Goal: Task Accomplishment & Management: Manage account settings

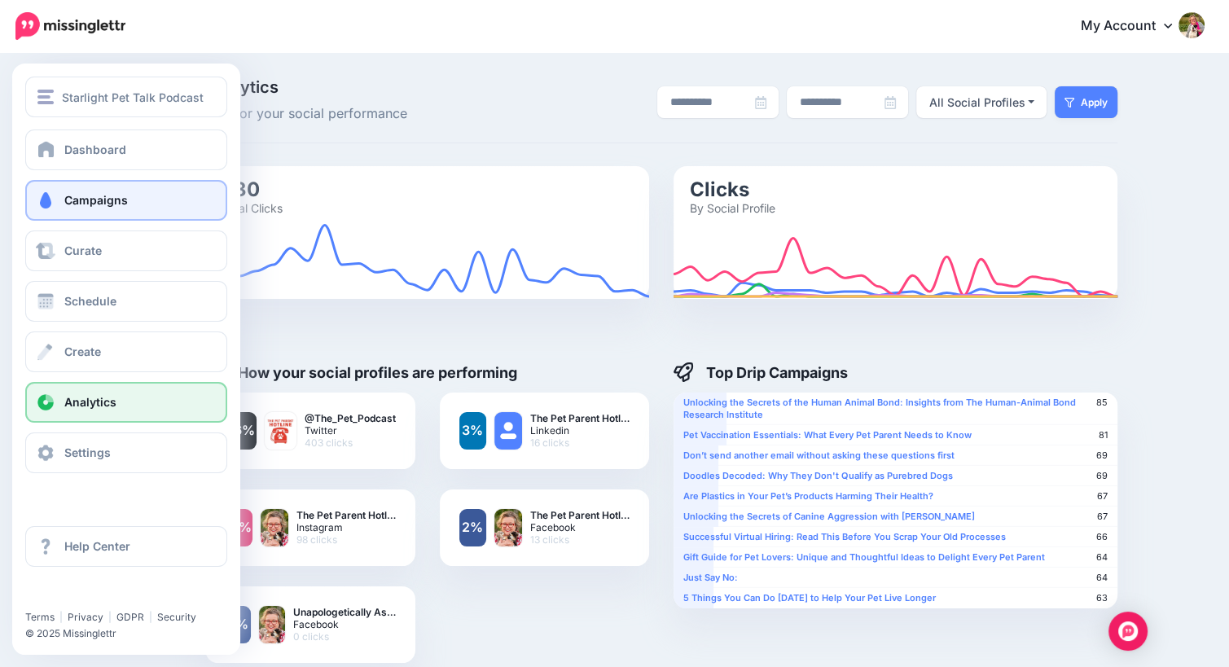
click at [48, 203] on span at bounding box center [45, 200] width 21 height 16
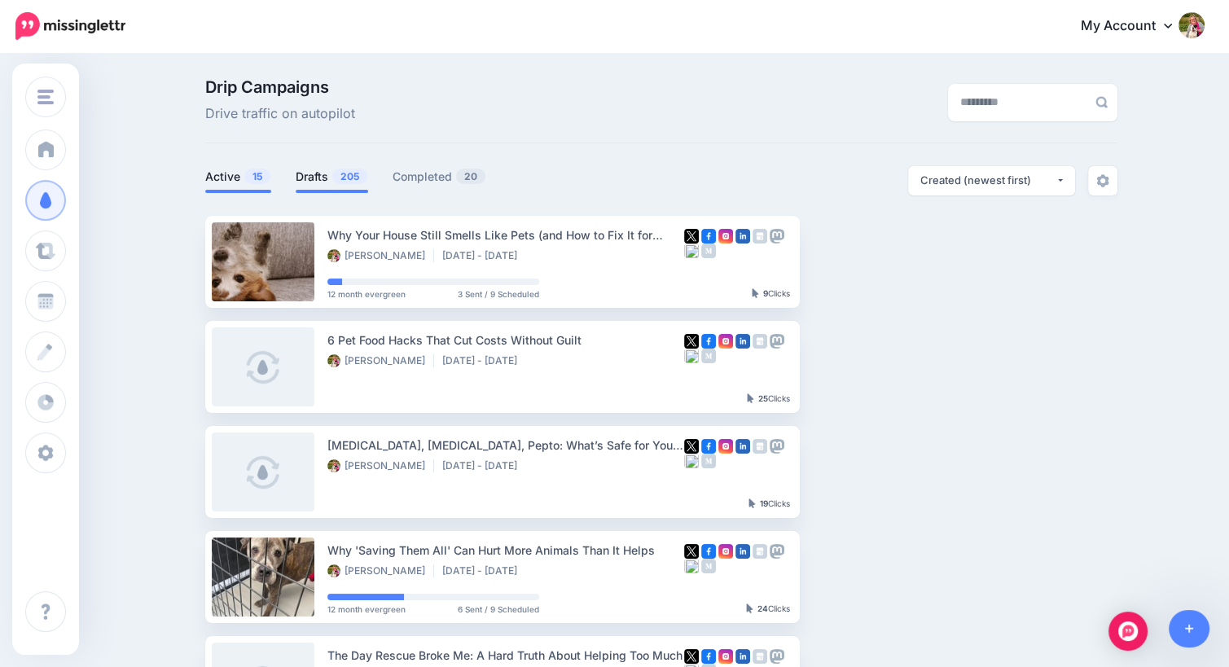
click at [322, 178] on link "Drafts 205" at bounding box center [332, 177] width 72 height 20
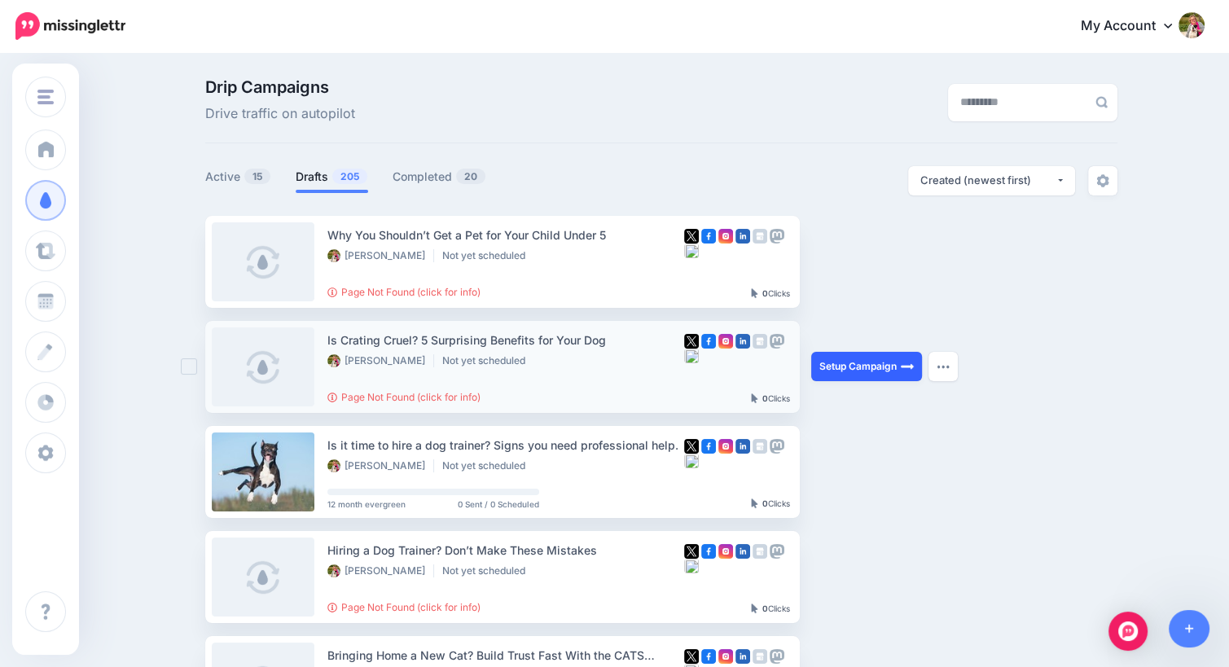
click at [849, 369] on link "Setup Campaign" at bounding box center [866, 366] width 111 height 29
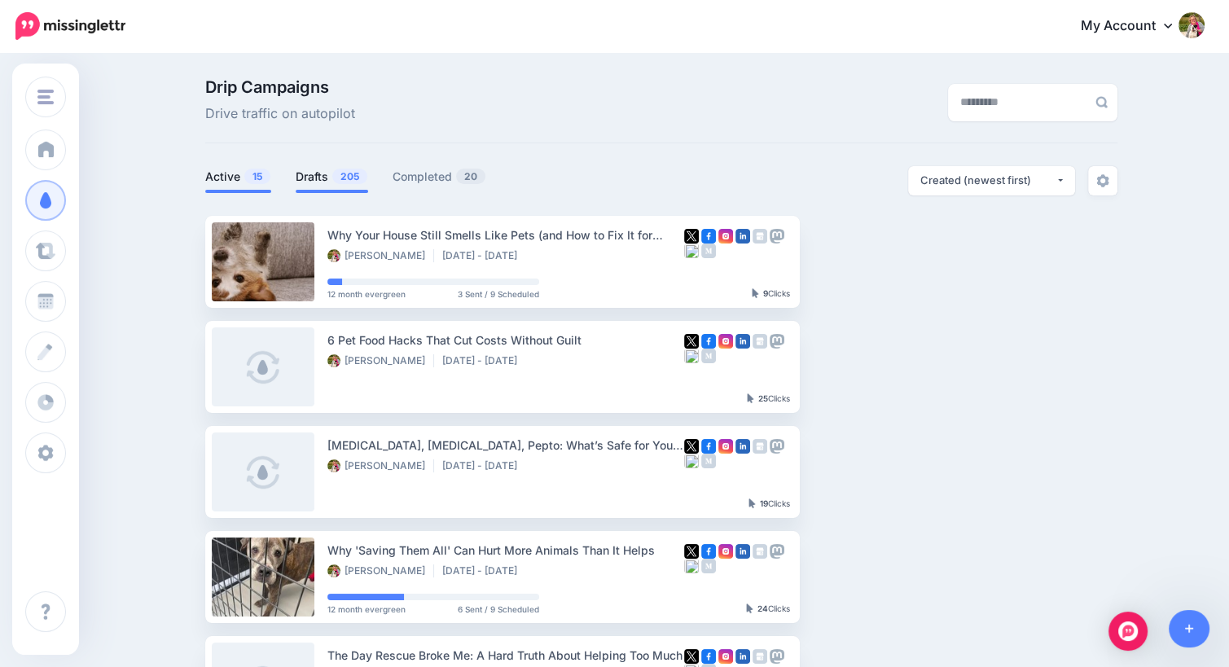
click at [322, 172] on link "Drafts 205" at bounding box center [332, 177] width 72 height 20
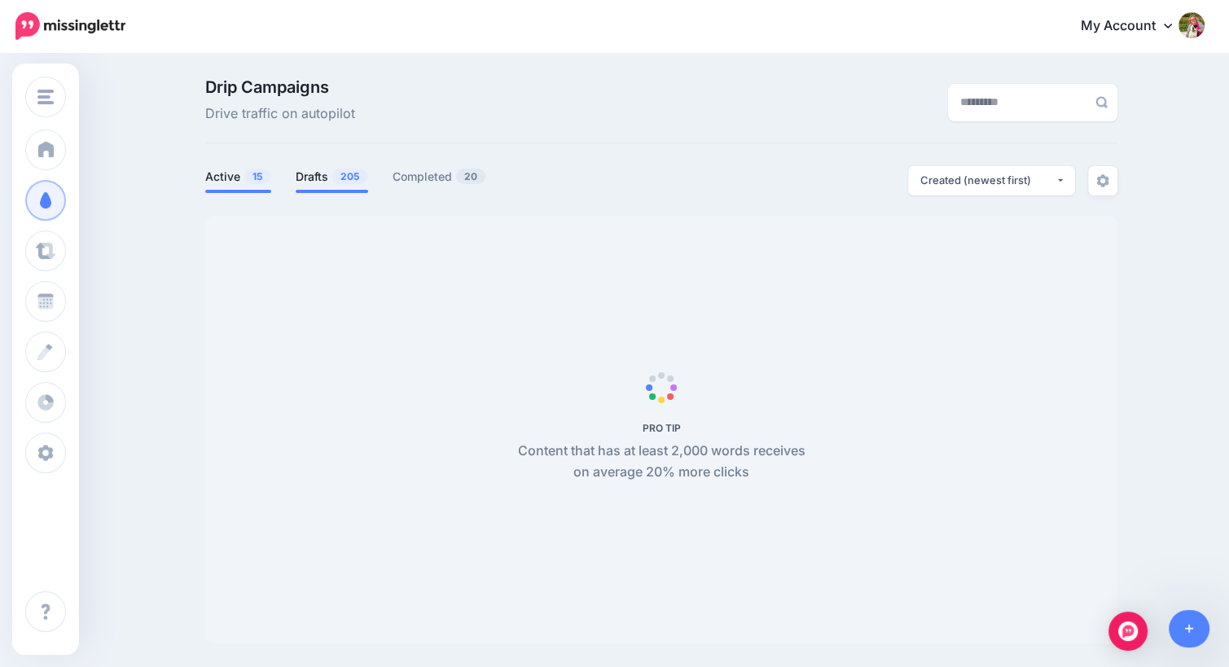
click at [222, 173] on link "Active 15" at bounding box center [238, 177] width 66 height 20
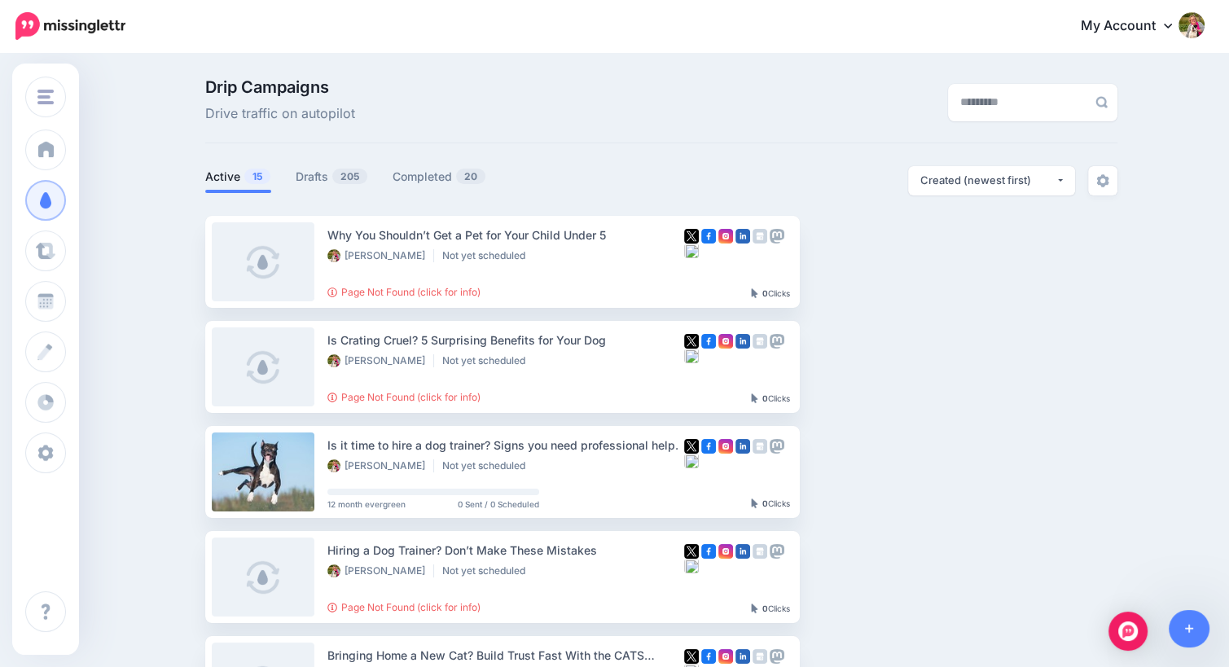
click at [239, 179] on link "Active 15" at bounding box center [238, 177] width 66 height 20
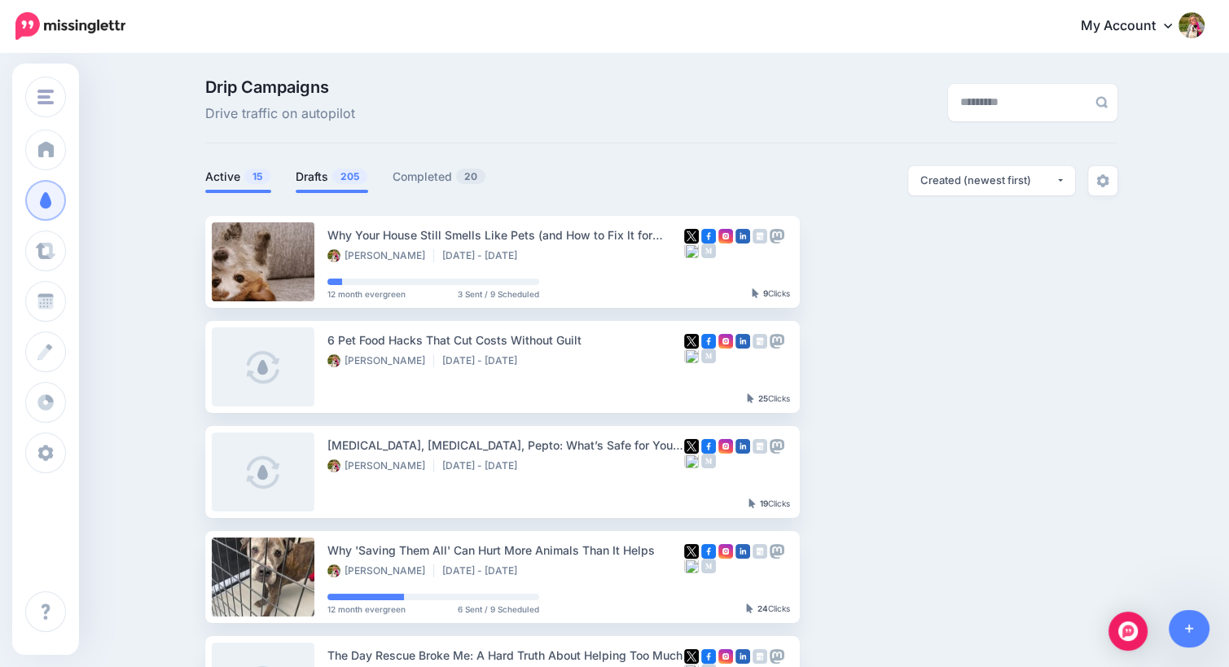
click at [319, 173] on link "Drafts 205" at bounding box center [332, 177] width 72 height 20
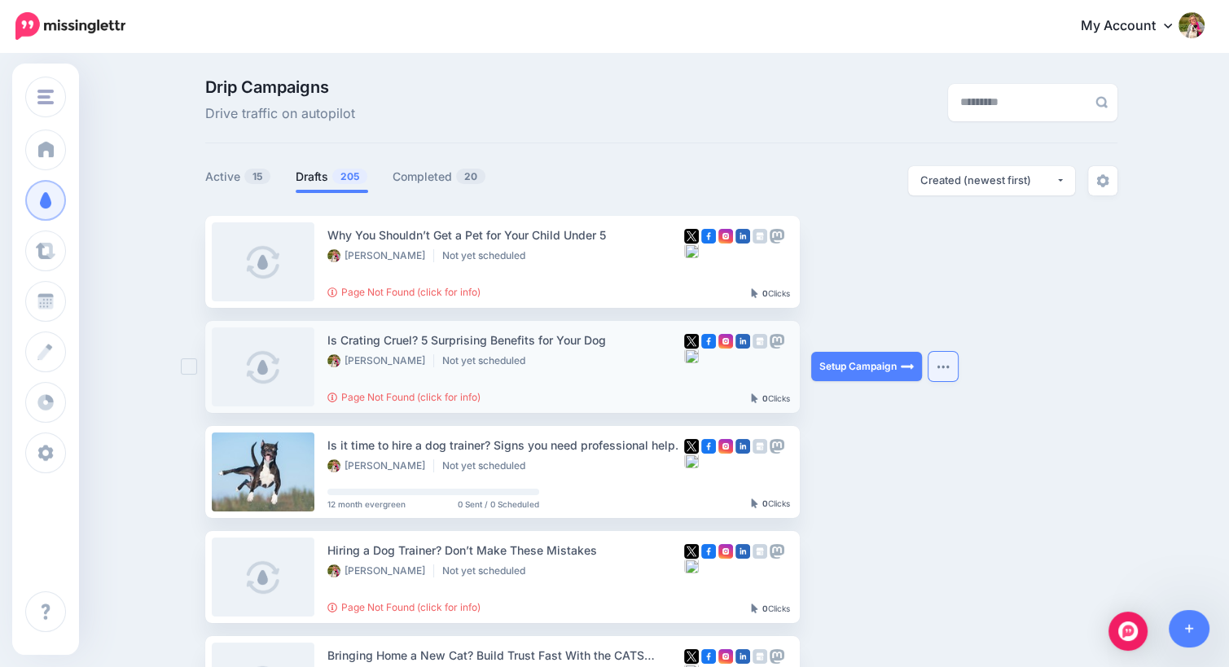
click at [948, 367] on img "button" at bounding box center [943, 366] width 13 height 5
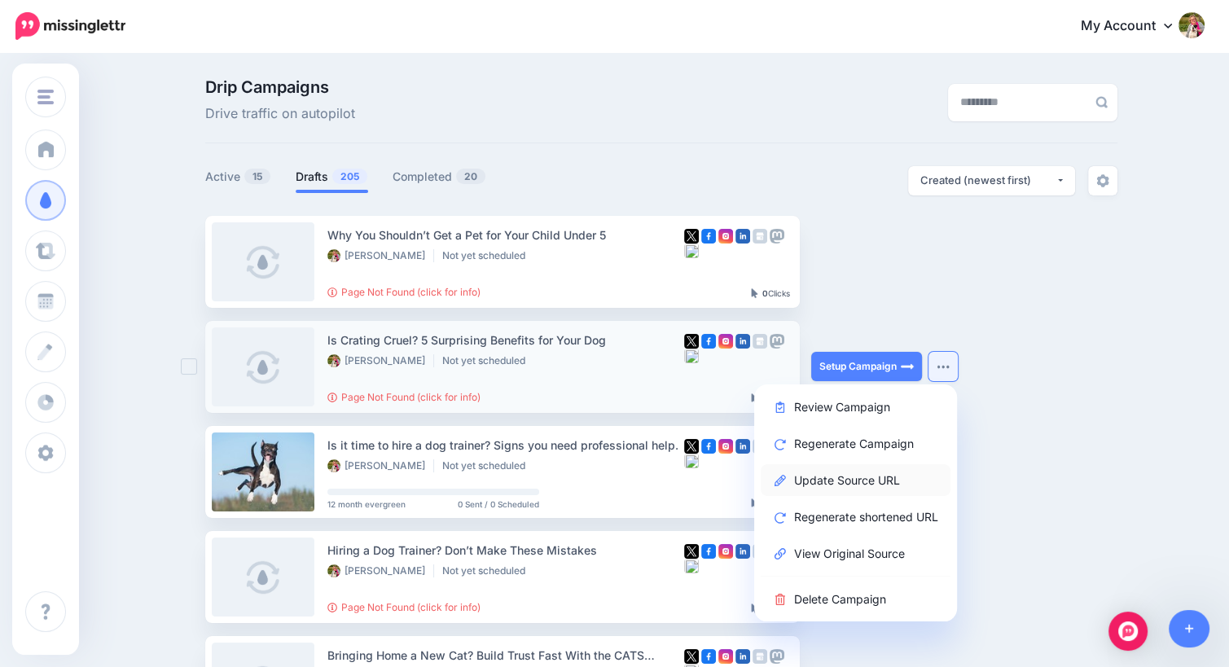
click at [884, 480] on link "Update Source URL" at bounding box center [856, 480] width 190 height 32
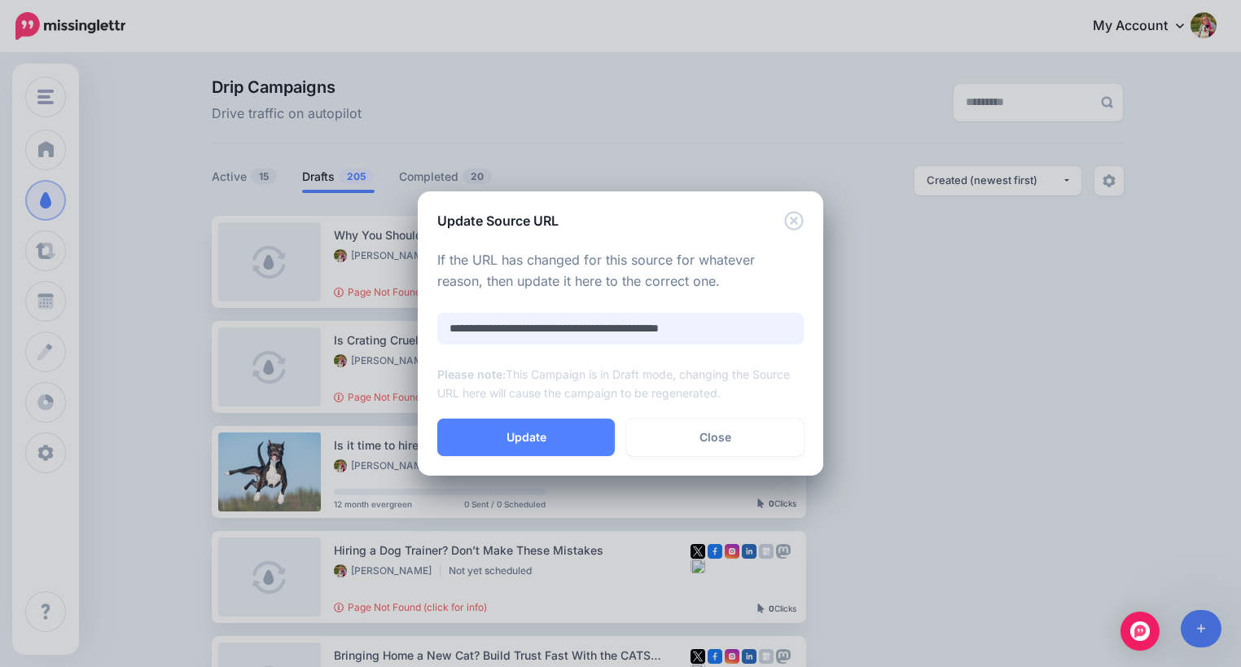
drag, startPoint x: 766, startPoint y: 329, endPoint x: 420, endPoint y: 298, distance: 347.5
click at [420, 298] on div "**********" at bounding box center [621, 325] width 406 height 188
paste input "**********"
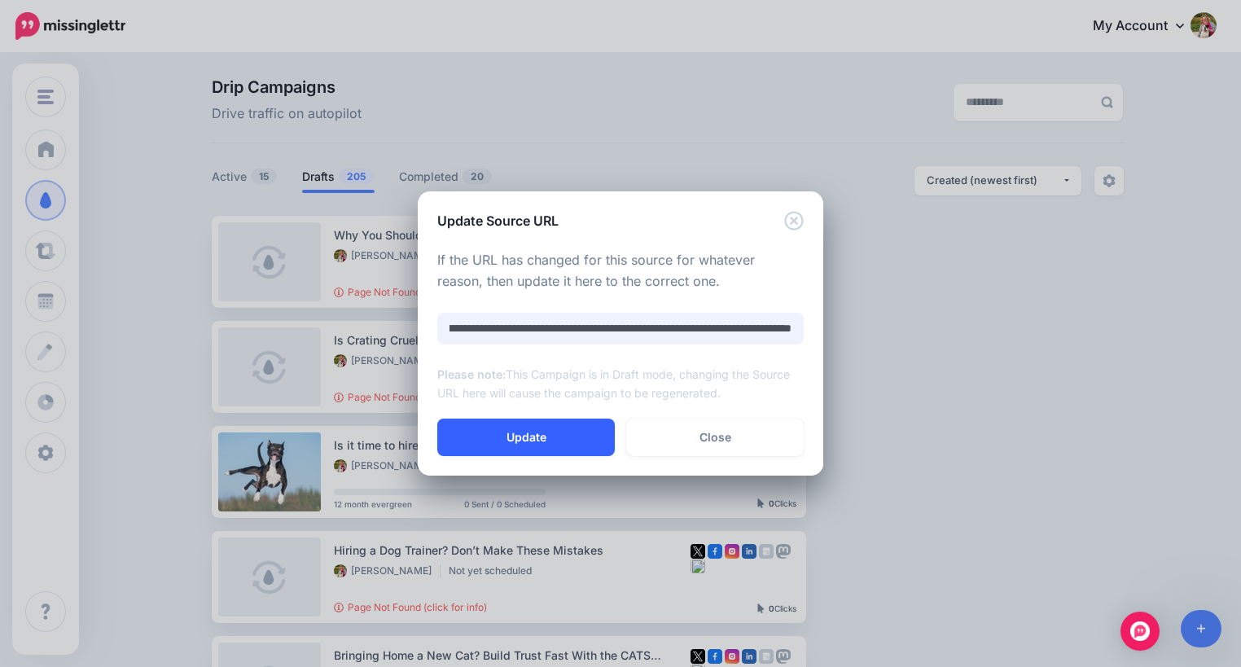
type input "**********"
click at [528, 440] on button "Update" at bounding box center [526, 437] width 178 height 37
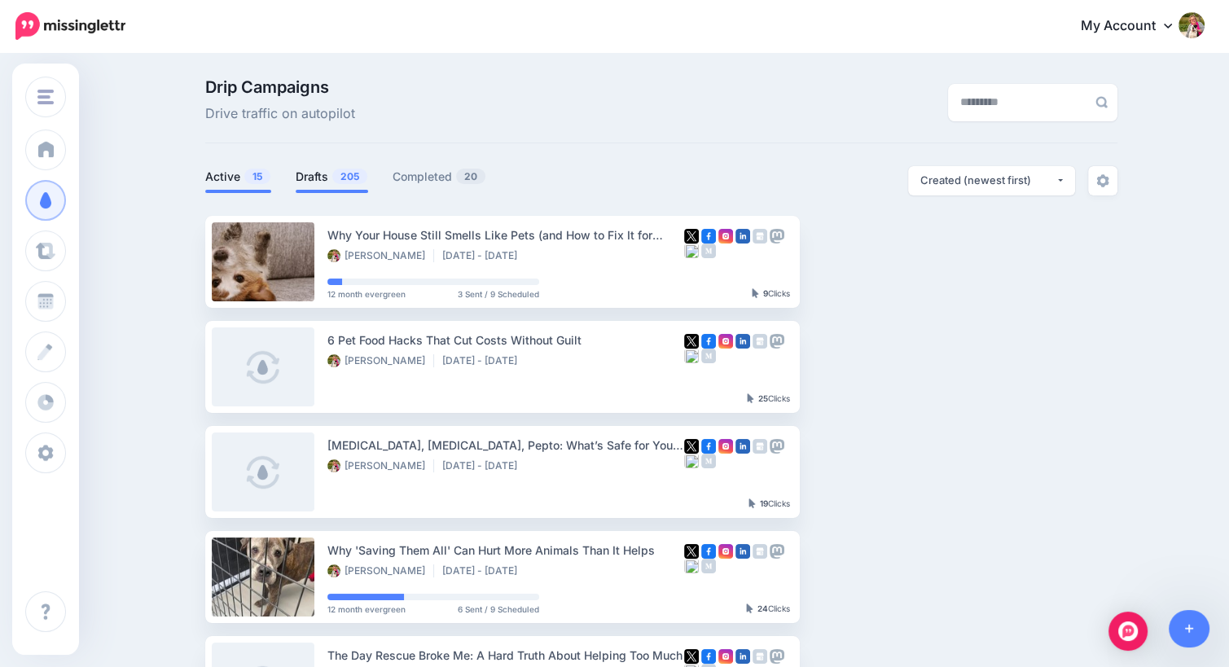
click at [307, 173] on link "Drafts 205" at bounding box center [332, 177] width 72 height 20
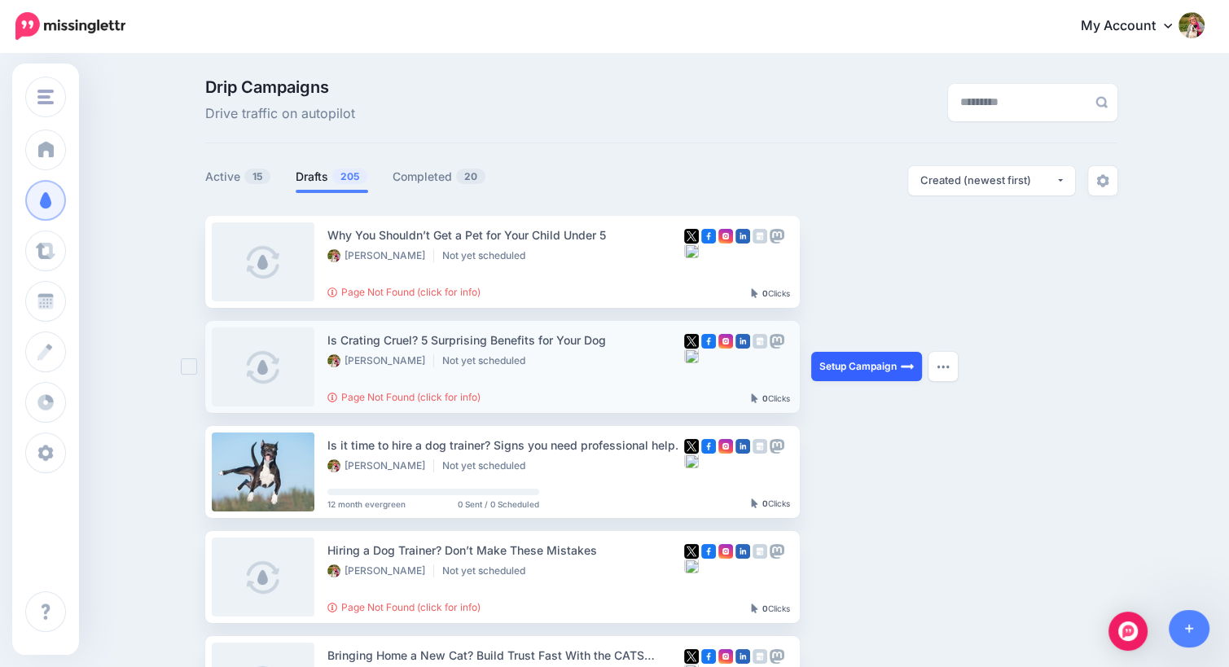
click at [855, 366] on link "Setup Campaign" at bounding box center [866, 366] width 111 height 29
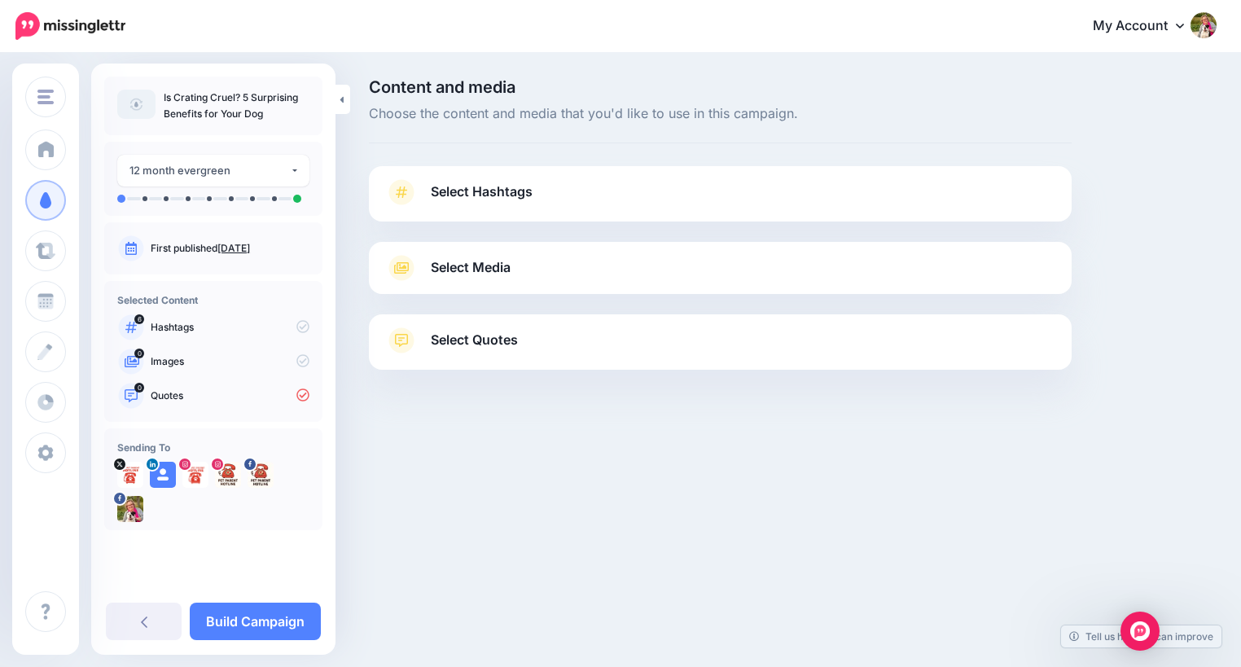
click at [430, 189] on link "Select Hashtags" at bounding box center [720, 200] width 670 height 42
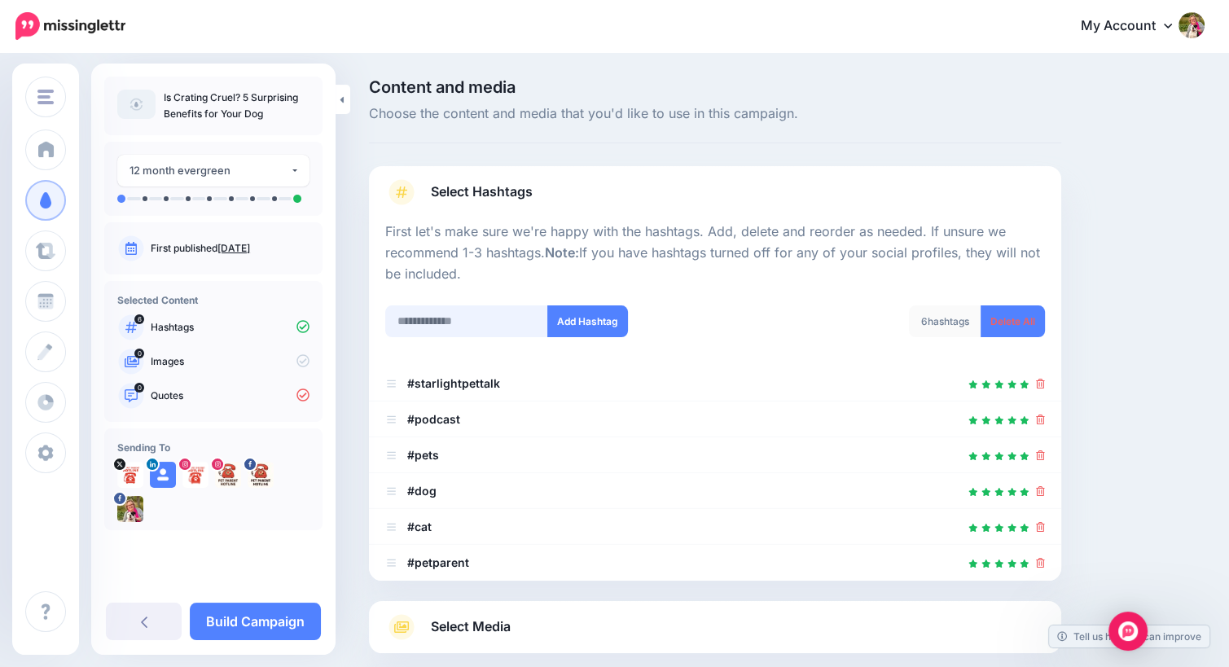
click at [487, 320] on input "text" at bounding box center [466, 321] width 163 height 32
type input "**********"
click at [594, 317] on button "Add Hashtag" at bounding box center [587, 321] width 81 height 32
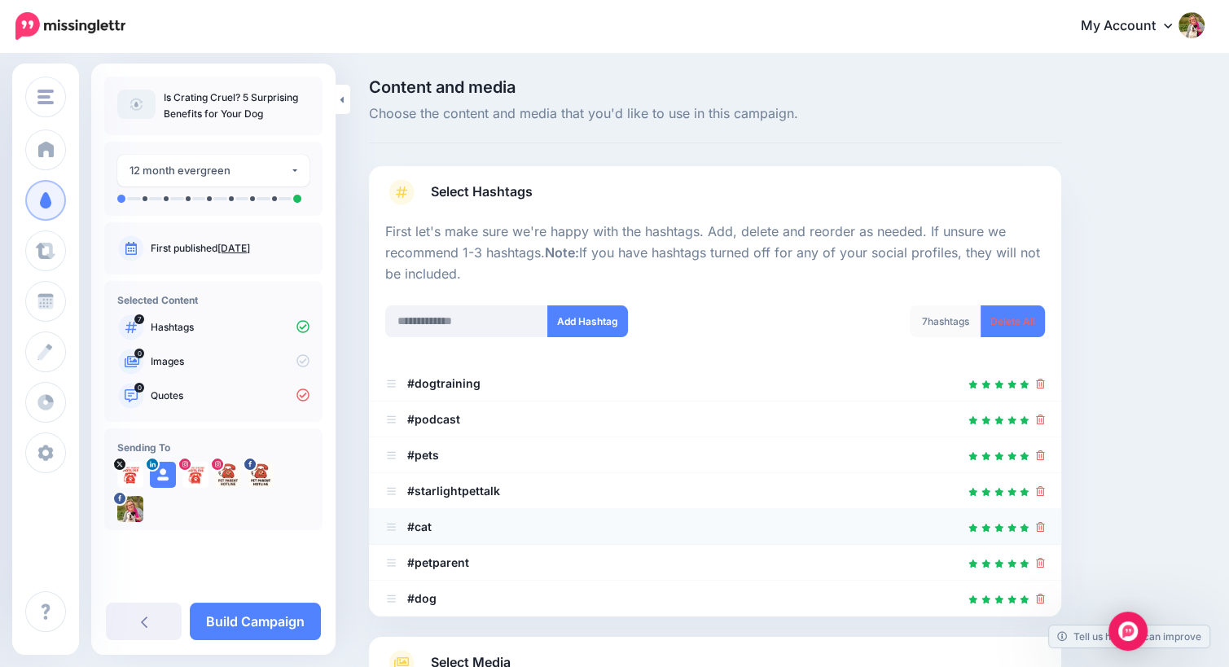
scroll to position [203, 0]
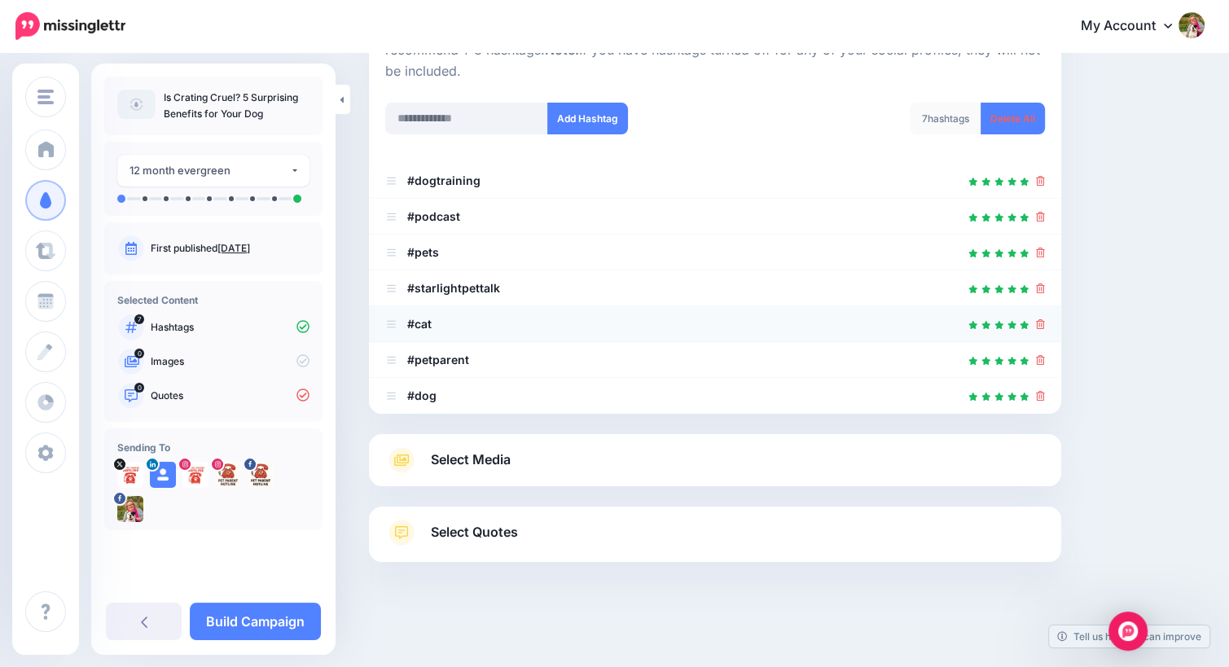
click at [496, 315] on div at bounding box center [715, 324] width 660 height 20
click at [1045, 398] on icon at bounding box center [1040, 396] width 9 height 10
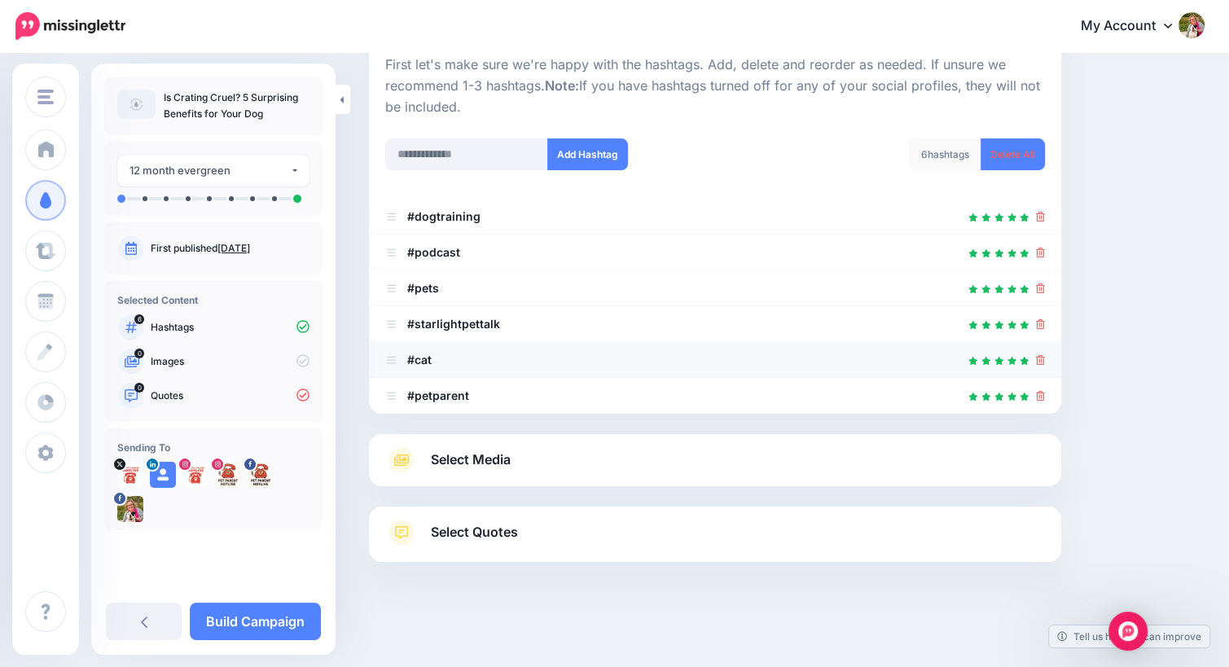
click at [1045, 361] on icon at bounding box center [1040, 360] width 9 height 10
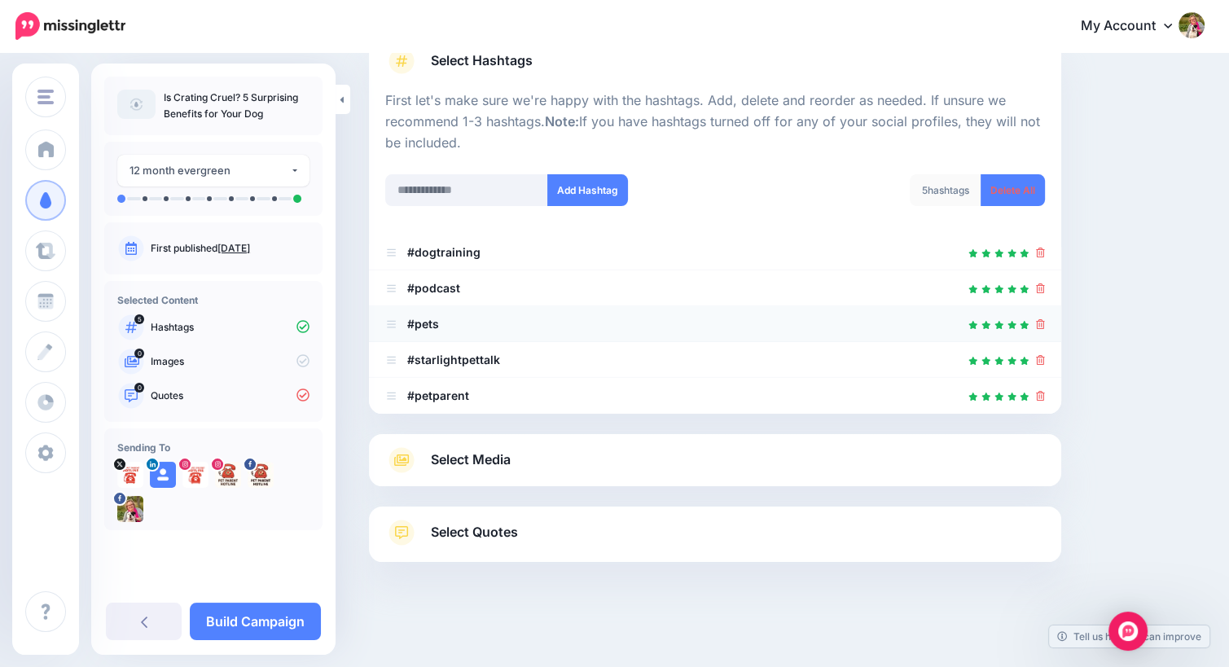
click at [1045, 327] on icon at bounding box center [1040, 324] width 9 height 10
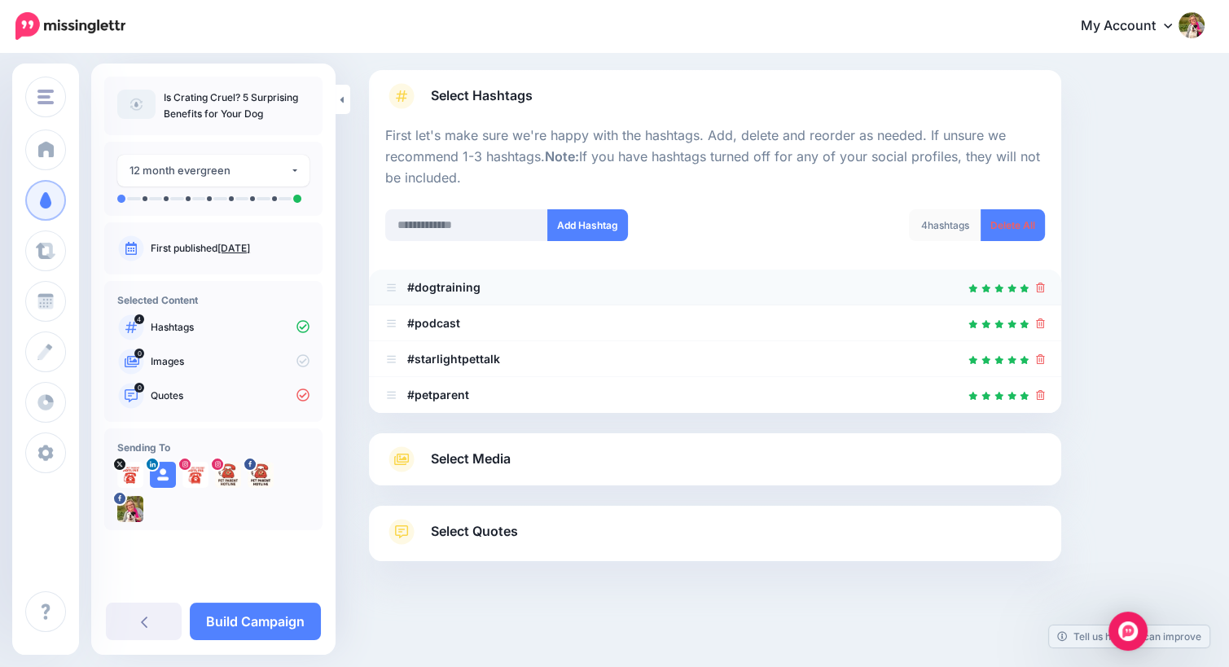
scroll to position [95, 0]
click at [1045, 326] on icon at bounding box center [1040, 324] width 9 height 10
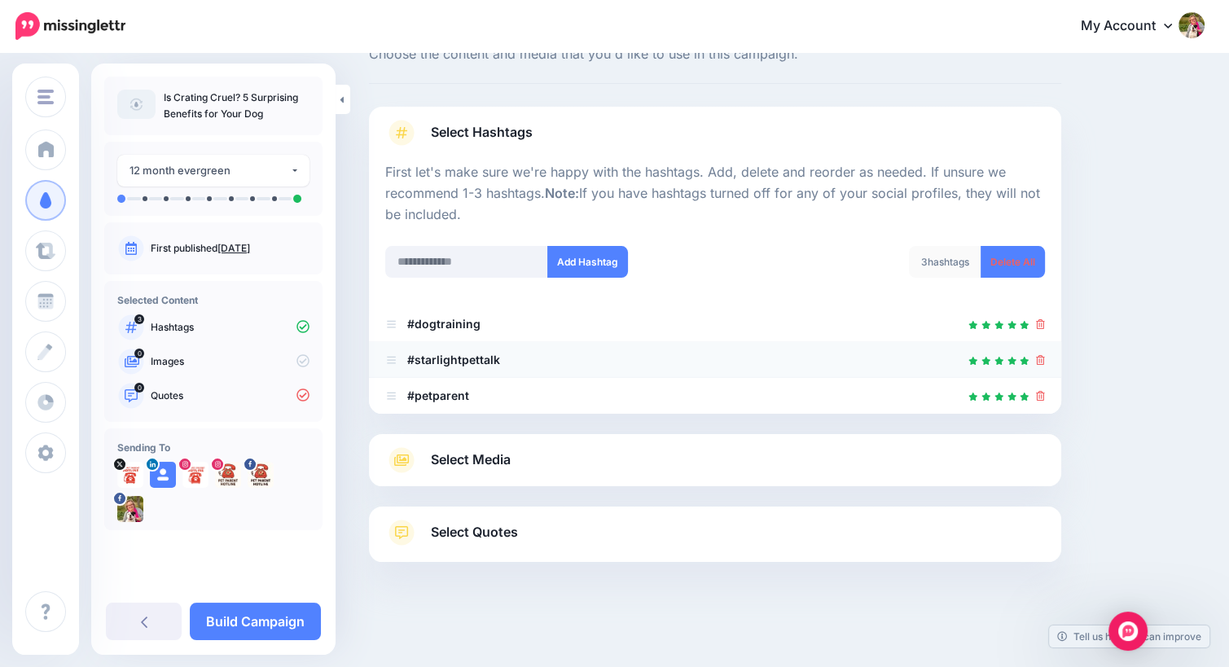
click at [1045, 362] on icon at bounding box center [1040, 360] width 9 height 10
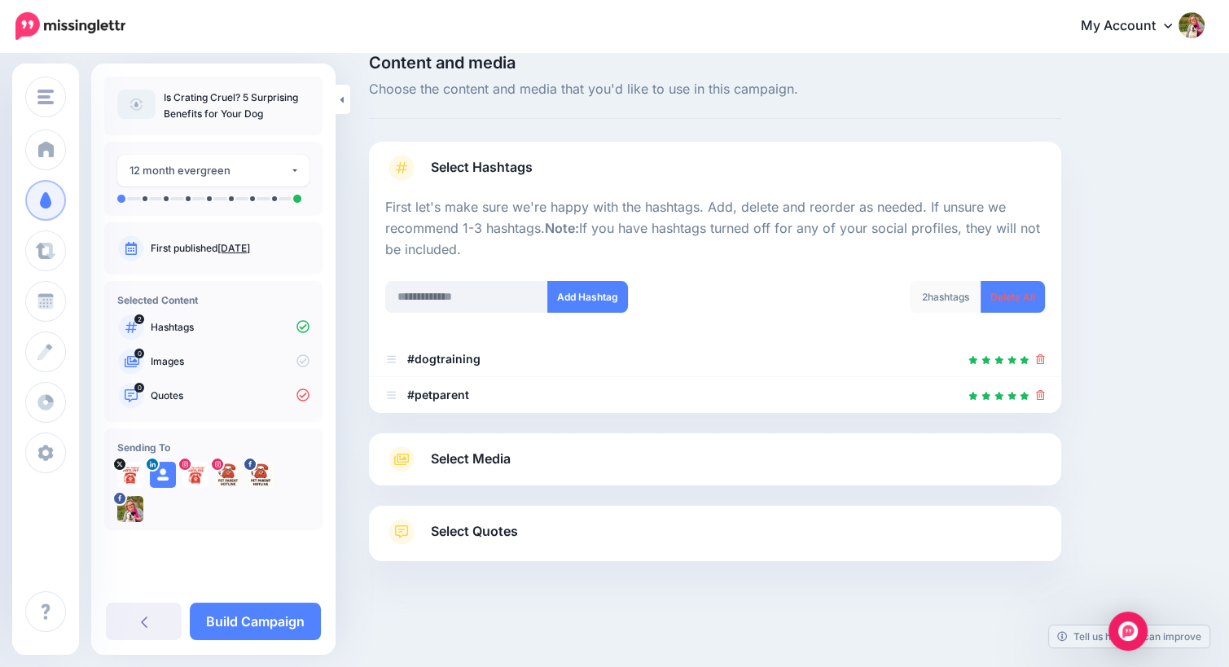
scroll to position [24, 0]
click at [456, 295] on input "text" at bounding box center [466, 298] width 163 height 32
type input "*********"
click at [573, 291] on button "Add Hashtag" at bounding box center [587, 298] width 81 height 32
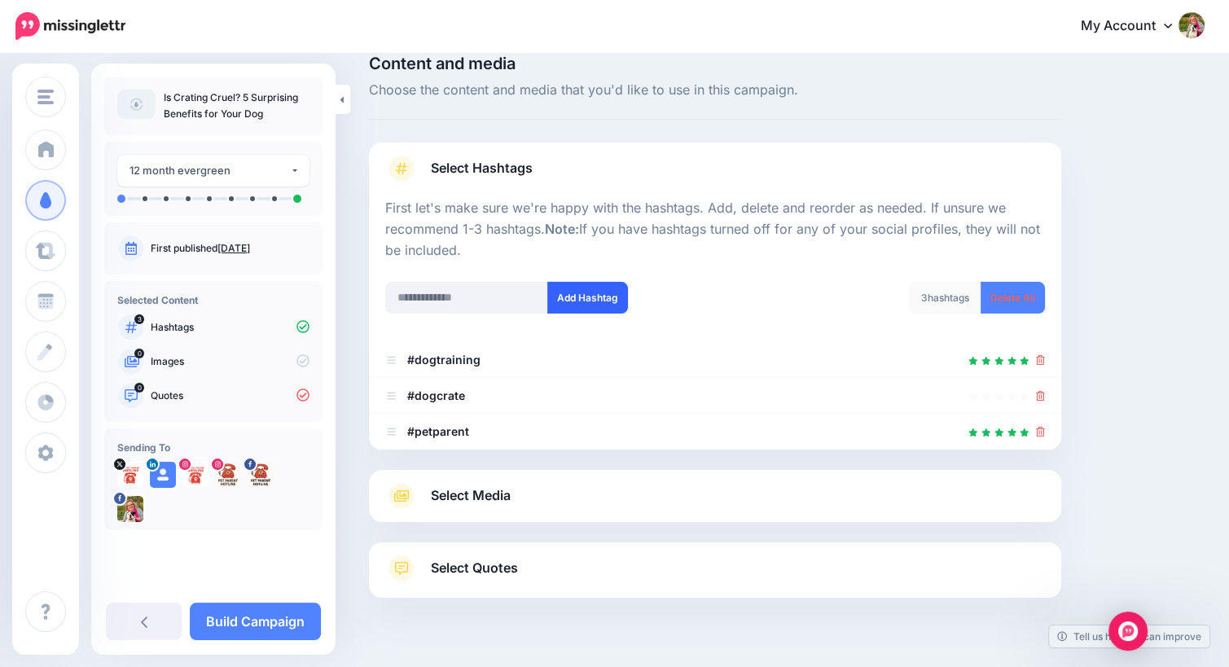
scroll to position [59, 0]
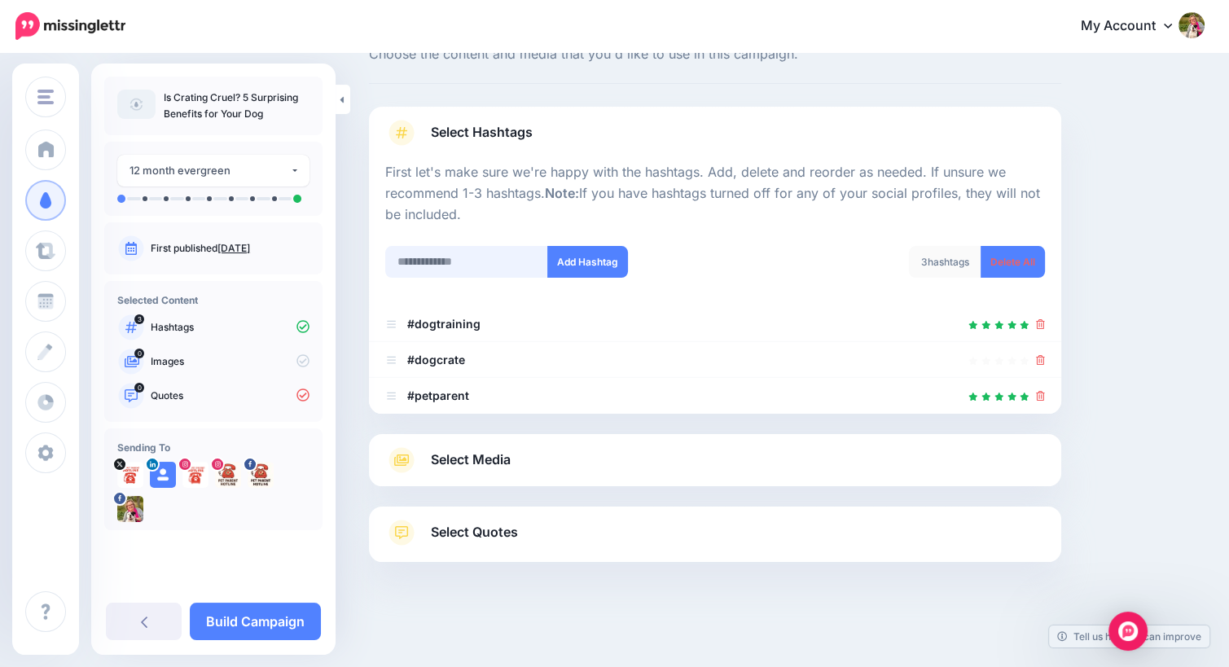
click at [472, 261] on input "text" at bounding box center [466, 262] width 163 height 32
type input "**********"
click at [593, 261] on button "Add Hashtag" at bounding box center [587, 262] width 81 height 32
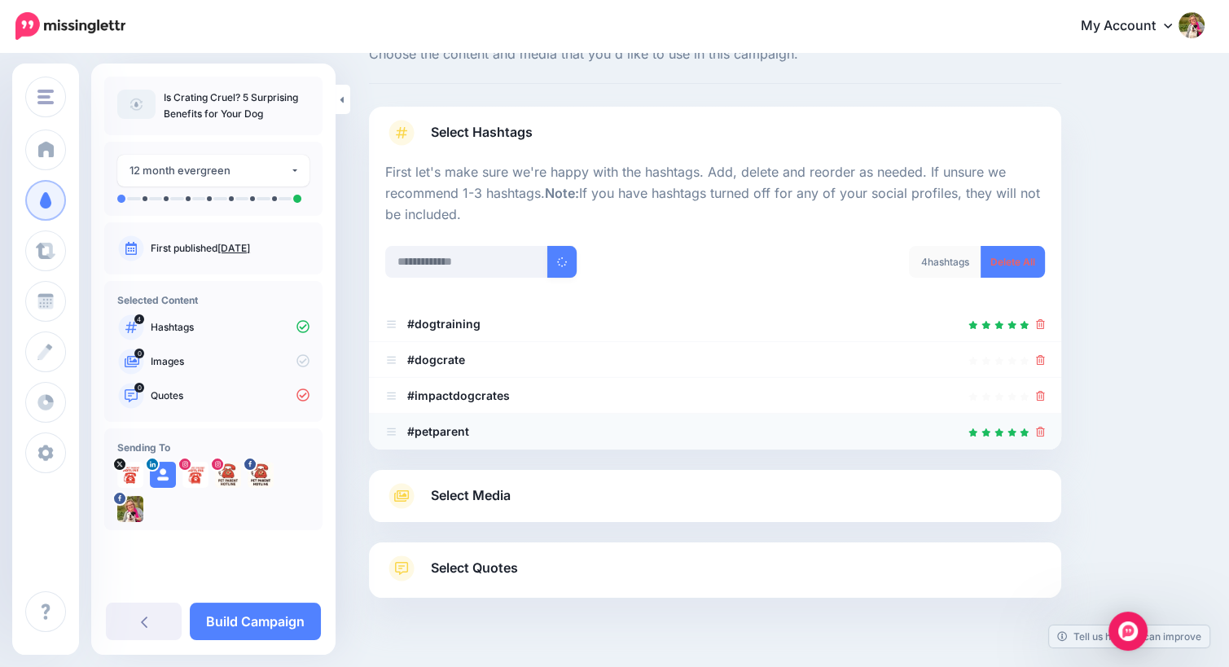
scroll to position [95, 0]
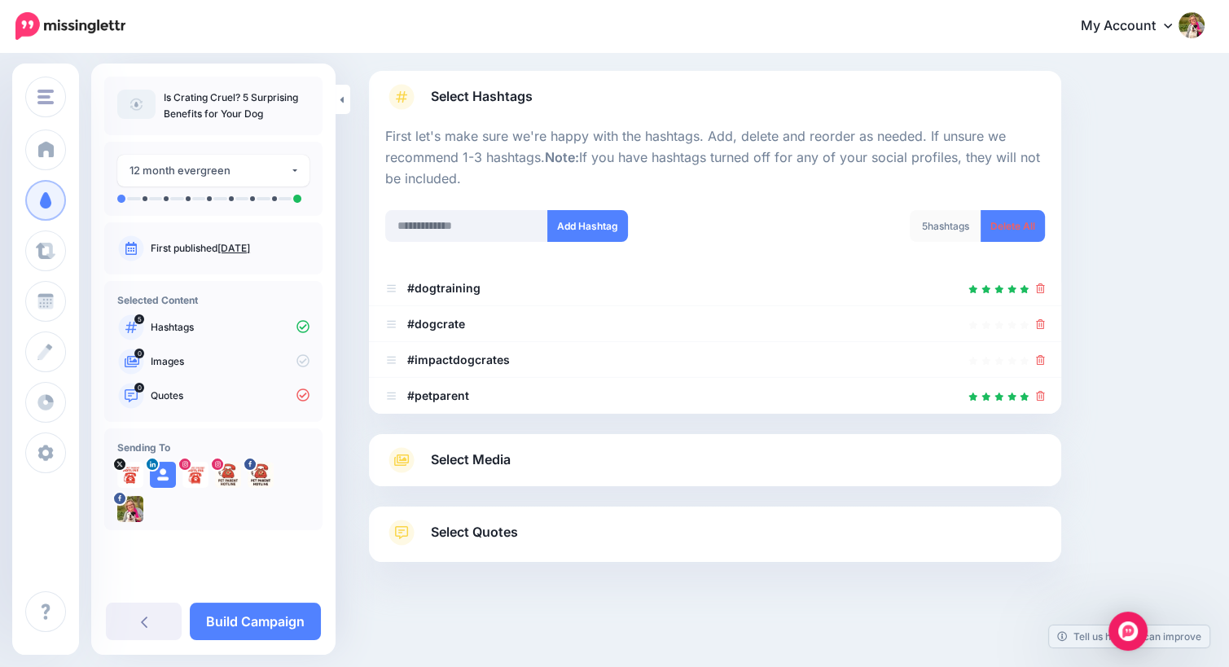
click at [463, 452] on span "Select Media" at bounding box center [471, 460] width 80 height 22
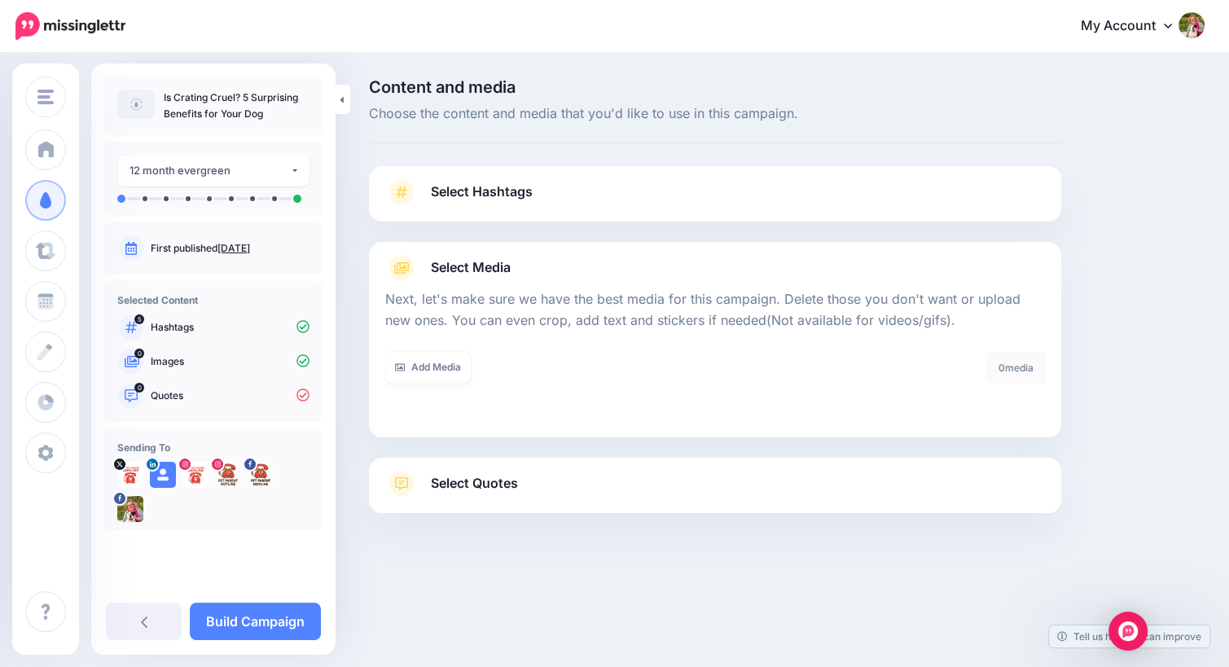
scroll to position [0, 0]
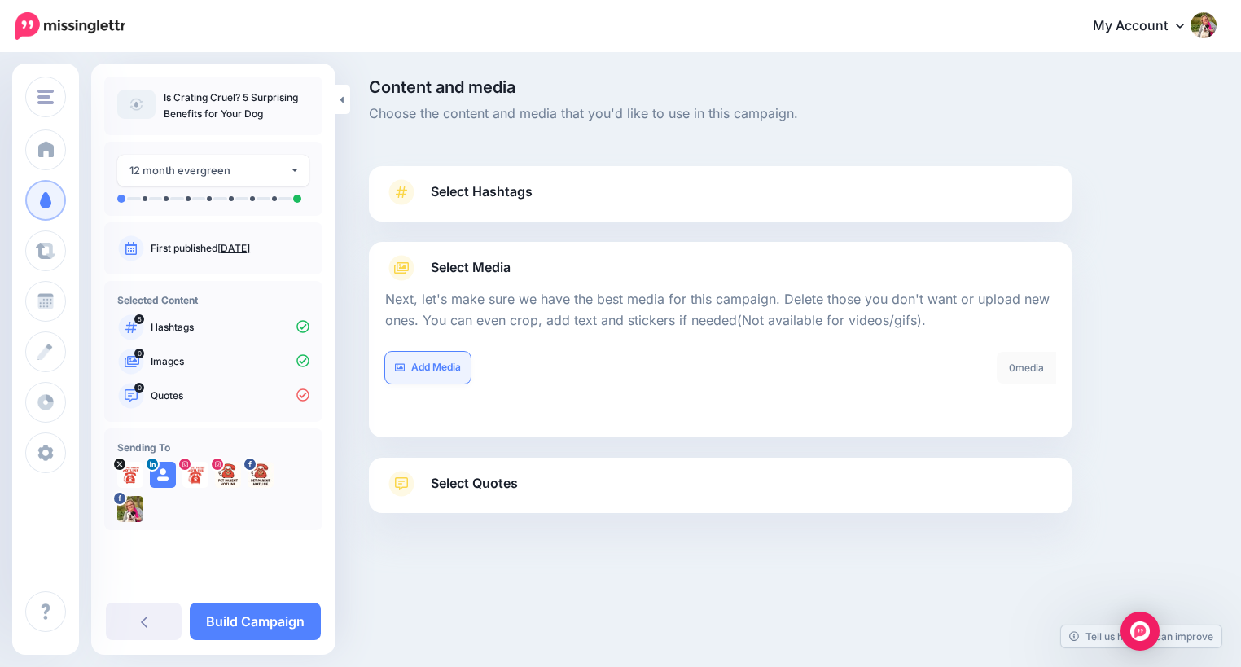
click at [435, 364] on link "Add Media" at bounding box center [428, 368] width 86 height 32
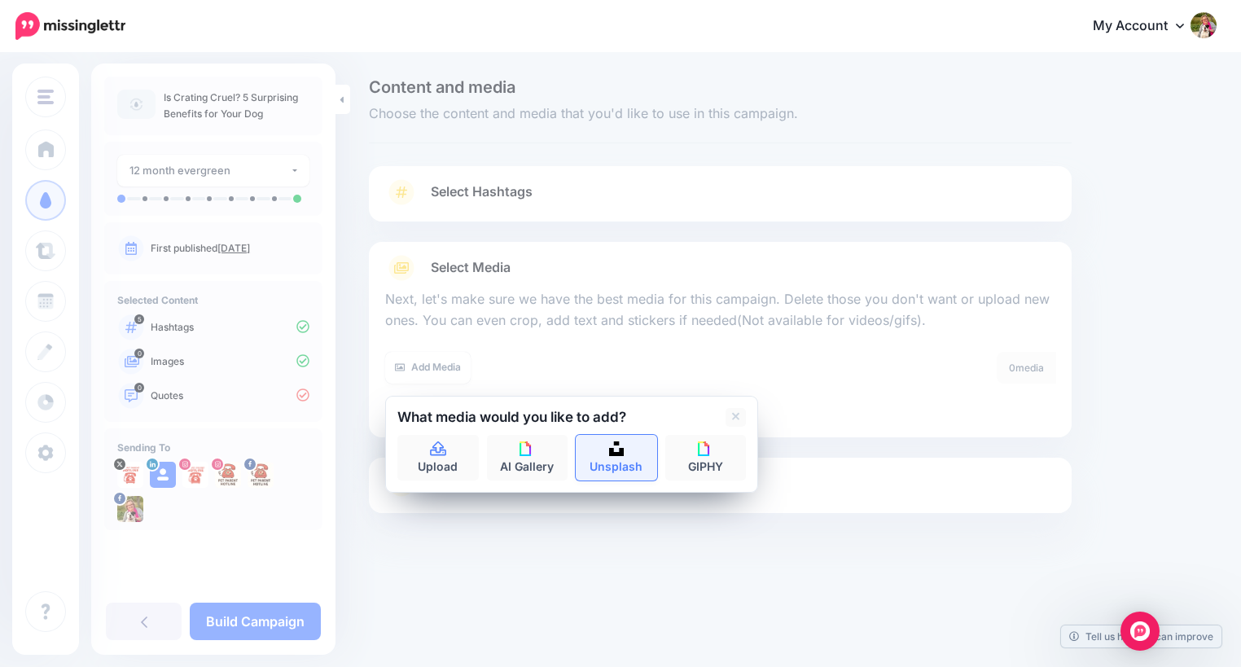
click at [598, 461] on link "Unsplash" at bounding box center [616, 458] width 81 height 46
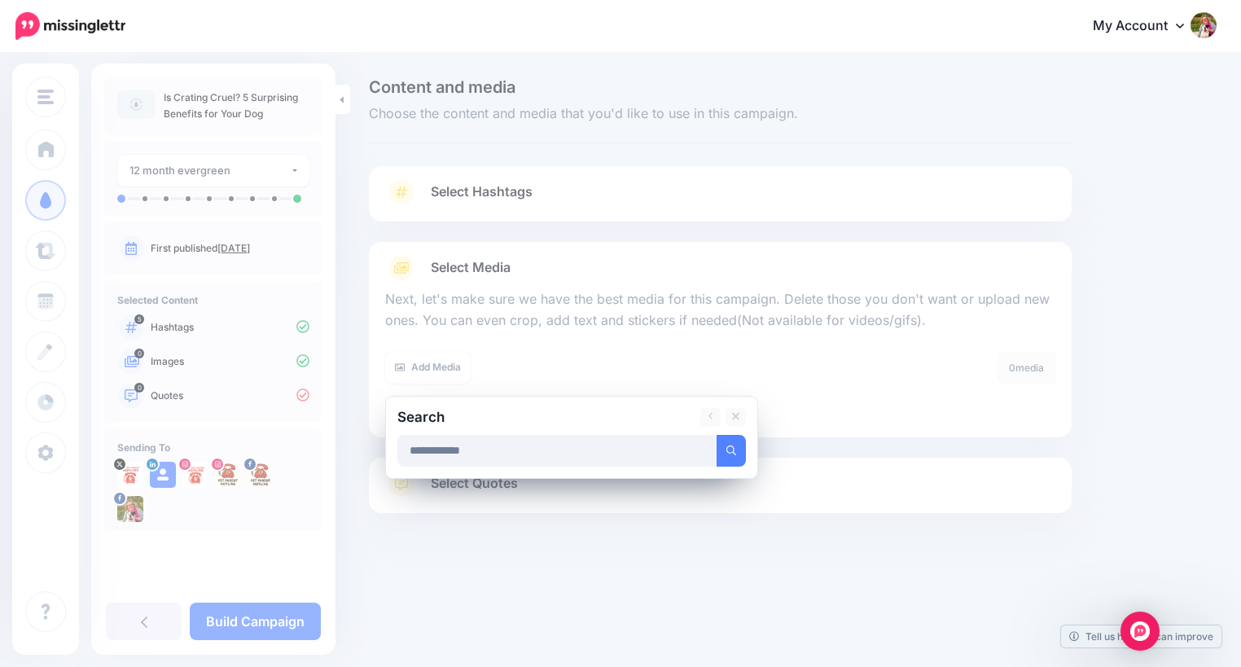
type input "**********"
click at [717, 435] on button "submit" at bounding box center [731, 451] width 29 height 32
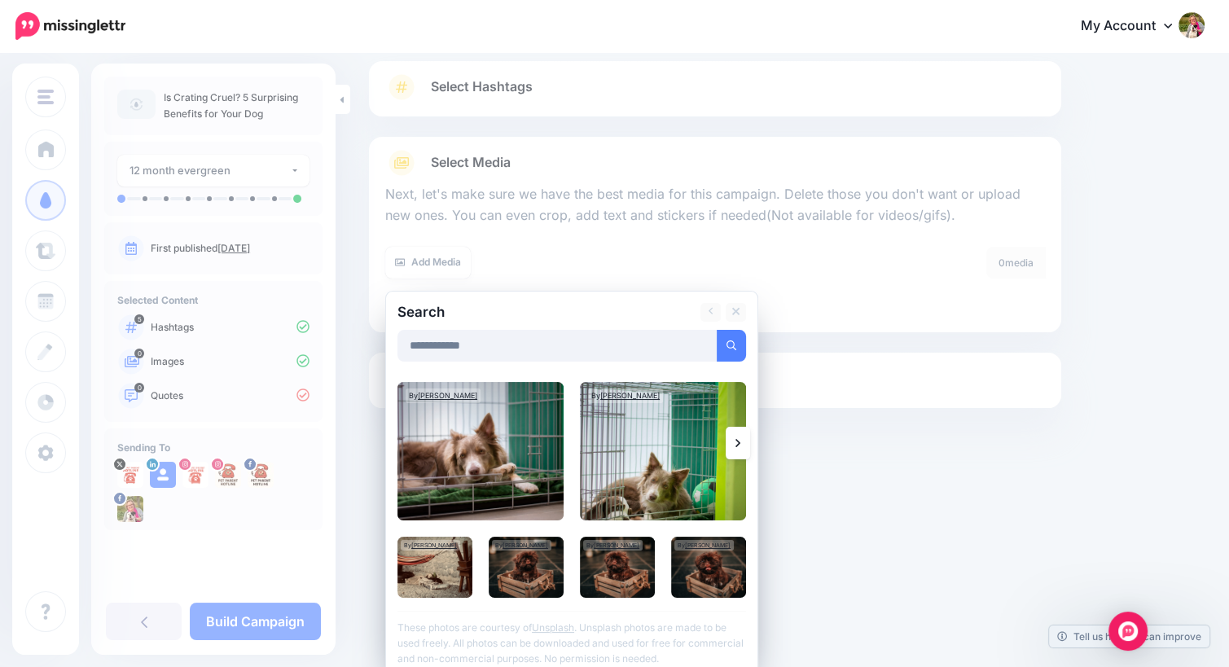
scroll to position [116, 0]
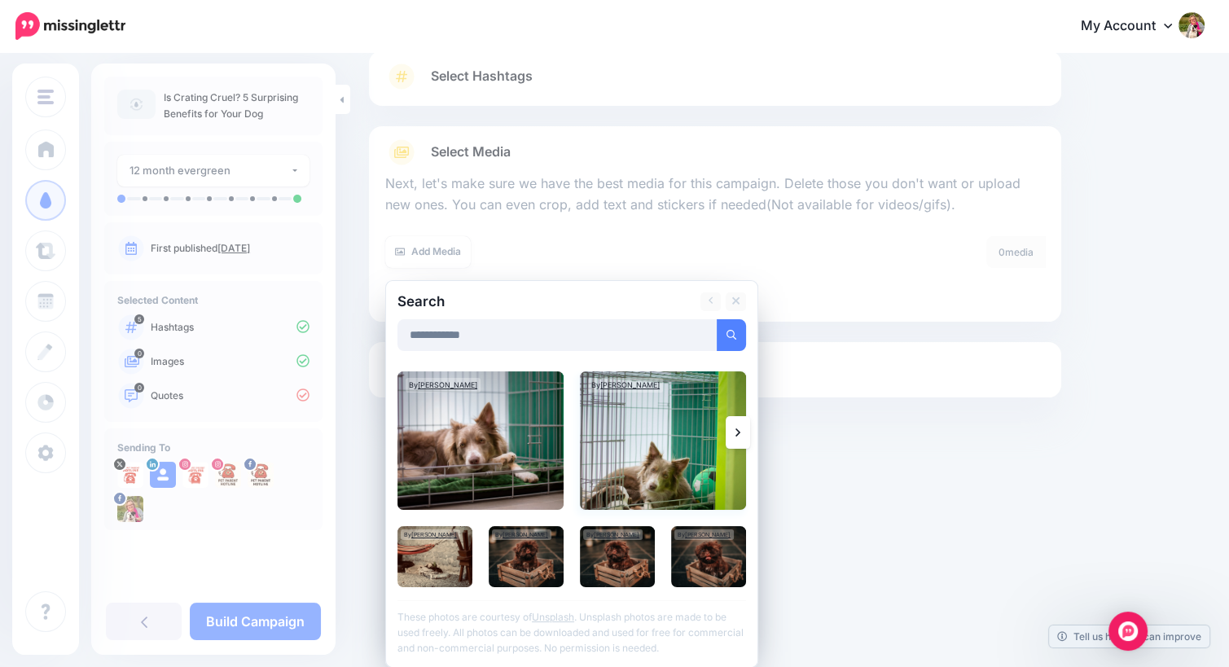
click at [656, 445] on img at bounding box center [663, 440] width 166 height 138
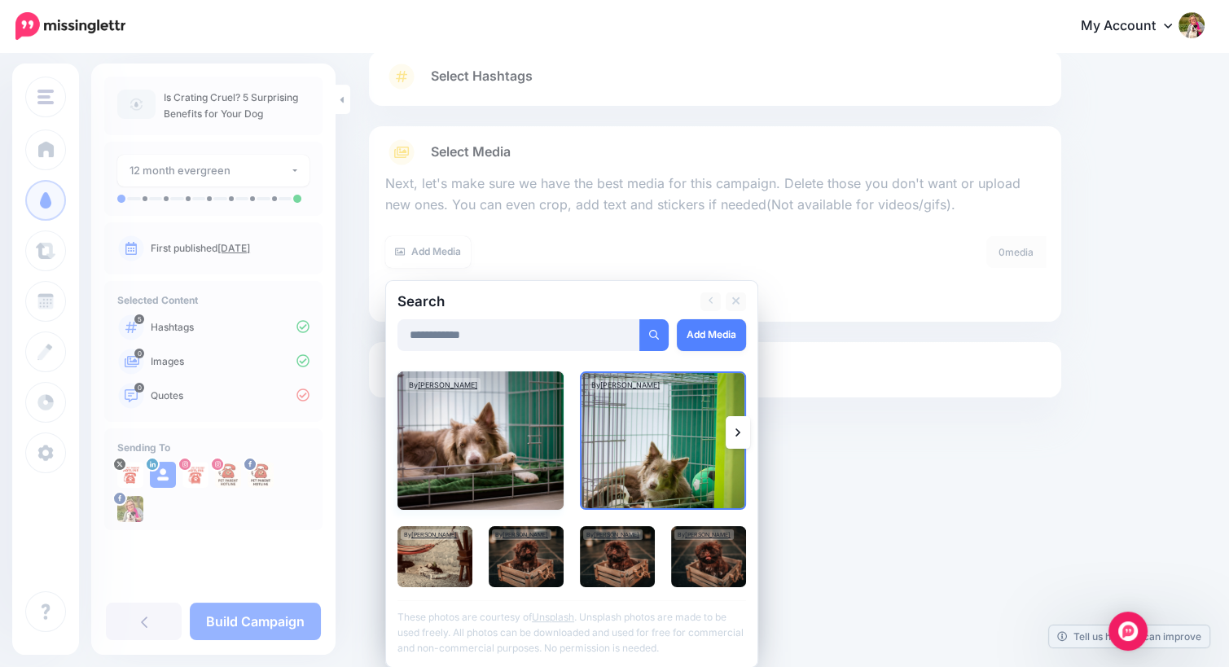
click at [463, 424] on img at bounding box center [480, 440] width 166 height 138
click at [705, 332] on link "Add Media" at bounding box center [711, 335] width 69 height 32
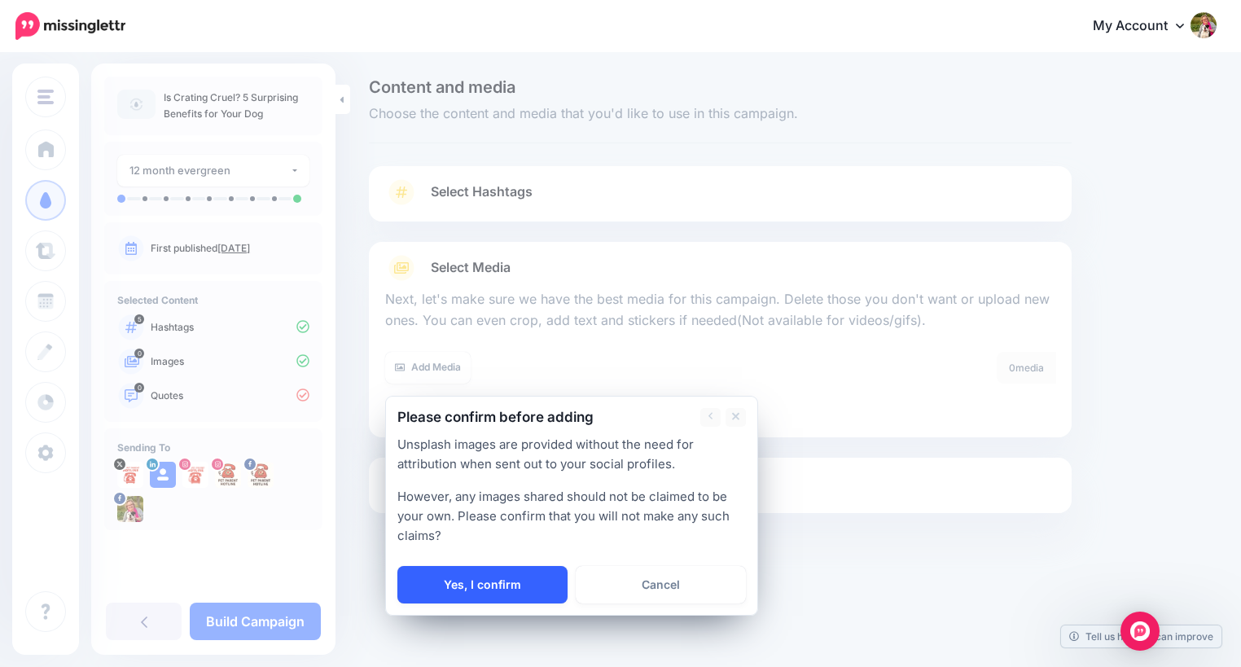
click at [511, 577] on link "Yes, I confirm" at bounding box center [482, 584] width 170 height 37
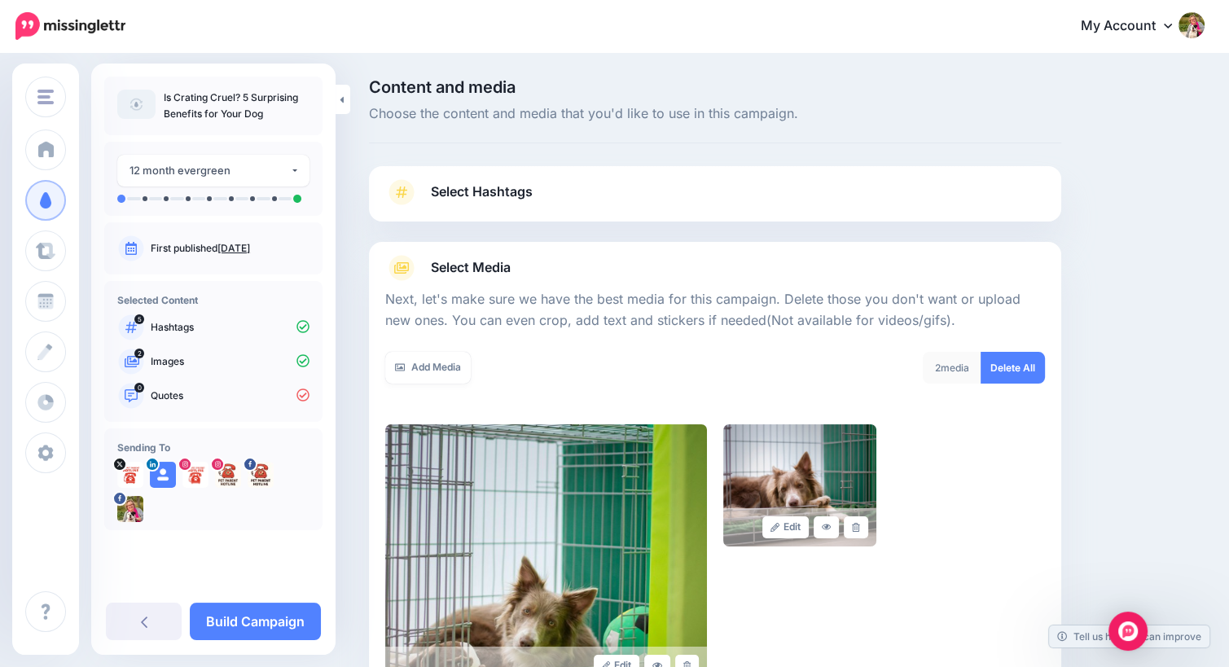
scroll to position [212, 0]
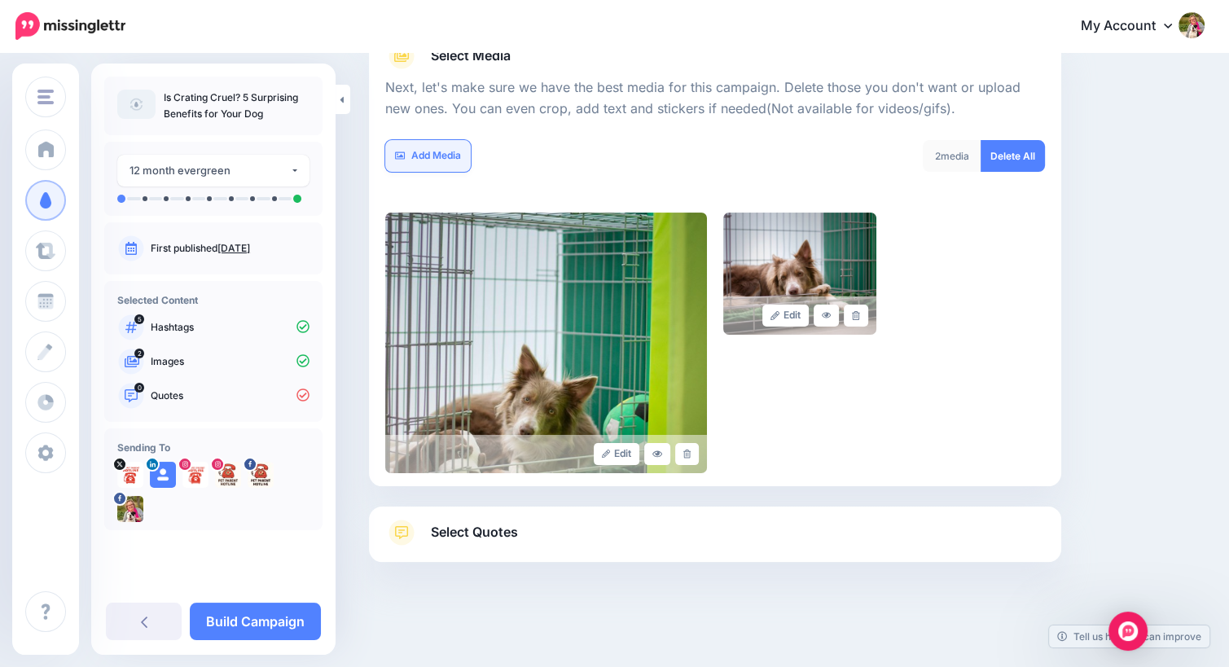
click at [427, 159] on link "Add Media" at bounding box center [428, 156] width 86 height 32
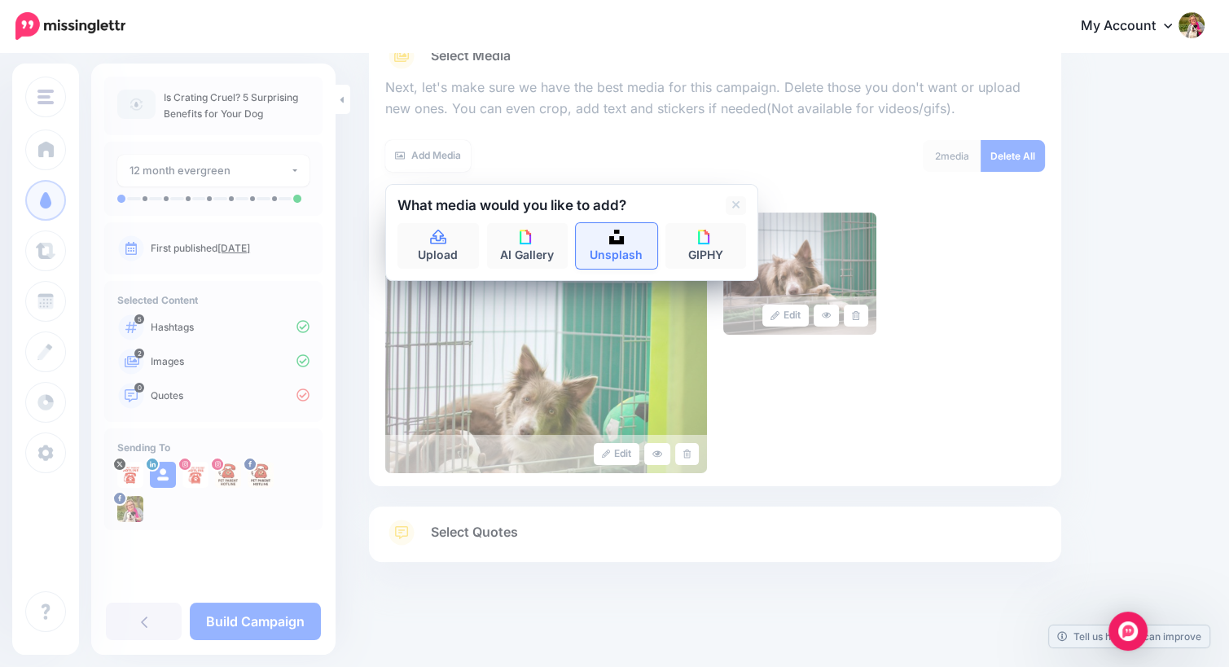
click at [630, 242] on link "Unsplash" at bounding box center [616, 246] width 81 height 46
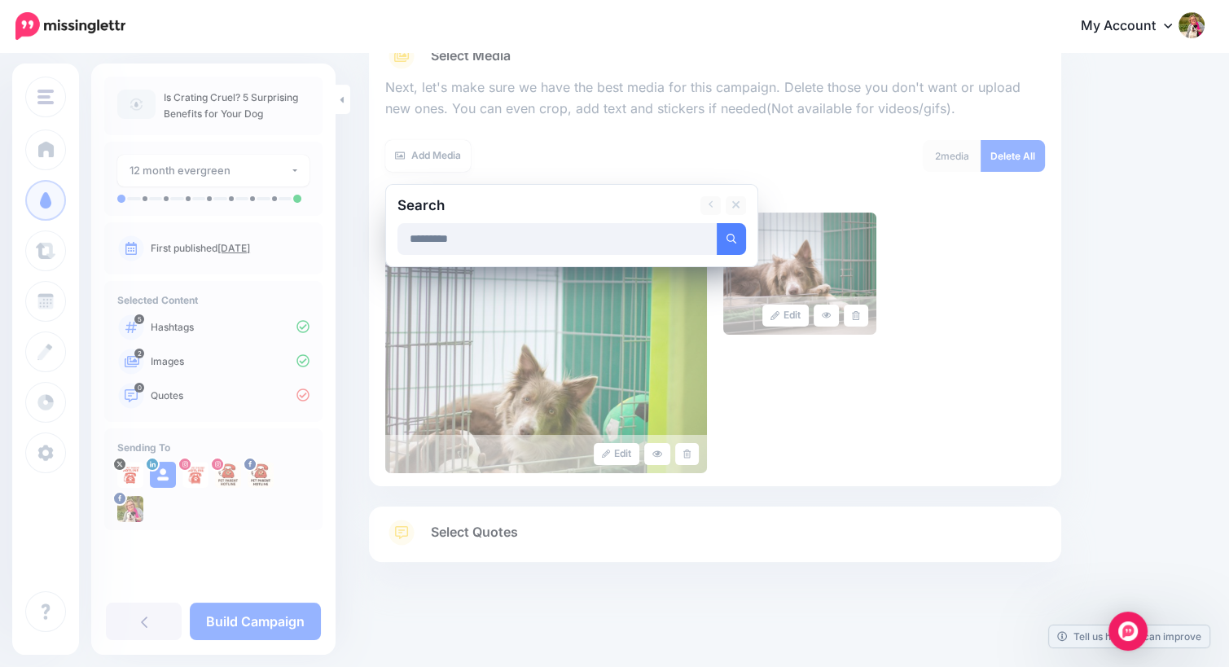
type input "*********"
click at [717, 223] on button "submit" at bounding box center [731, 239] width 29 height 32
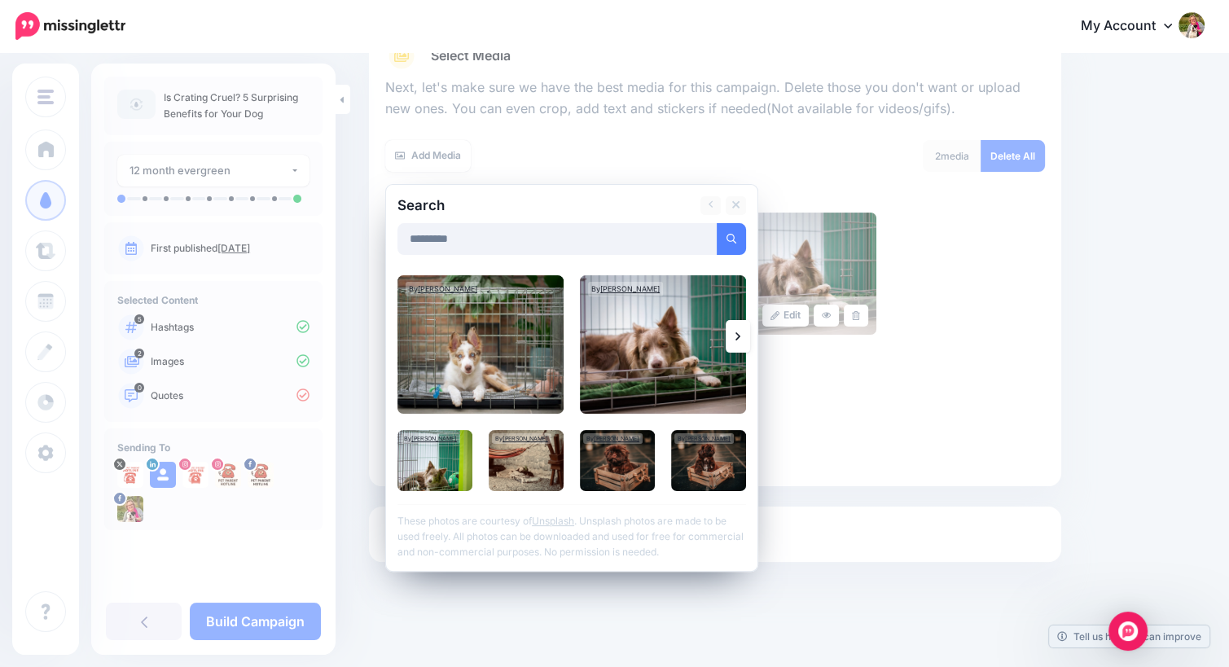
click at [740, 337] on link at bounding box center [738, 336] width 24 height 33
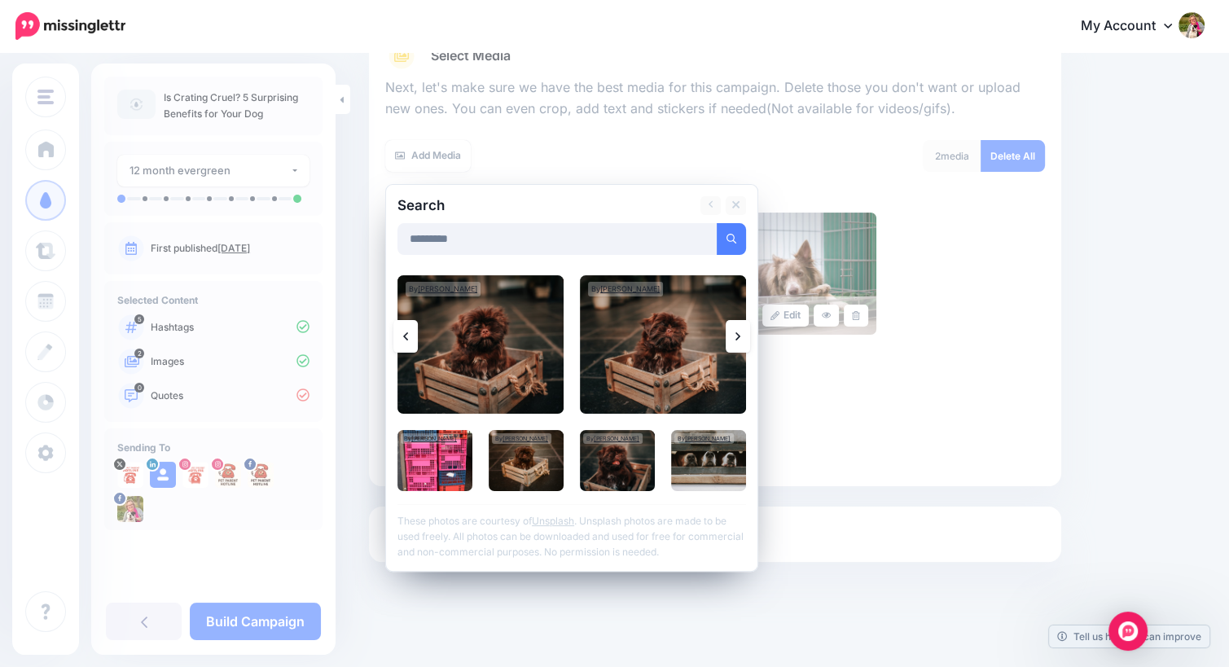
click at [736, 339] on icon at bounding box center [737, 336] width 5 height 8
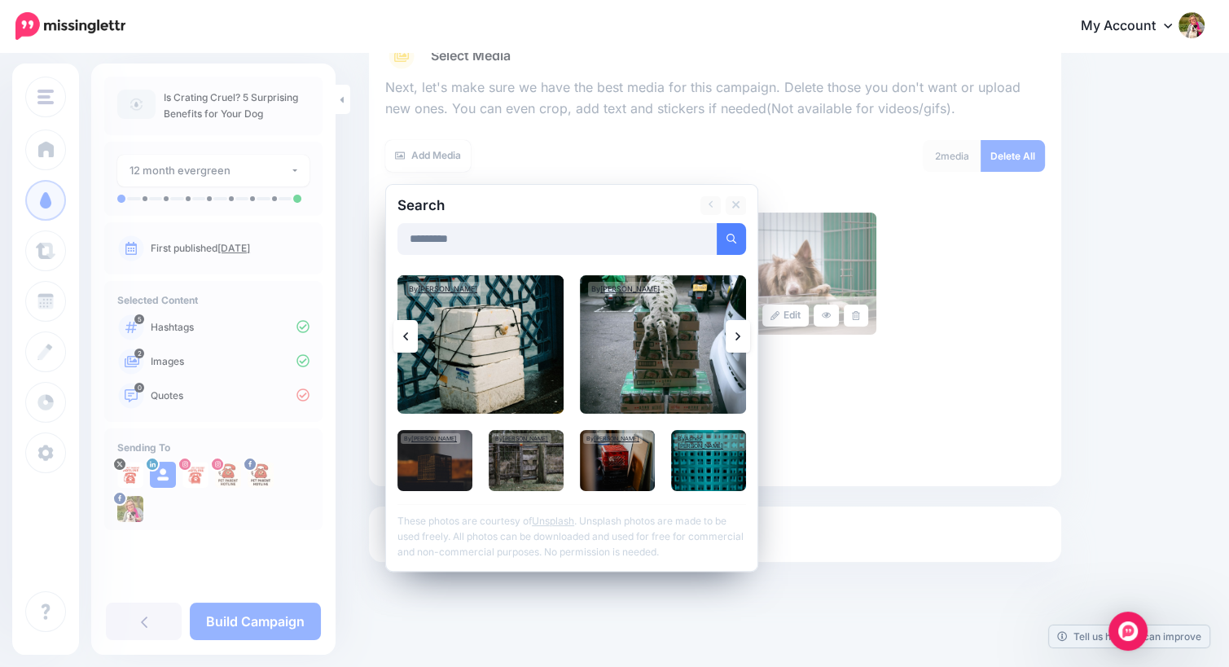
click at [736, 339] on icon at bounding box center [737, 336] width 5 height 8
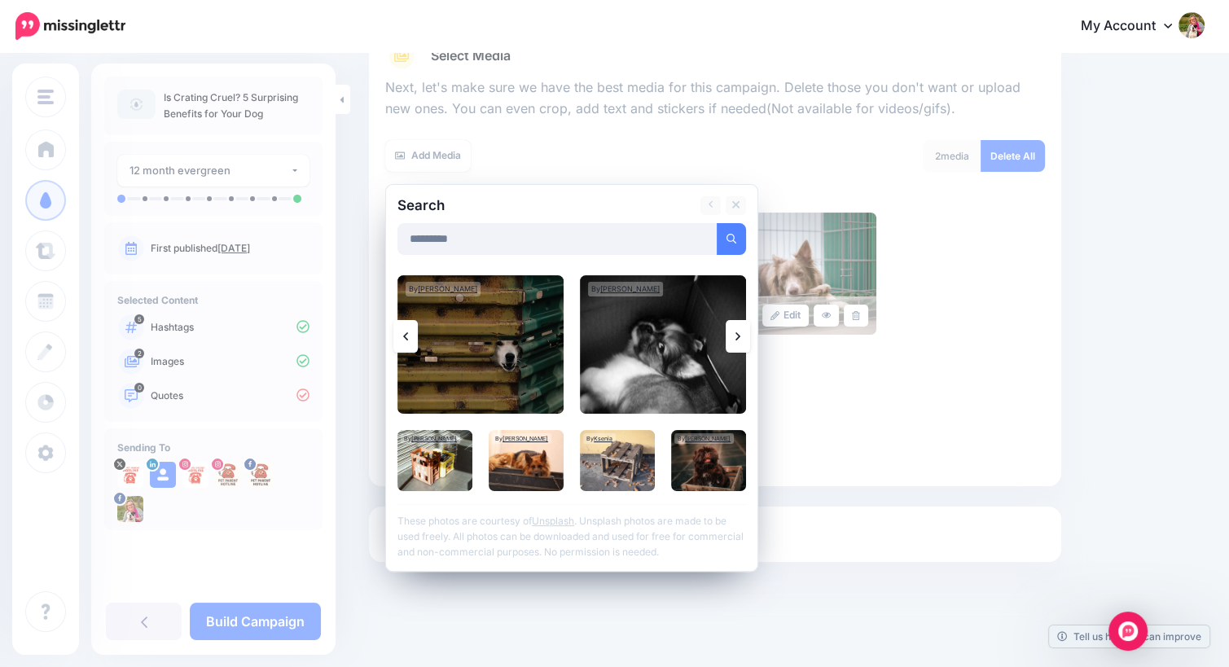
click at [402, 339] on link at bounding box center [405, 336] width 24 height 33
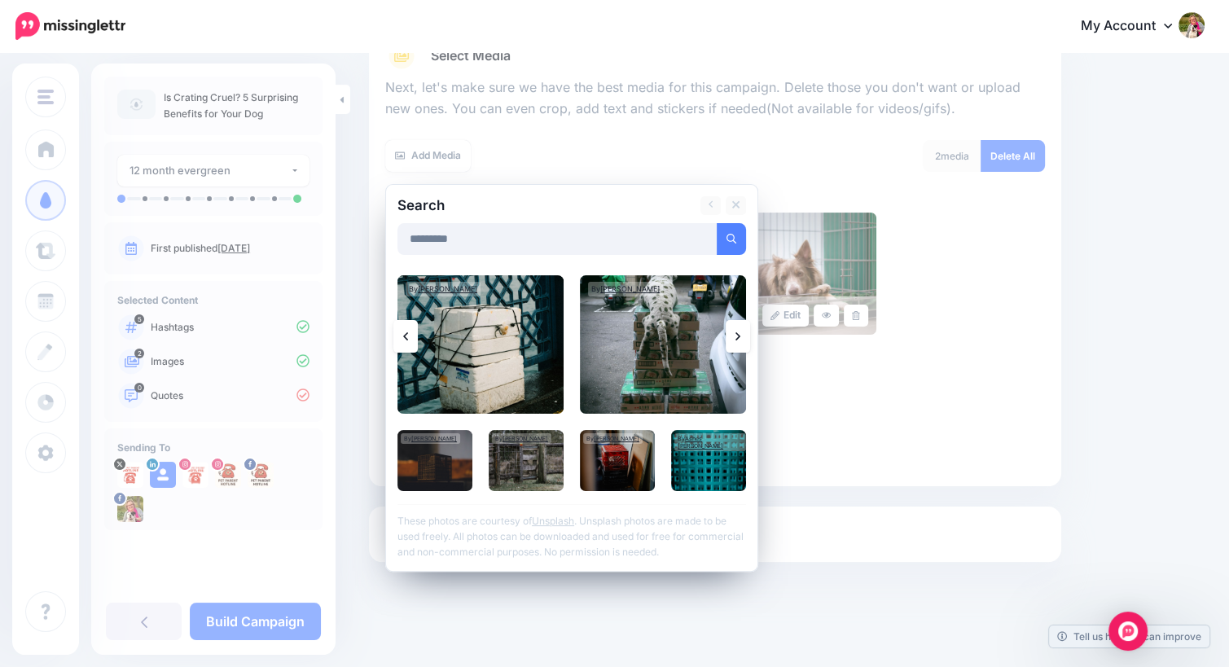
click at [402, 339] on link at bounding box center [405, 336] width 24 height 33
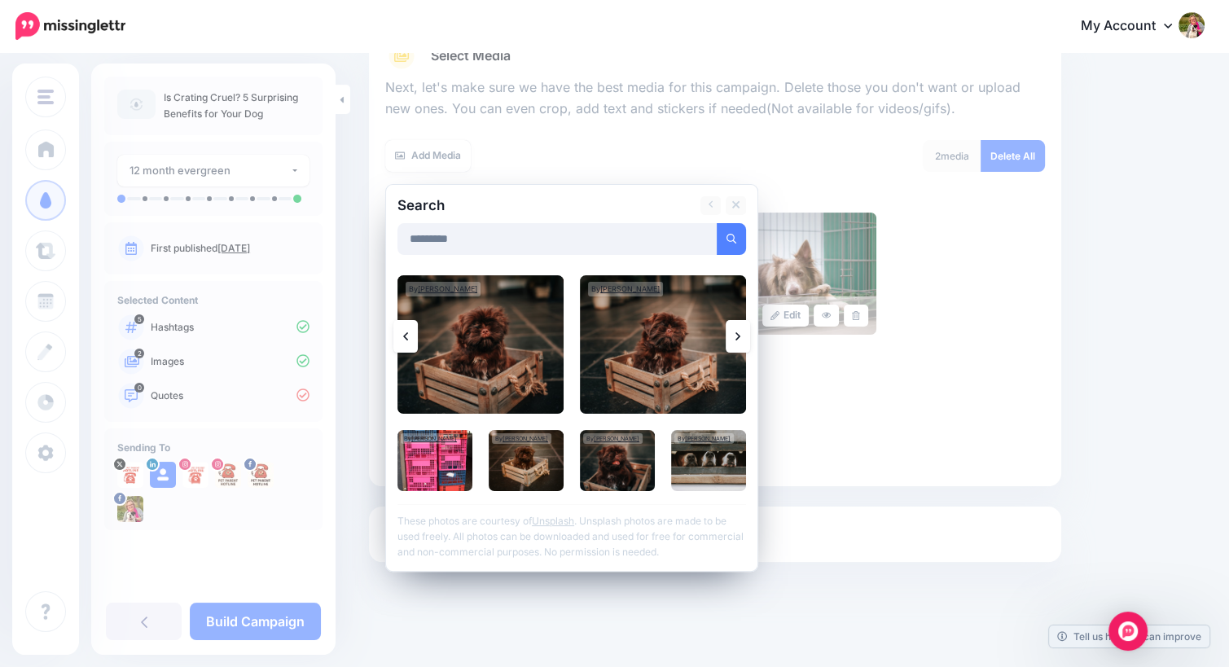
click at [402, 339] on link at bounding box center [405, 336] width 24 height 33
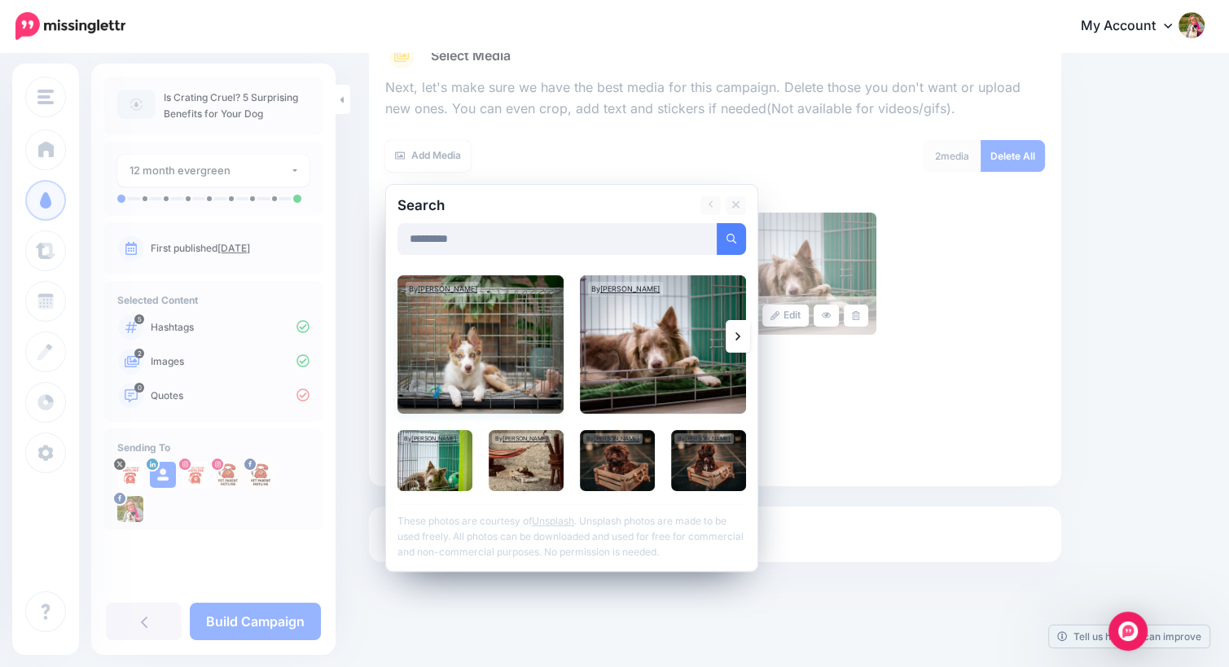
click at [451, 354] on img at bounding box center [480, 344] width 166 height 138
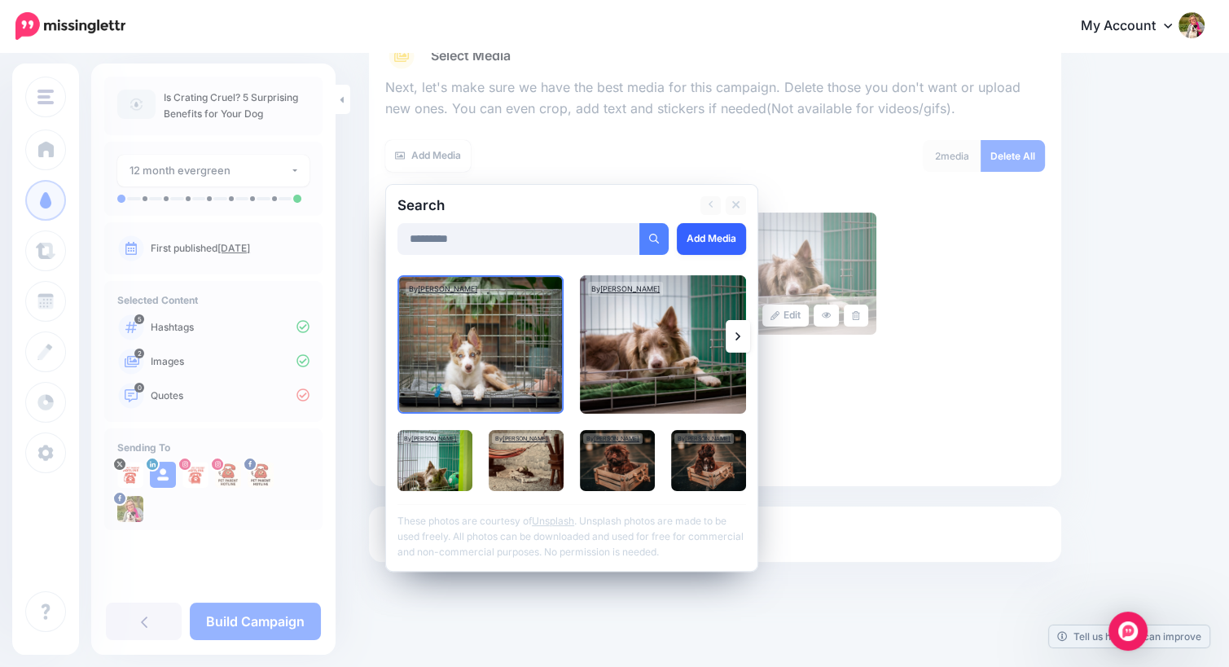
click at [713, 233] on link "Add Media" at bounding box center [711, 239] width 69 height 32
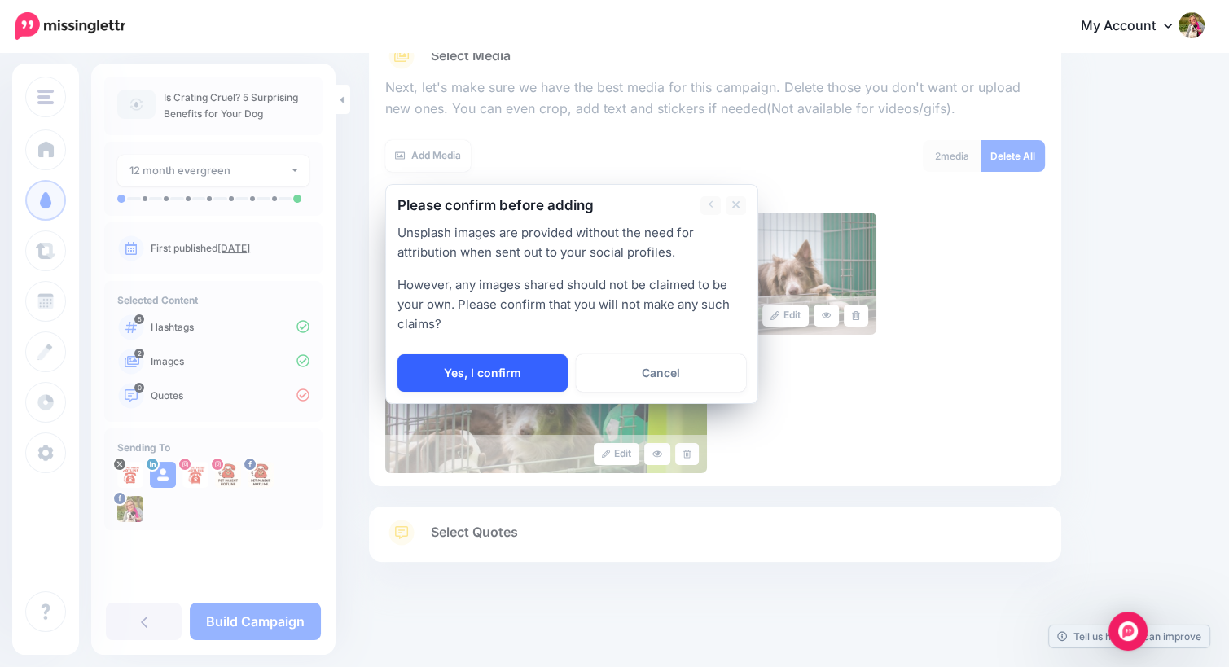
click at [503, 367] on link "Yes, I confirm" at bounding box center [482, 372] width 170 height 37
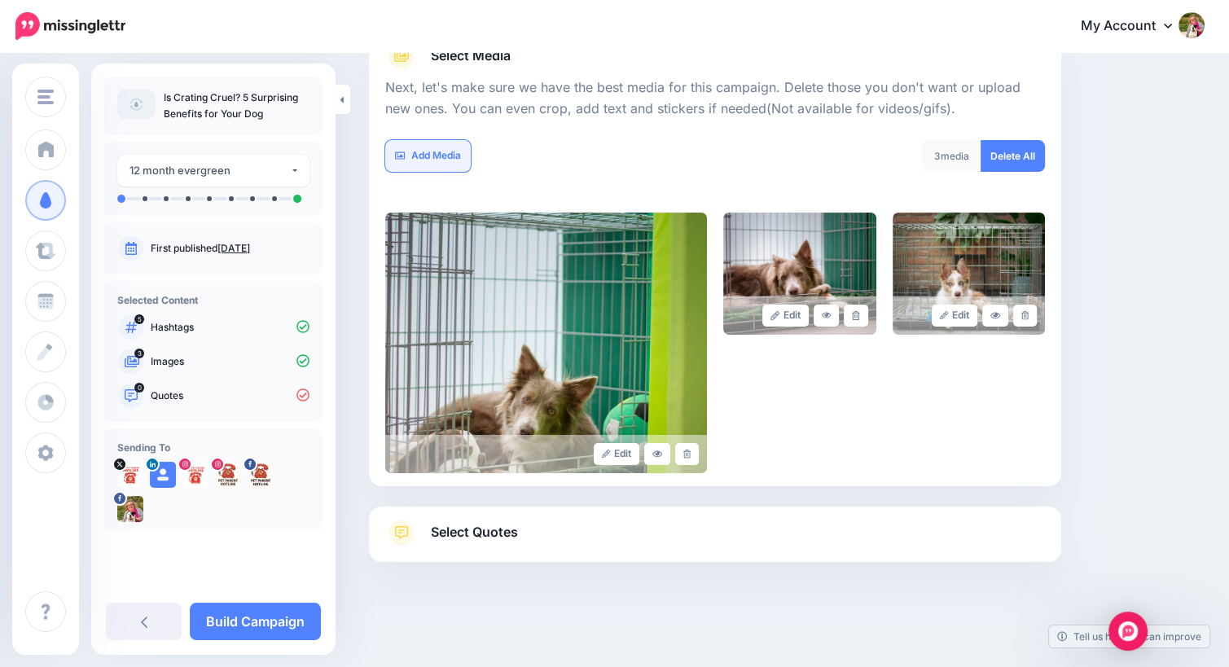
click at [419, 160] on link "Add Media" at bounding box center [428, 156] width 86 height 32
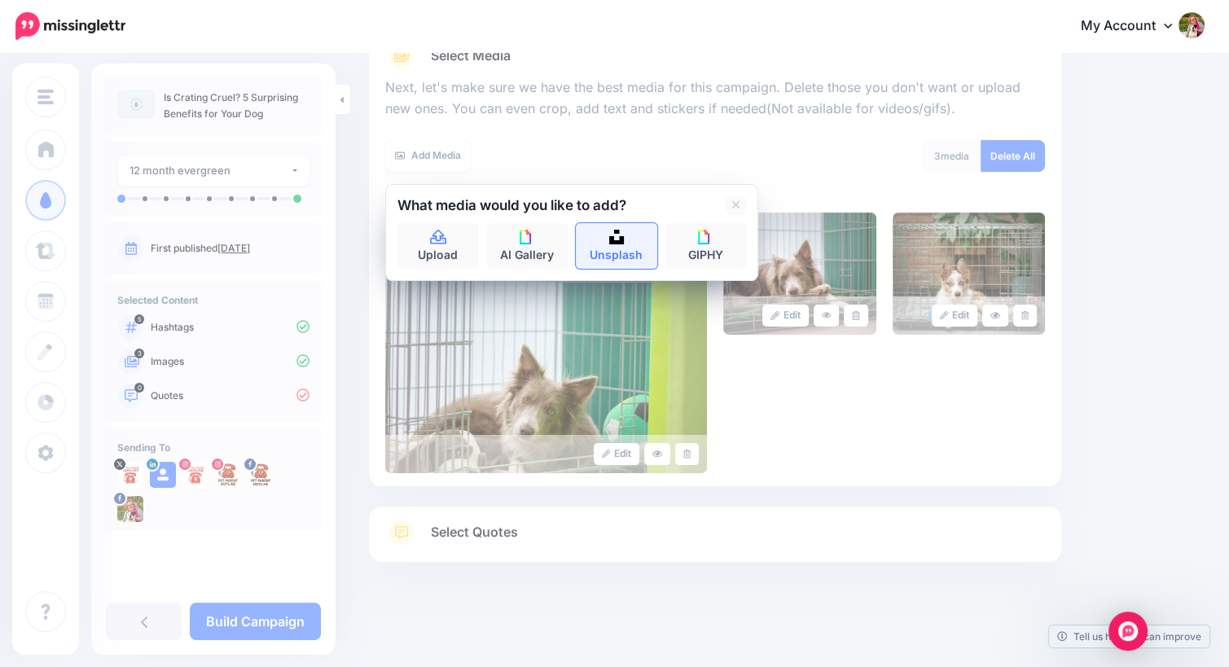
click at [614, 253] on link "Unsplash" at bounding box center [616, 246] width 81 height 46
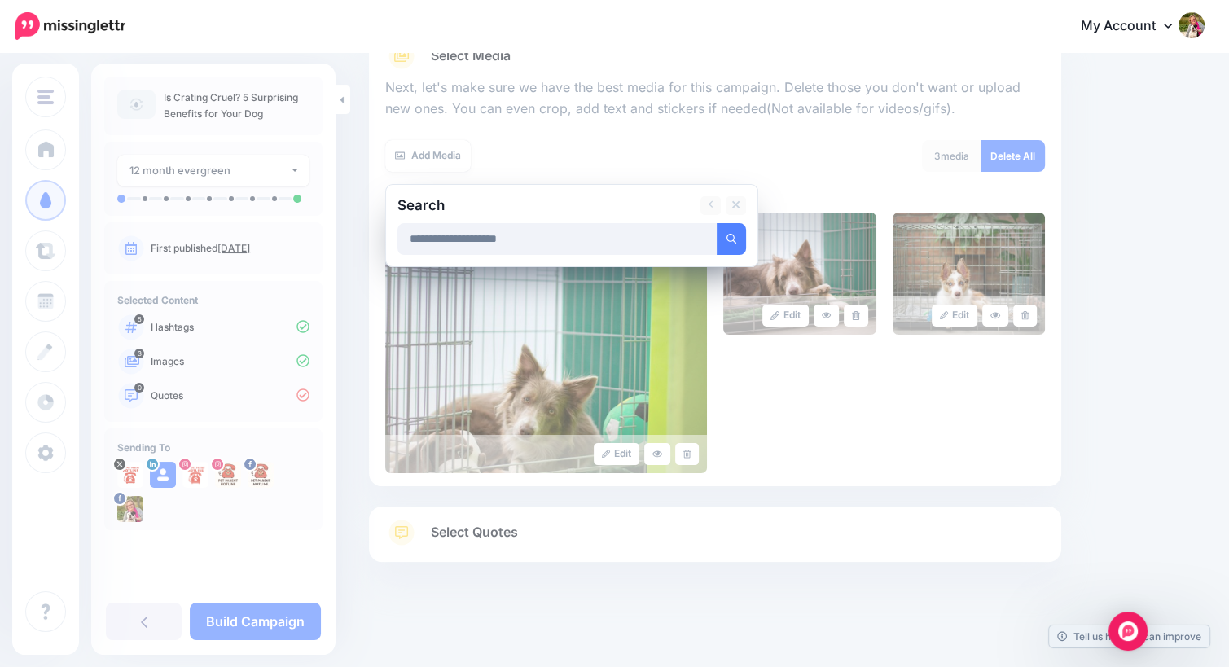
type input "**********"
click at [717, 223] on button "submit" at bounding box center [731, 239] width 29 height 32
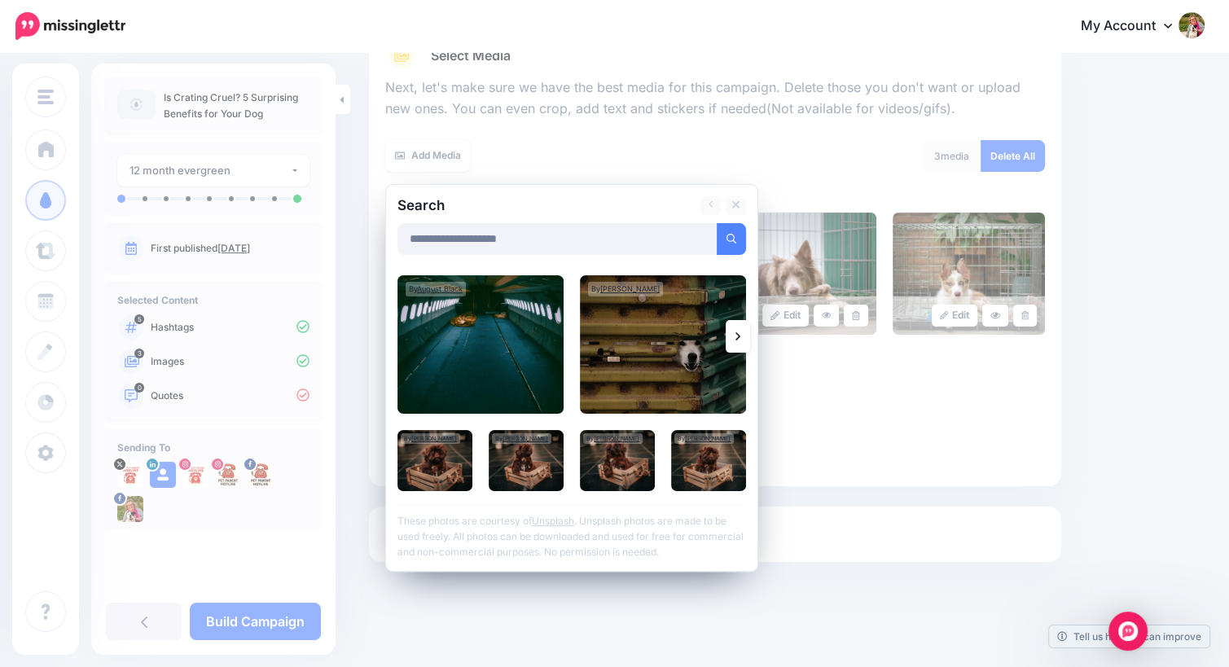
click at [738, 340] on icon at bounding box center [737, 336] width 5 height 13
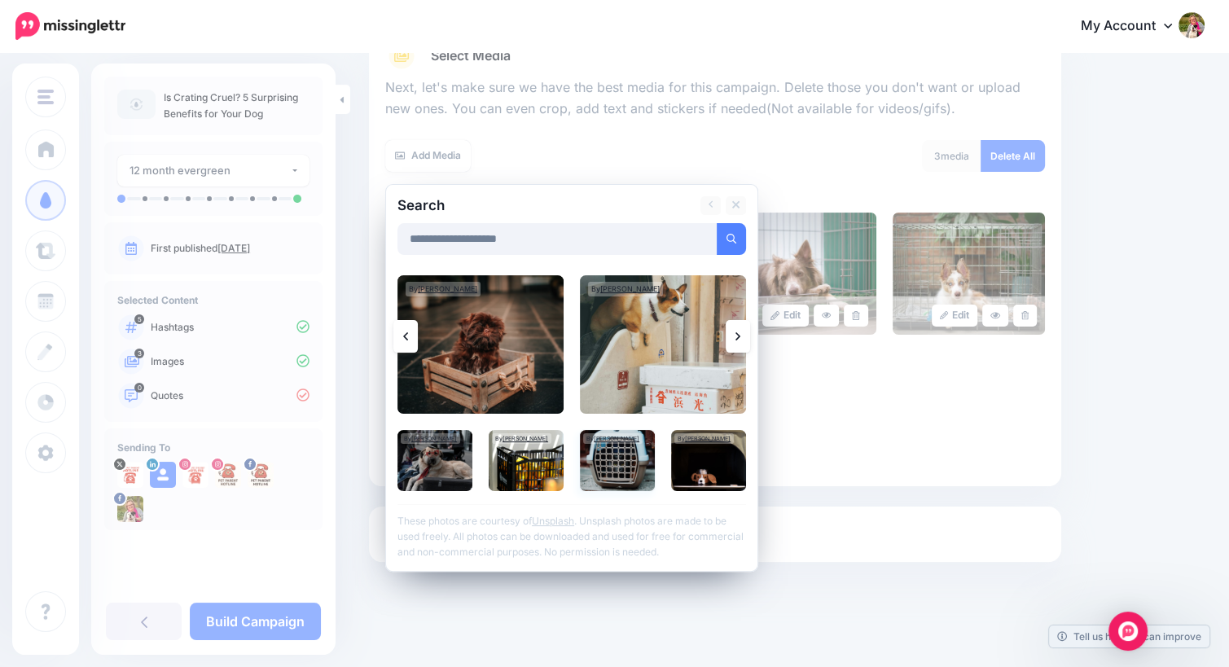
click at [614, 462] on img at bounding box center [617, 460] width 75 height 61
click at [695, 240] on link "Add Media" at bounding box center [711, 239] width 69 height 32
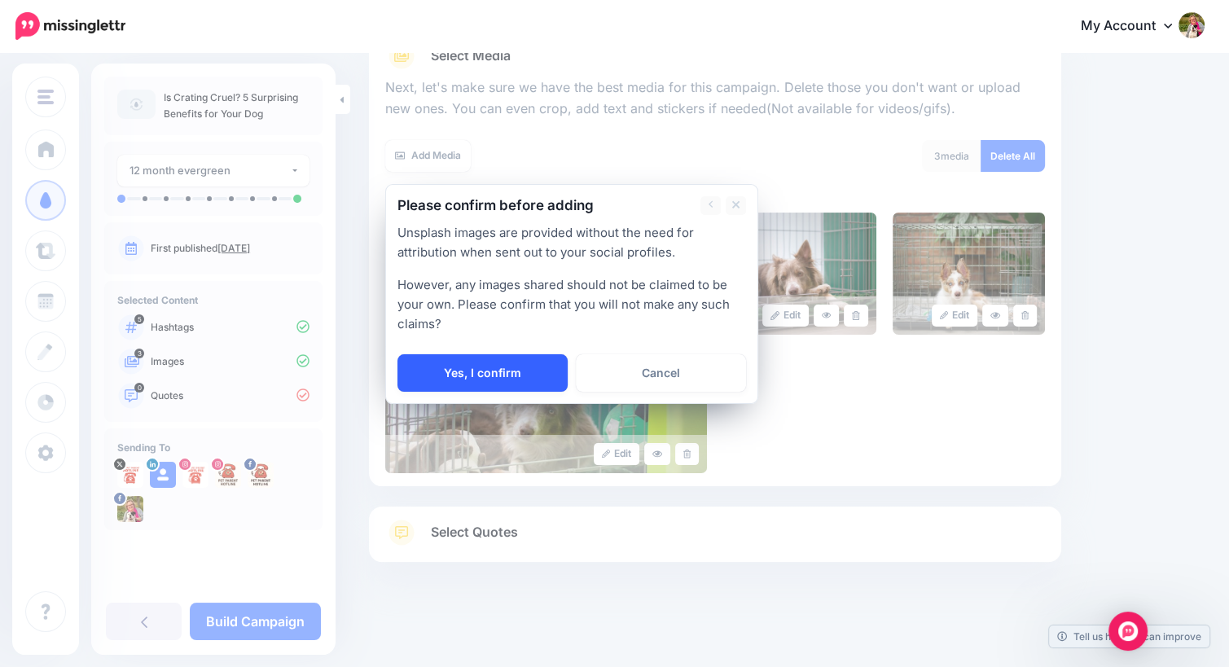
click at [488, 385] on link "Yes, I confirm" at bounding box center [482, 372] width 170 height 37
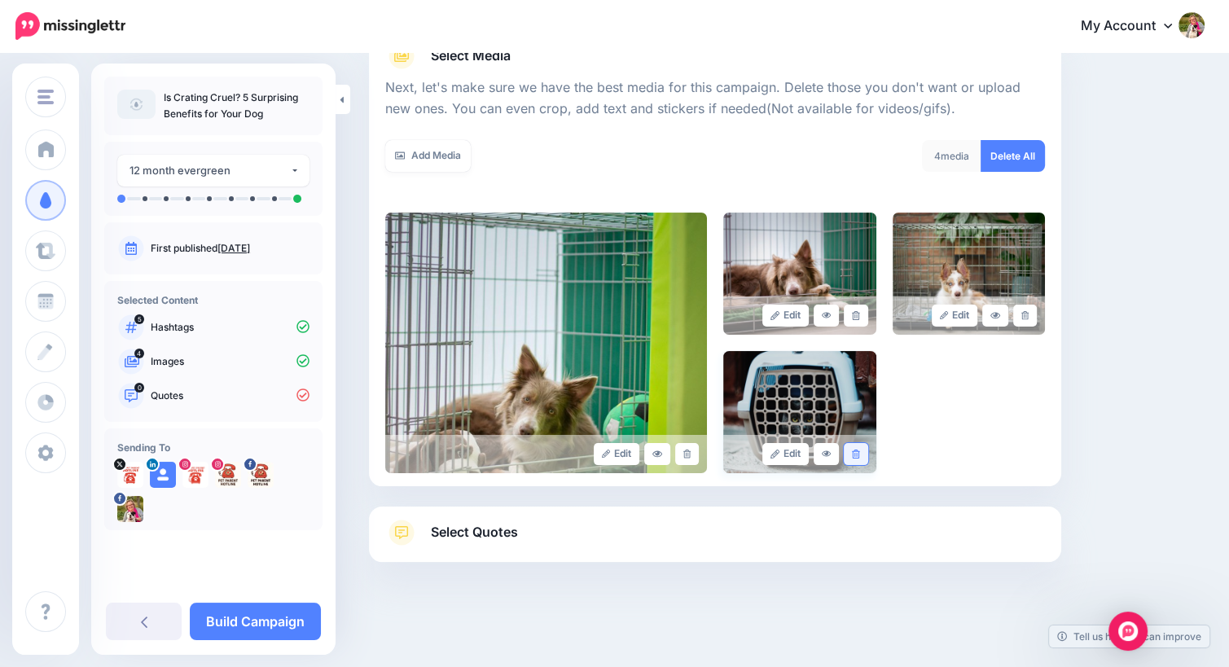
click at [859, 454] on icon at bounding box center [855, 454] width 7 height 9
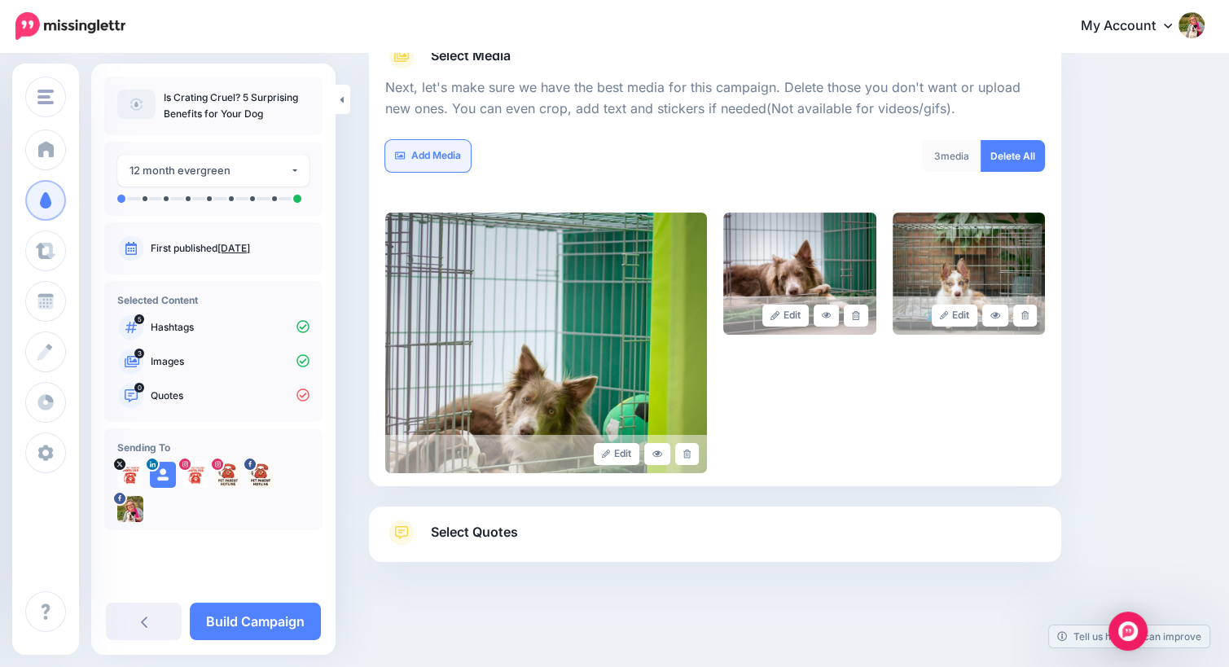
click at [411, 160] on link "Add Media" at bounding box center [428, 156] width 86 height 32
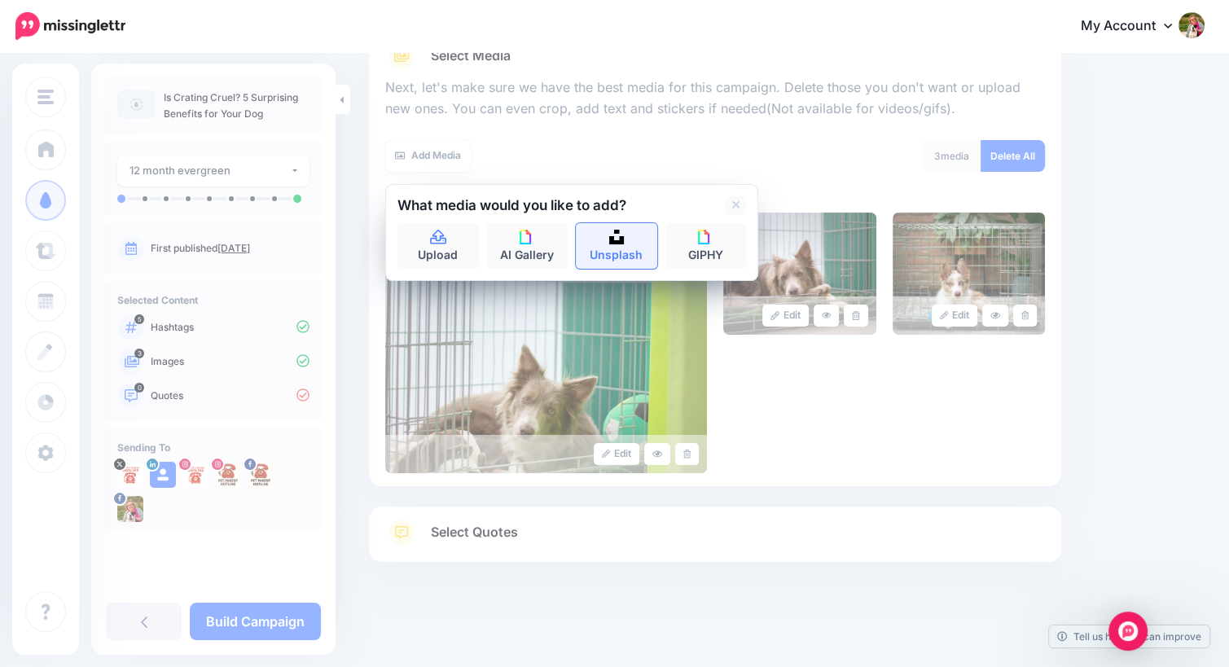
click at [604, 252] on link "Unsplash" at bounding box center [616, 246] width 81 height 46
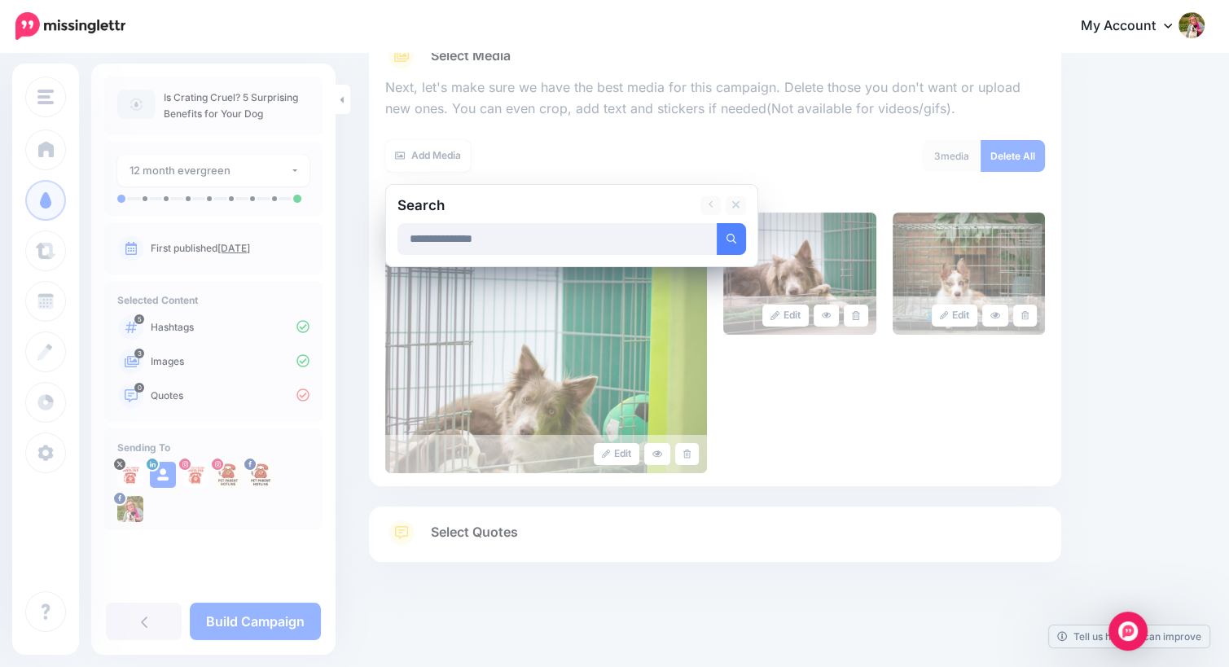
click at [717, 223] on button "submit" at bounding box center [731, 239] width 29 height 32
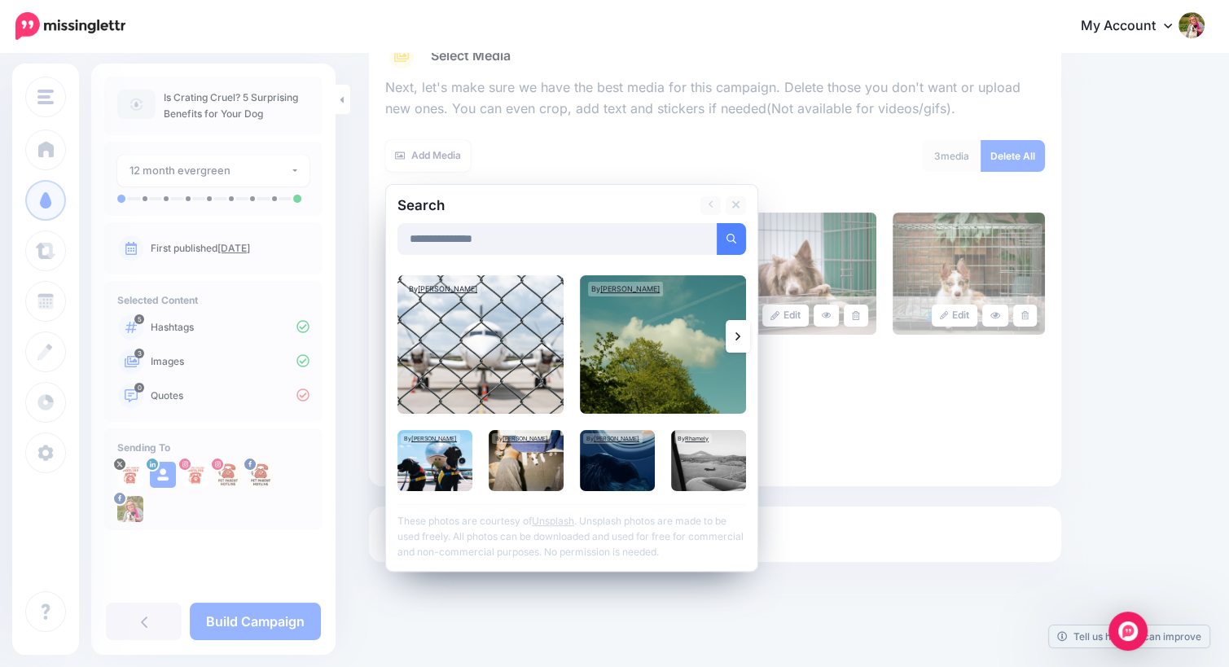
click at [739, 333] on icon at bounding box center [737, 336] width 5 height 13
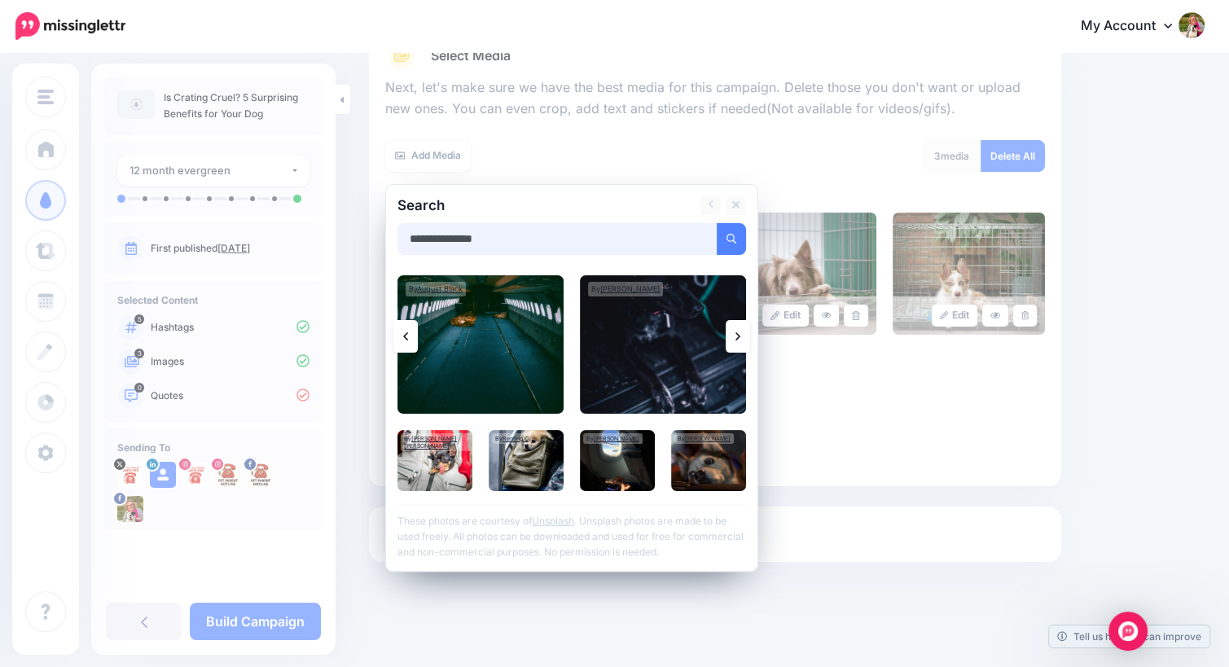
drag, startPoint x: 506, startPoint y: 239, endPoint x: 321, endPoint y: 213, distance: 186.7
click at [321, 213] on div "Starlight Pet Talk Podcast Starlight Pet Talk Podcast Add Workspace Dashboard C…" at bounding box center [614, 255] width 1229 height 825
click at [717, 223] on button "submit" at bounding box center [731, 239] width 29 height 32
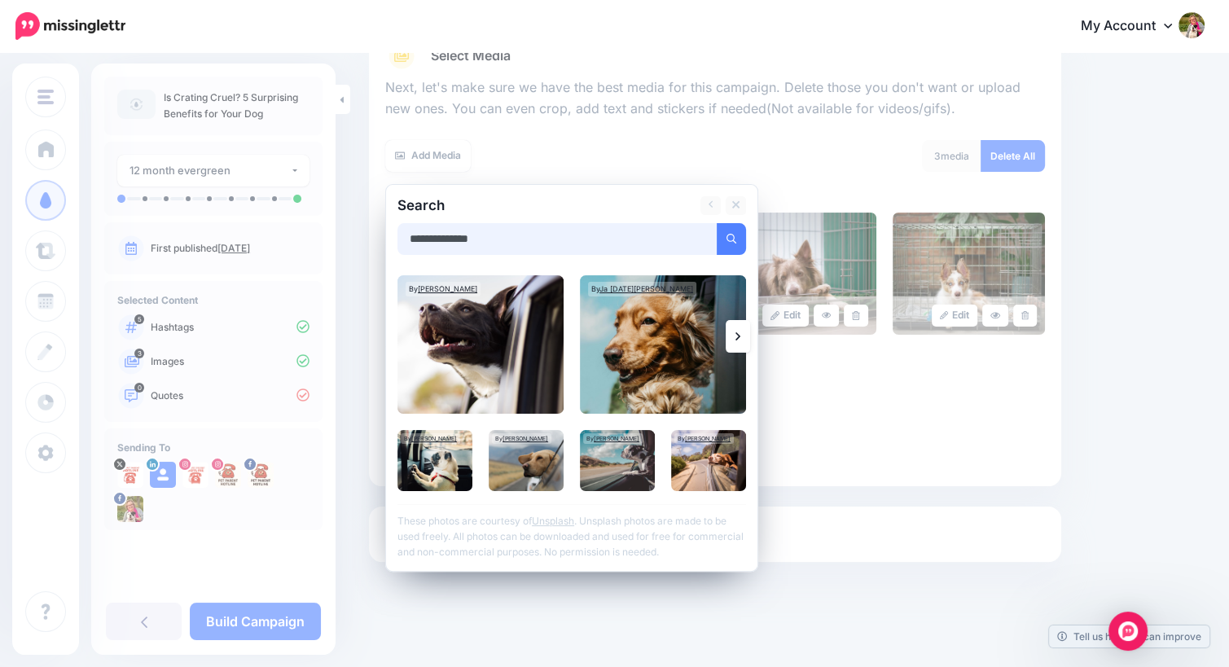
click at [717, 223] on button "submit" at bounding box center [731, 239] width 29 height 32
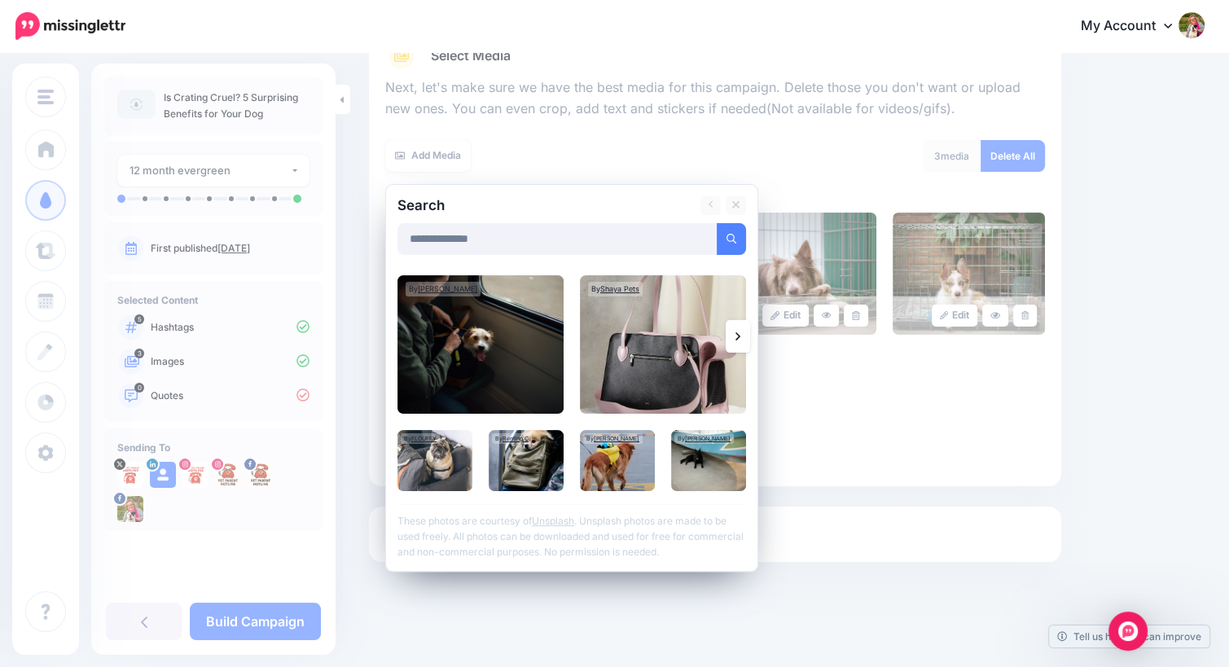
click at [742, 340] on link at bounding box center [738, 336] width 24 height 33
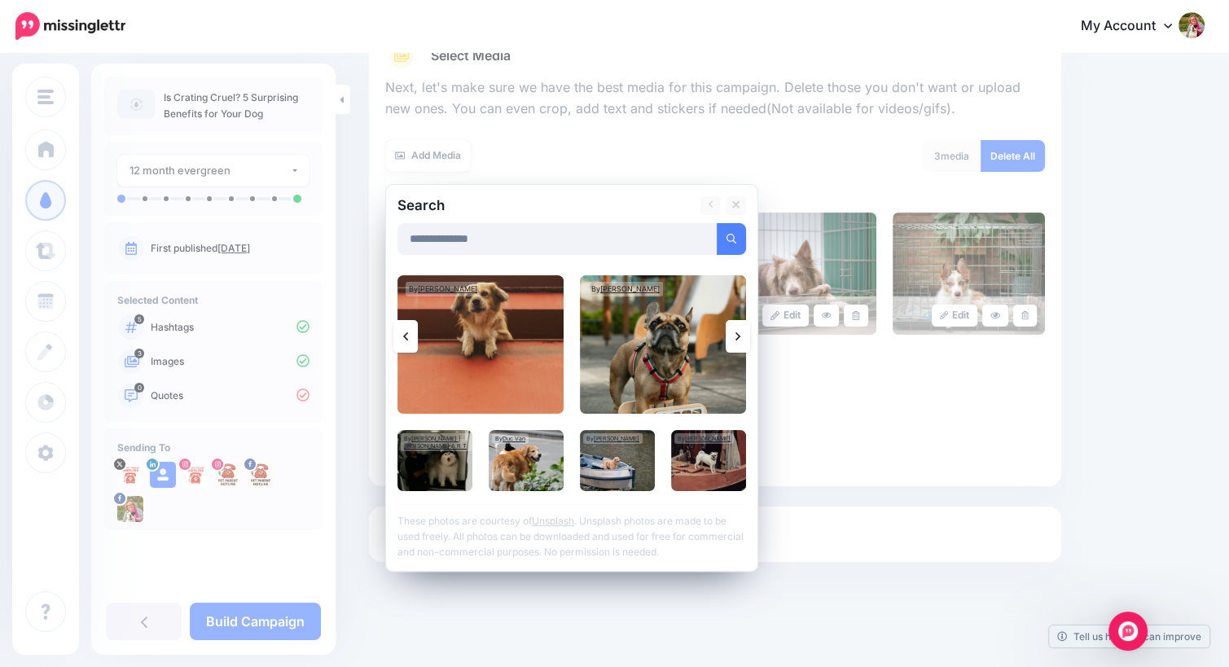
click at [742, 340] on link at bounding box center [738, 336] width 24 height 33
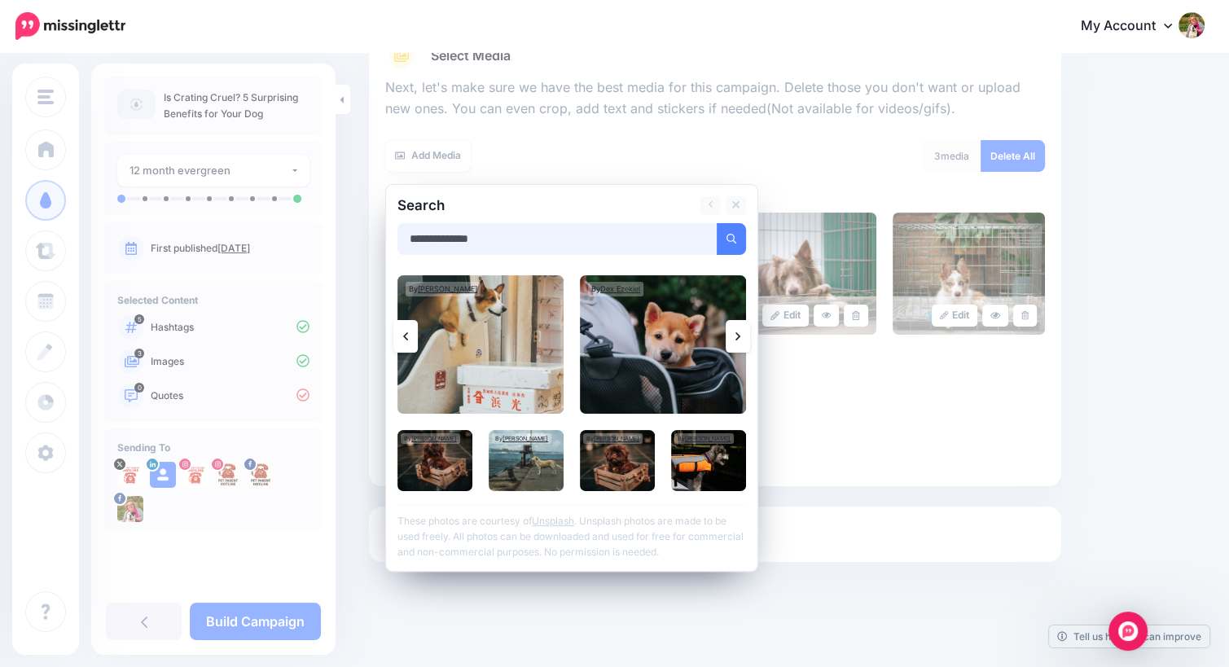
click at [508, 235] on input "**********" at bounding box center [557, 239] width 320 height 32
click at [717, 223] on button "submit" at bounding box center [731, 239] width 29 height 32
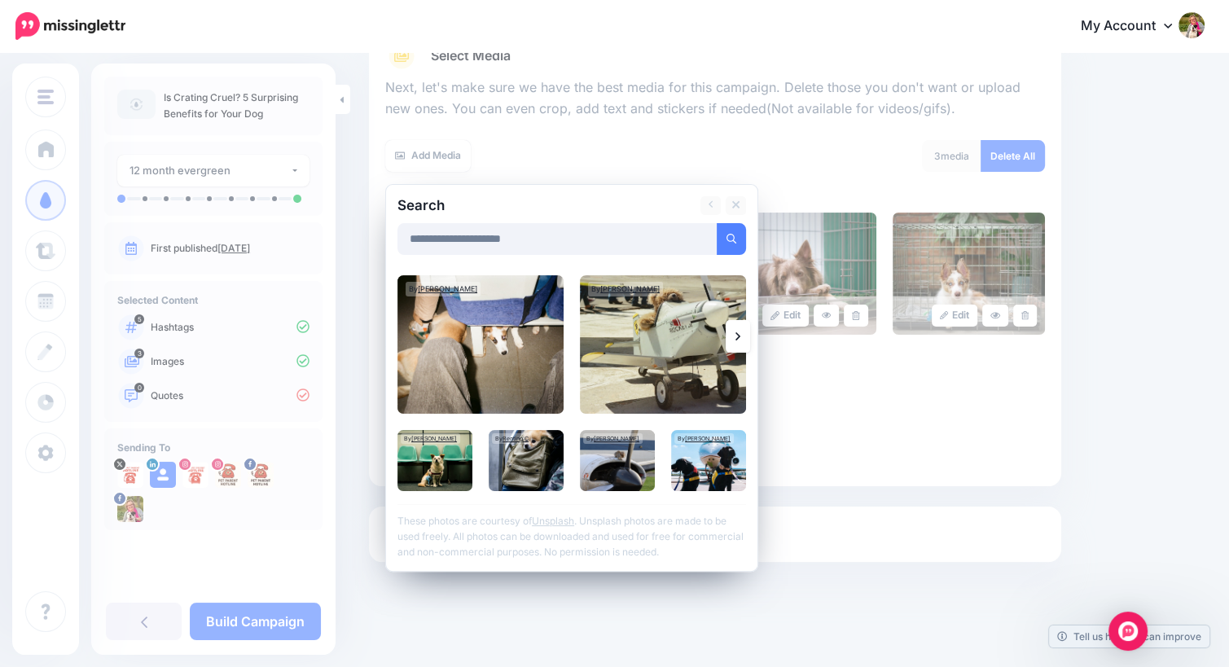
click at [738, 336] on icon at bounding box center [737, 336] width 5 height 8
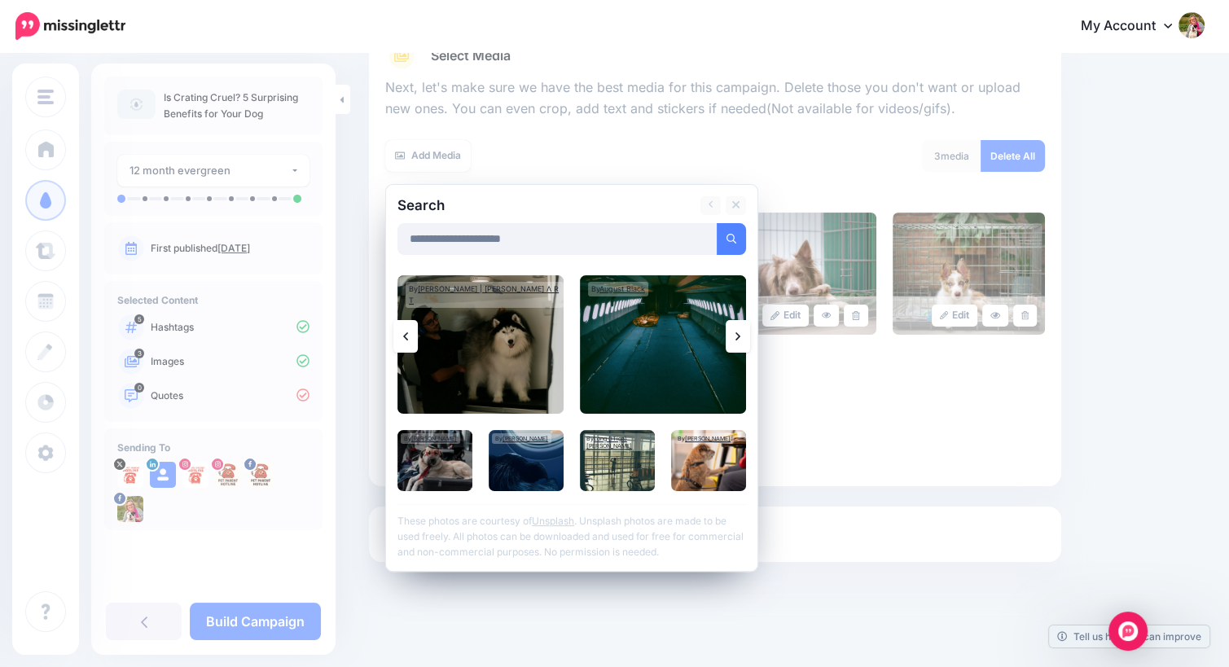
click at [738, 336] on icon at bounding box center [737, 336] width 5 height 8
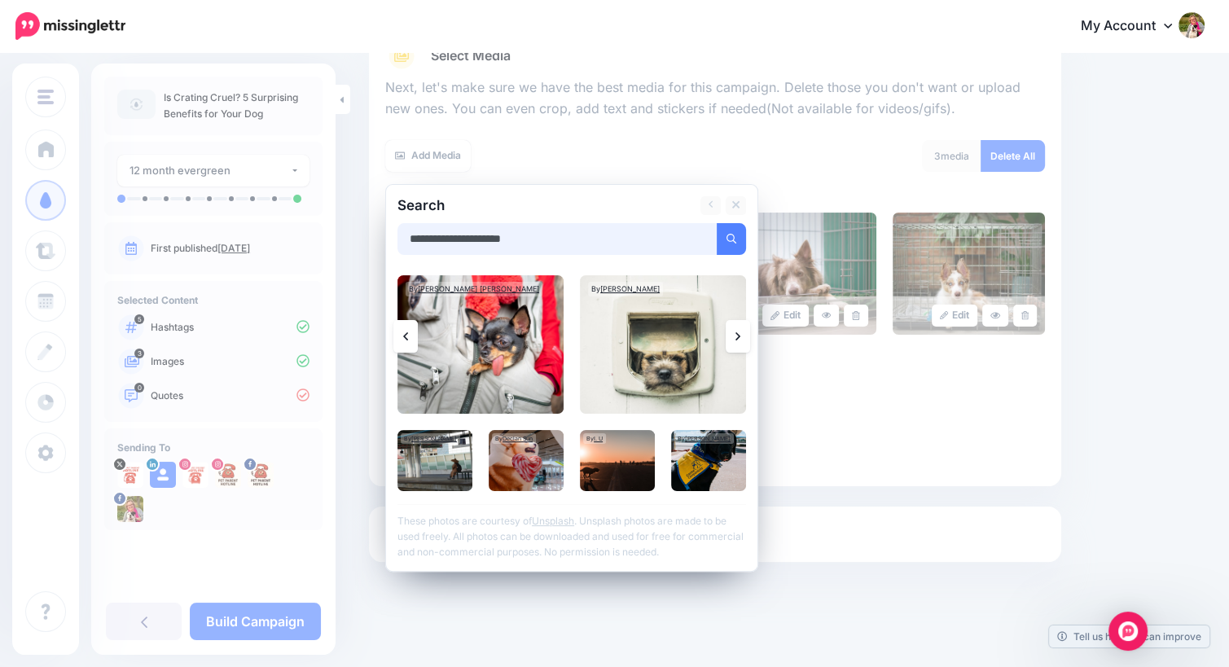
drag, startPoint x: 550, startPoint y: 242, endPoint x: 446, endPoint y: 242, distance: 103.4
click at [446, 242] on input "**********" at bounding box center [557, 239] width 320 height 32
click at [717, 223] on button "submit" at bounding box center [731, 239] width 29 height 32
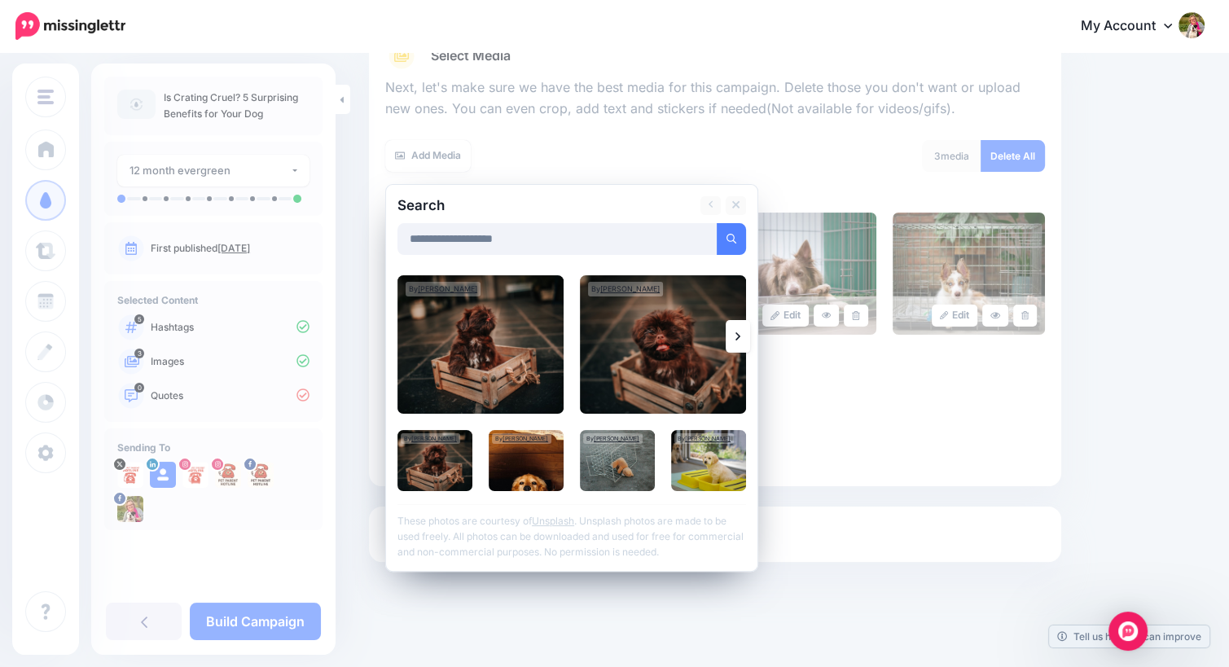
click at [740, 336] on icon at bounding box center [737, 336] width 5 height 8
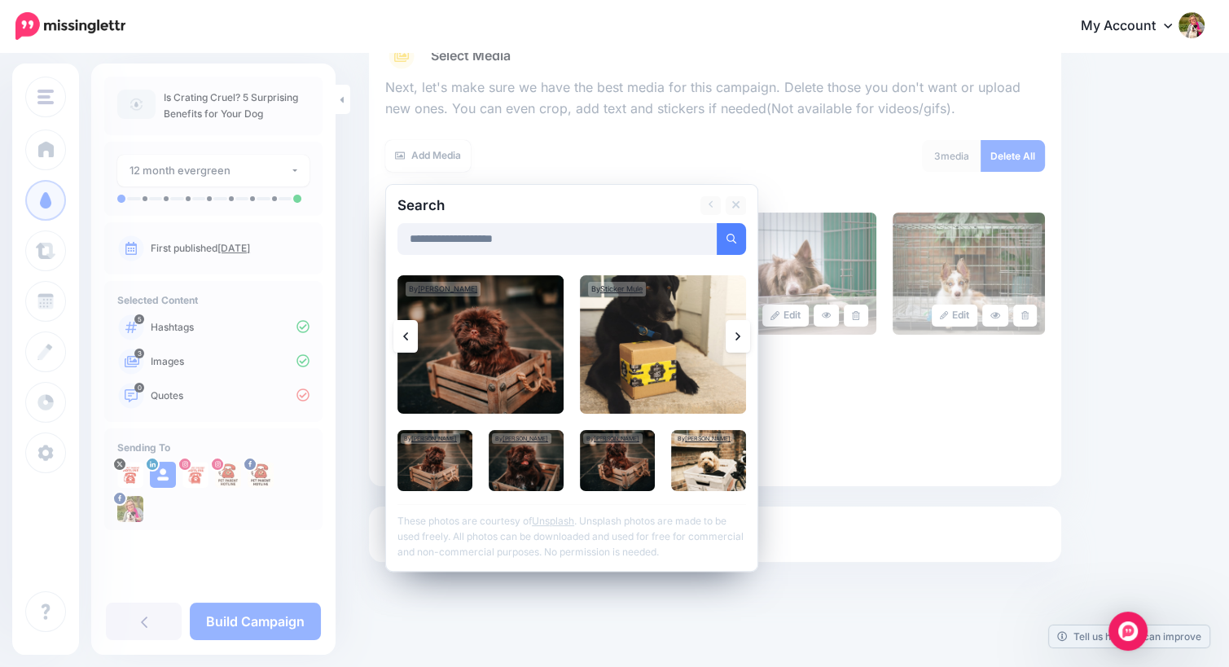
click at [740, 336] on icon at bounding box center [737, 336] width 5 height 8
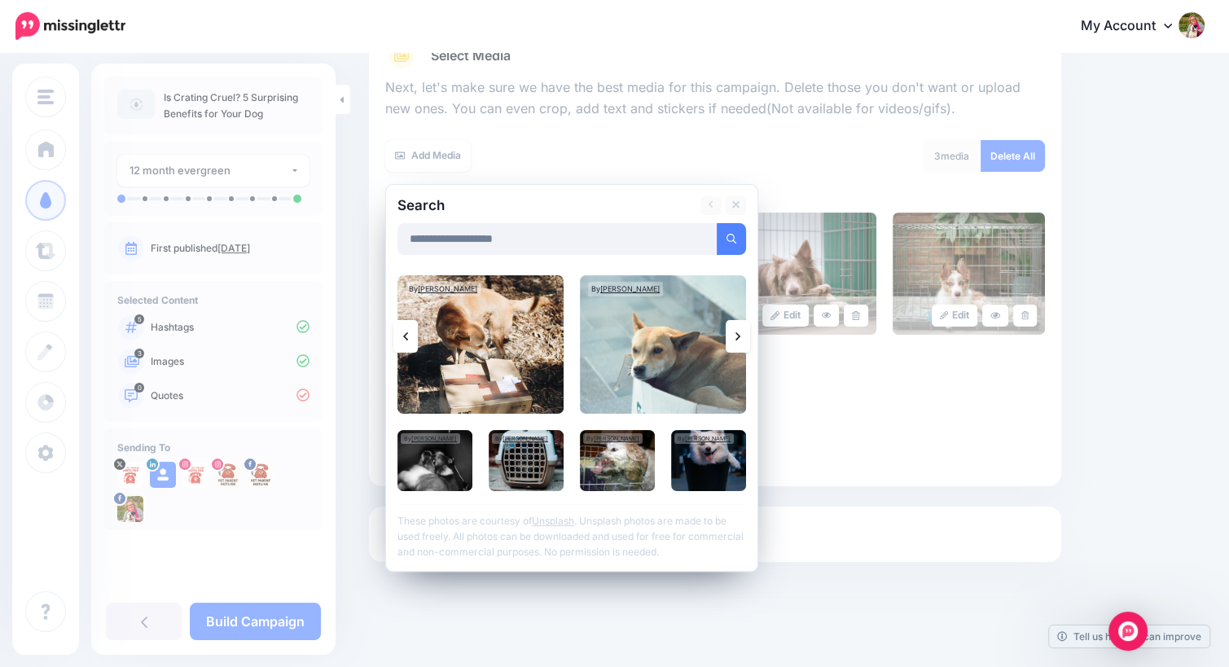
click at [740, 336] on icon at bounding box center [737, 336] width 5 height 8
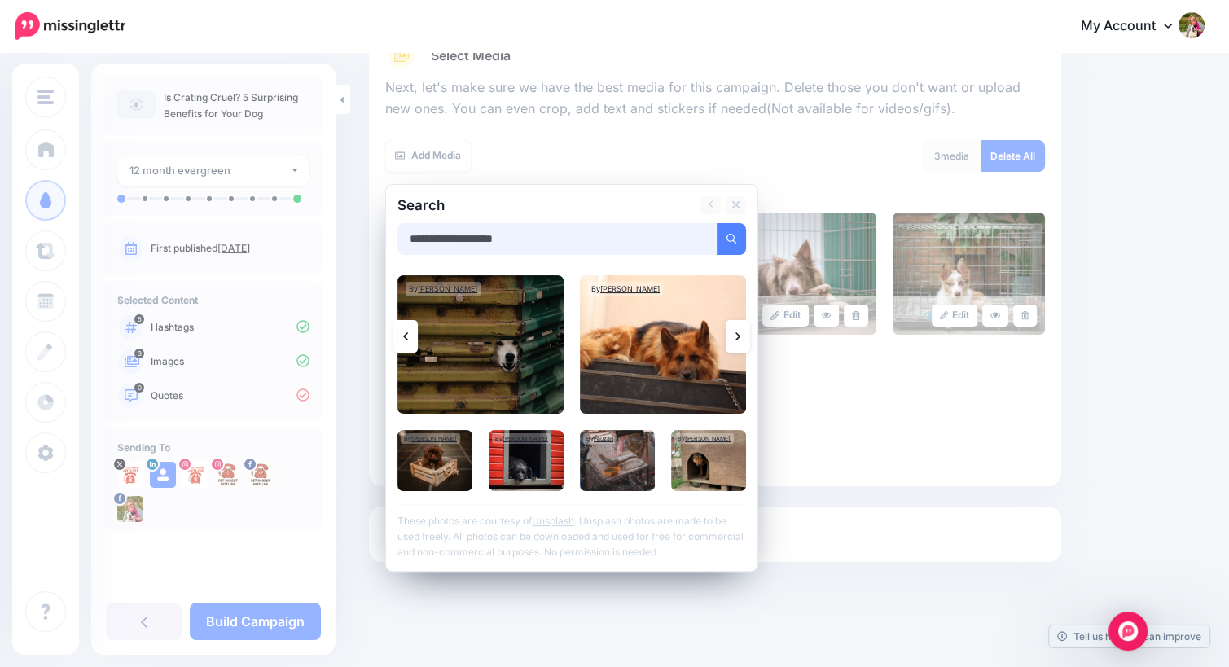
drag, startPoint x: 533, startPoint y: 246, endPoint x: 302, endPoint y: 207, distance: 233.8
click at [302, 207] on div "Starlight Pet Talk Podcast Starlight Pet Talk Podcast Add Workspace Dashboard C…" at bounding box center [614, 255] width 1229 height 825
click at [717, 223] on button "submit" at bounding box center [731, 239] width 29 height 32
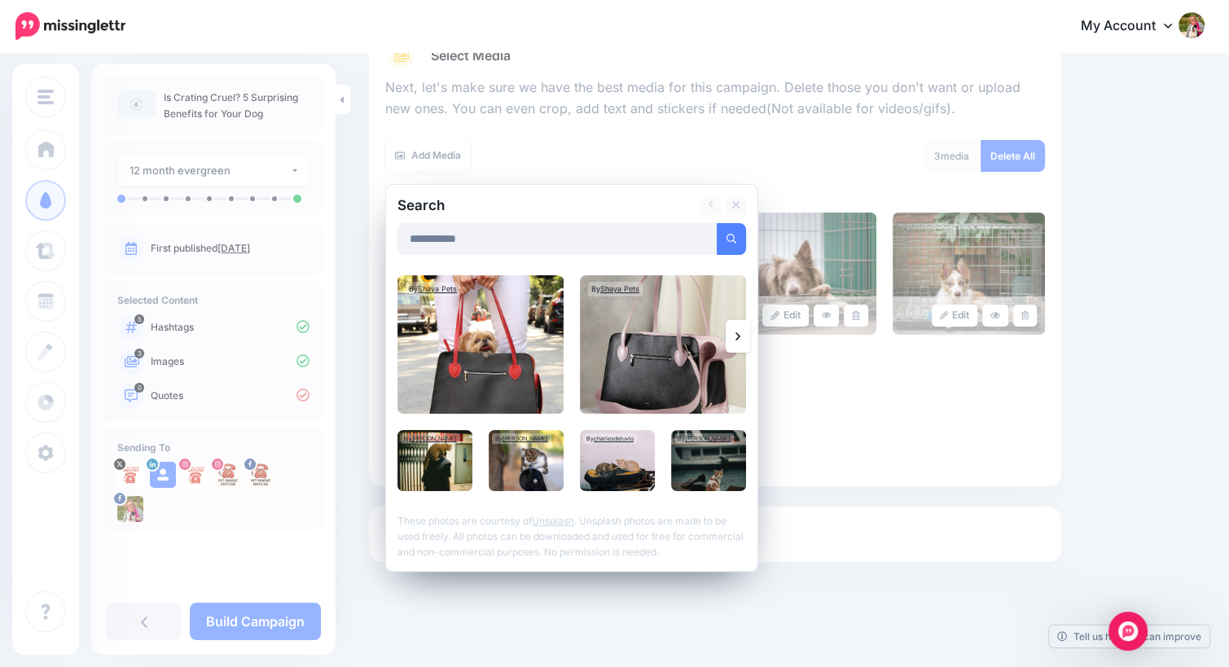
click at [740, 332] on icon at bounding box center [737, 336] width 5 height 13
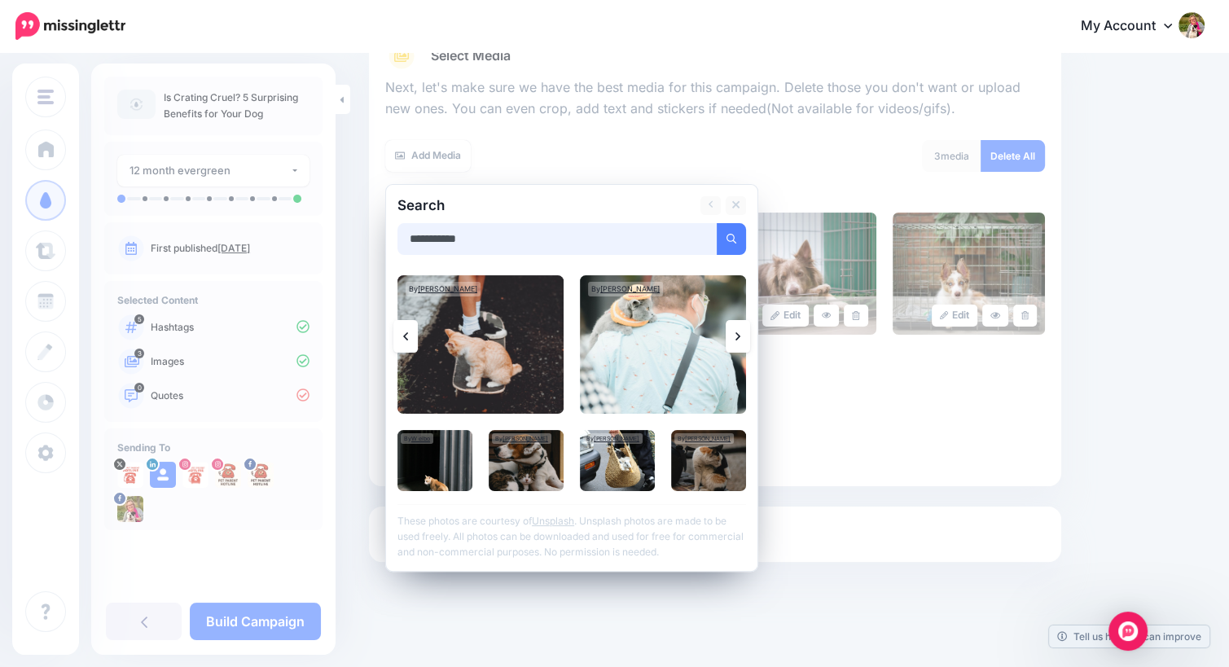
click at [489, 235] on input "**********" at bounding box center [557, 239] width 320 height 32
type input "*********"
click at [717, 223] on button "submit" at bounding box center [731, 239] width 29 height 32
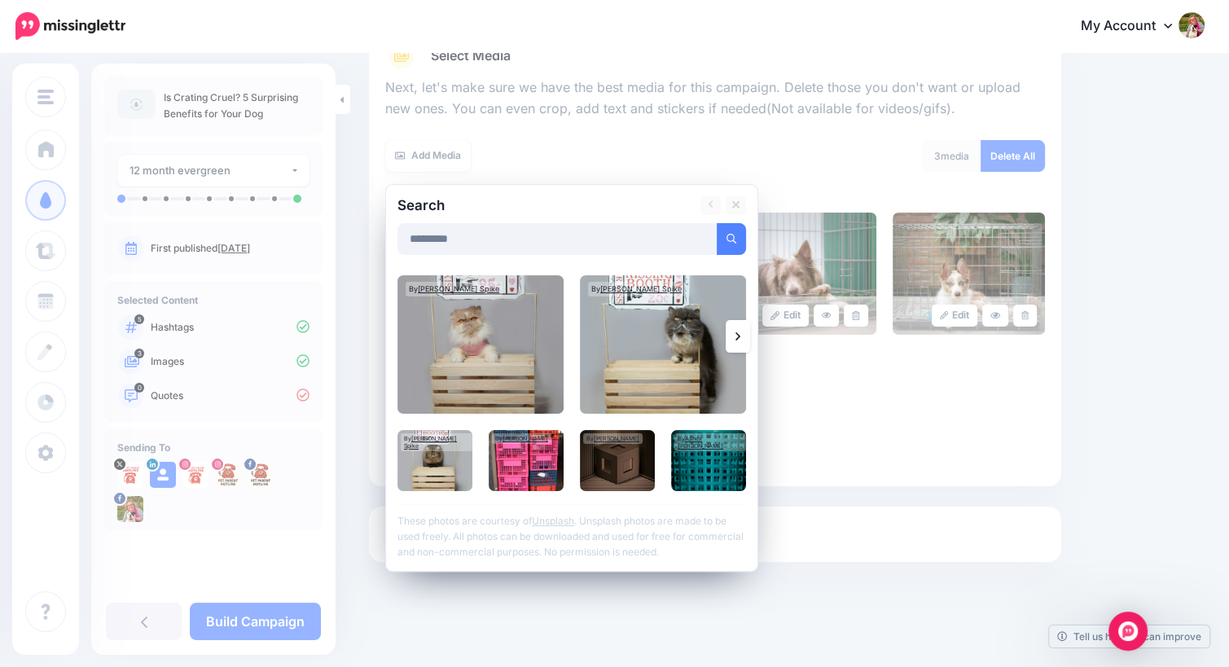
click at [739, 328] on link at bounding box center [738, 336] width 24 height 33
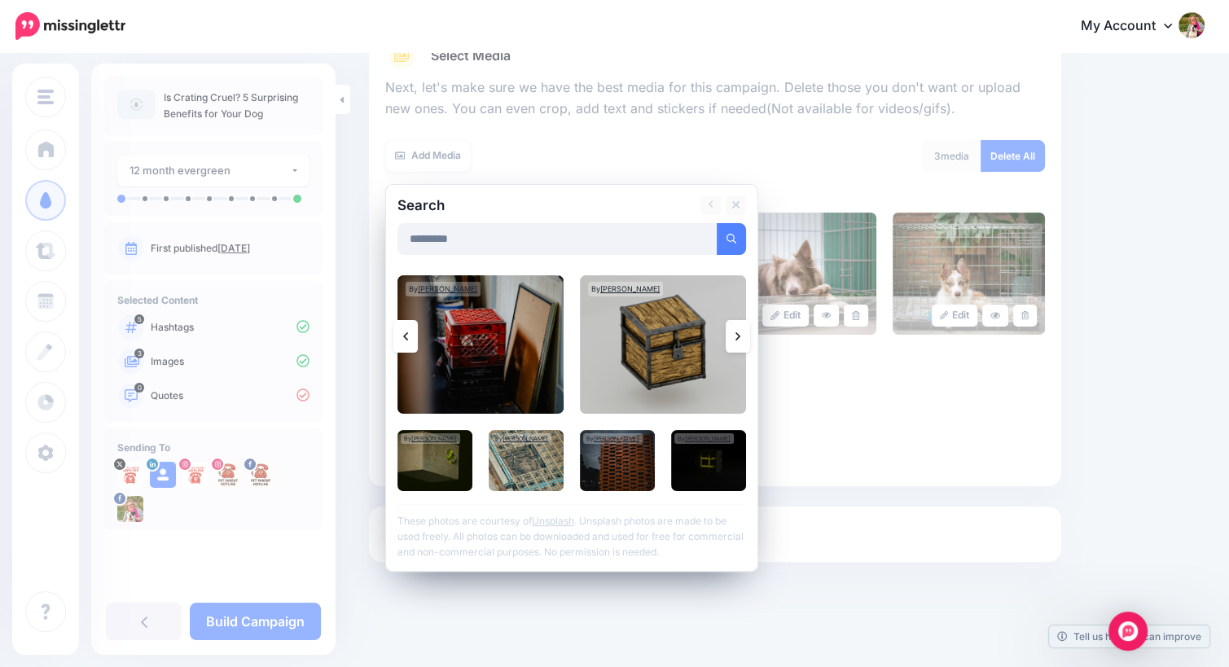
click at [738, 330] on icon at bounding box center [737, 336] width 5 height 13
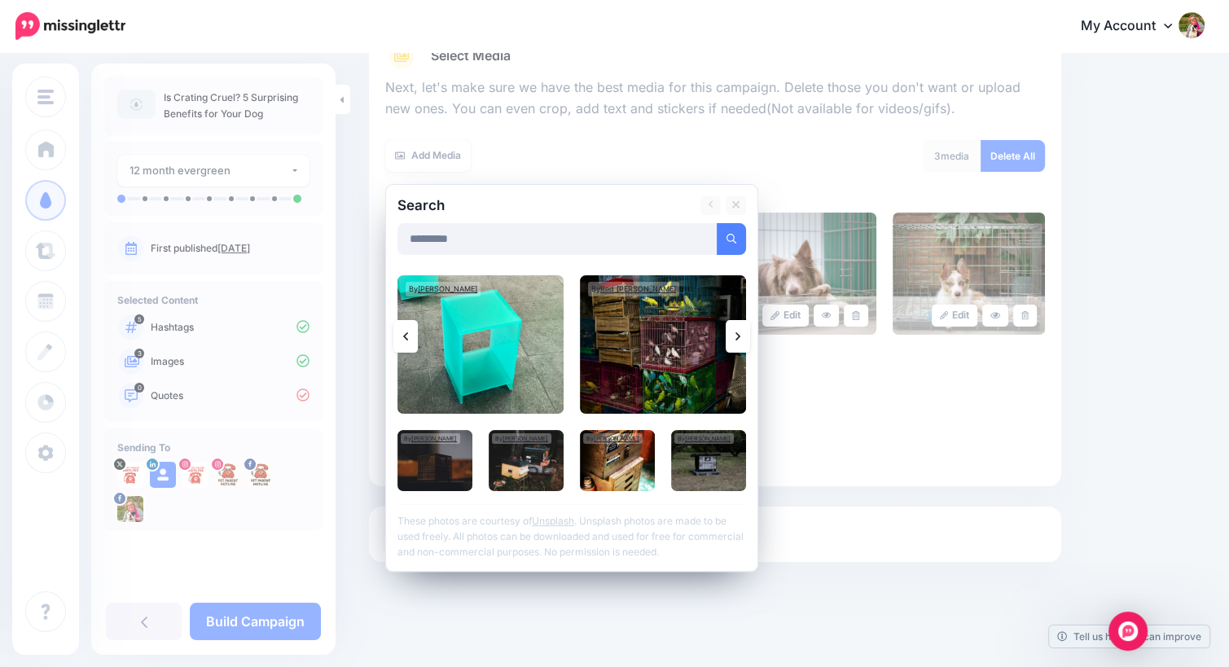
click at [738, 330] on icon at bounding box center [737, 336] width 5 height 13
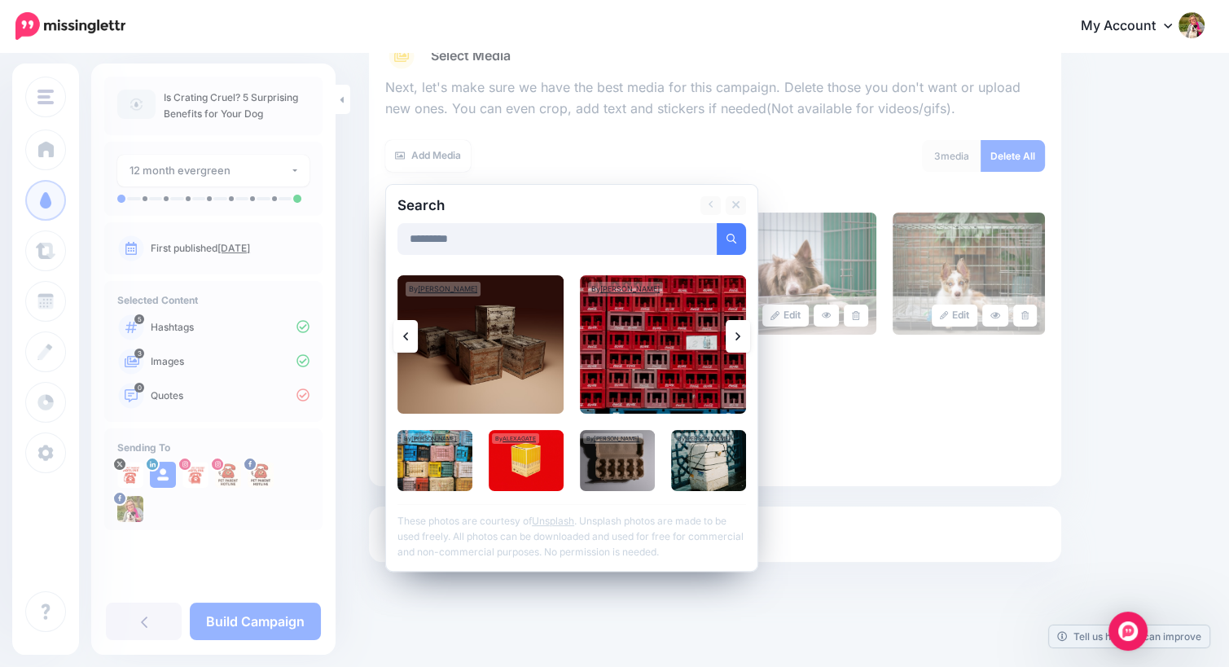
click at [738, 330] on icon at bounding box center [737, 336] width 5 height 13
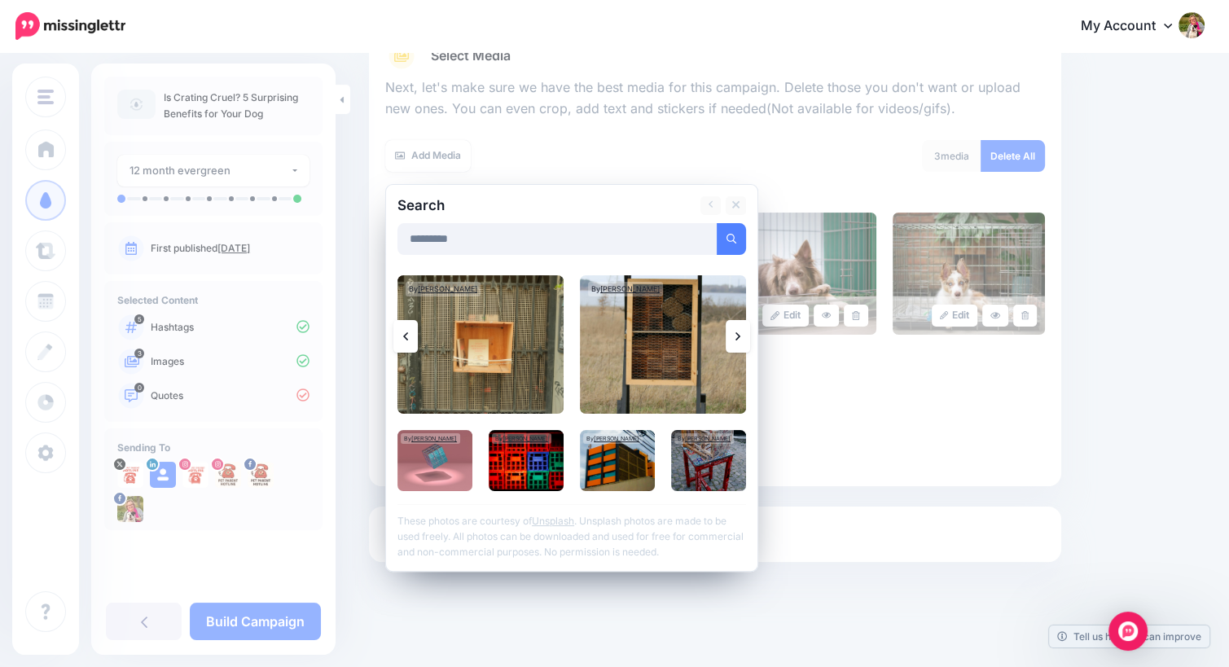
click at [738, 330] on icon at bounding box center [737, 336] width 5 height 13
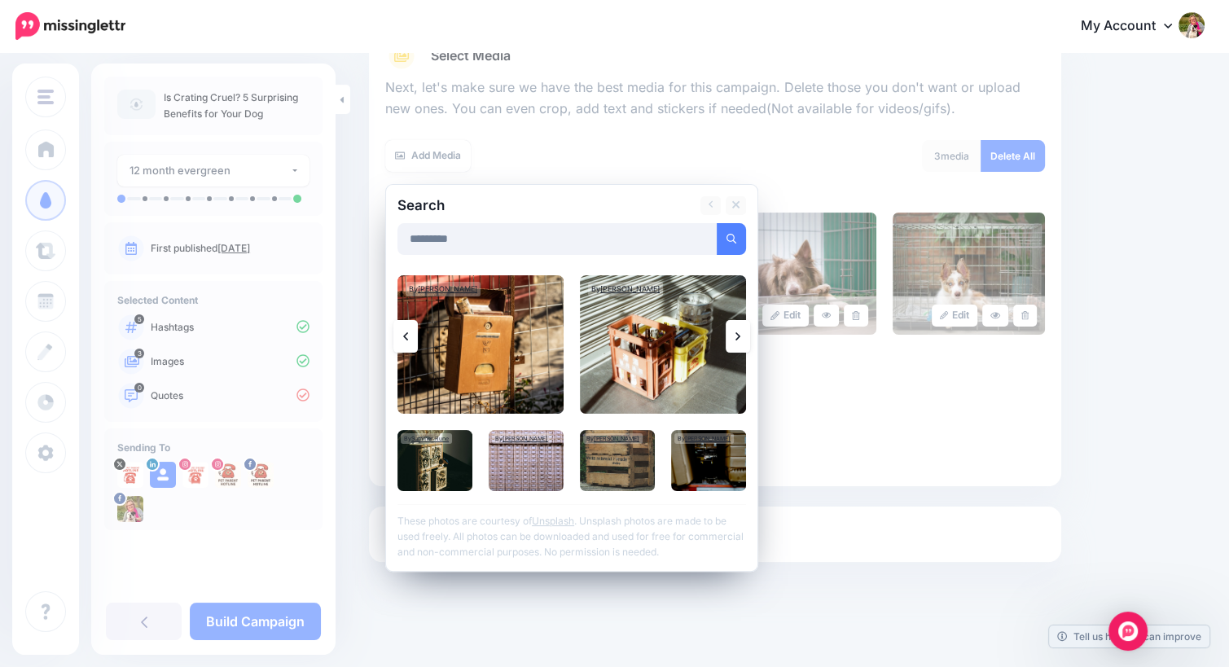
click at [738, 330] on icon at bounding box center [737, 336] width 5 height 13
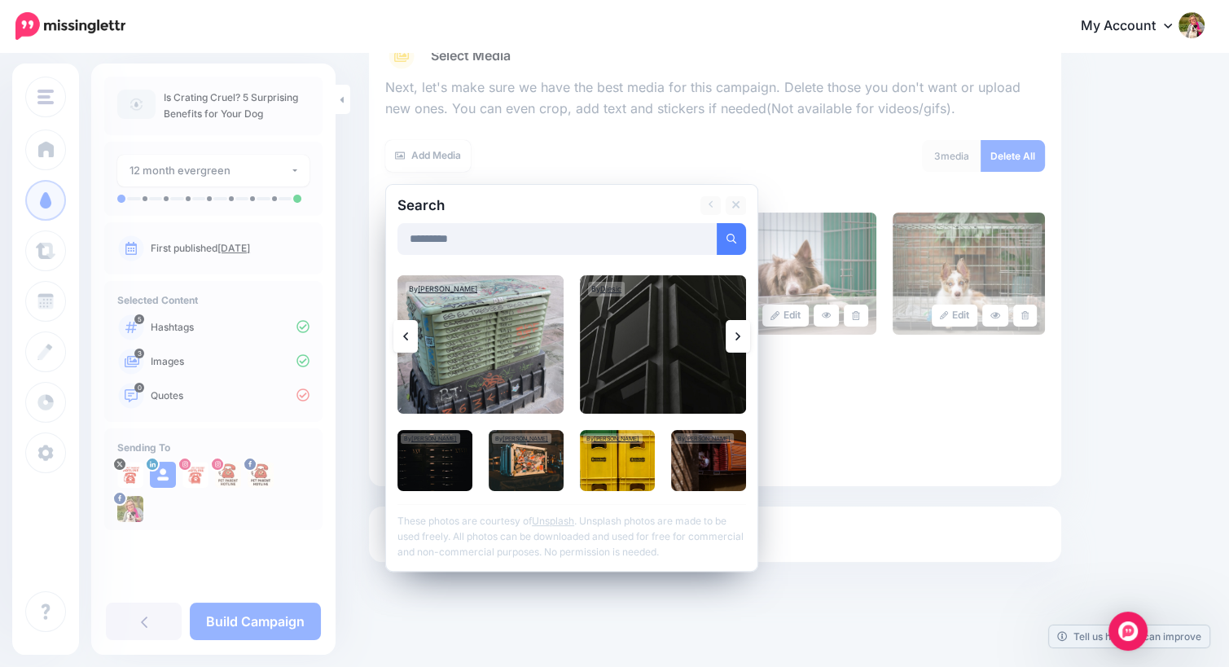
click at [738, 330] on icon at bounding box center [737, 336] width 5 height 13
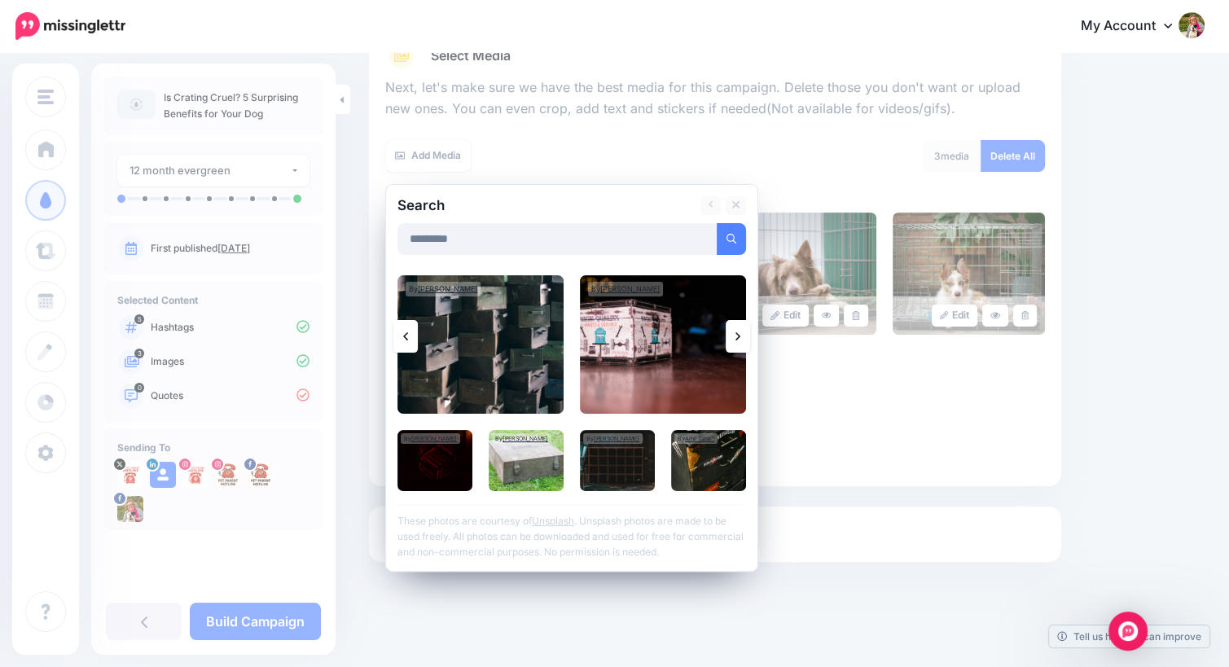
click at [738, 330] on icon at bounding box center [737, 336] width 5 height 13
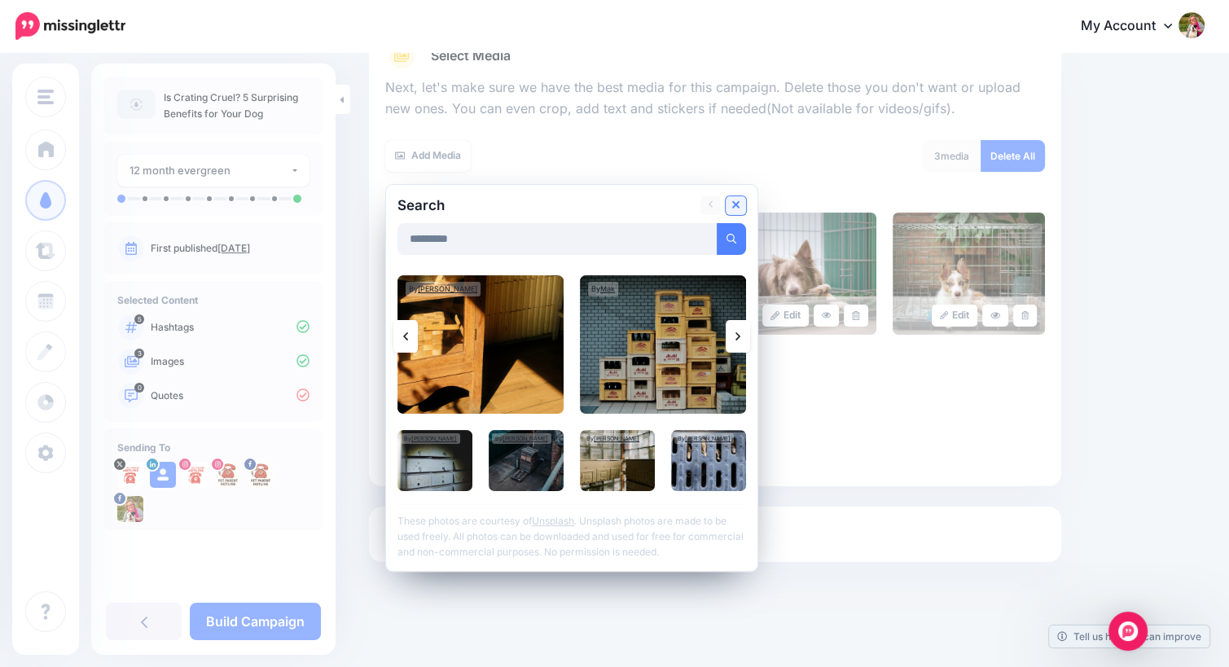
click at [735, 203] on icon at bounding box center [736, 205] width 8 height 13
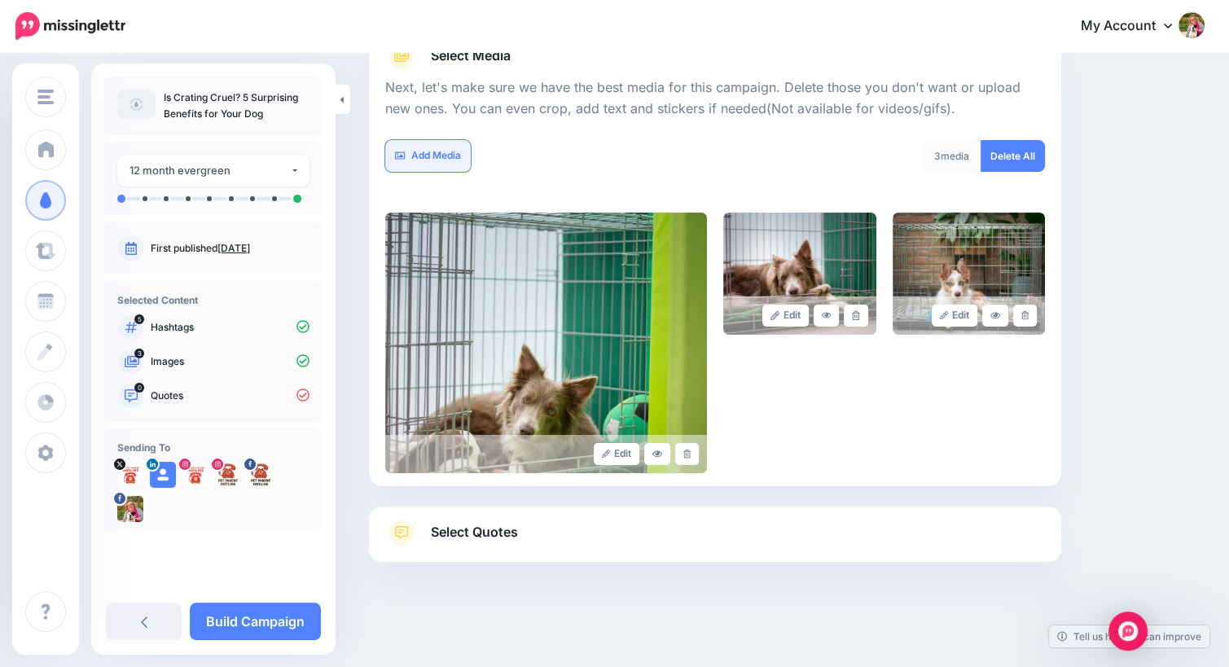
click at [422, 156] on link "Add Media" at bounding box center [428, 156] width 86 height 32
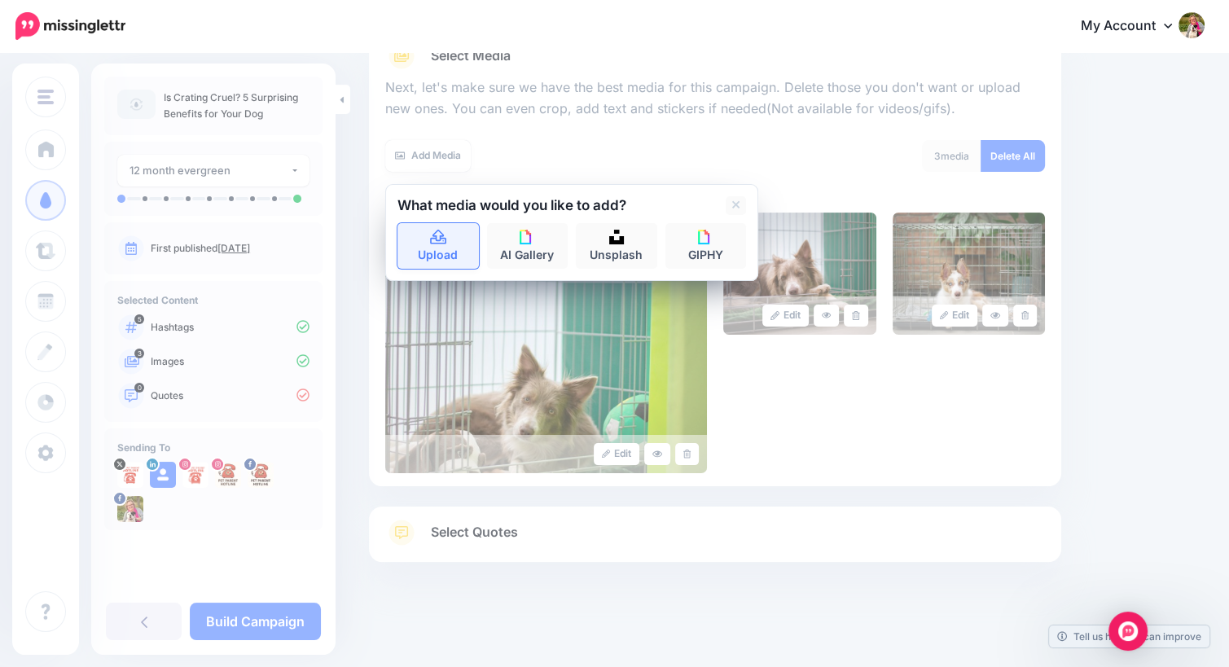
click at [434, 239] on icon at bounding box center [438, 238] width 19 height 15
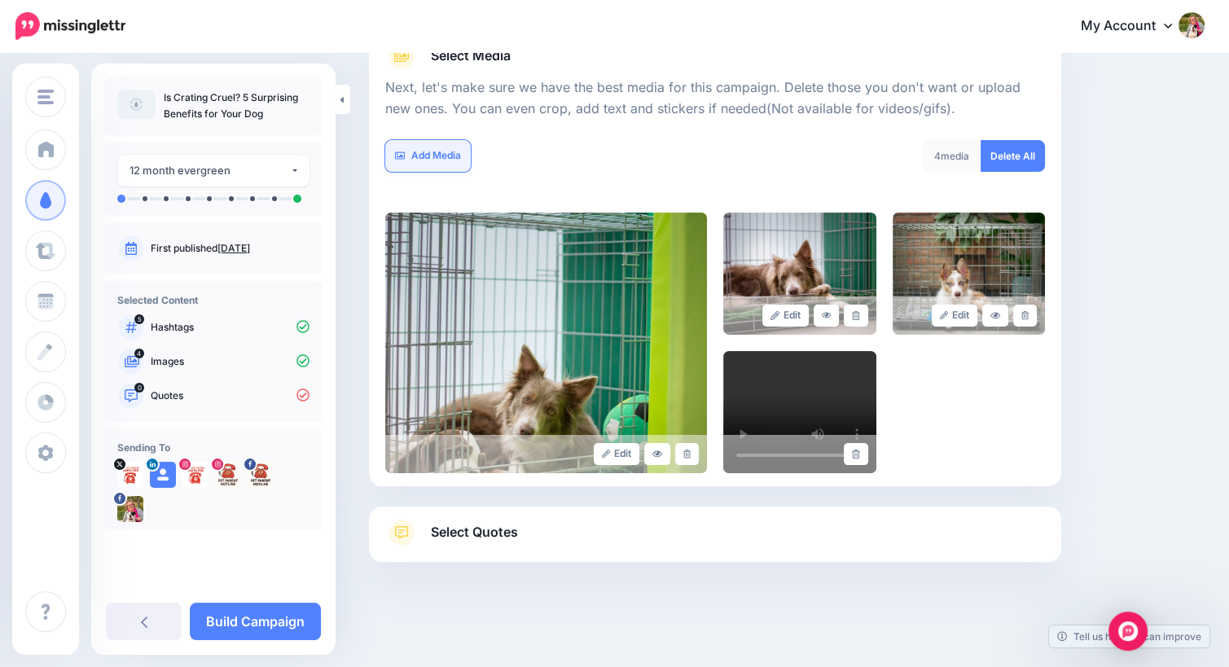
click at [418, 156] on link "Add Media" at bounding box center [428, 156] width 86 height 32
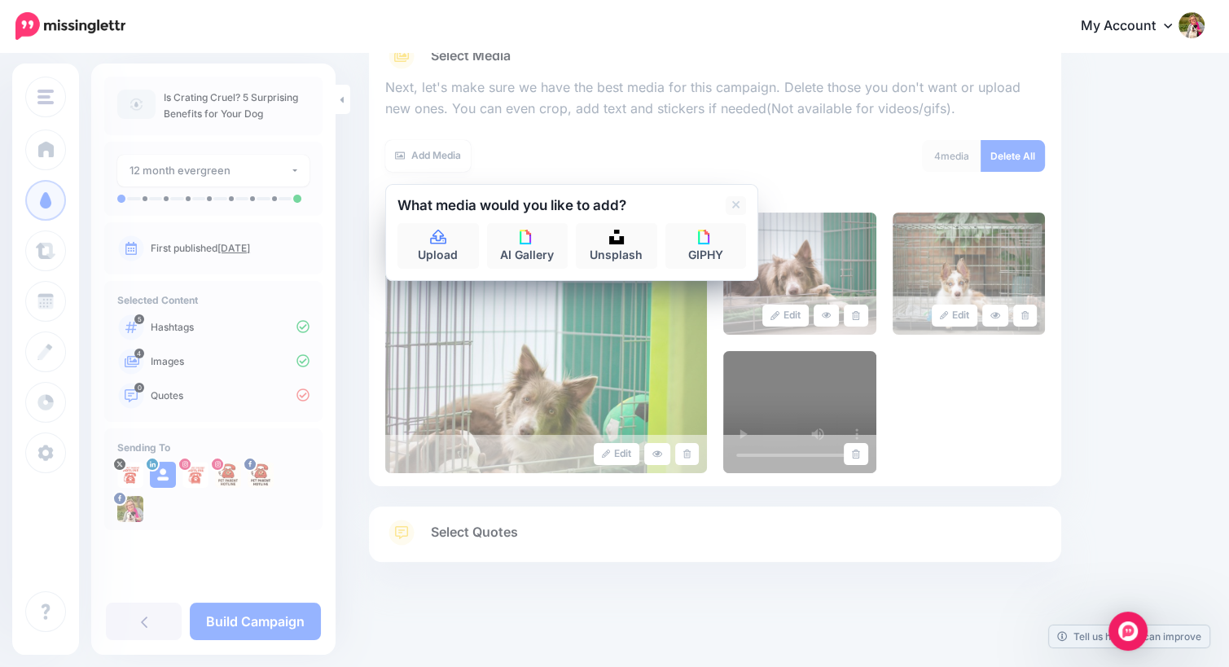
click at [448, 529] on span "Select Quotes" at bounding box center [474, 532] width 87 height 22
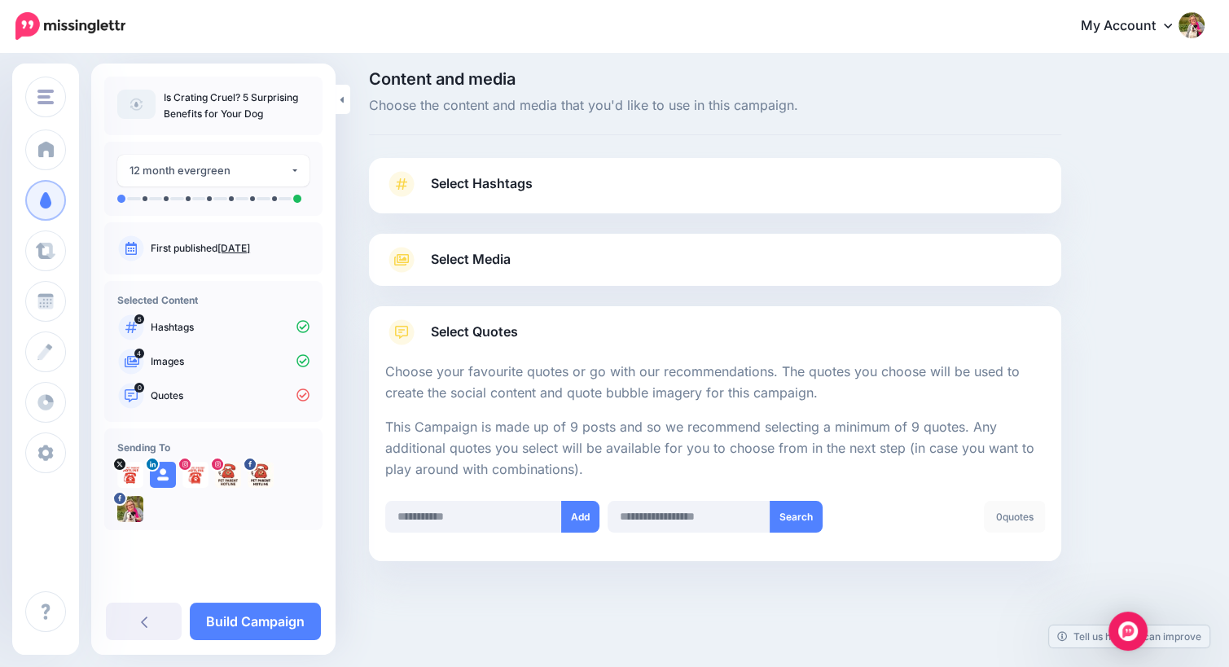
scroll to position [7, 0]
click at [640, 516] on input "text" at bounding box center [689, 519] width 162 height 32
type input "*********"
click at [795, 520] on button "Search" at bounding box center [796, 519] width 53 height 32
click at [497, 509] on input "text" at bounding box center [473, 519] width 177 height 32
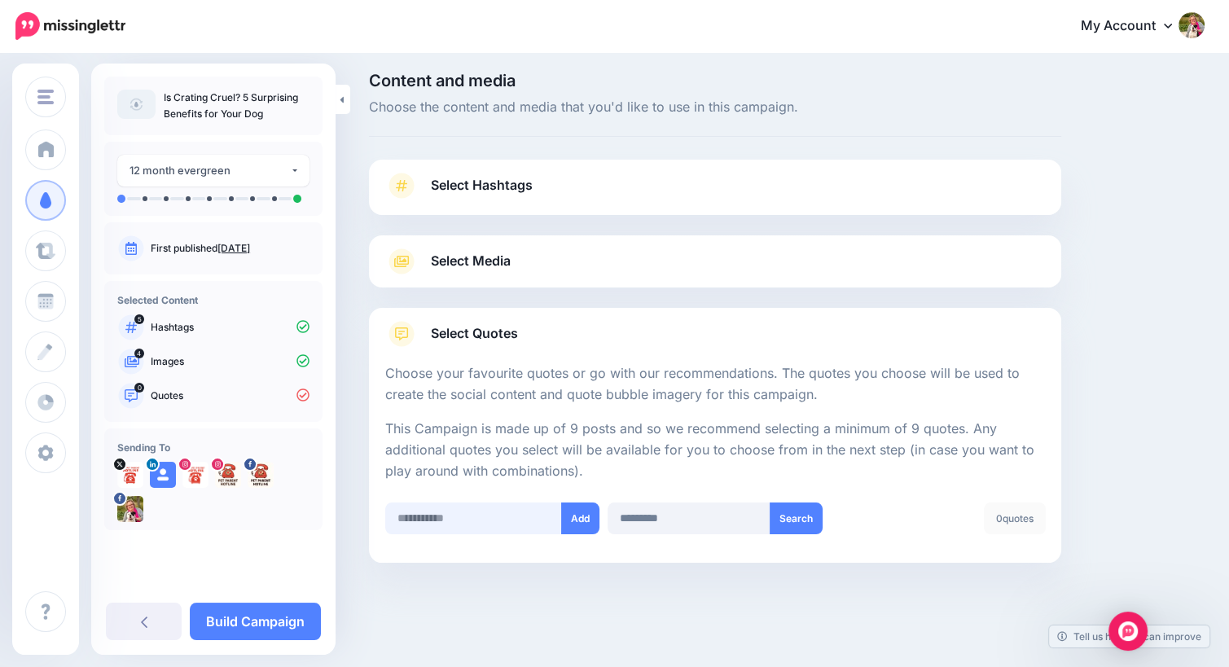
paste input "**********"
type input "**********"
click at [584, 517] on button "Add" at bounding box center [583, 519] width 38 height 32
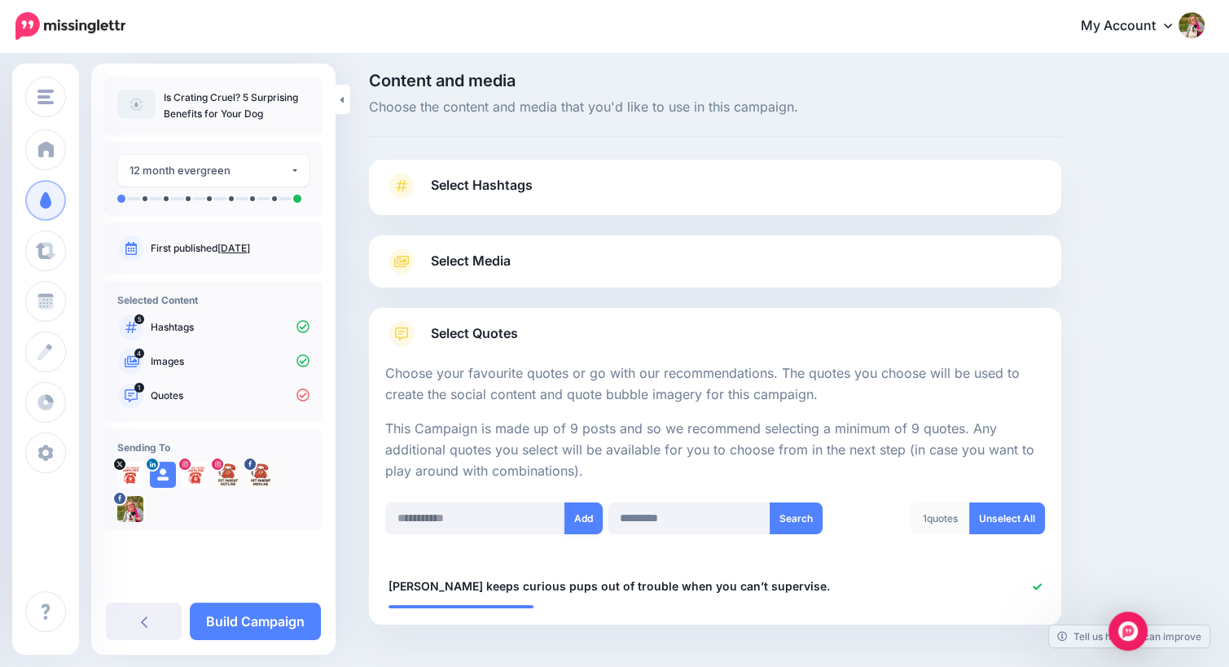
scroll to position [68, 0]
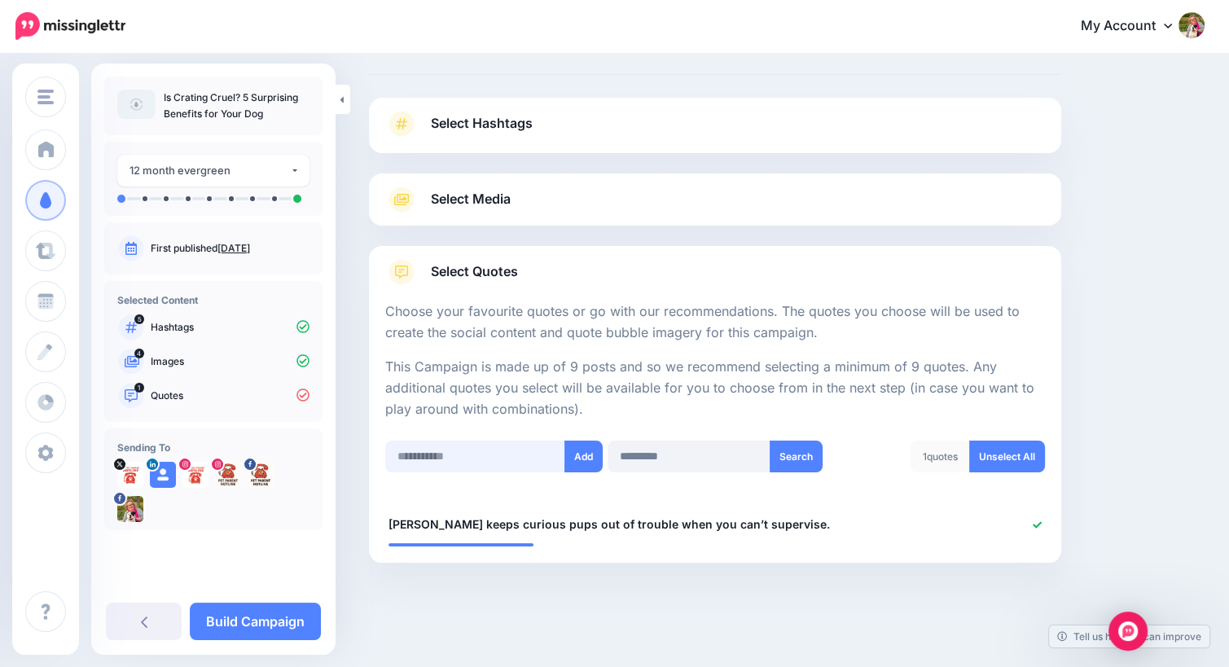
click at [427, 454] on input "text" at bounding box center [475, 457] width 180 height 32
paste input "**********"
type input "**********"
click at [586, 457] on button "Add" at bounding box center [583, 457] width 38 height 32
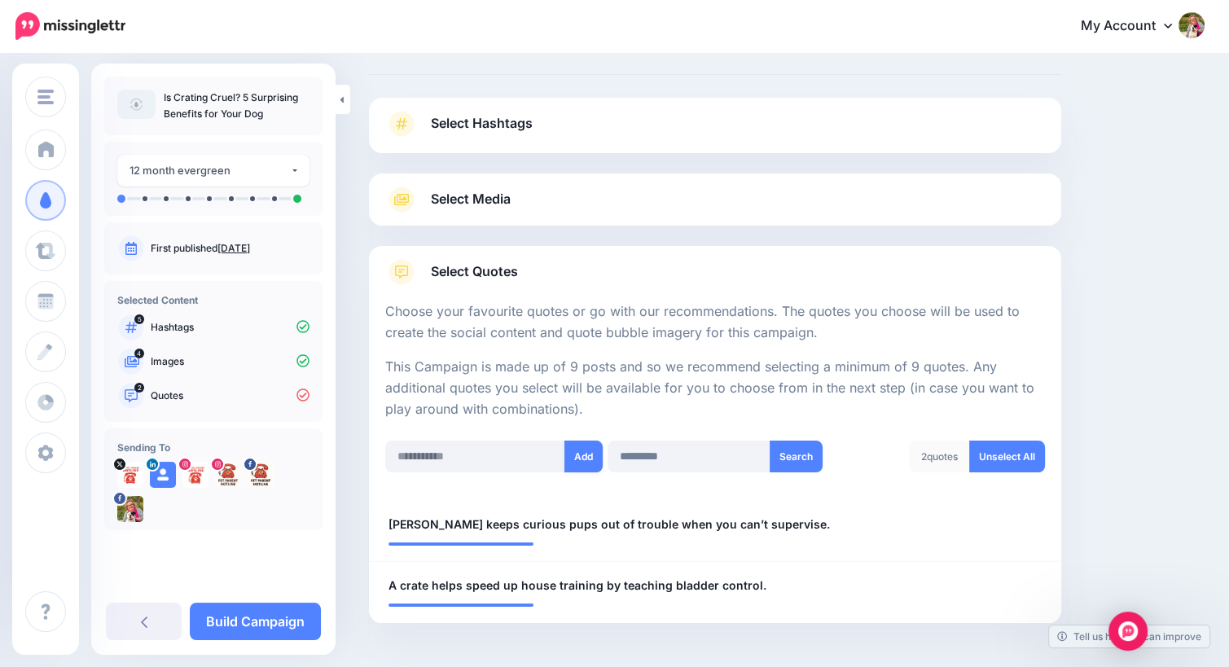
scroll to position [130, 0]
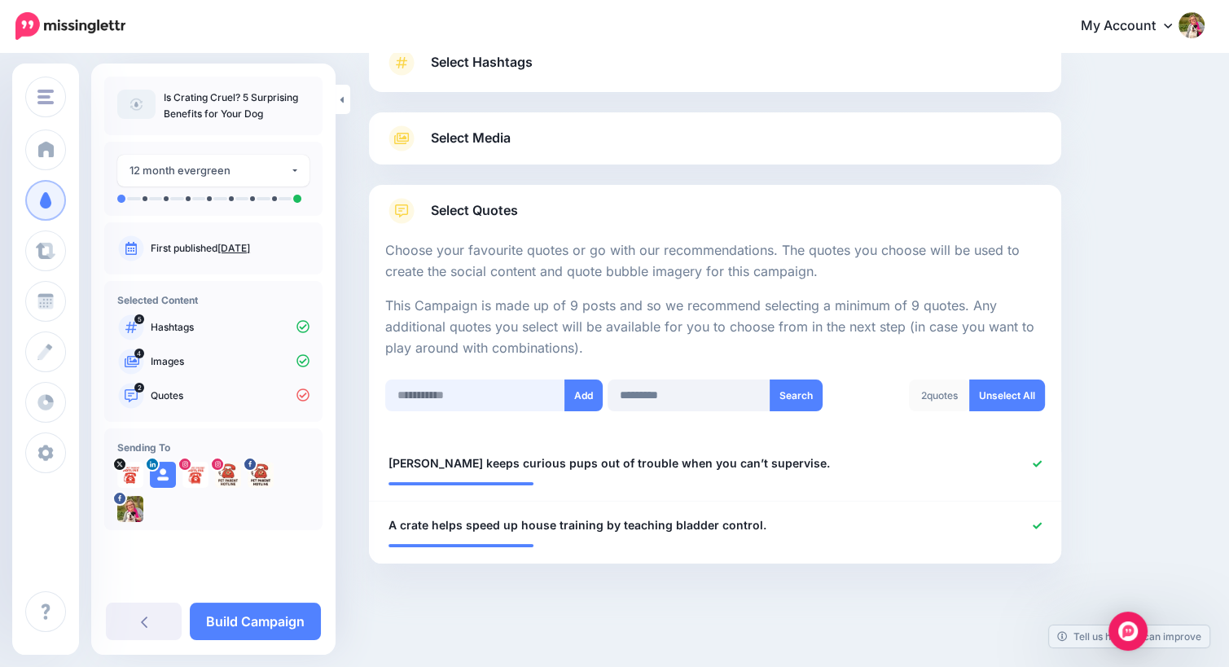
click at [452, 385] on input "text" at bounding box center [475, 396] width 180 height 32
paste input "**********"
type input "**********"
click at [583, 396] on button "Add" at bounding box center [583, 396] width 38 height 32
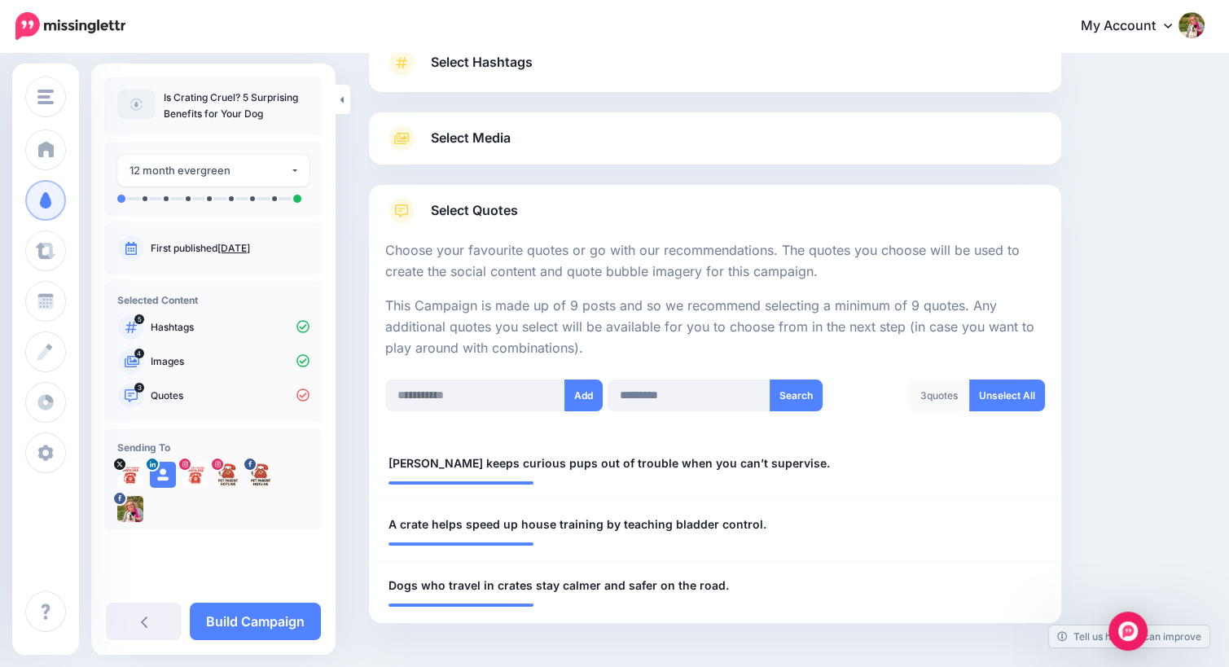
scroll to position [191, 0]
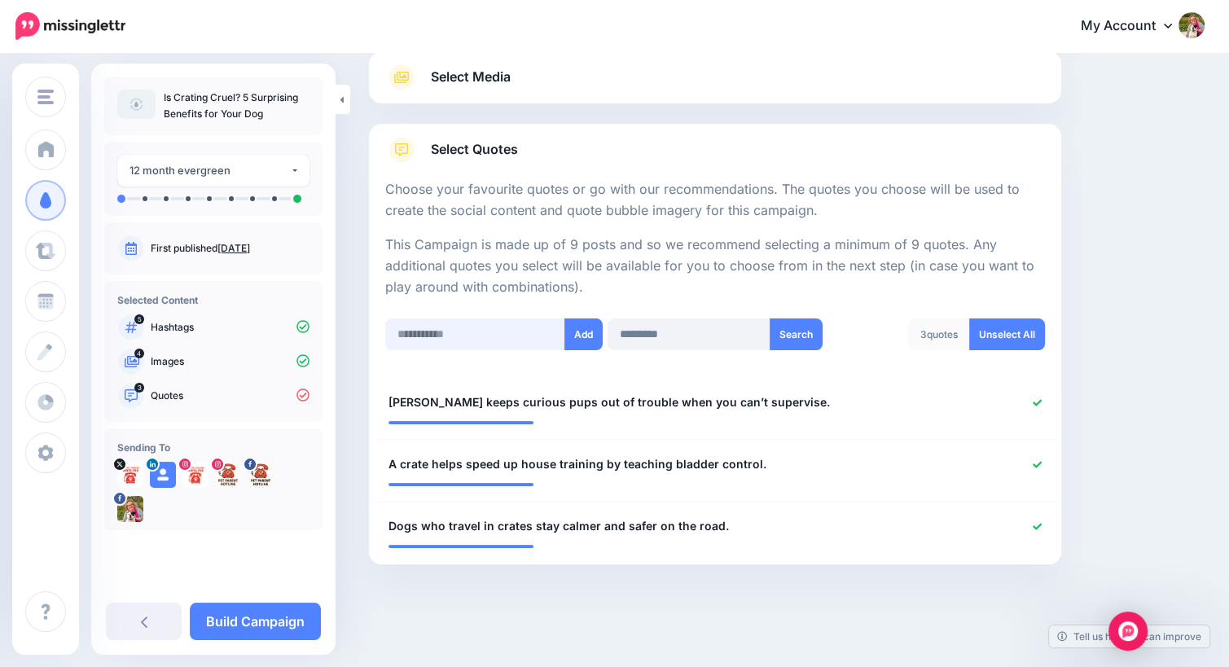
click at [443, 345] on input "text" at bounding box center [475, 334] width 180 height 32
paste input "**********"
type input "**********"
click at [582, 326] on button "Add" at bounding box center [583, 334] width 38 height 32
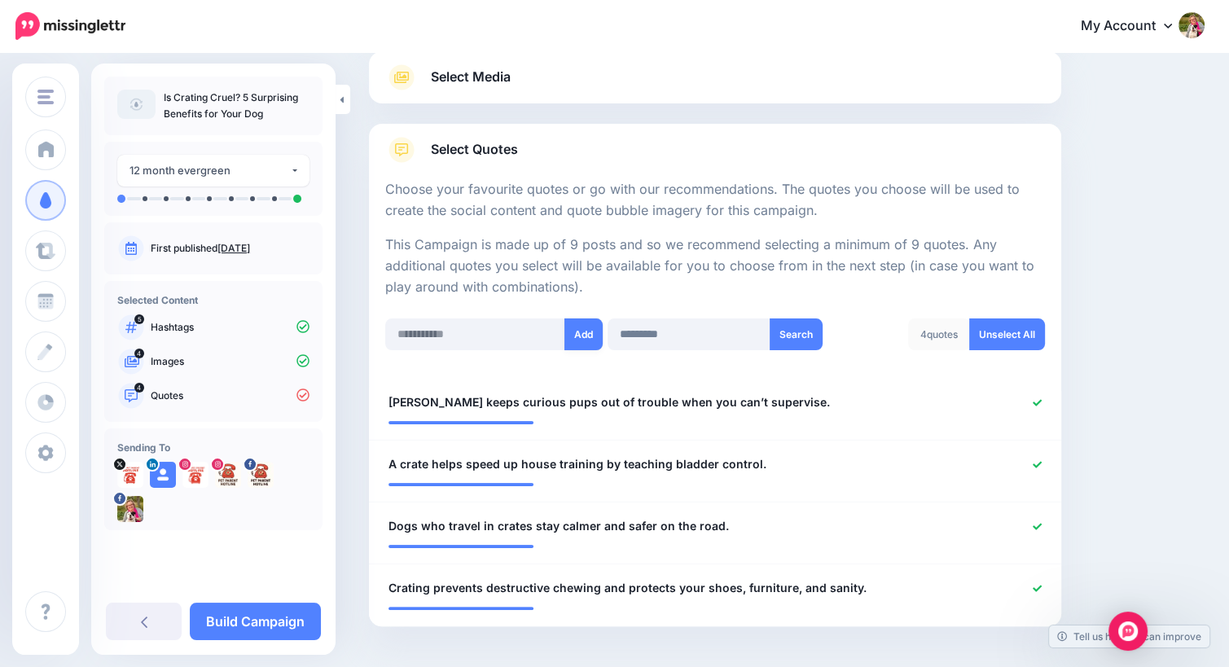
scroll to position [254, 0]
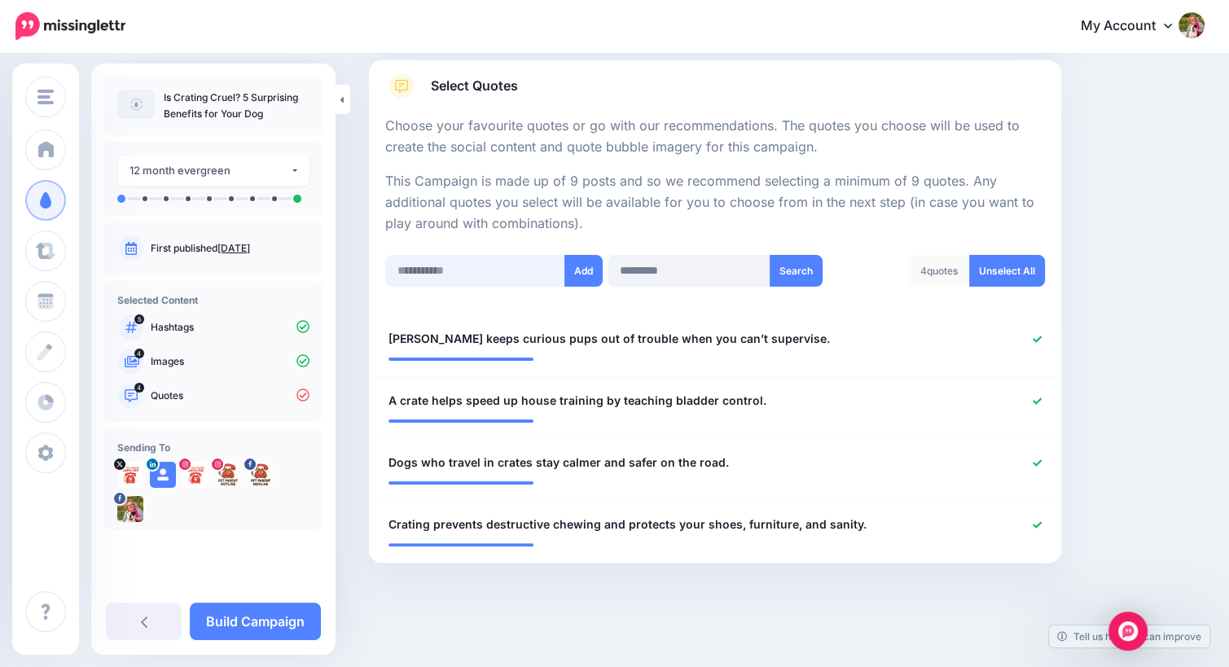
click at [432, 268] on input "text" at bounding box center [475, 271] width 180 height 32
paste input "**********"
type input "**********"
click at [577, 271] on button "Add" at bounding box center [583, 271] width 38 height 32
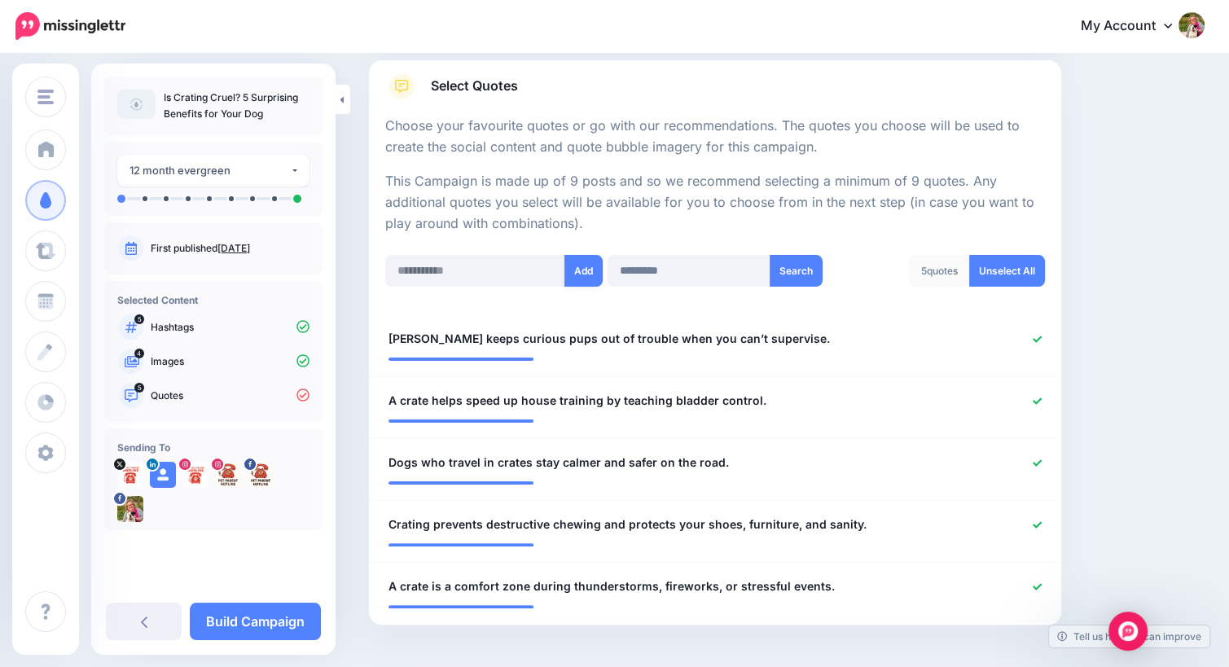
scroll to position [316, 0]
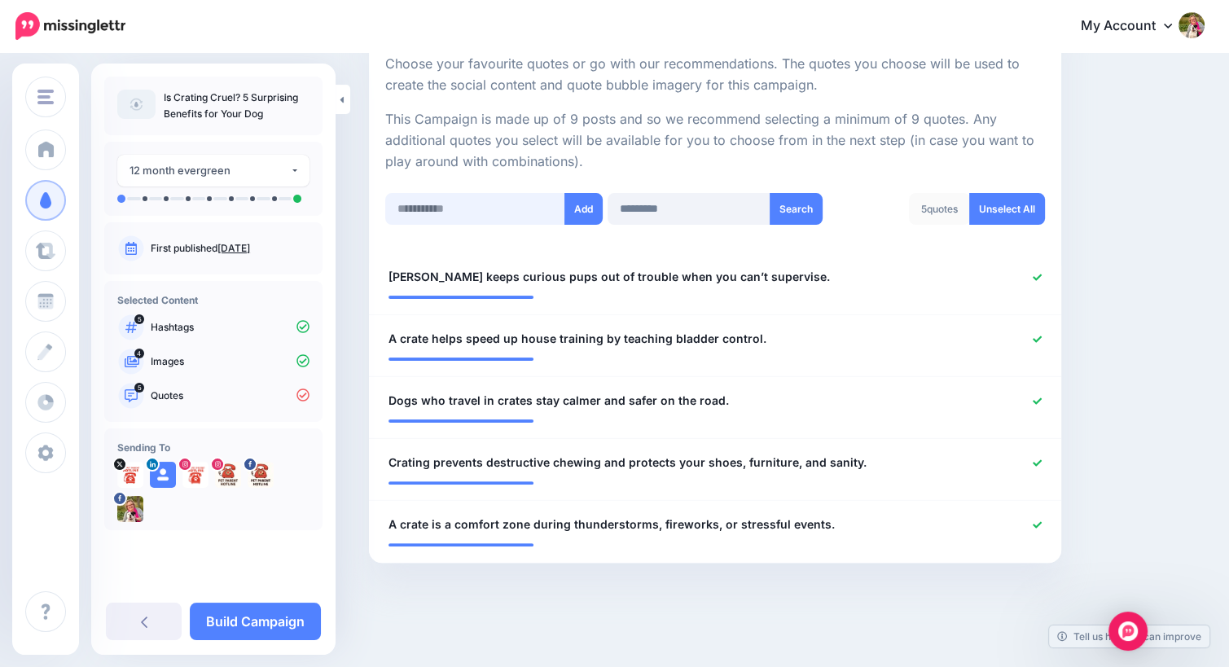
click at [444, 200] on input "text" at bounding box center [475, 209] width 180 height 32
paste input "**********"
type input "**********"
click at [587, 200] on button "Add" at bounding box center [583, 209] width 38 height 32
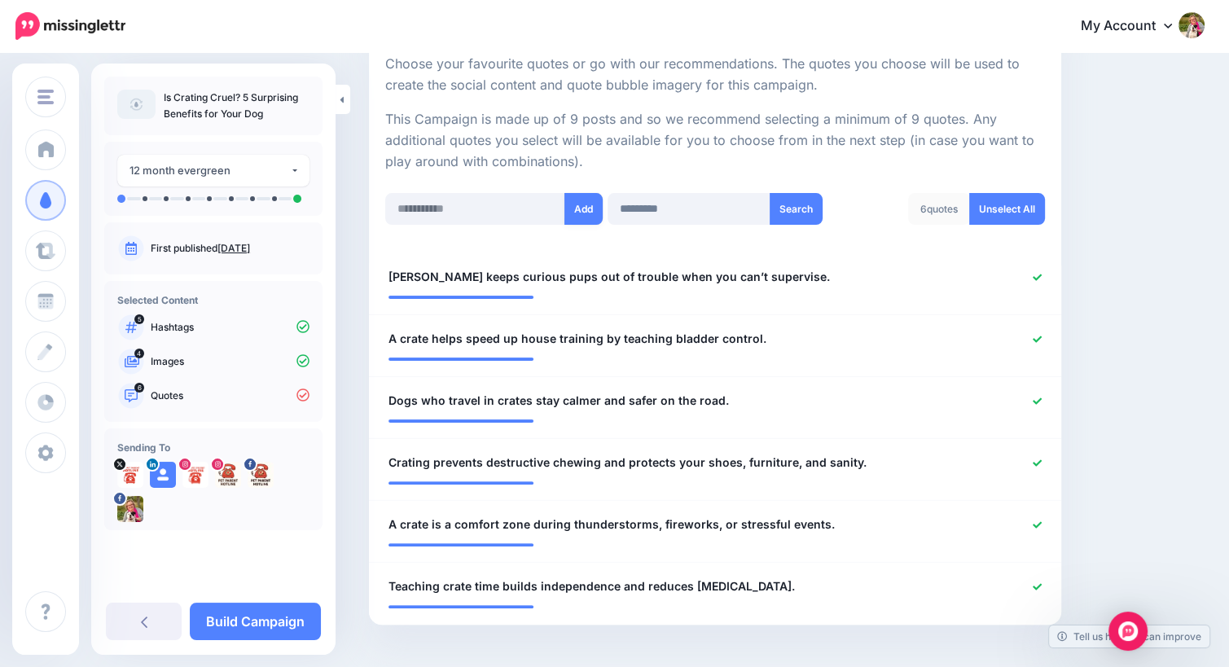
scroll to position [374, 0]
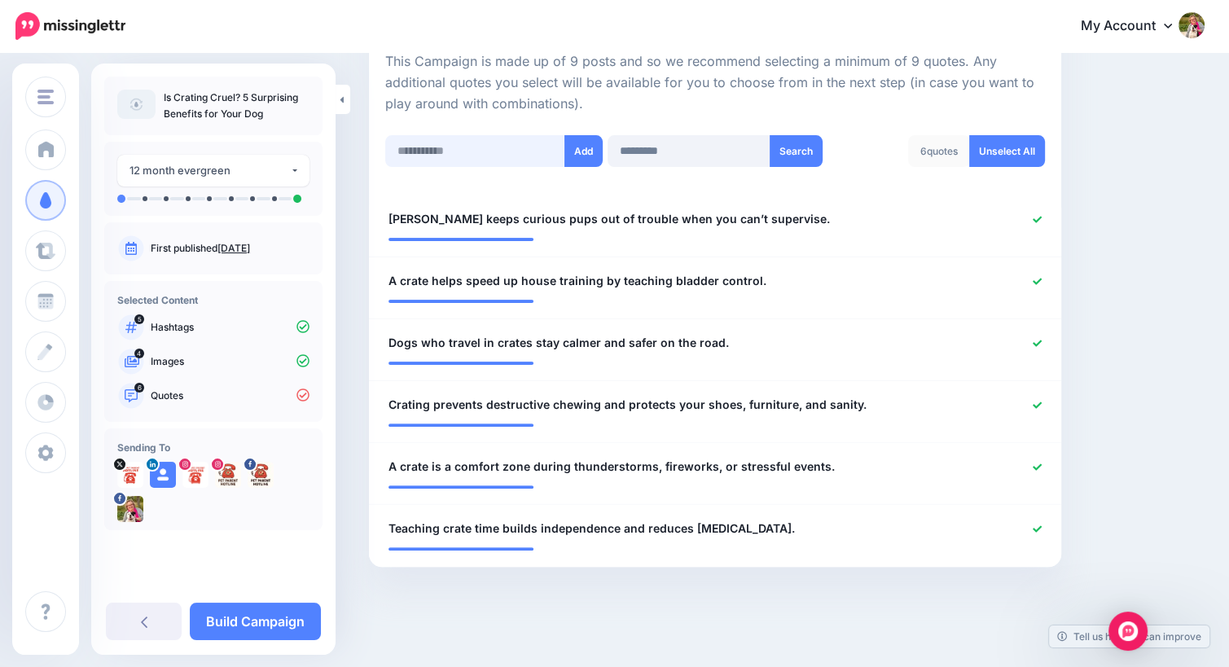
click at [464, 140] on input "text" at bounding box center [475, 151] width 180 height 32
paste input "**********"
type input "**********"
click at [585, 148] on button "Add" at bounding box center [583, 151] width 38 height 32
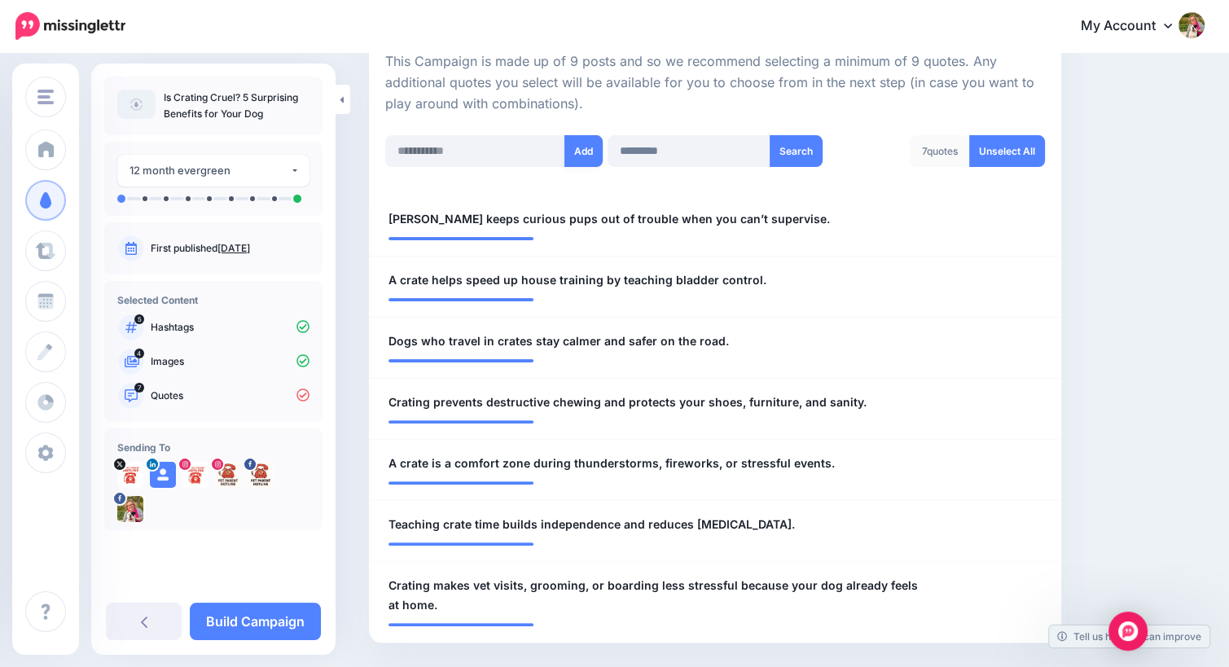
scroll to position [454, 0]
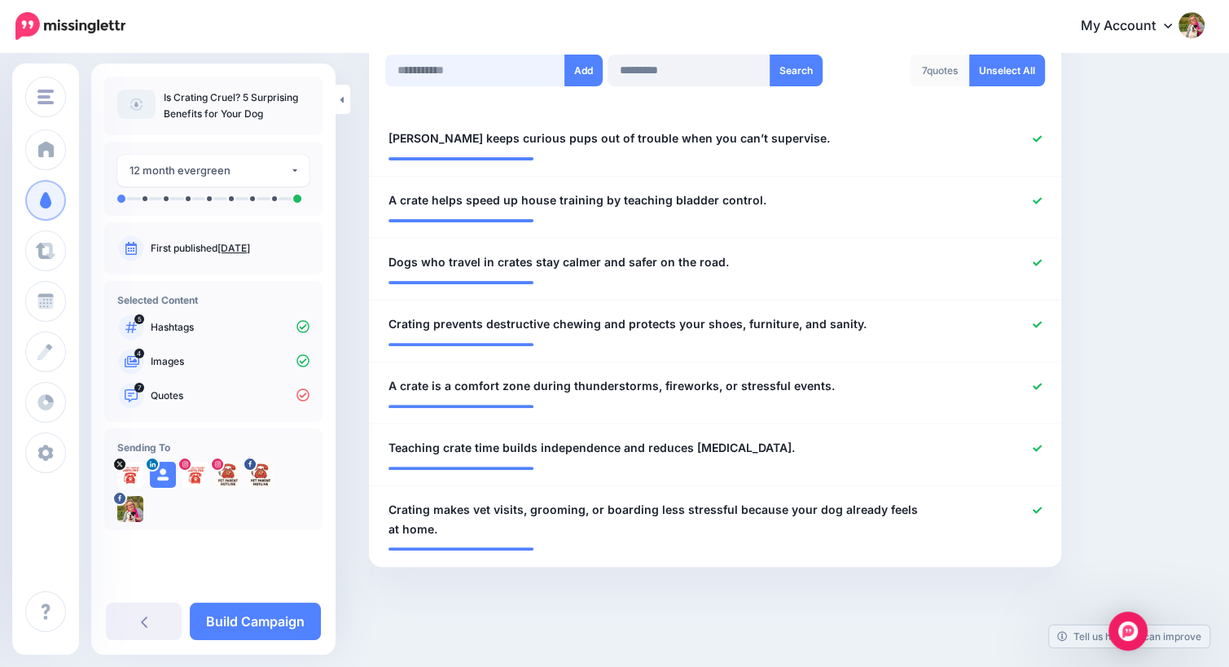
click at [452, 66] on input "text" at bounding box center [475, 71] width 180 height 32
paste input "**********"
type input "**********"
click at [583, 72] on button "Add" at bounding box center [583, 71] width 38 height 32
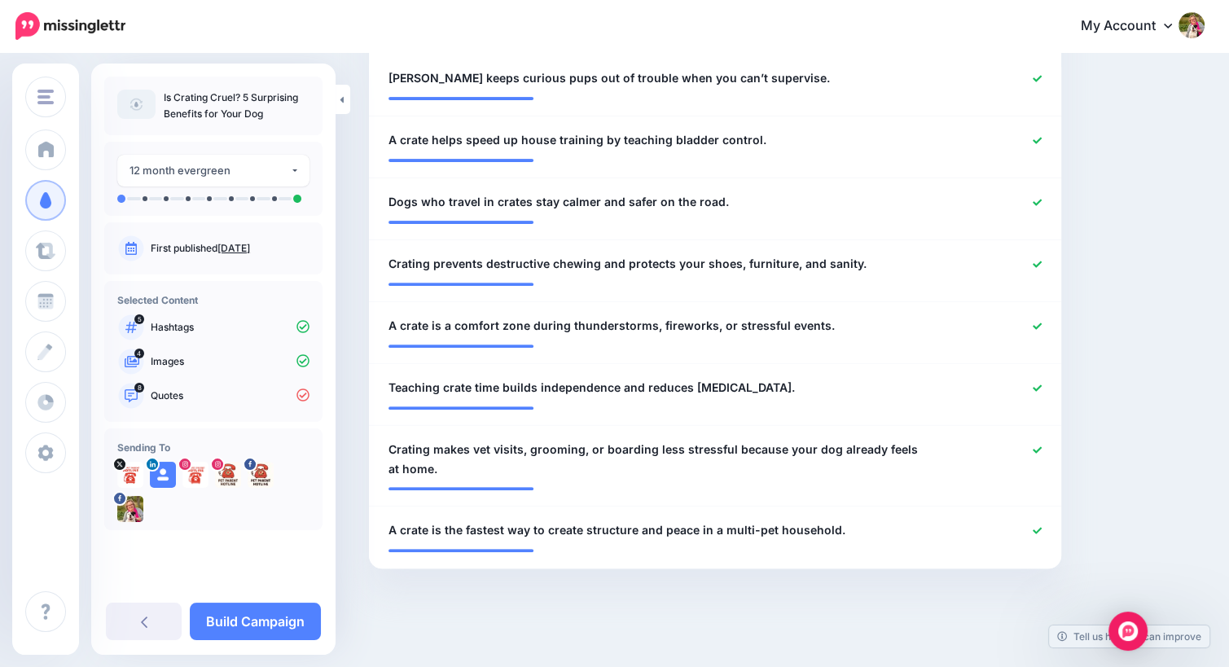
scroll to position [312, 0]
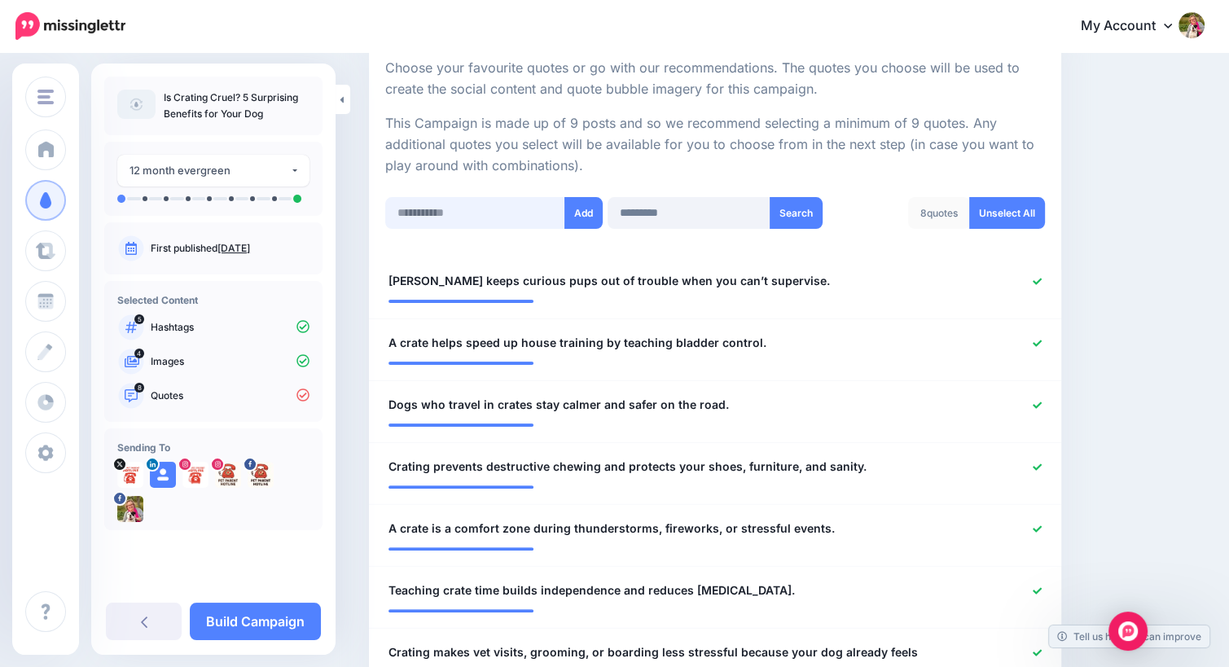
click at [490, 213] on input "text" at bounding box center [475, 213] width 180 height 32
paste input "**********"
type input "**********"
click at [583, 215] on button "Add" at bounding box center [583, 213] width 38 height 32
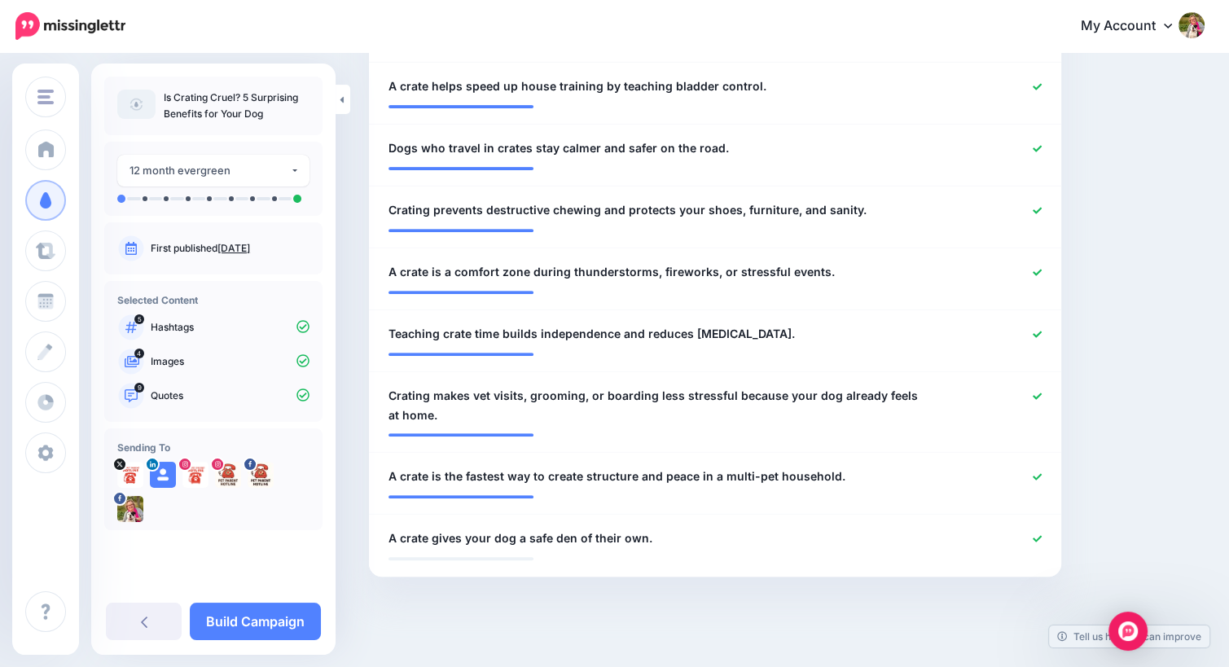
scroll to position [0, 0]
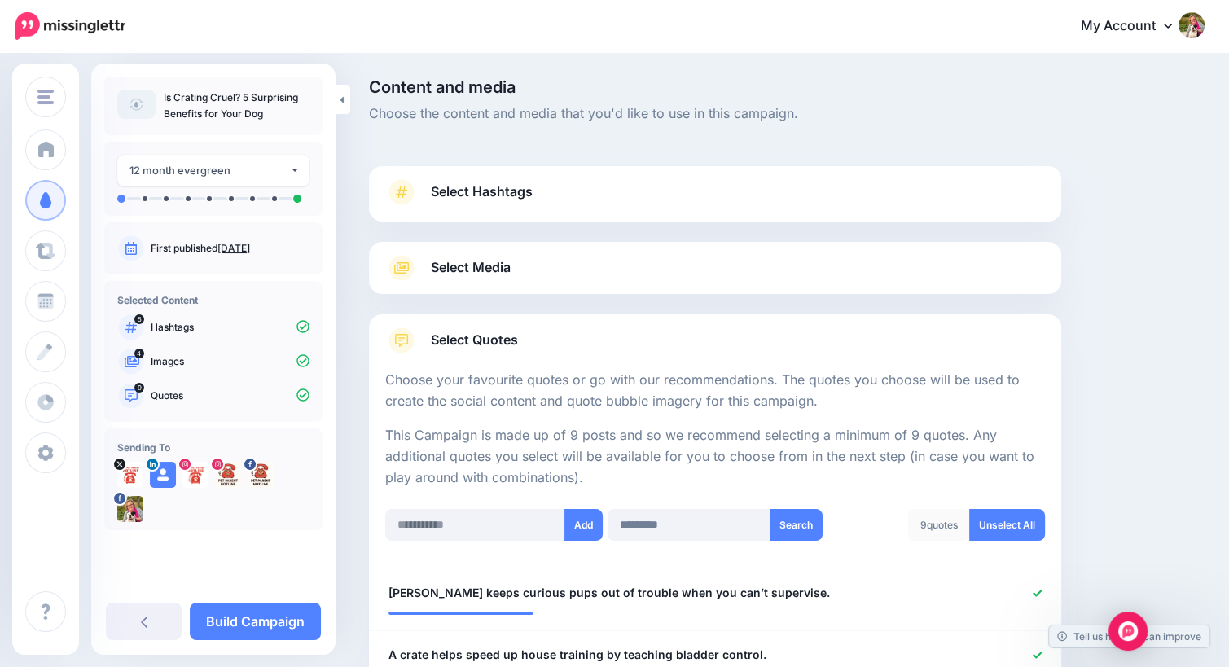
click at [788, 265] on link "Select Media" at bounding box center [715, 268] width 660 height 26
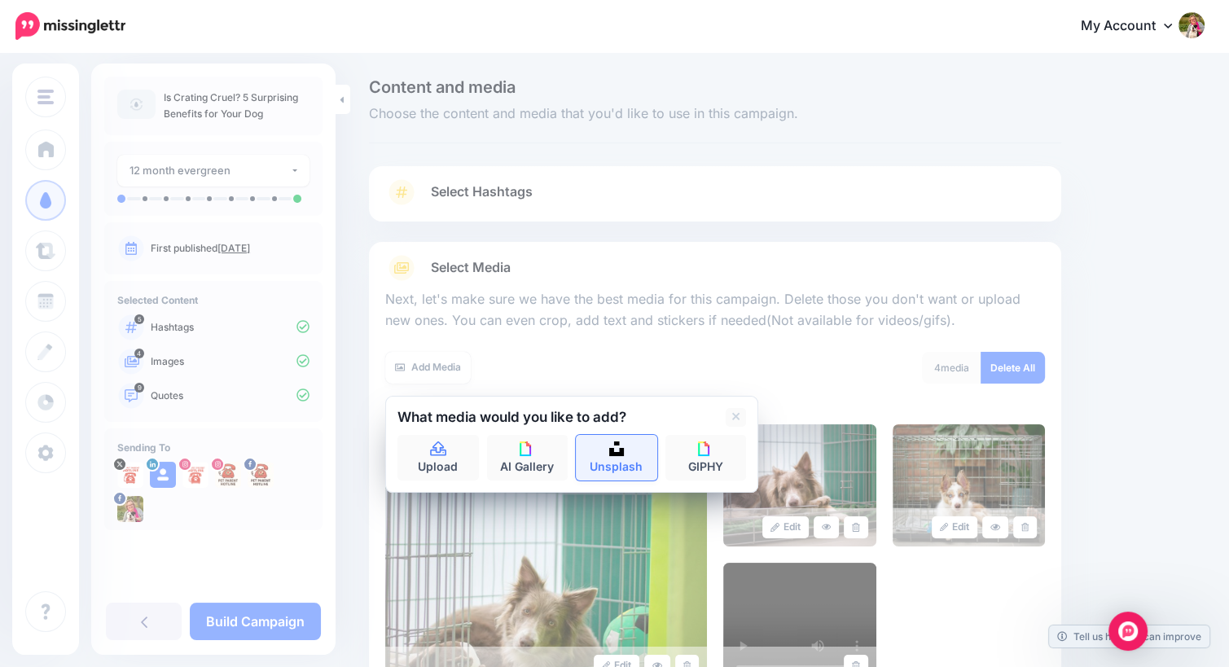
click at [616, 454] on img at bounding box center [616, 448] width 15 height 15
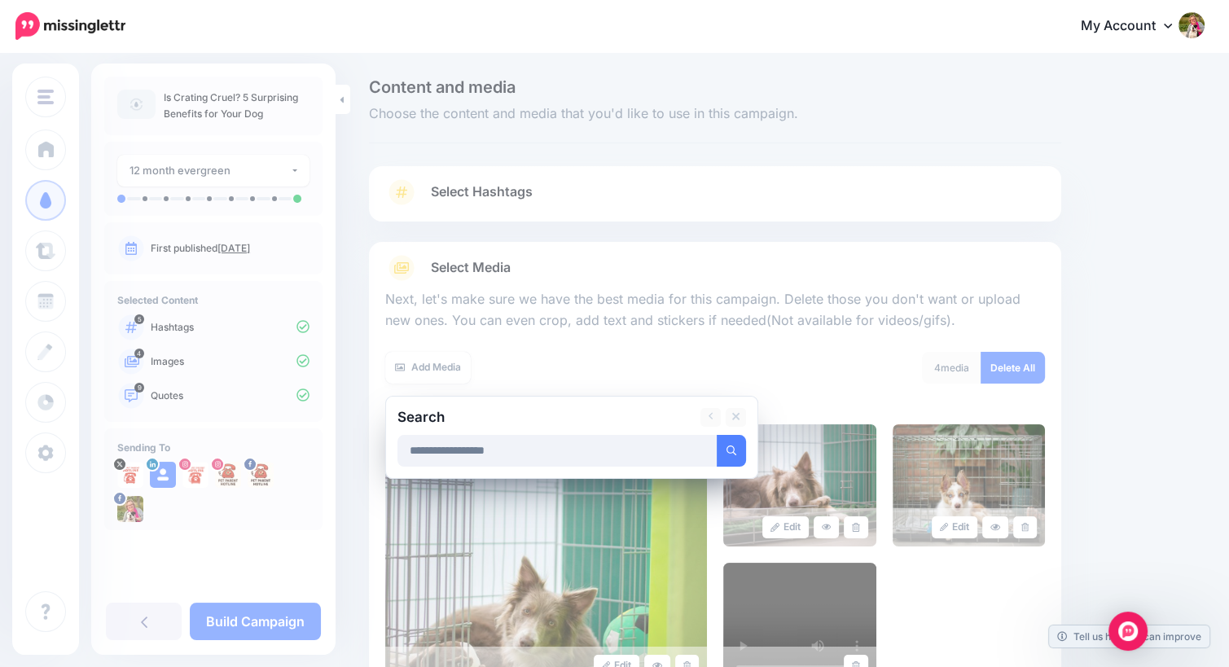
type input "**********"
click at [717, 435] on button "submit" at bounding box center [731, 451] width 29 height 32
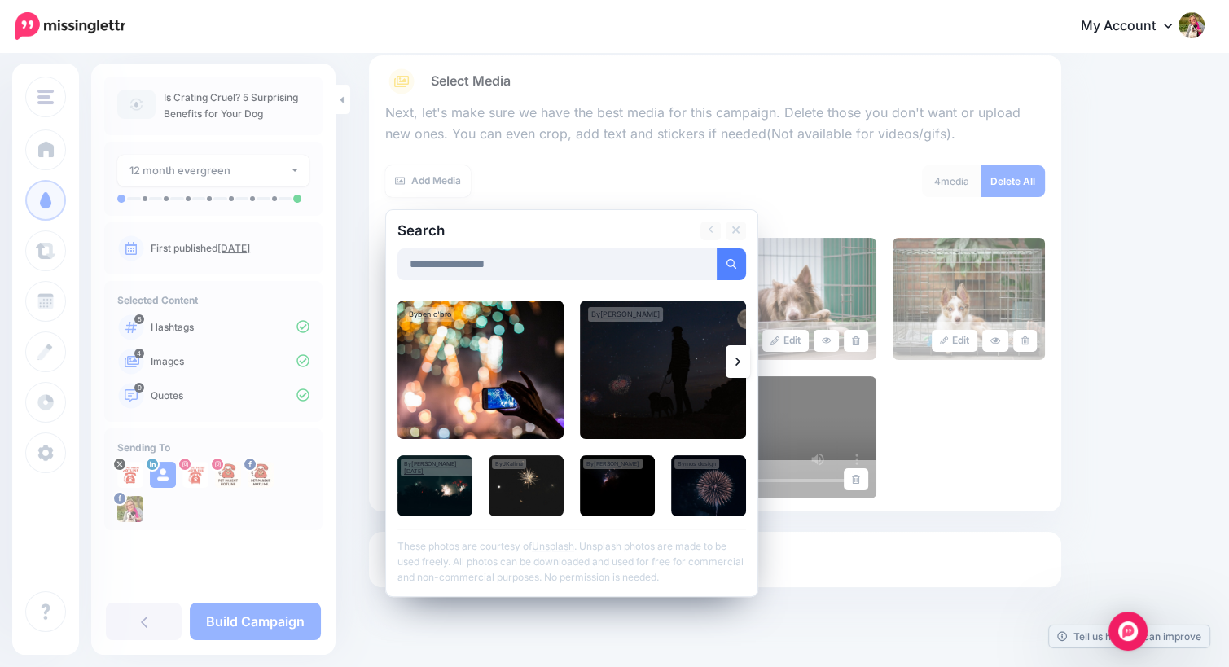
scroll to position [212, 0]
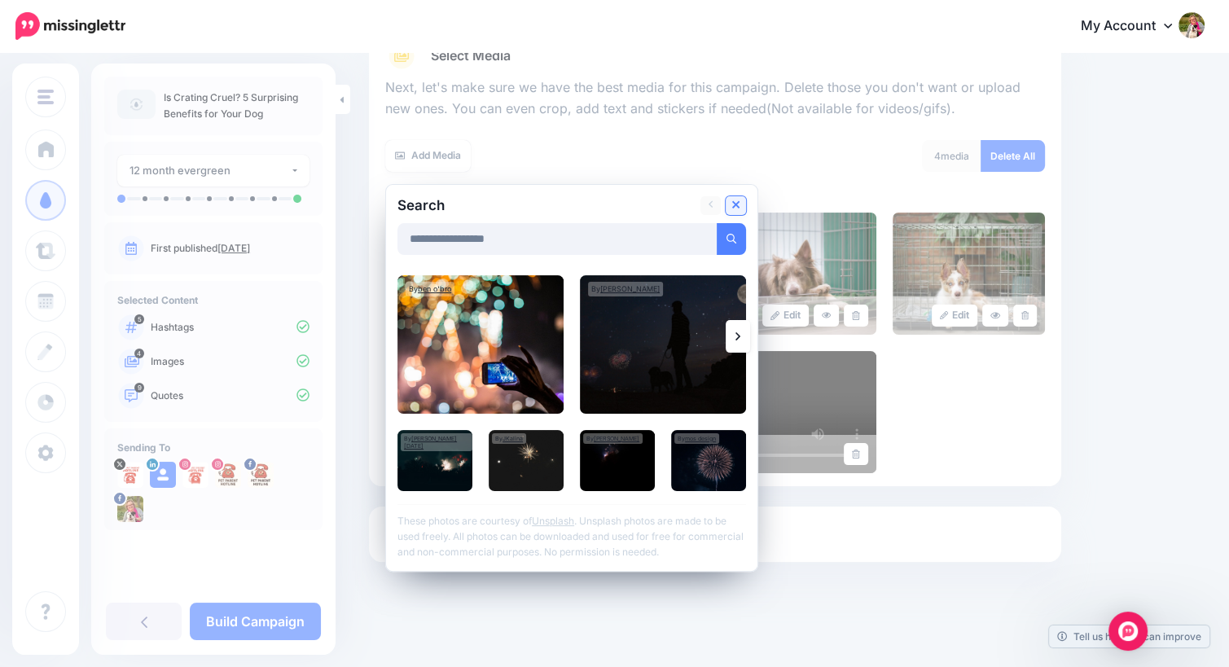
click at [732, 206] on icon at bounding box center [736, 205] width 8 height 13
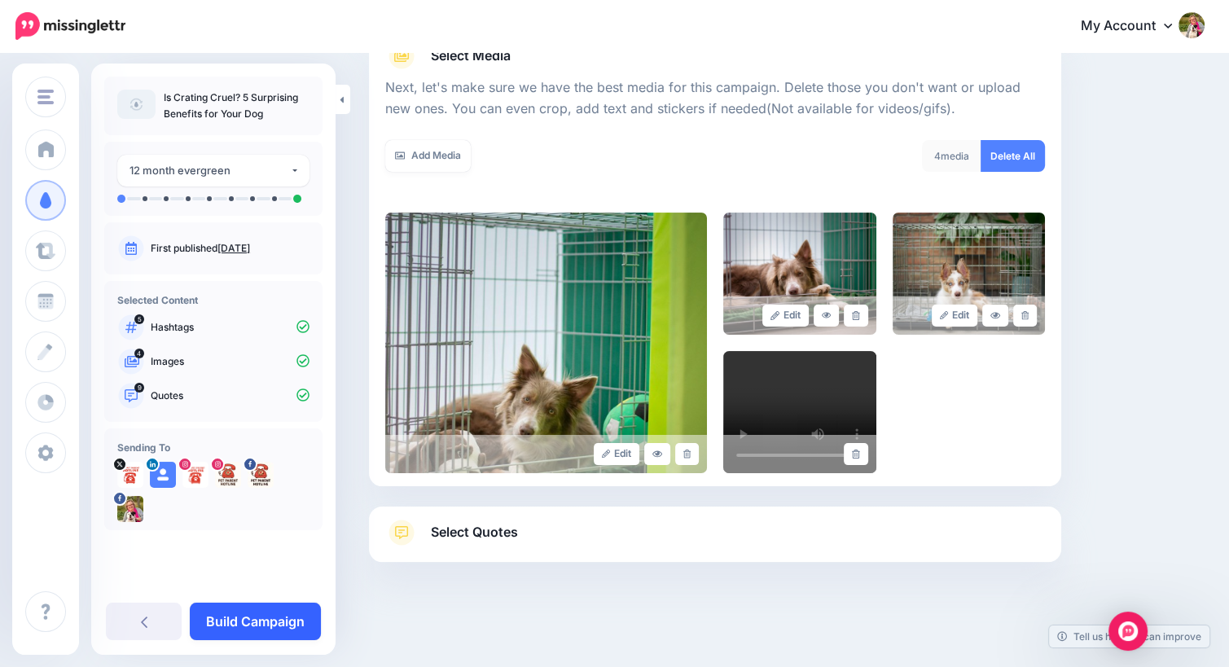
click at [259, 619] on link "Build Campaign" at bounding box center [255, 621] width 131 height 37
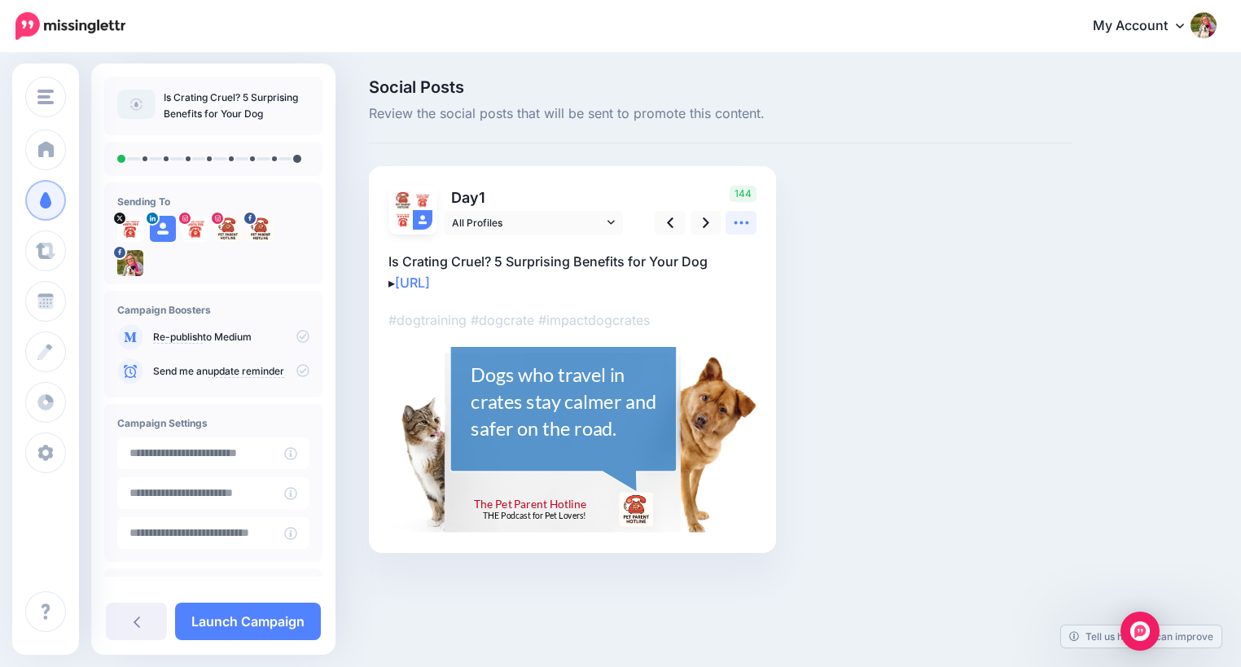
click at [748, 217] on icon at bounding box center [741, 222] width 17 height 17
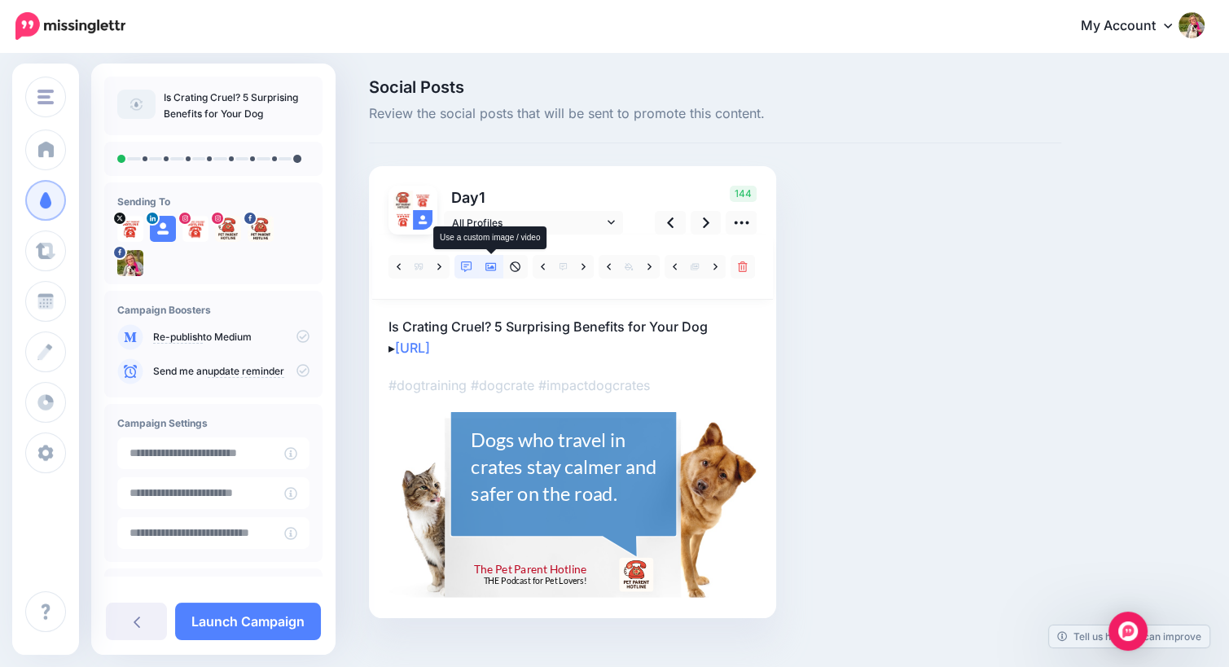
click at [491, 265] on icon at bounding box center [490, 266] width 11 height 11
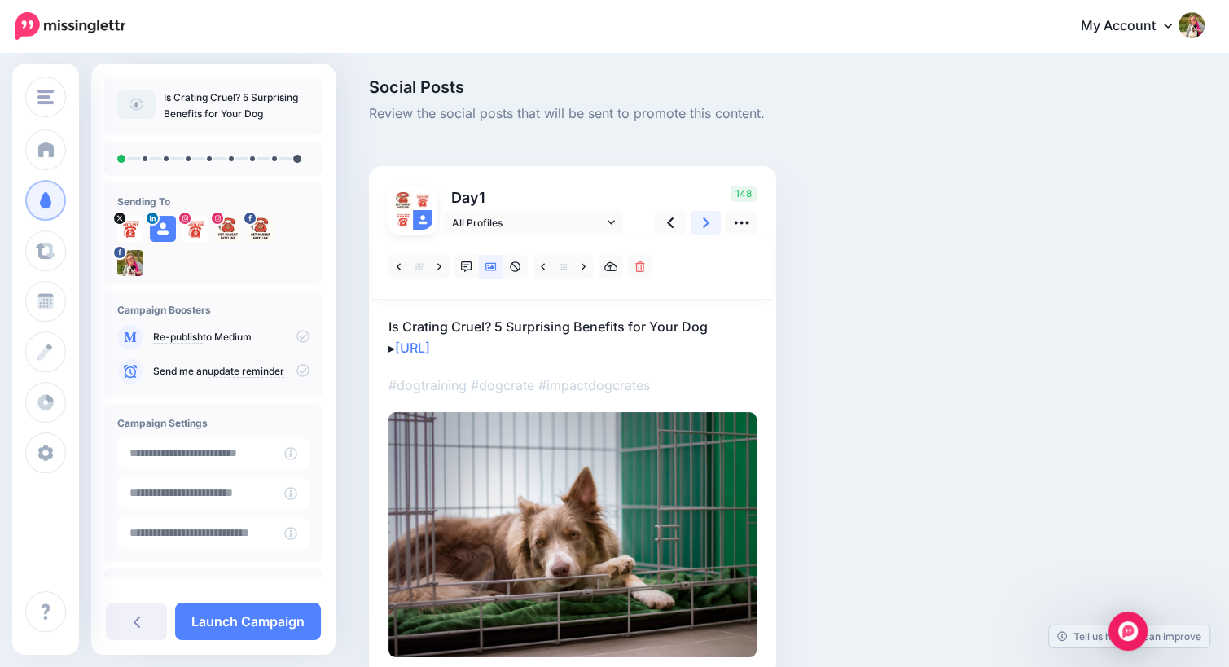
click at [704, 218] on icon at bounding box center [706, 222] width 7 height 11
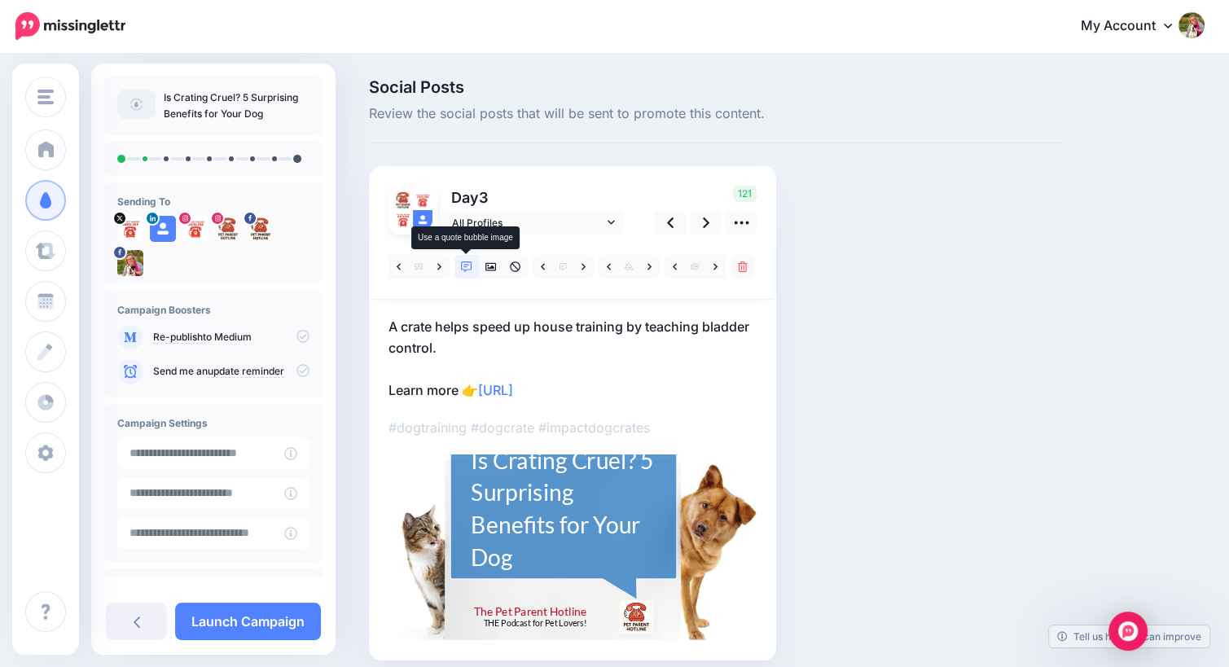
click at [464, 271] on icon at bounding box center [466, 266] width 11 height 11
click at [441, 267] on icon at bounding box center [439, 266] width 4 height 11
click at [469, 269] on icon at bounding box center [466, 266] width 11 height 11
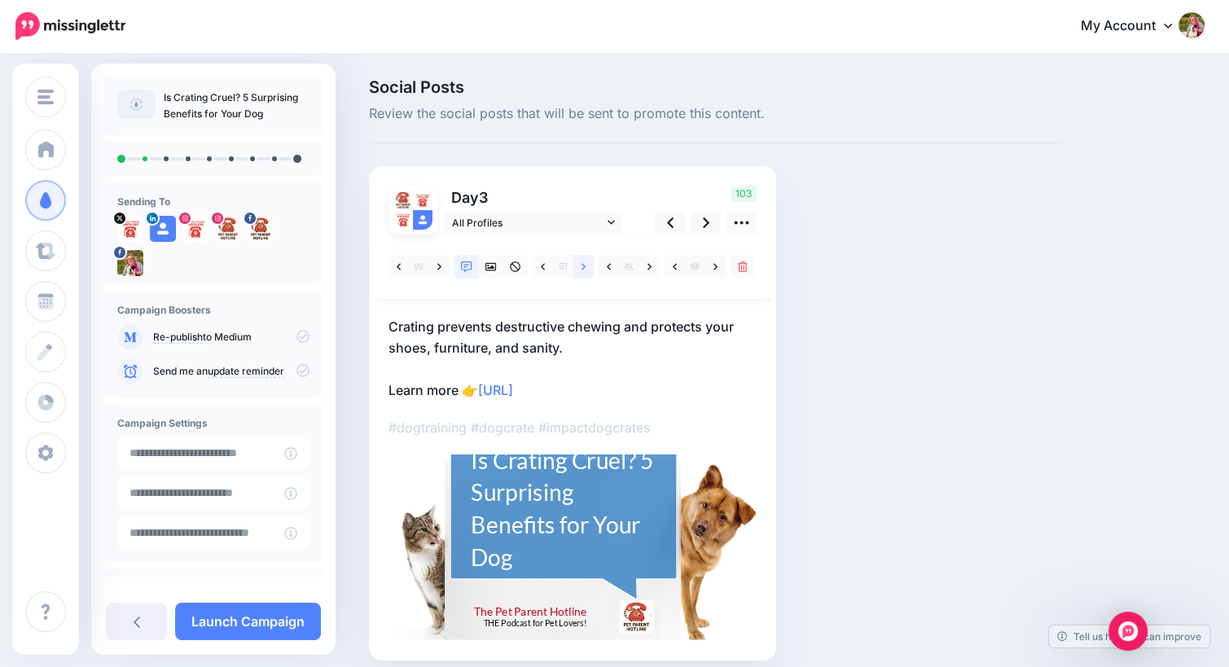
click at [585, 268] on icon at bounding box center [584, 266] width 4 height 11
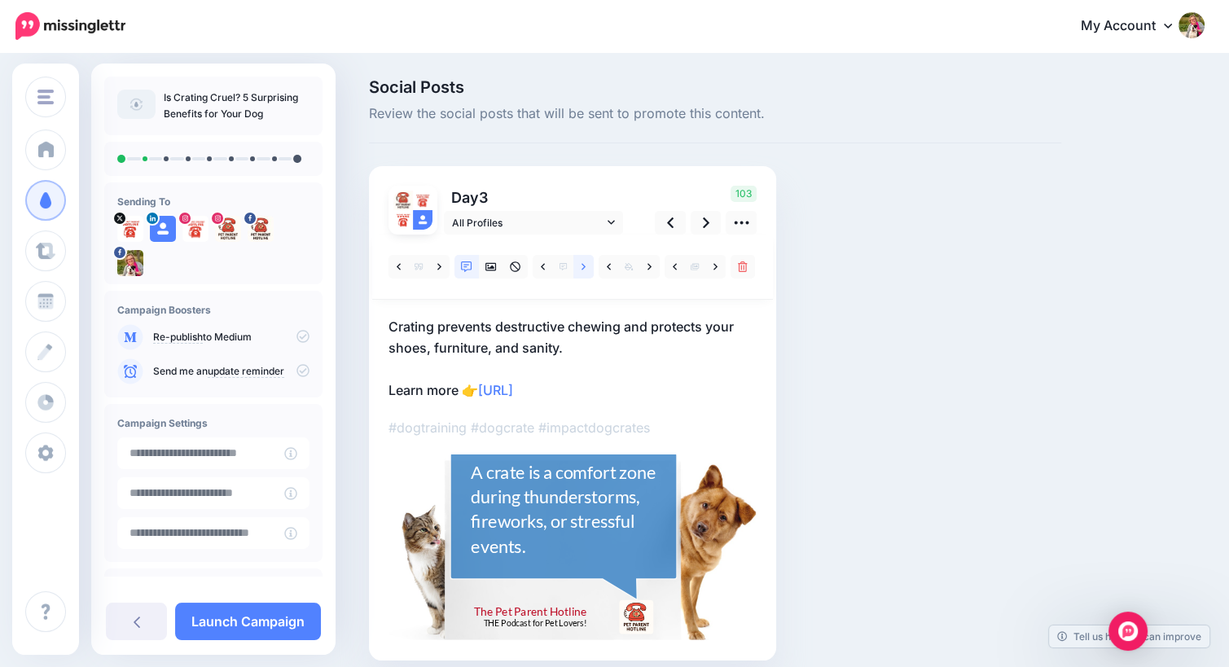
click at [585, 268] on icon at bounding box center [584, 266] width 4 height 11
click at [652, 271] on link at bounding box center [649, 267] width 20 height 24
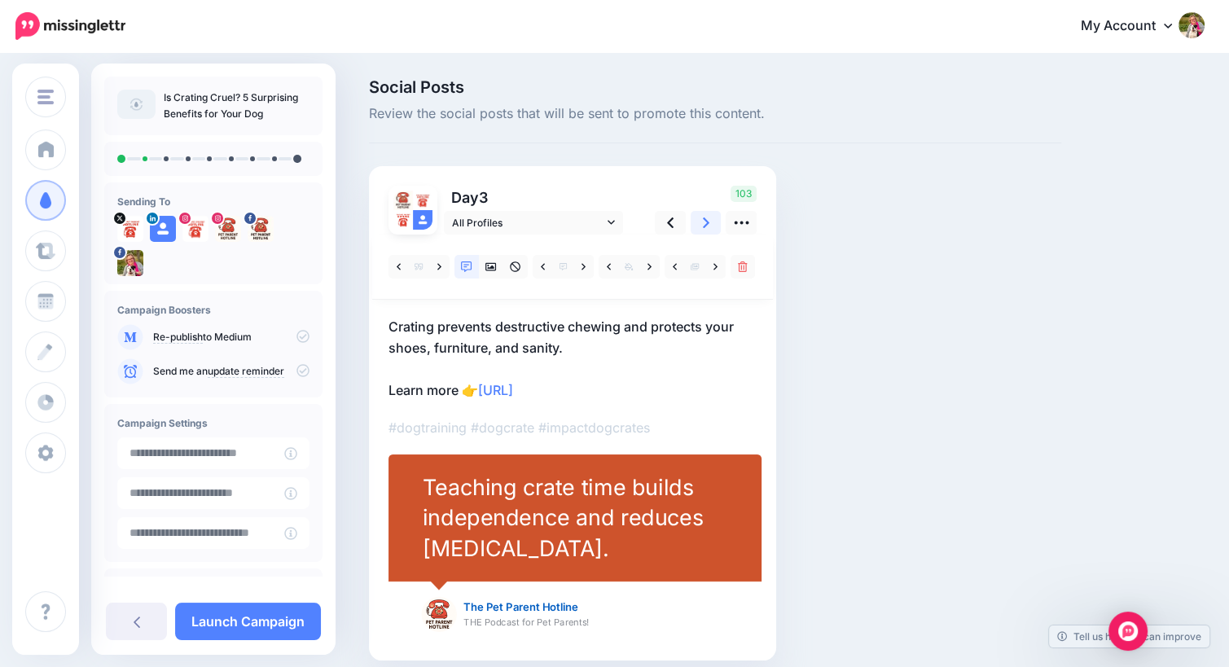
click at [701, 222] on link at bounding box center [706, 223] width 31 height 24
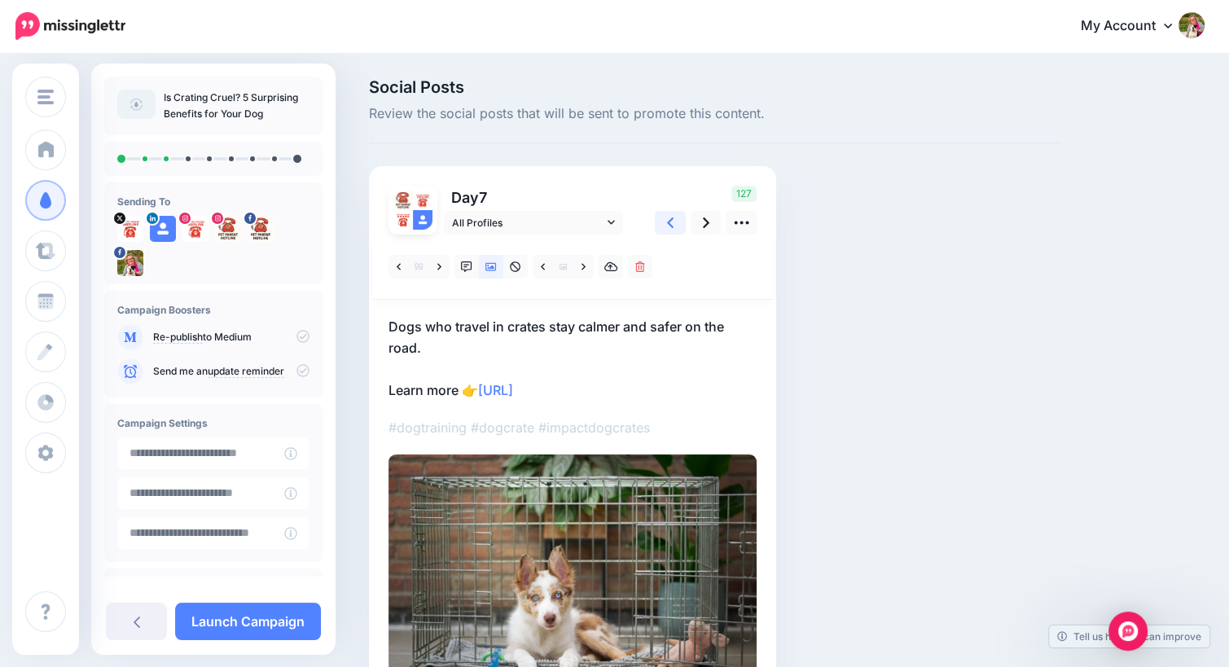
click at [668, 222] on icon at bounding box center [670, 222] width 7 height 11
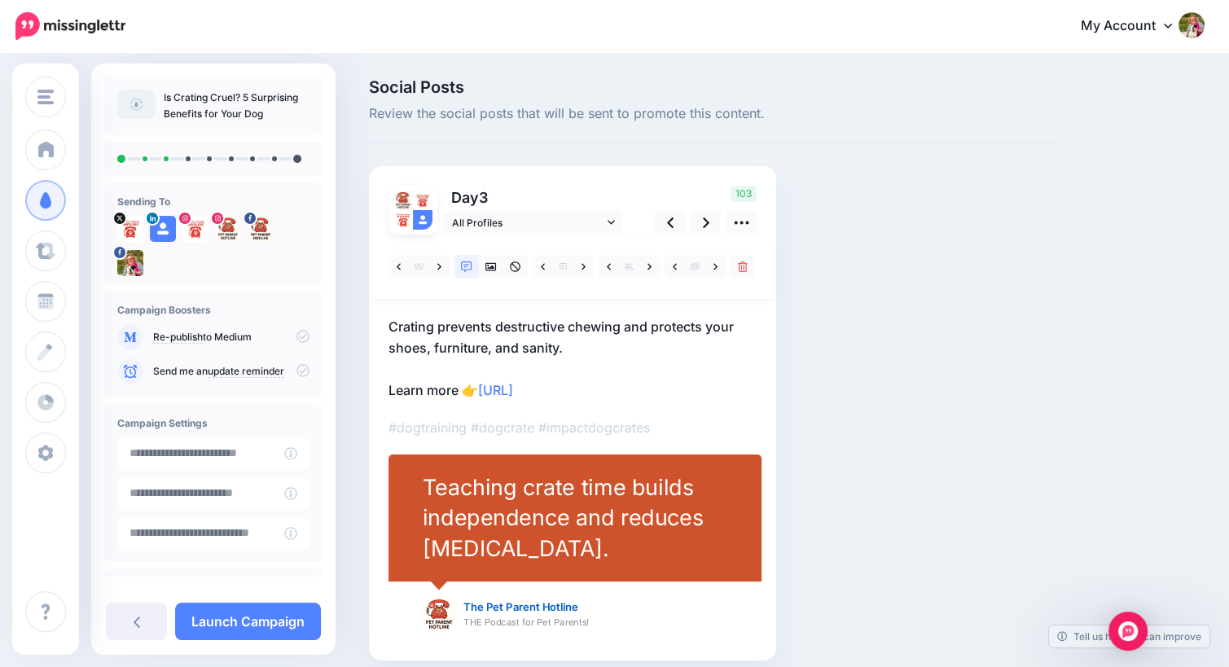
click at [604, 331] on p "Crating prevents destructive chewing and protects your shoes, furniture, and sa…" at bounding box center [573, 358] width 368 height 85
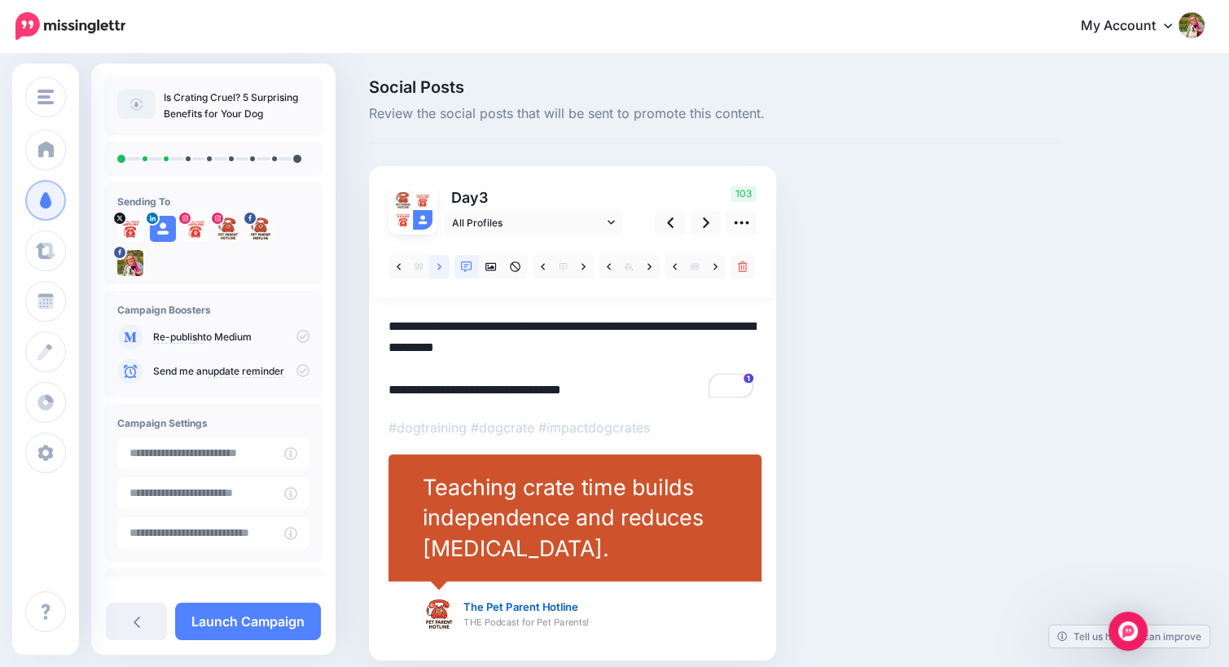
click at [438, 266] on icon at bounding box center [439, 266] width 4 height 11
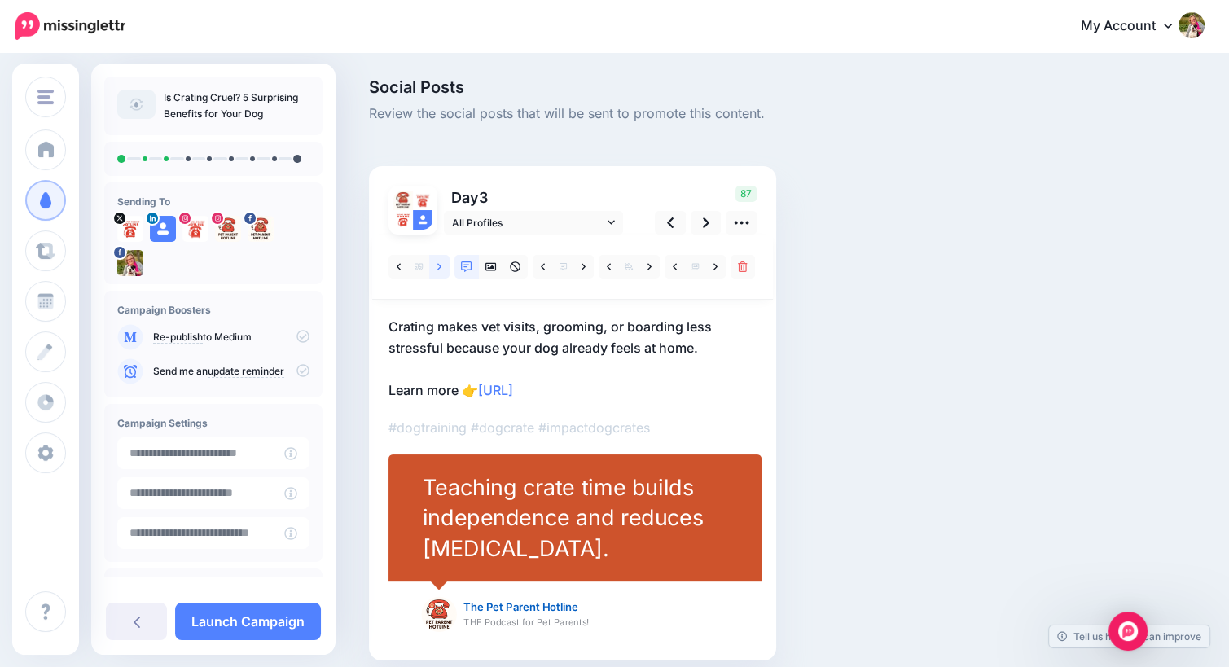
click at [438, 266] on icon at bounding box center [439, 266] width 4 height 11
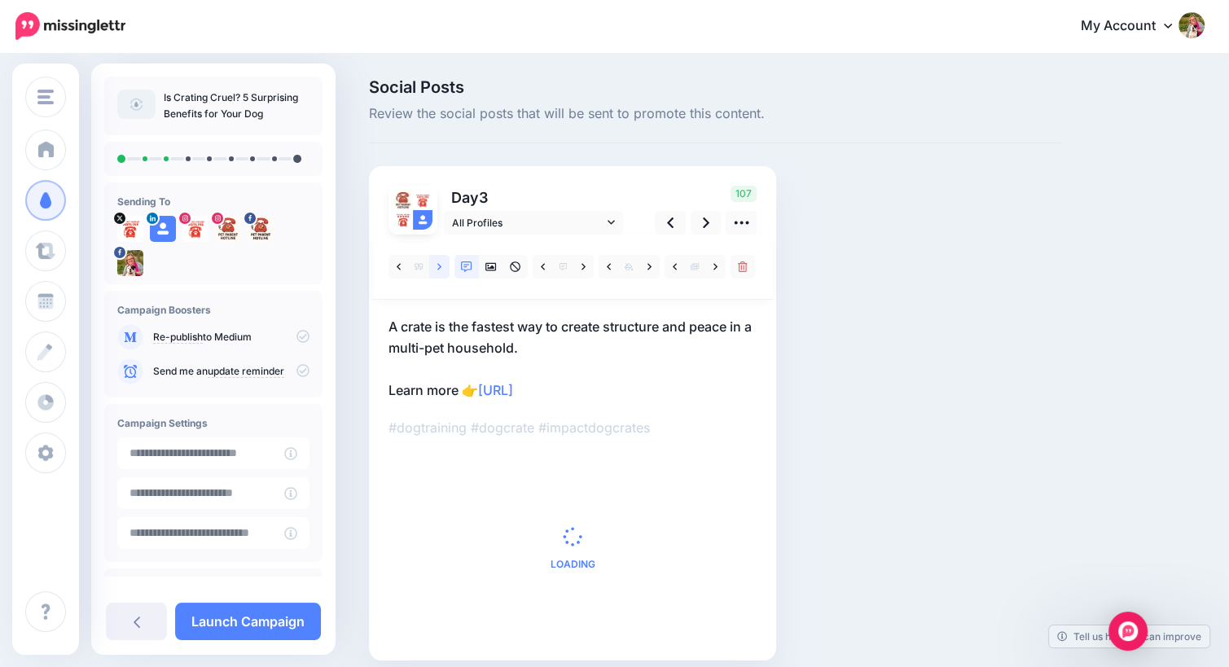
click at [438, 266] on icon at bounding box center [439, 266] width 4 height 11
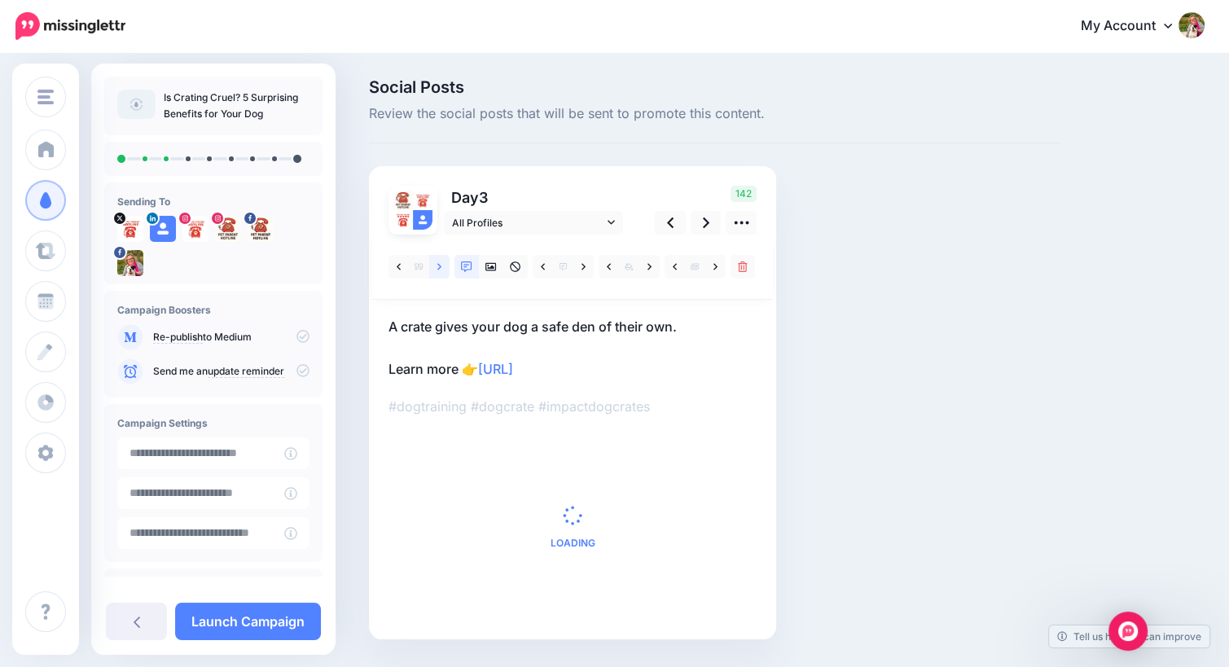
click at [438, 266] on icon at bounding box center [439, 266] width 4 height 11
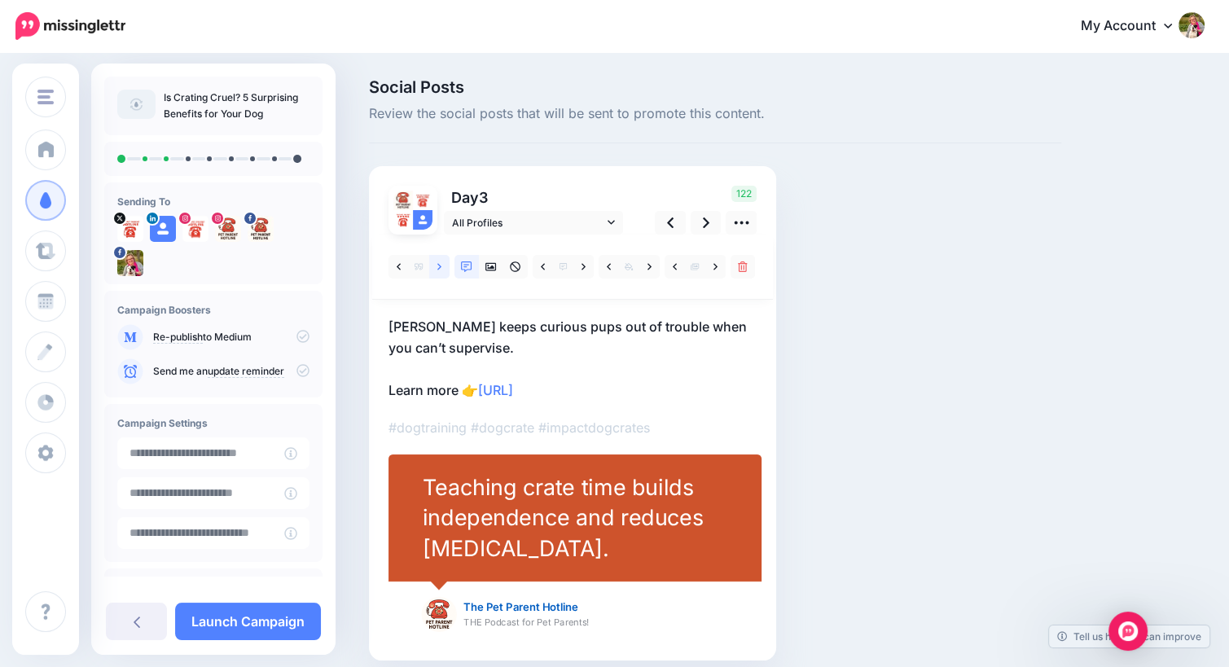
click at [438, 266] on icon at bounding box center [439, 266] width 4 height 11
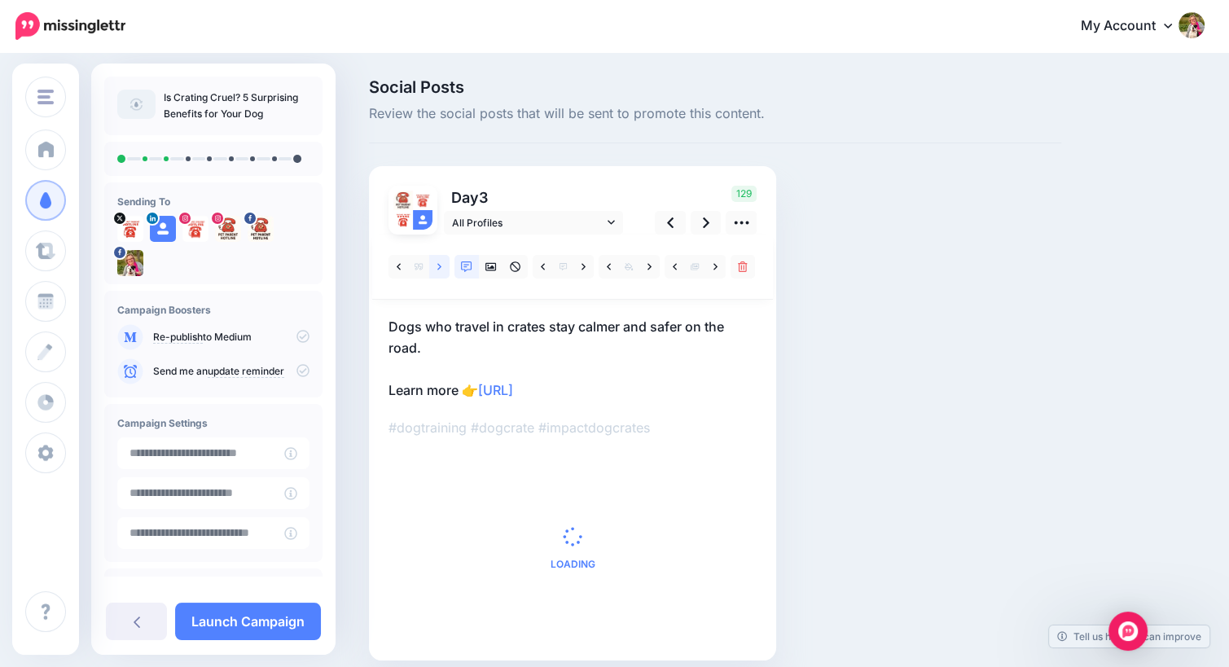
click at [438, 266] on icon at bounding box center [439, 266] width 4 height 11
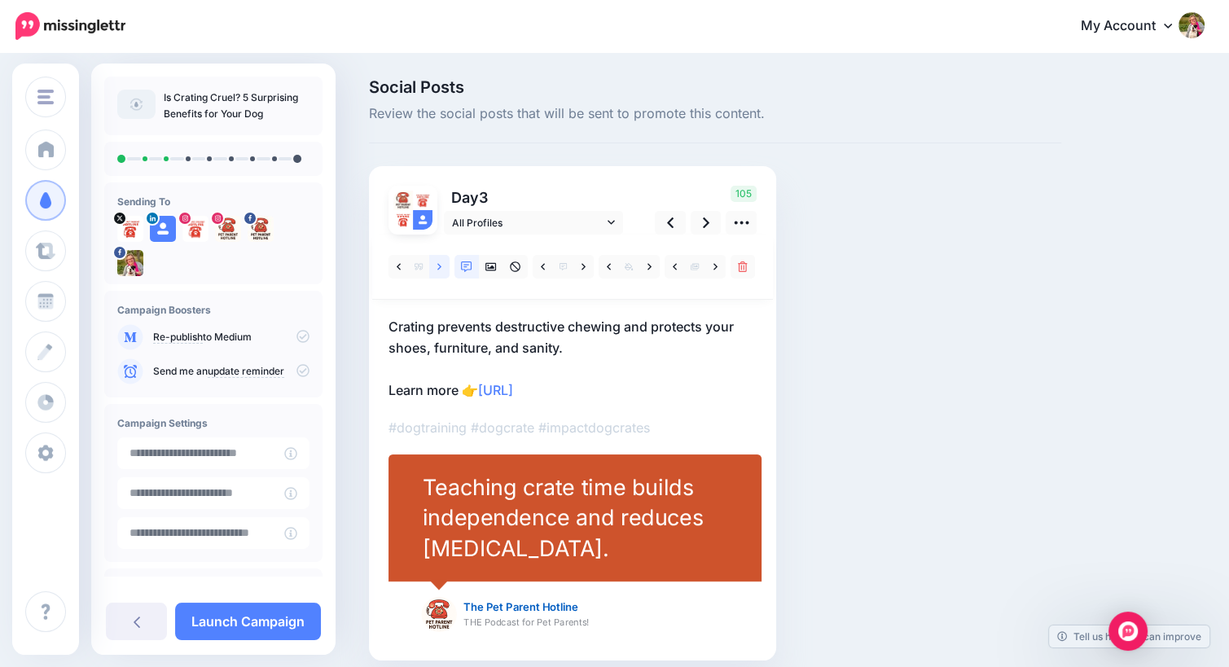
click at [438, 266] on icon at bounding box center [439, 266] width 4 height 11
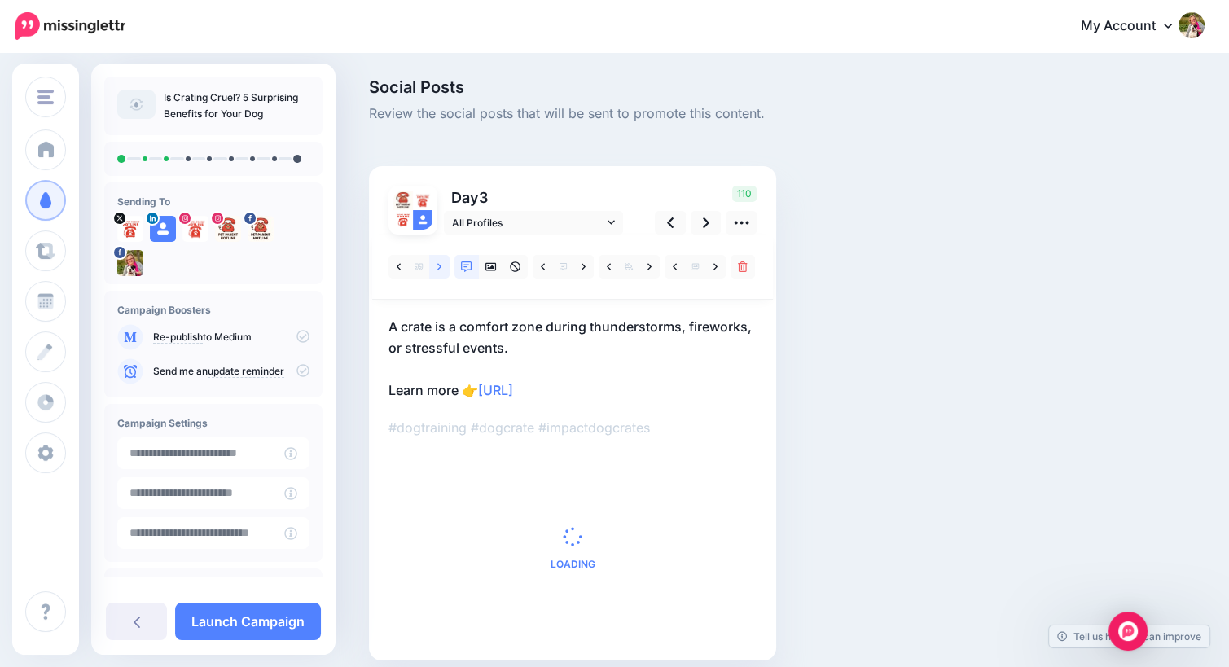
click at [438, 266] on icon at bounding box center [439, 266] width 4 height 11
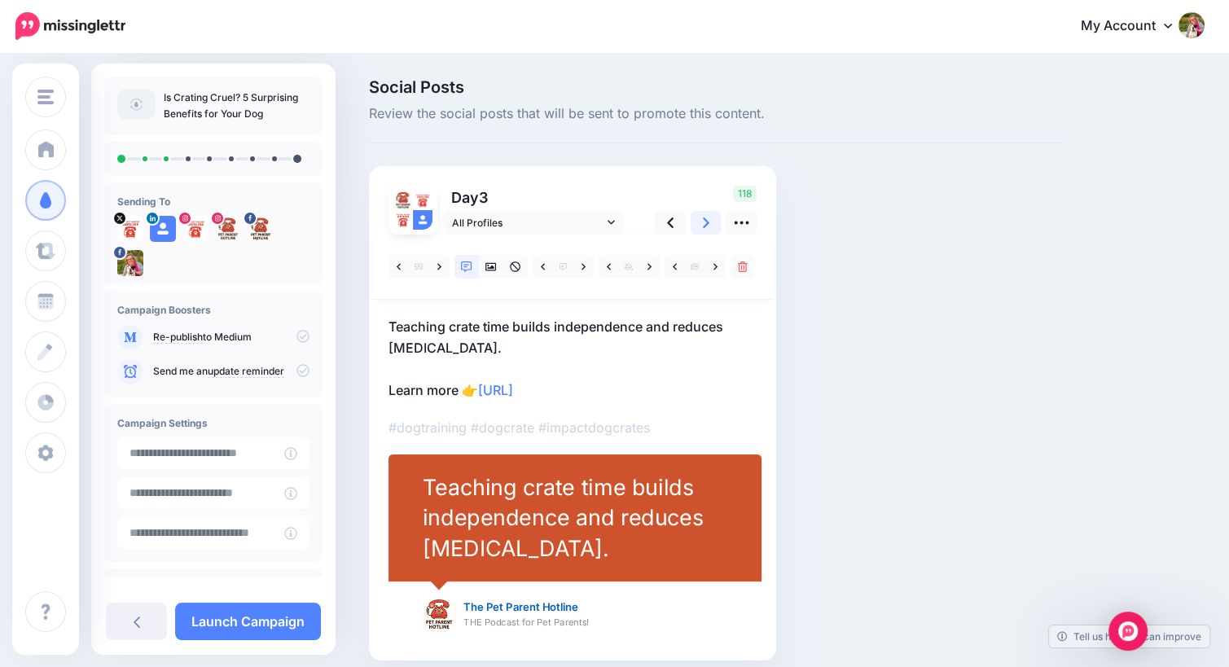
click at [708, 223] on icon at bounding box center [706, 222] width 7 height 17
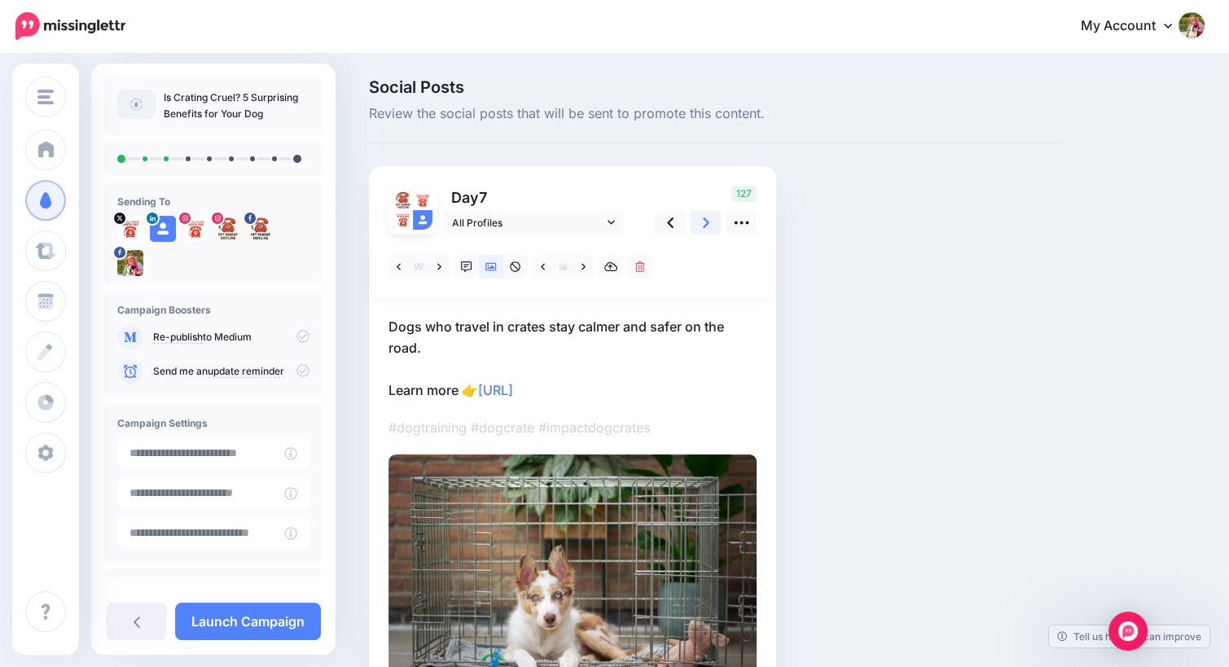
click at [706, 223] on icon at bounding box center [706, 222] width 7 height 11
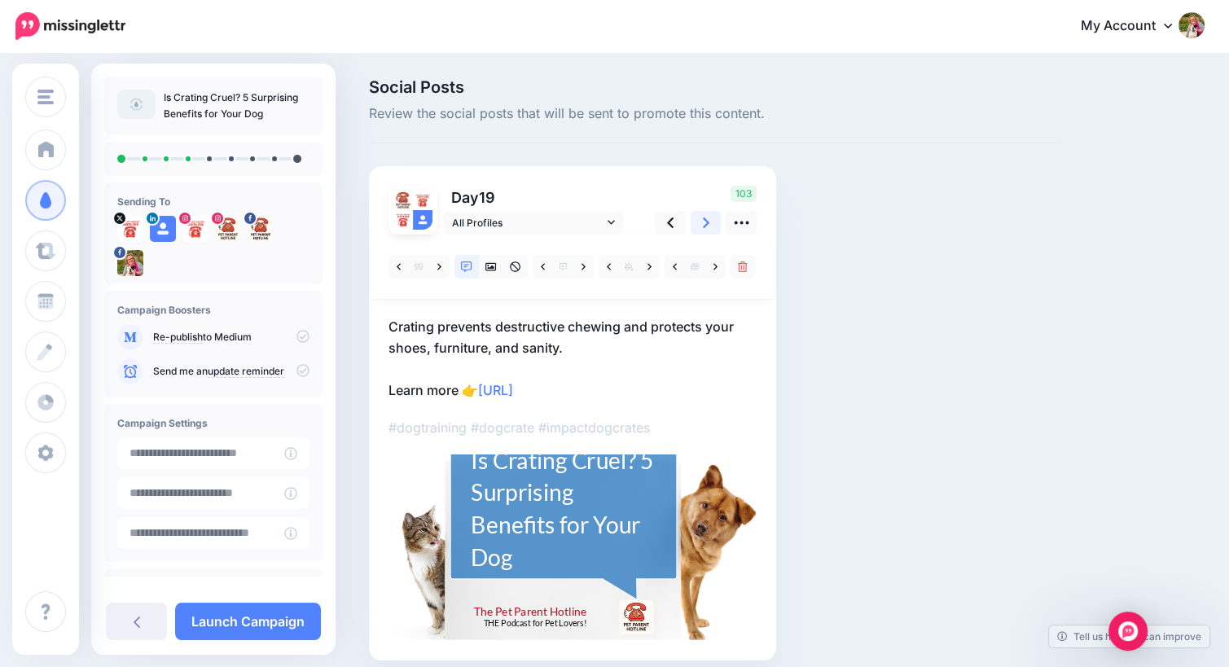
click at [706, 223] on icon at bounding box center [706, 222] width 7 height 11
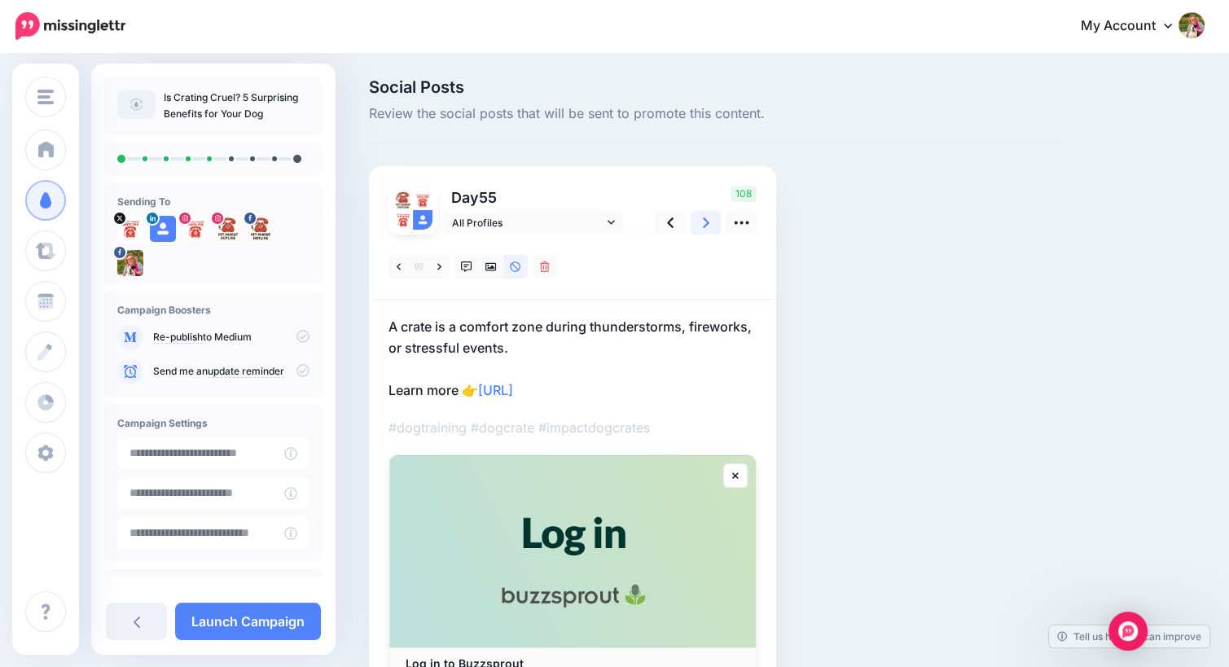
click at [709, 226] on icon at bounding box center [706, 222] width 7 height 17
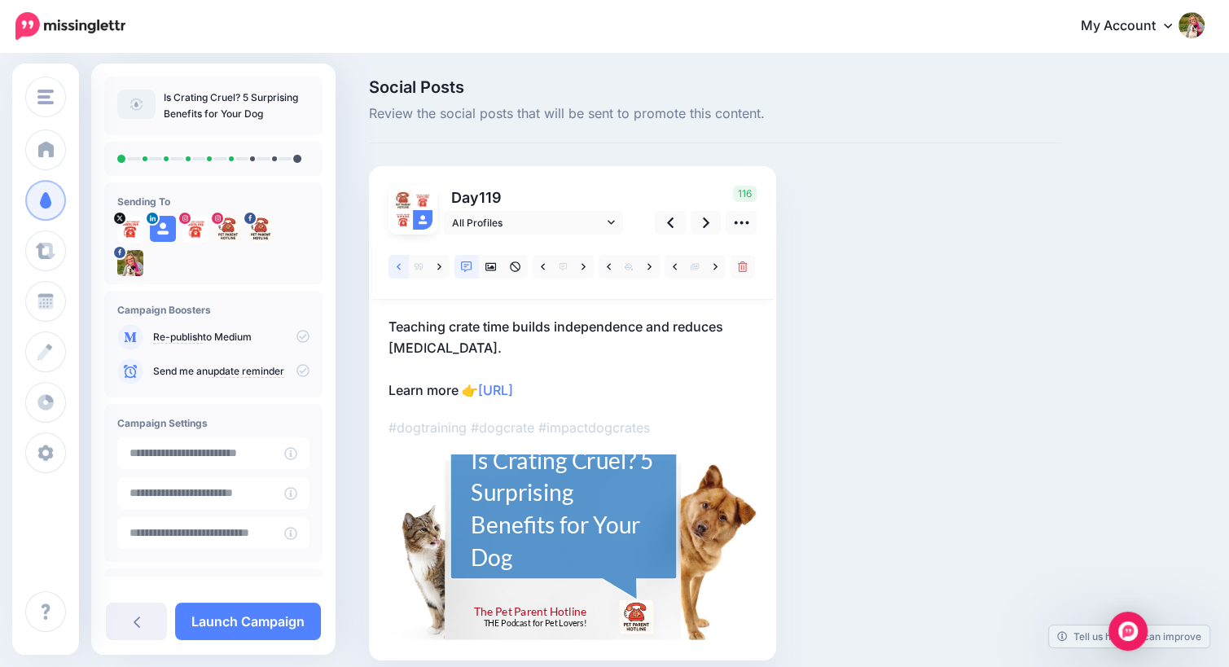
click at [397, 269] on icon at bounding box center [399, 266] width 4 height 11
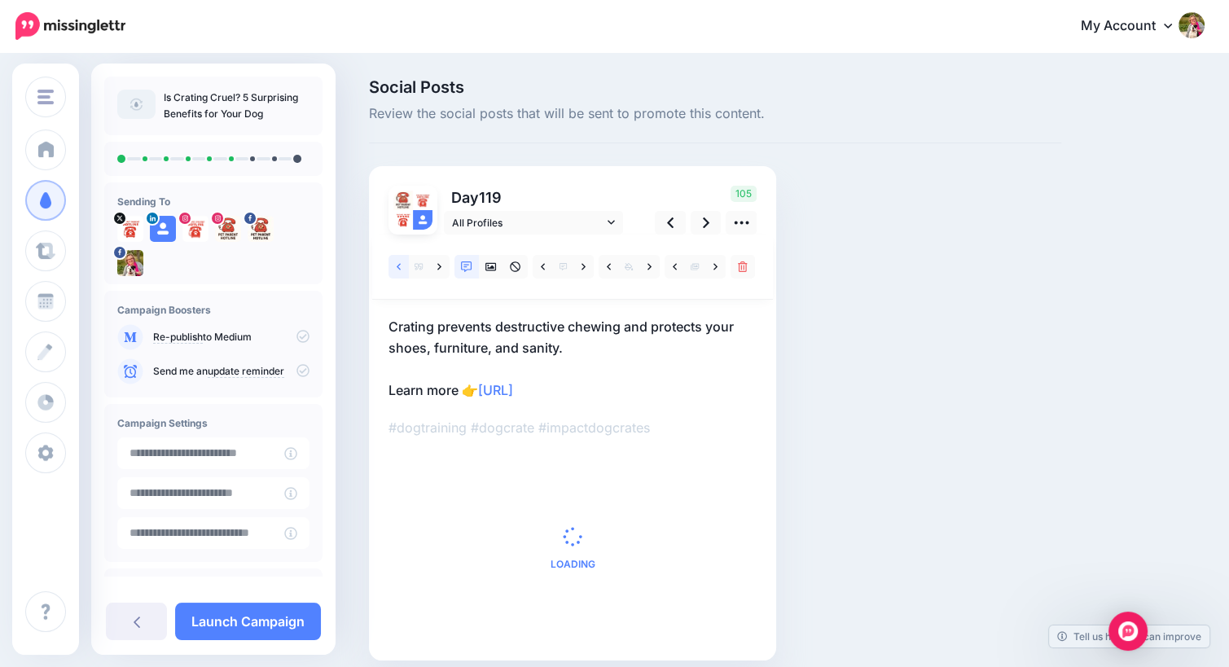
click at [399, 268] on icon at bounding box center [399, 266] width 4 height 7
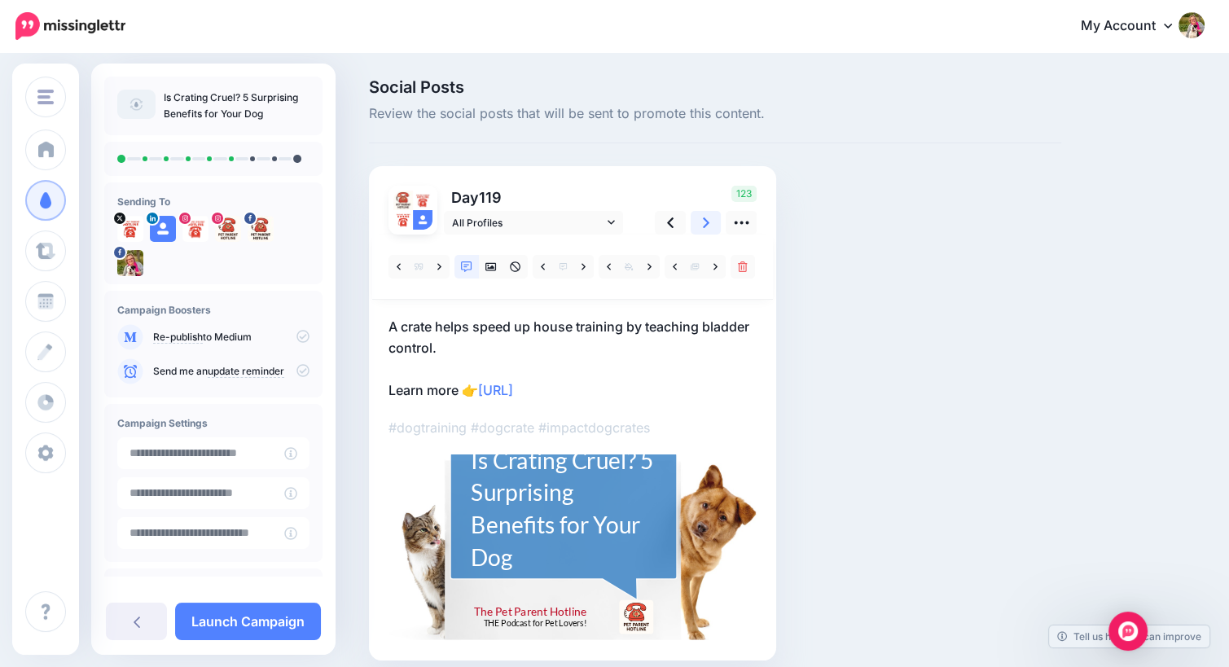
click at [707, 225] on icon at bounding box center [706, 222] width 7 height 17
click at [127, 617] on link at bounding box center [136, 621] width 61 height 37
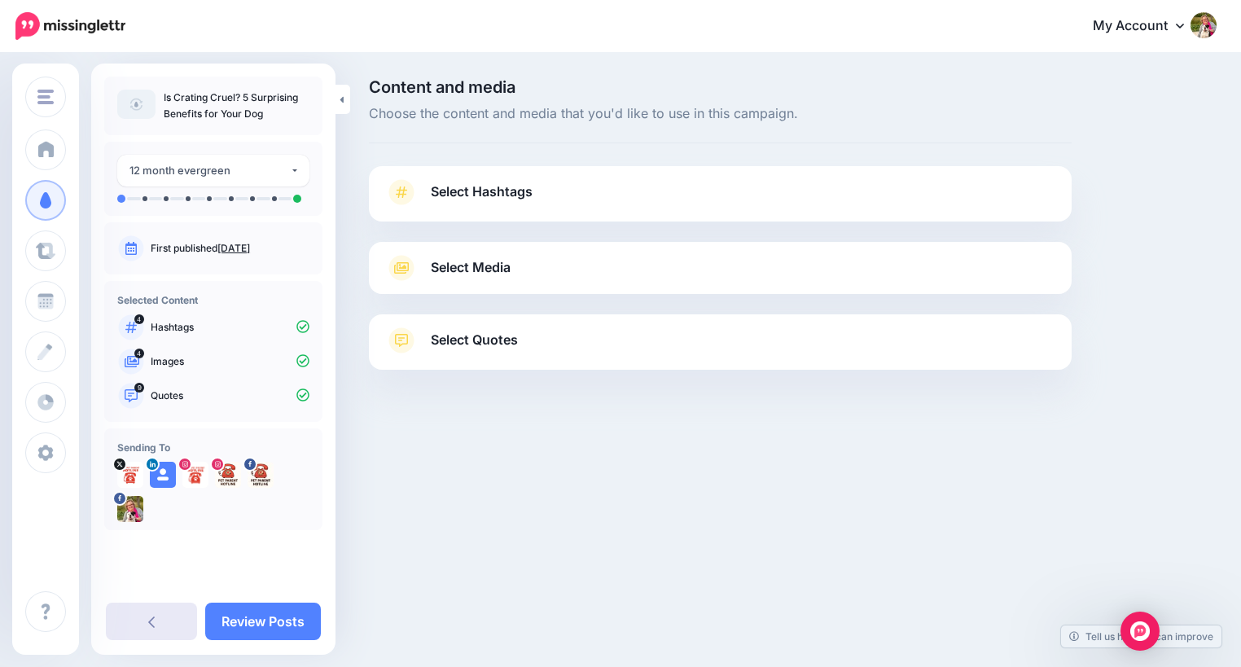
click at [153, 621] on icon at bounding box center [151, 621] width 7 height 13
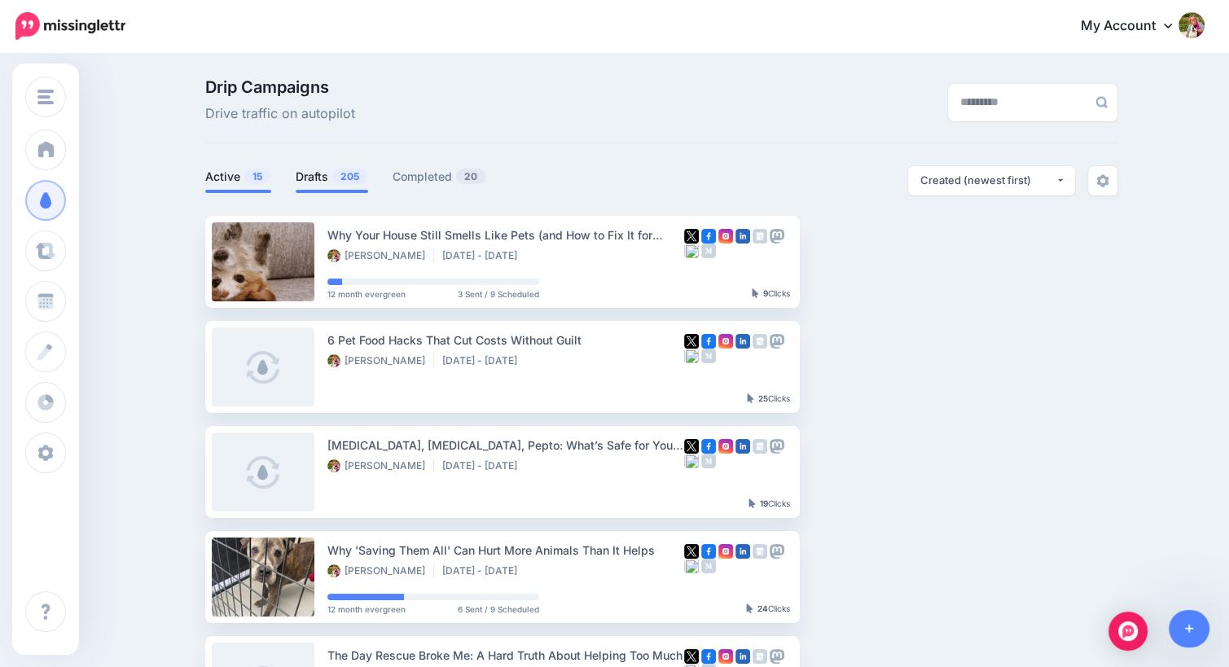
click at [318, 176] on link "Drafts 205" at bounding box center [332, 177] width 72 height 20
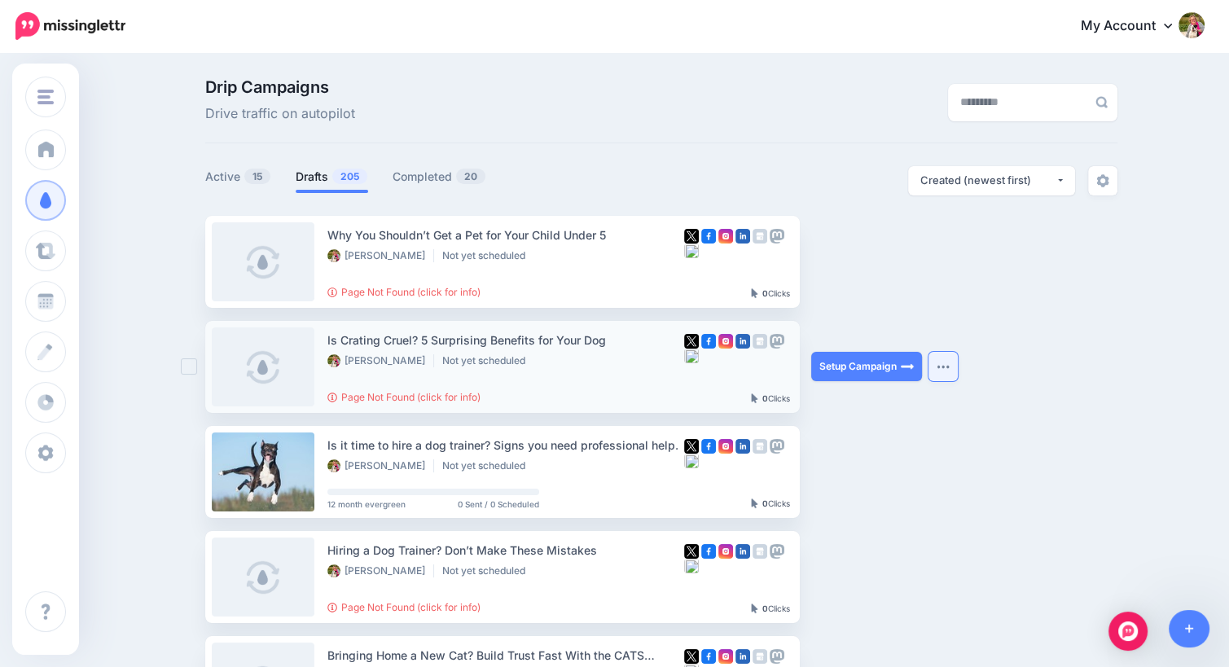
click at [952, 371] on button "button" at bounding box center [943, 366] width 29 height 29
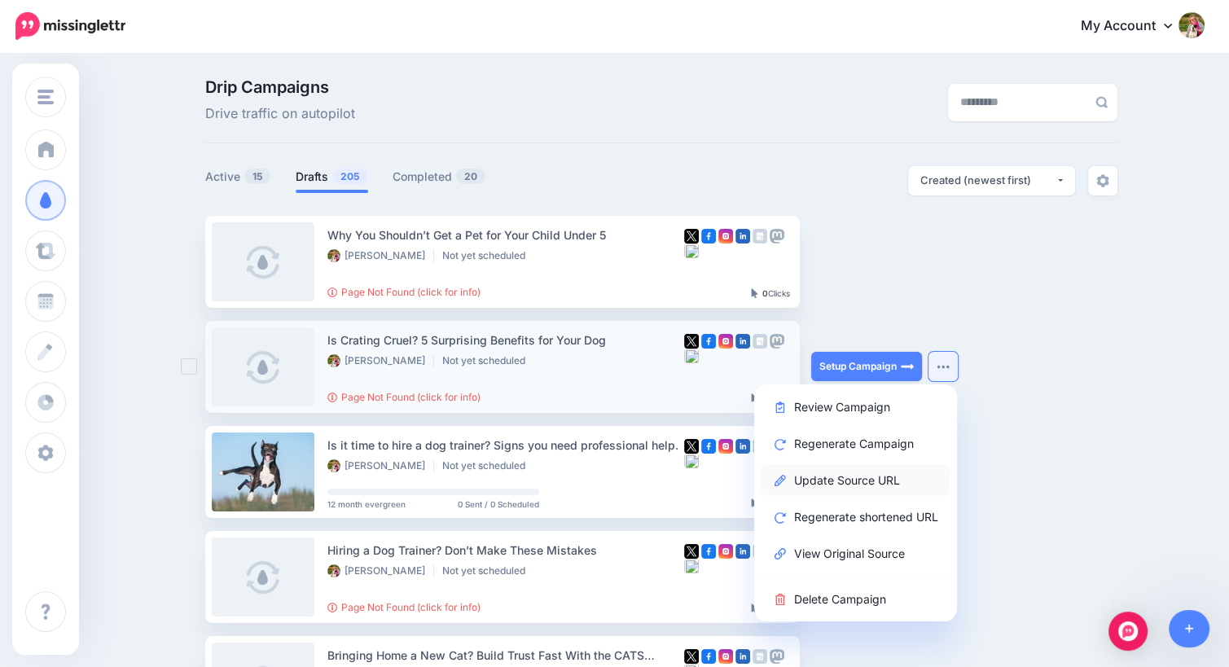
click at [906, 474] on link "Update Source URL" at bounding box center [856, 480] width 190 height 32
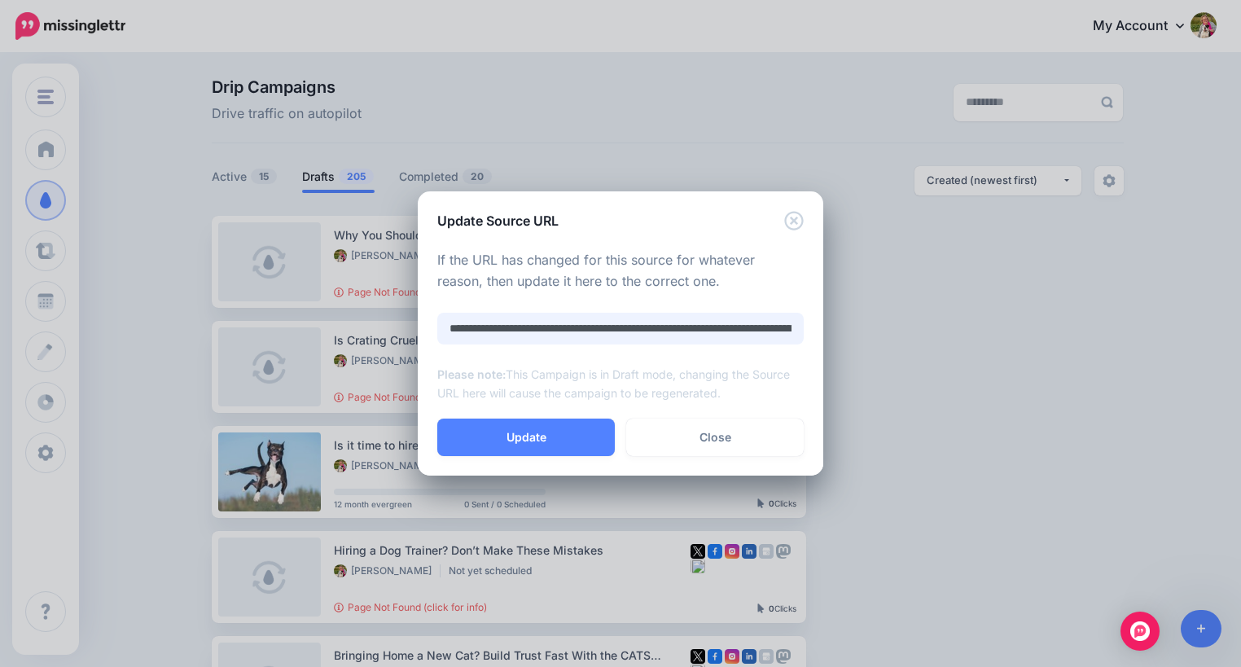
click at [582, 327] on input "**********" at bounding box center [620, 329] width 367 height 32
paste input "**********"
type input "**********"
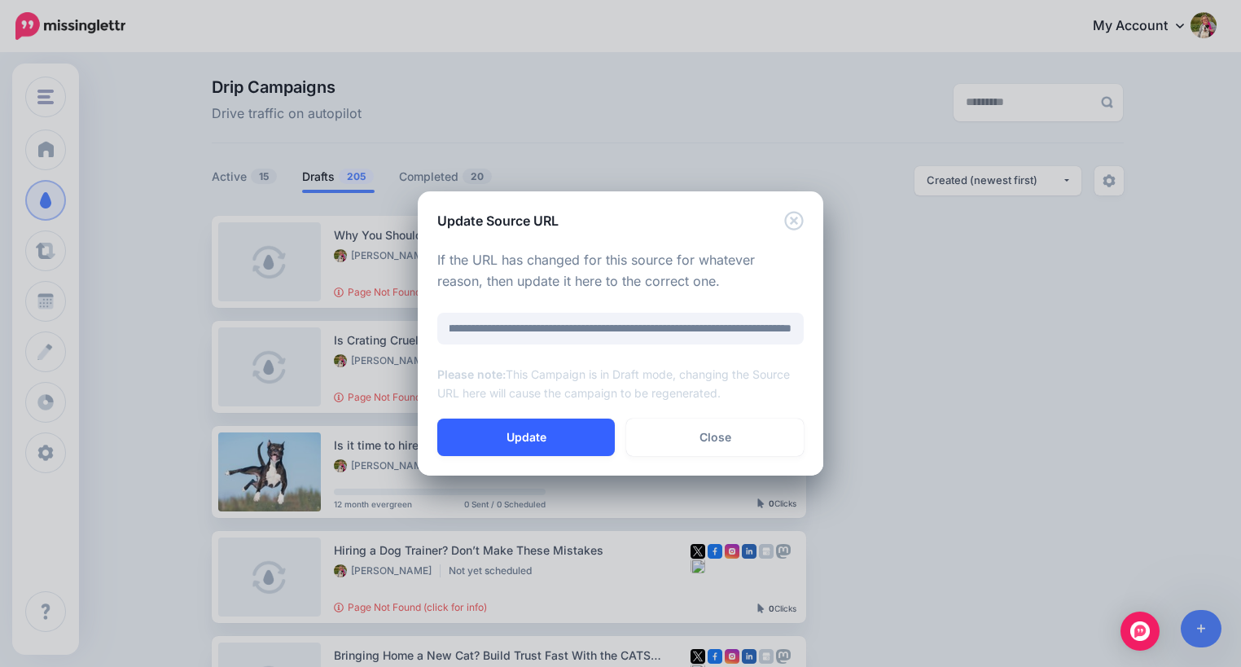
click at [554, 430] on button "Update" at bounding box center [526, 437] width 178 height 37
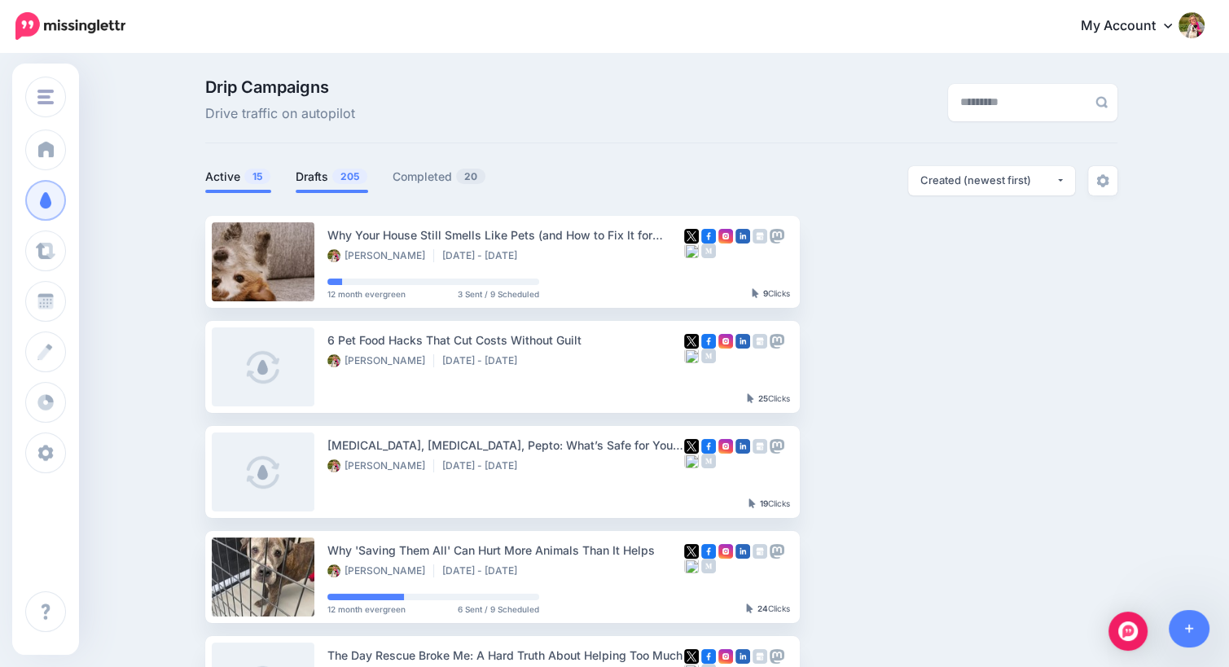
click at [322, 173] on link "Drafts 205" at bounding box center [332, 177] width 72 height 20
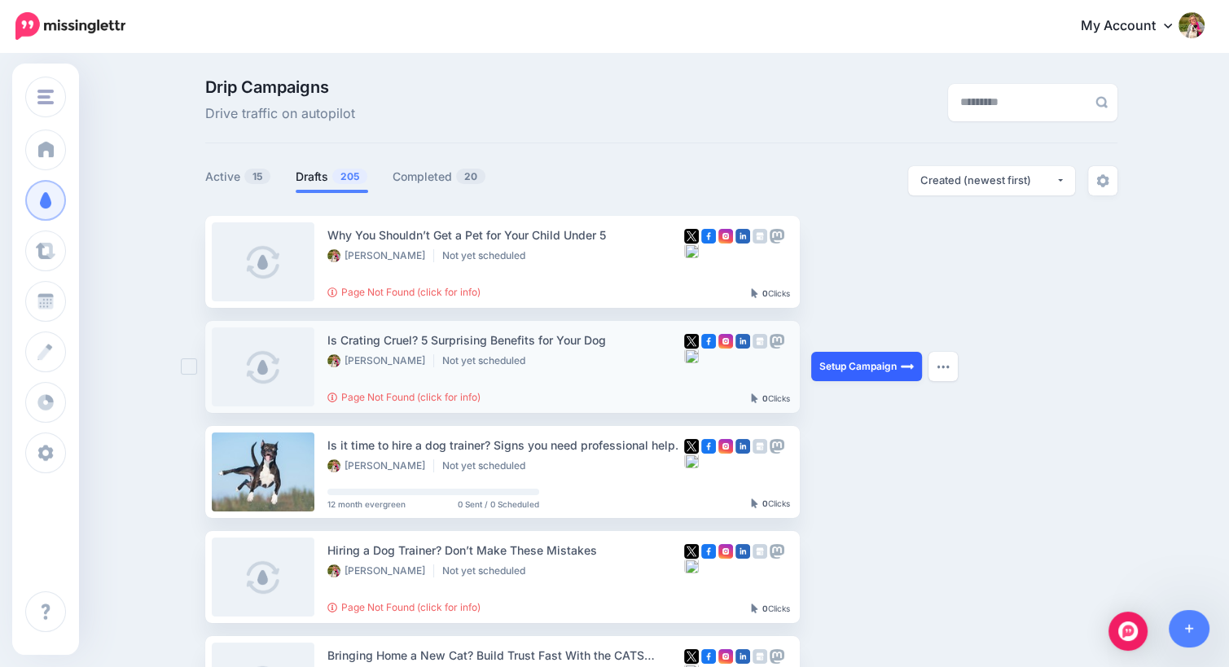
click at [853, 368] on link "Setup Campaign" at bounding box center [866, 366] width 111 height 29
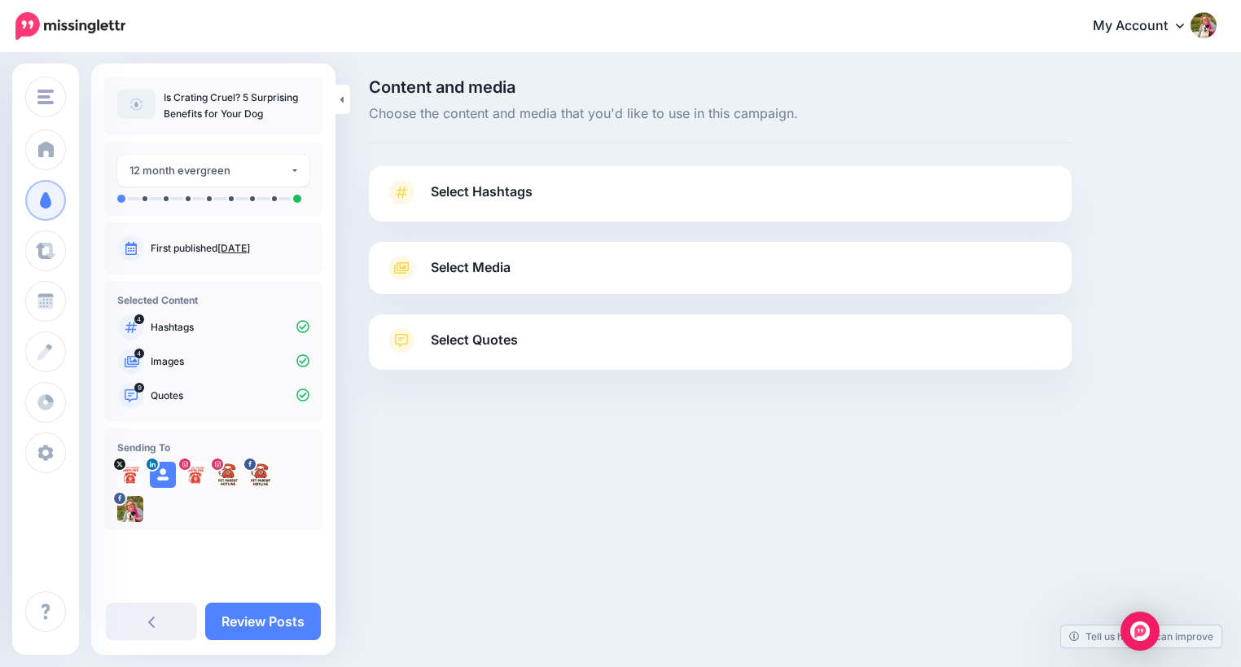
click at [643, 197] on link "Select Hashtags" at bounding box center [720, 200] width 670 height 42
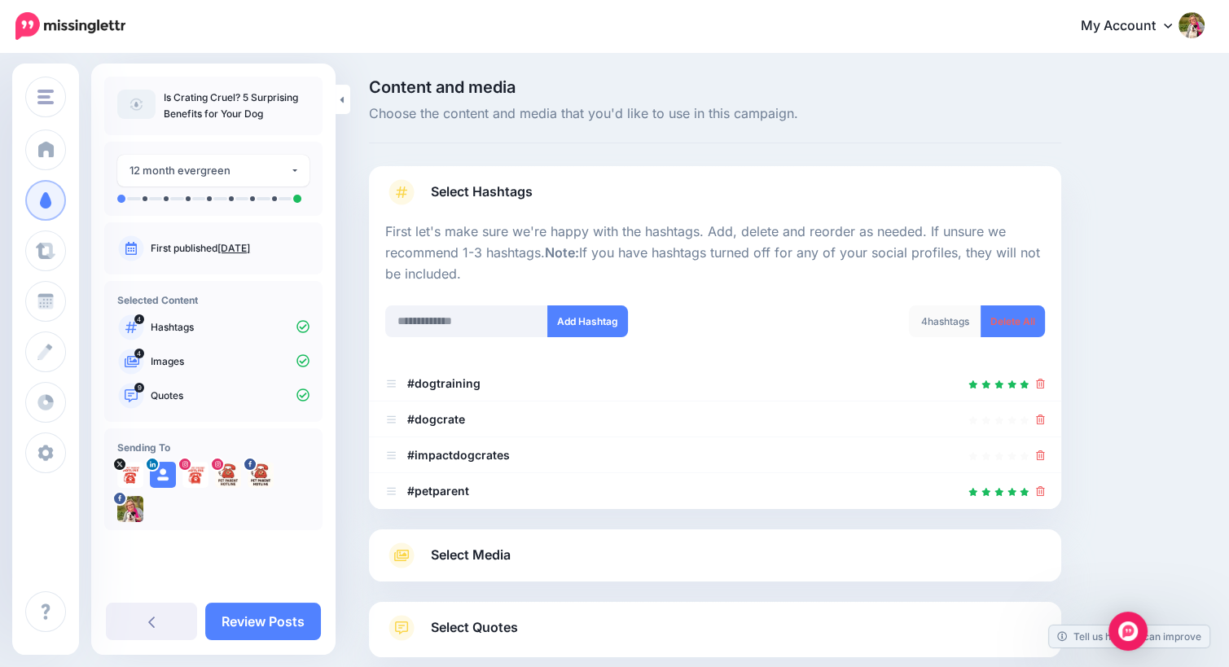
click at [751, 554] on link "Select Media" at bounding box center [715, 555] width 660 height 26
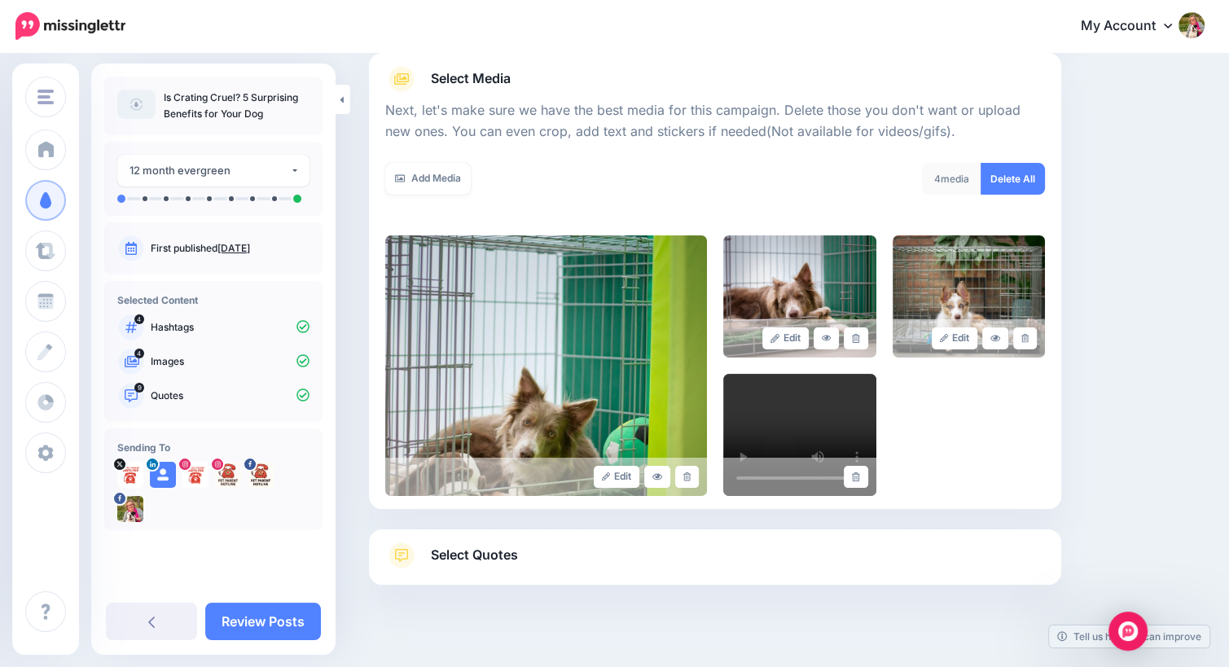
scroll to position [188, 0]
click at [494, 551] on span "Select Quotes" at bounding box center [474, 556] width 87 height 22
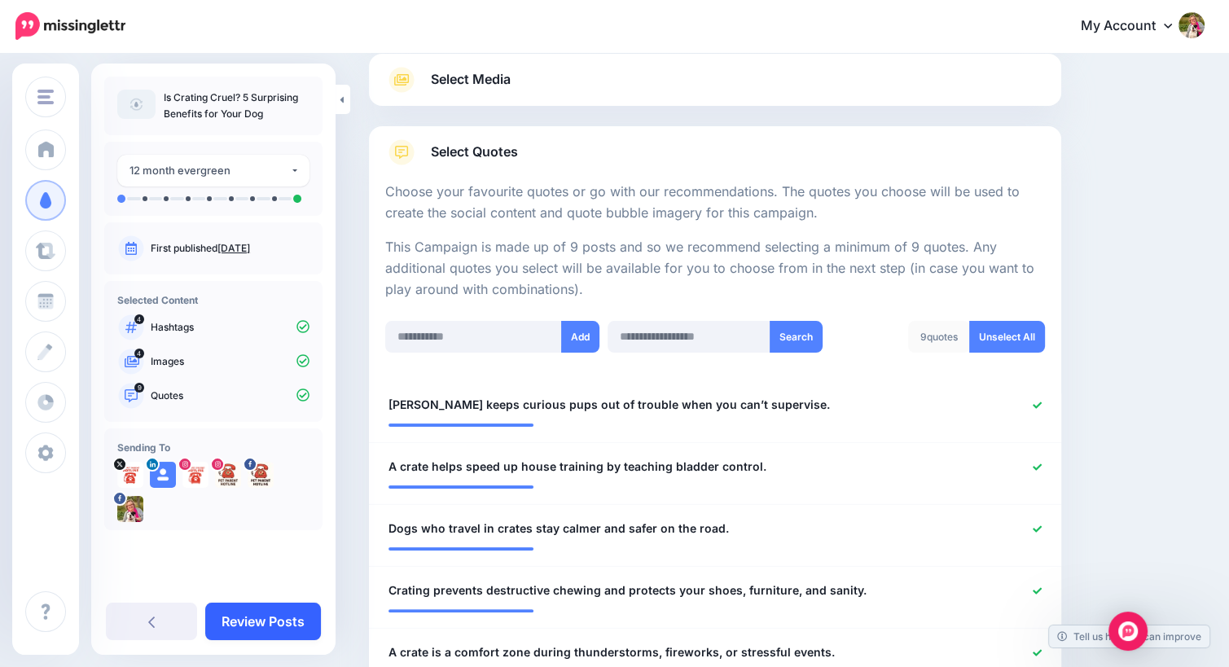
click at [277, 633] on link "Review Posts" at bounding box center [263, 621] width 116 height 37
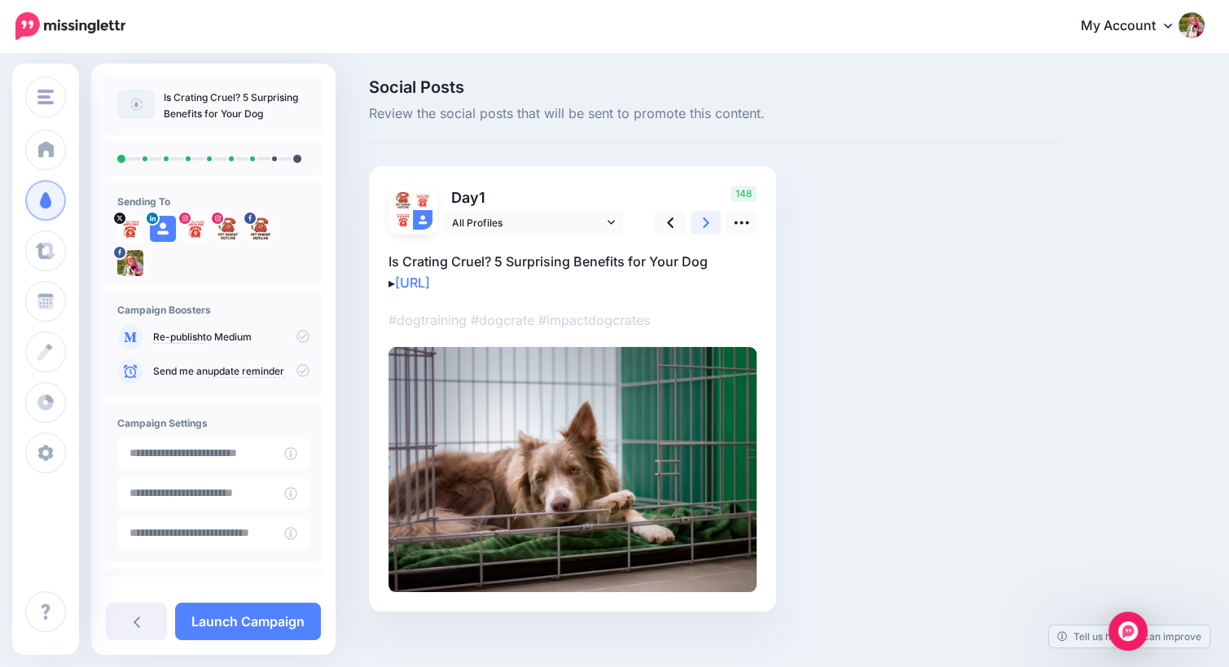
click at [704, 219] on icon at bounding box center [706, 222] width 7 height 11
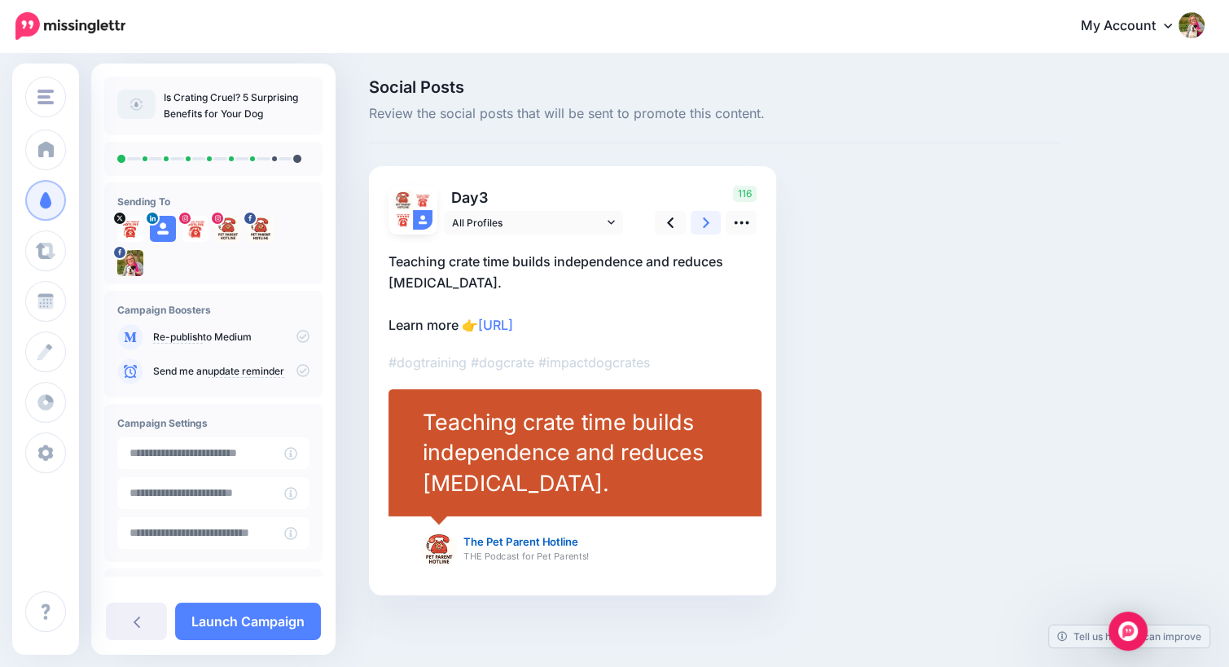
click at [704, 219] on icon at bounding box center [706, 222] width 7 height 11
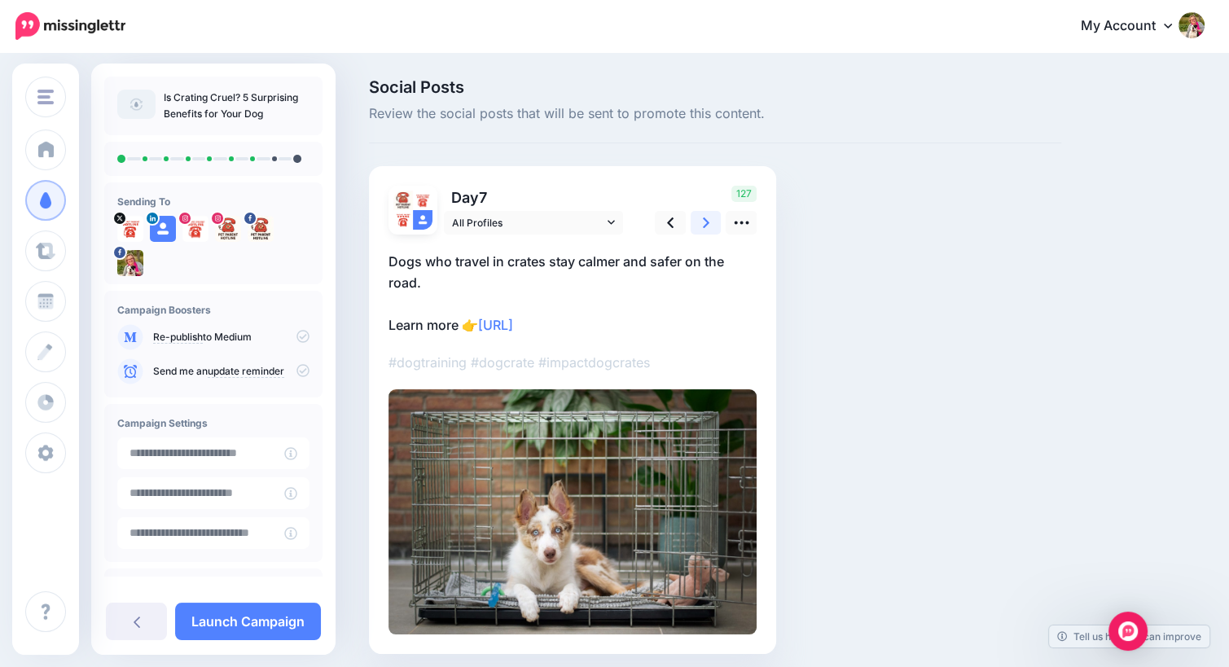
click at [704, 219] on icon at bounding box center [706, 222] width 7 height 11
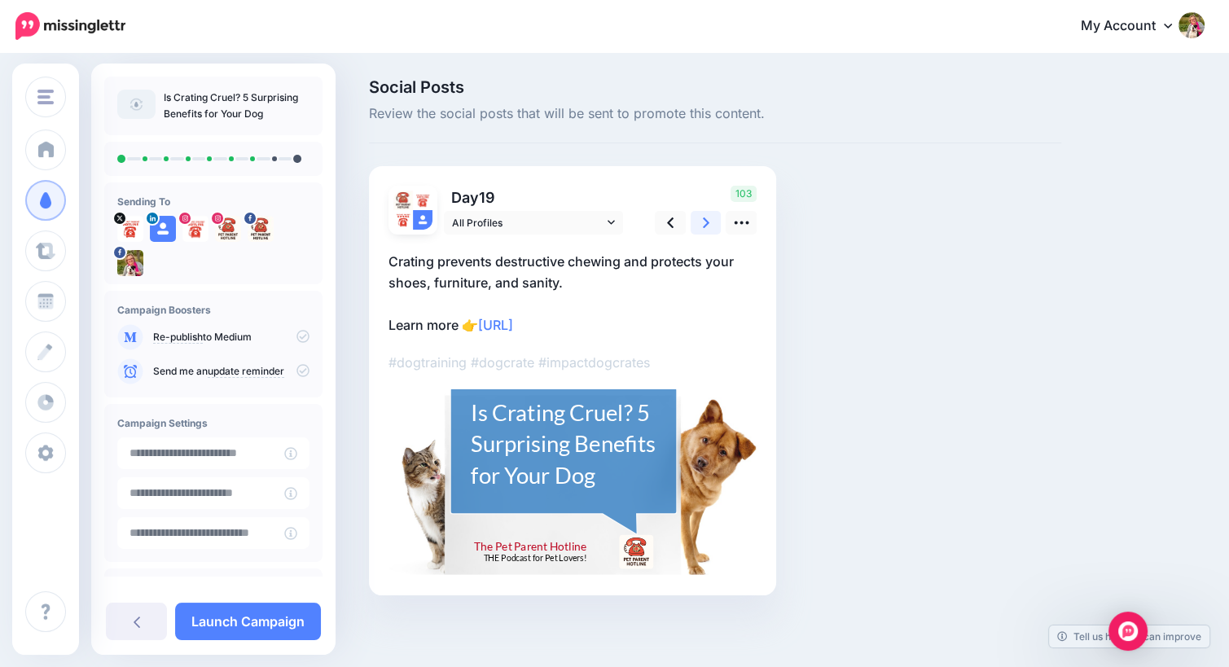
click at [704, 219] on icon at bounding box center [706, 222] width 7 height 11
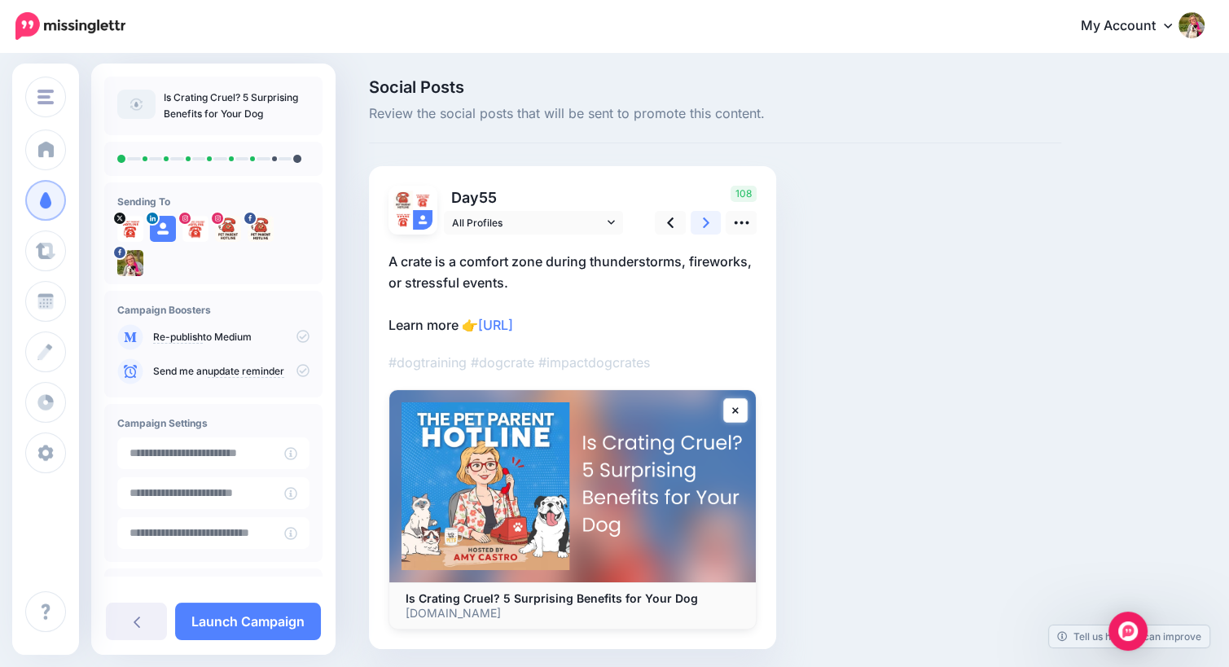
click at [704, 219] on icon at bounding box center [706, 222] width 7 height 11
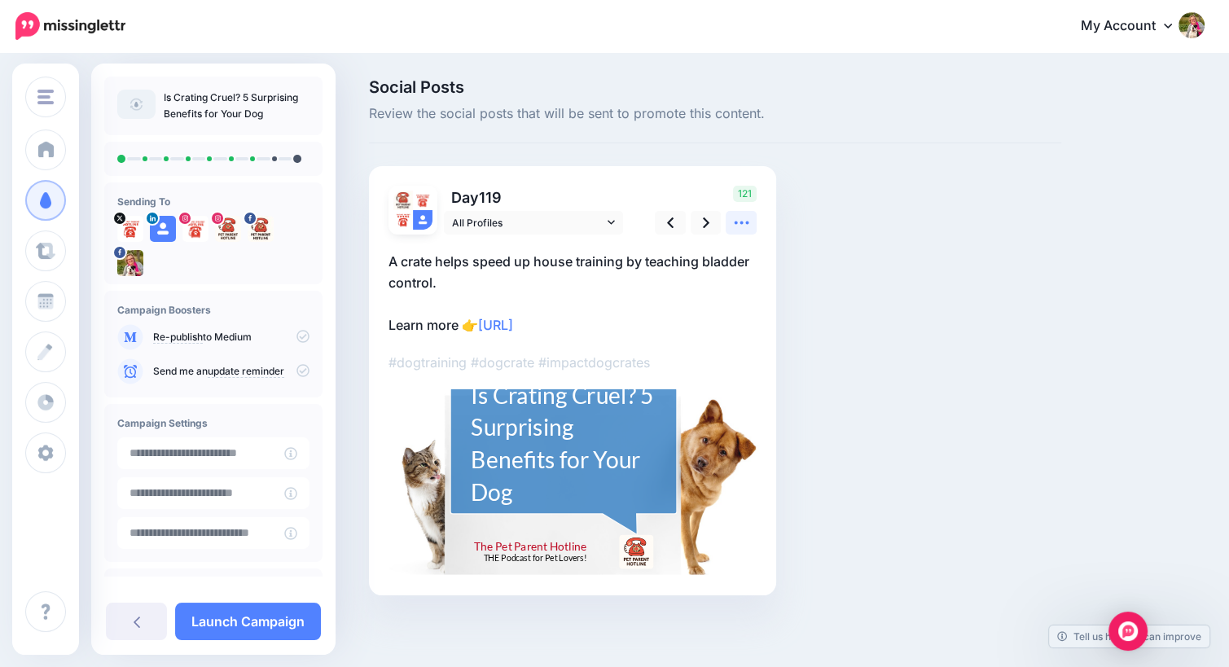
click at [736, 222] on icon at bounding box center [741, 223] width 15 height 3
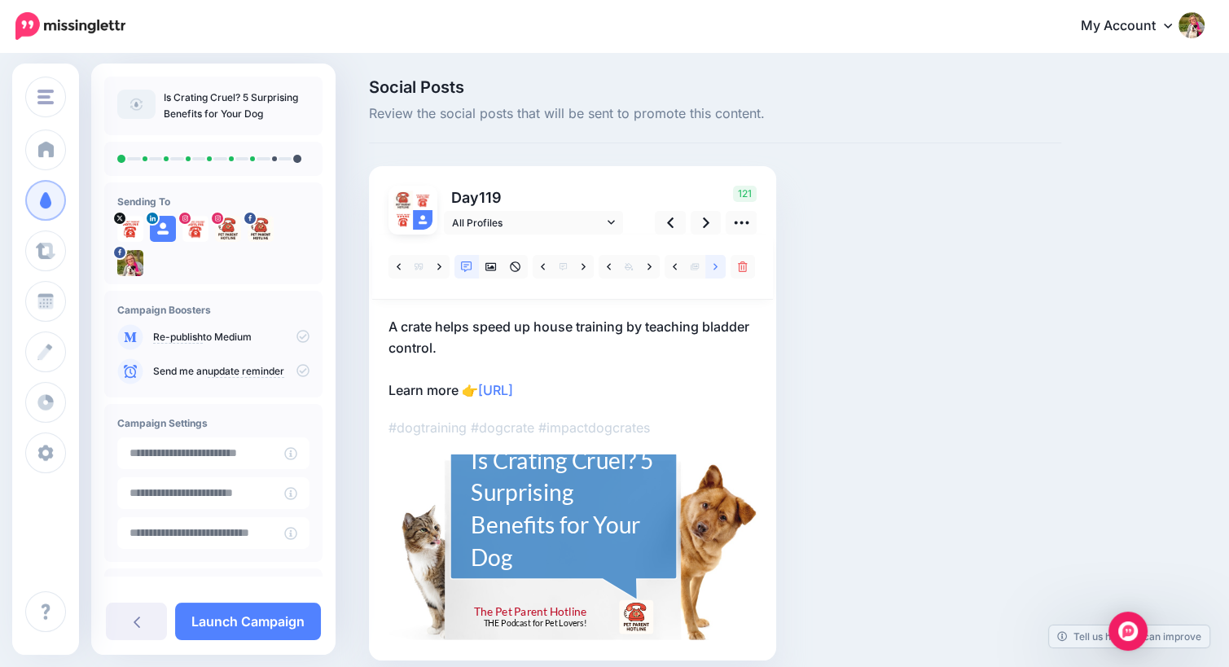
click at [717, 266] on icon at bounding box center [716, 266] width 4 height 7
click at [717, 270] on icon at bounding box center [716, 266] width 4 height 11
click at [675, 270] on icon at bounding box center [675, 266] width 4 height 11
click at [492, 269] on icon at bounding box center [490, 266] width 11 height 11
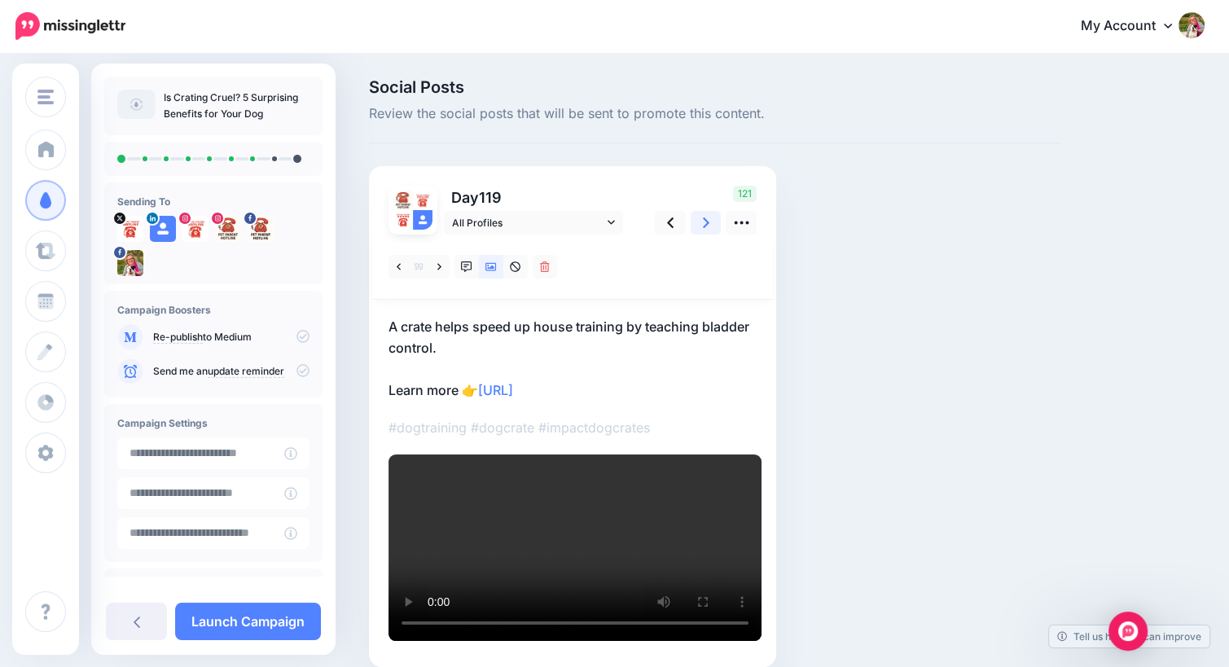
click at [704, 224] on icon at bounding box center [706, 222] width 7 height 17
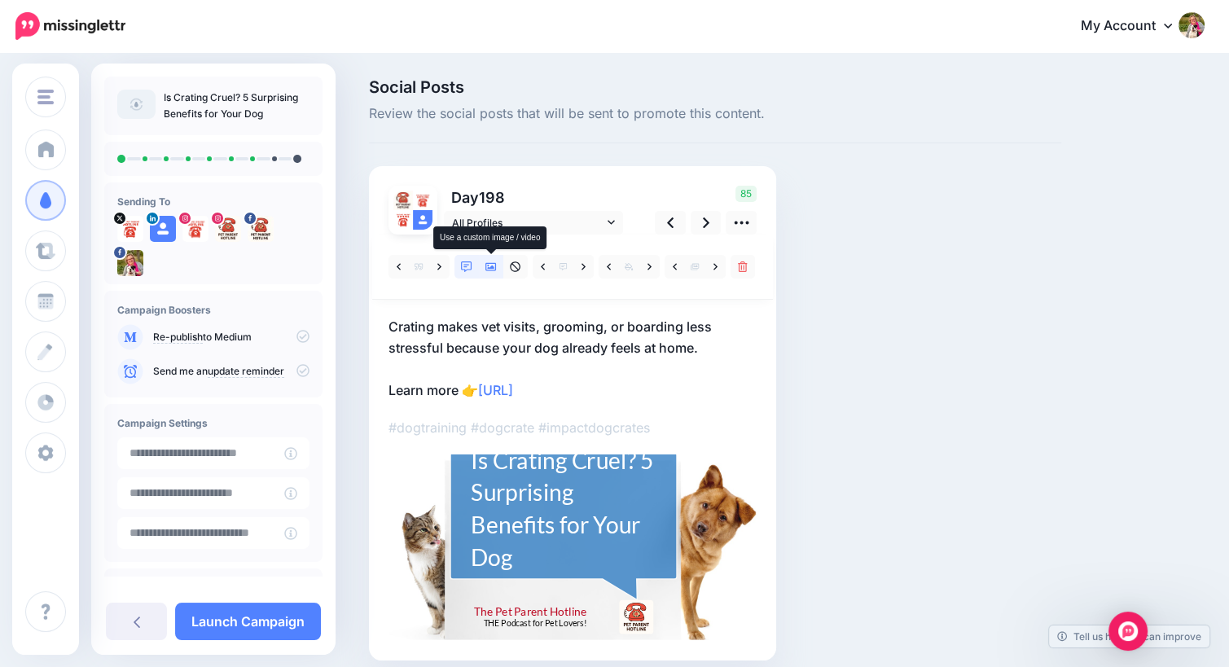
click at [490, 266] on icon at bounding box center [490, 266] width 11 height 11
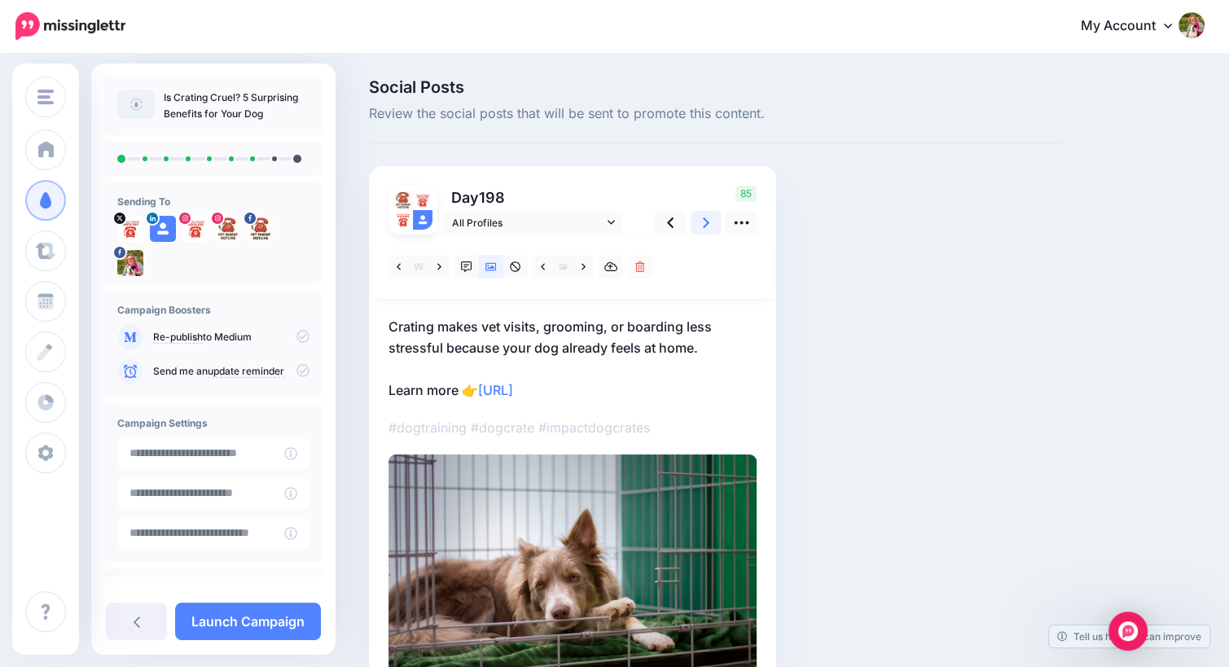
click at [707, 223] on icon at bounding box center [706, 222] width 7 height 11
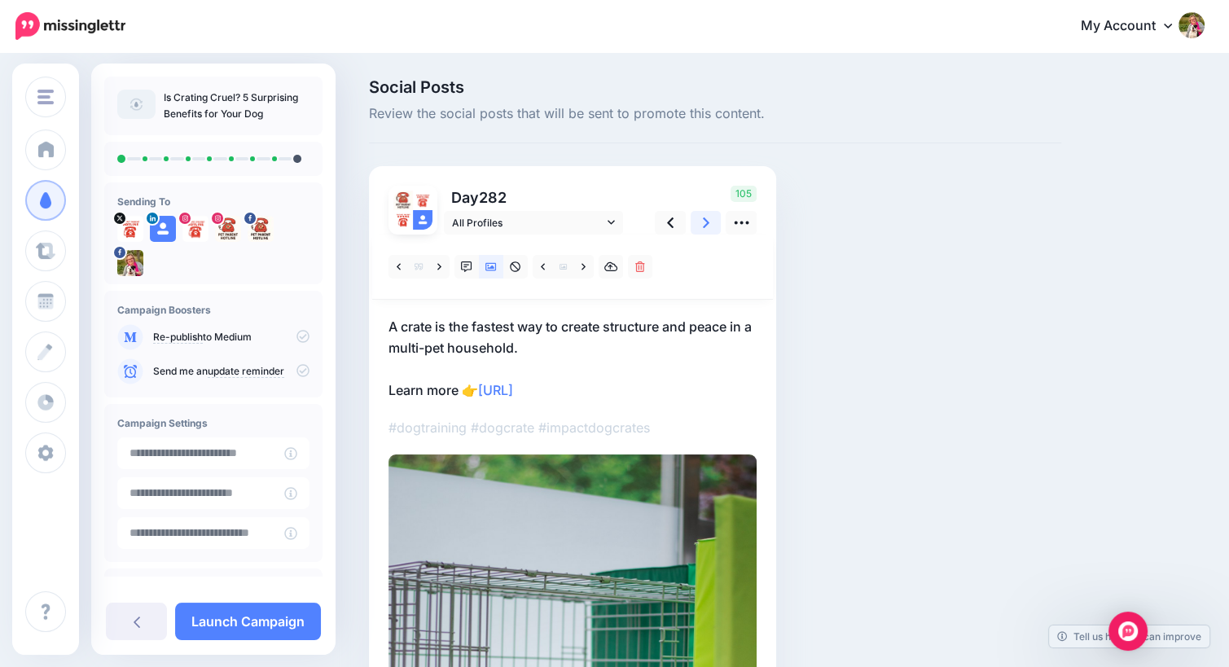
click at [709, 222] on link at bounding box center [706, 223] width 31 height 24
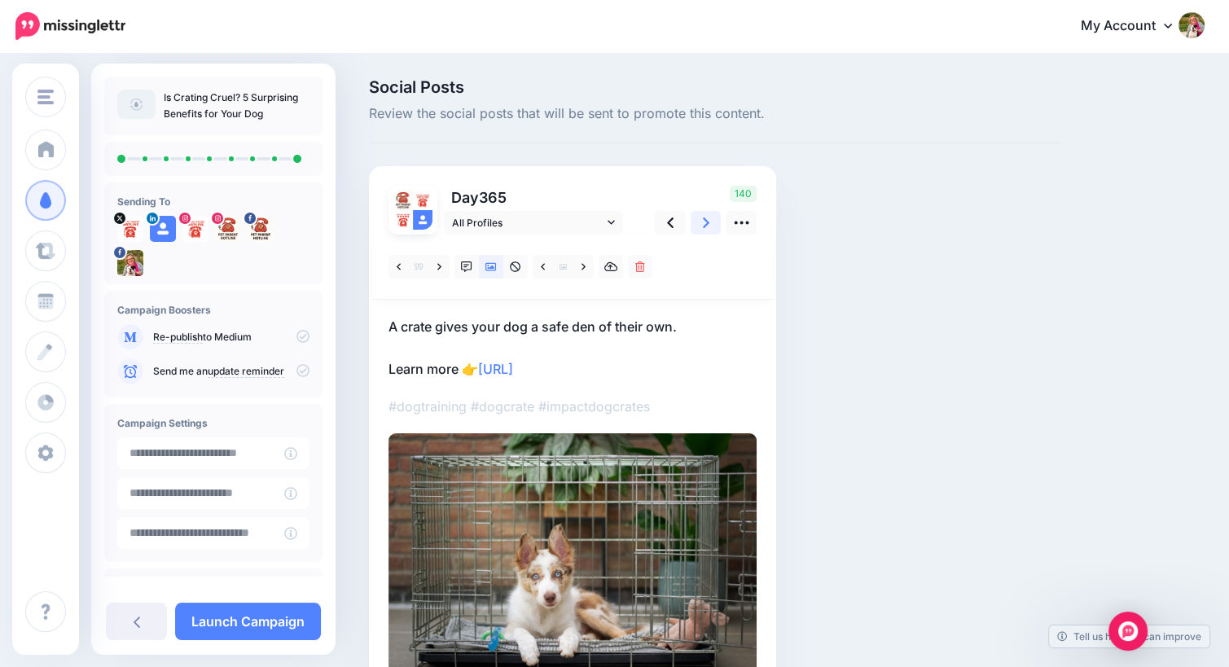
click at [709, 222] on link at bounding box center [706, 223] width 31 height 24
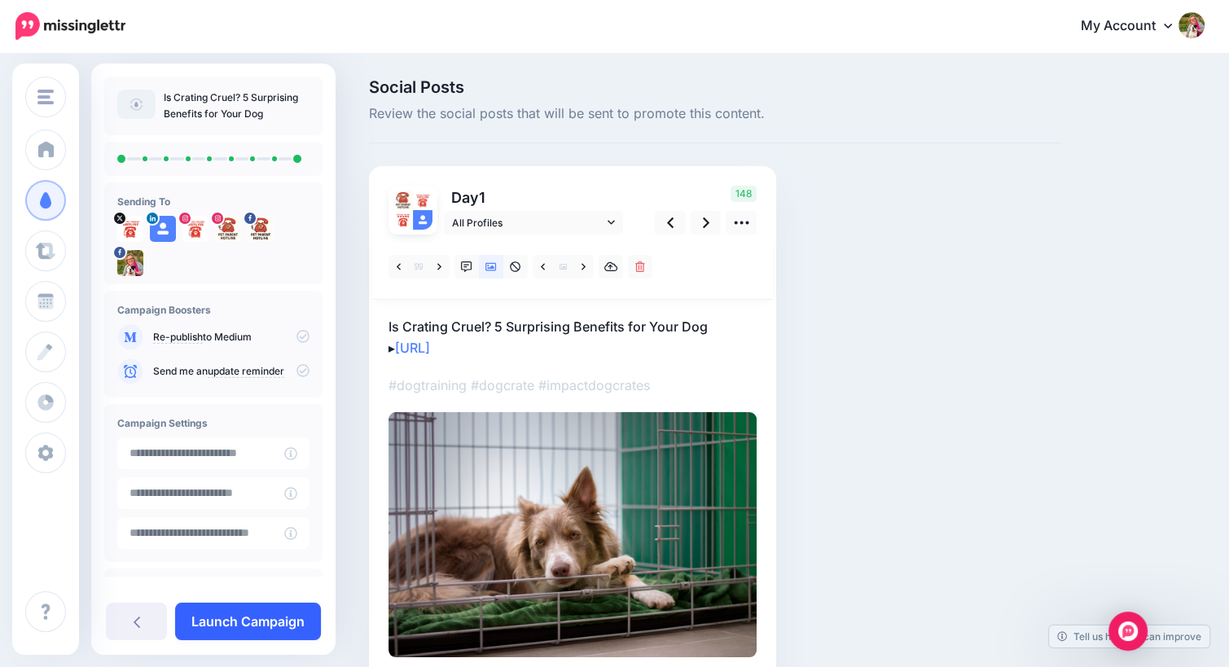
click at [259, 621] on link "Launch Campaign" at bounding box center [248, 621] width 146 height 37
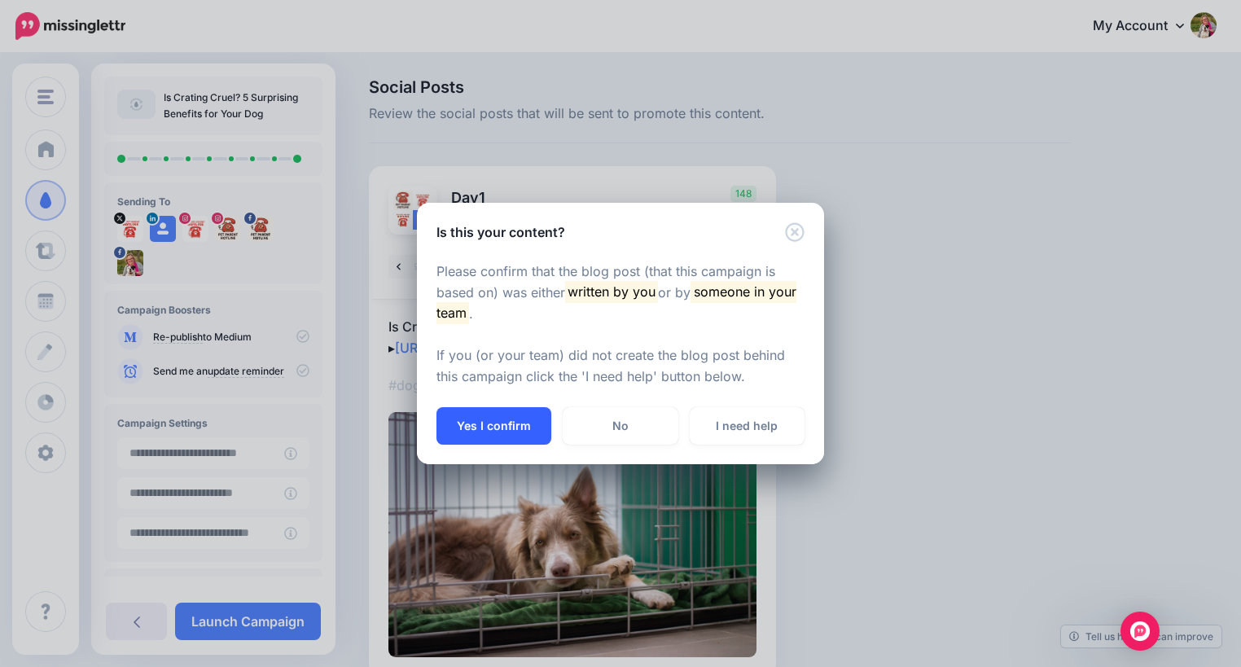
click at [482, 435] on button "Yes I confirm" at bounding box center [494, 425] width 115 height 37
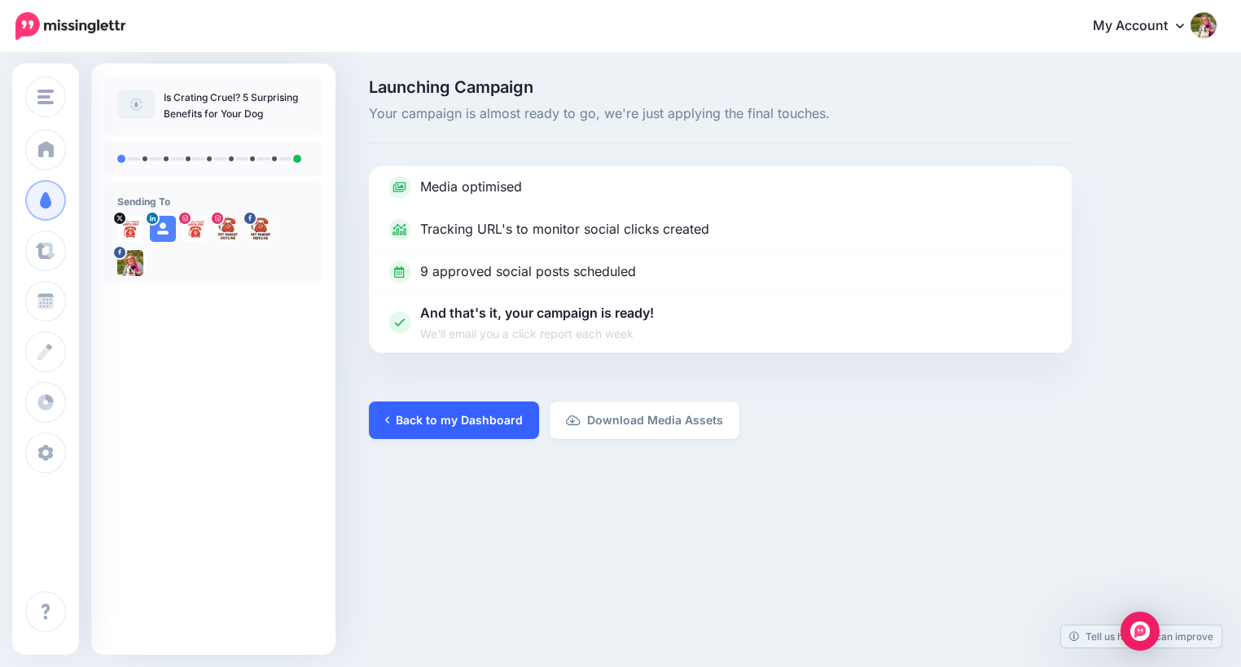
click at [459, 417] on link "Back to my Dashboard" at bounding box center [454, 420] width 170 height 37
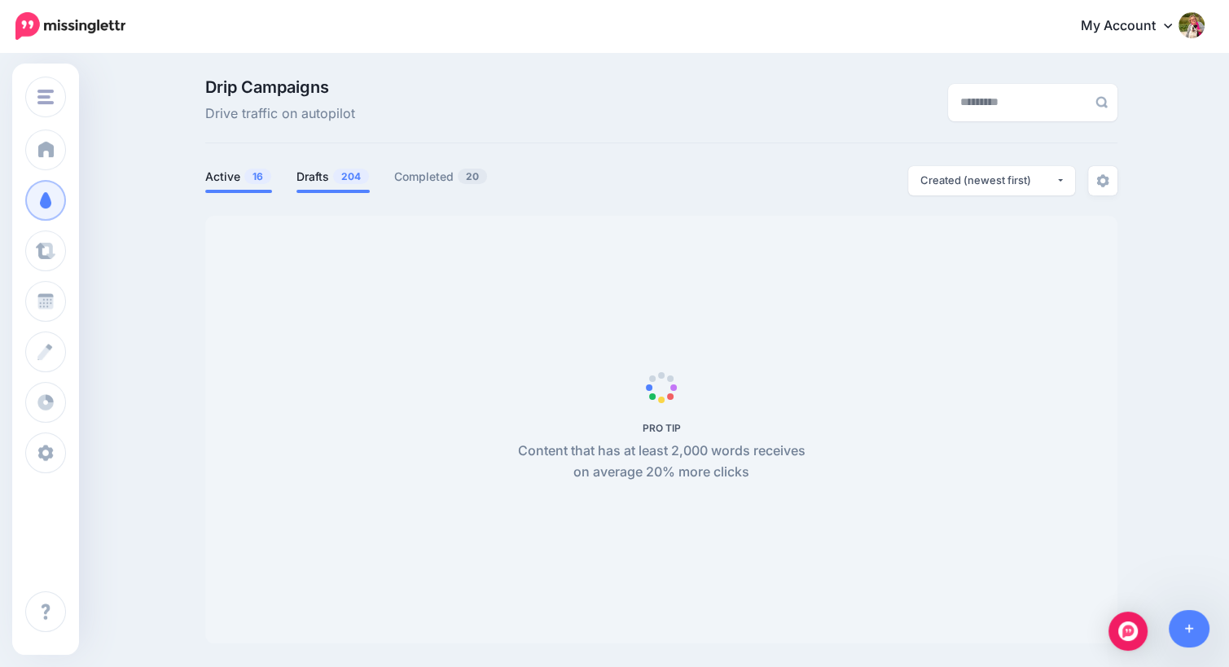
click at [319, 173] on link "Drafts 204" at bounding box center [332, 177] width 73 height 20
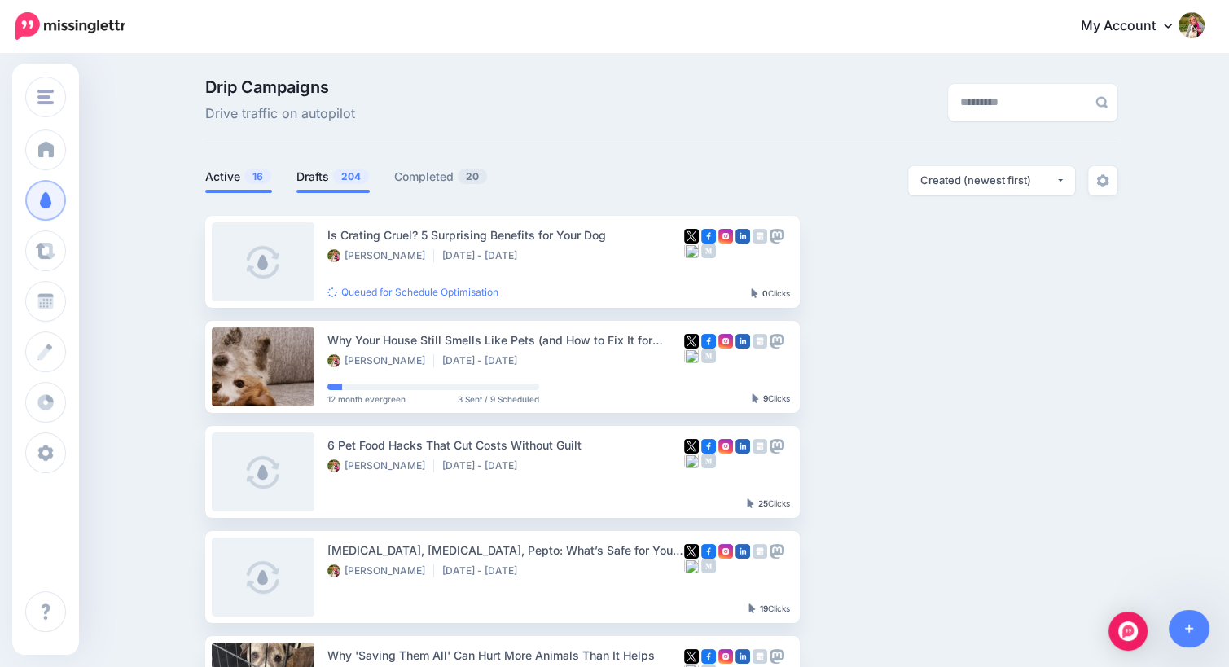
click at [227, 173] on link "Active 16" at bounding box center [238, 177] width 67 height 20
click at [324, 175] on link "Drafts 204" at bounding box center [332, 177] width 73 height 20
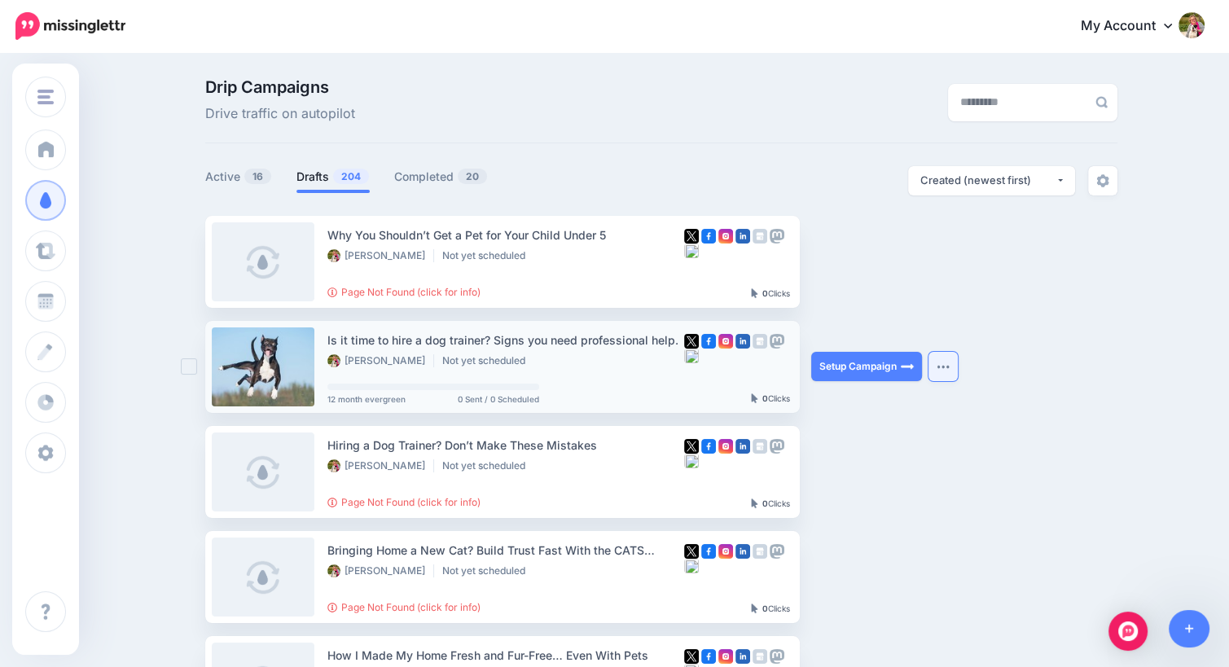
click at [946, 367] on img "button" at bounding box center [943, 366] width 13 height 5
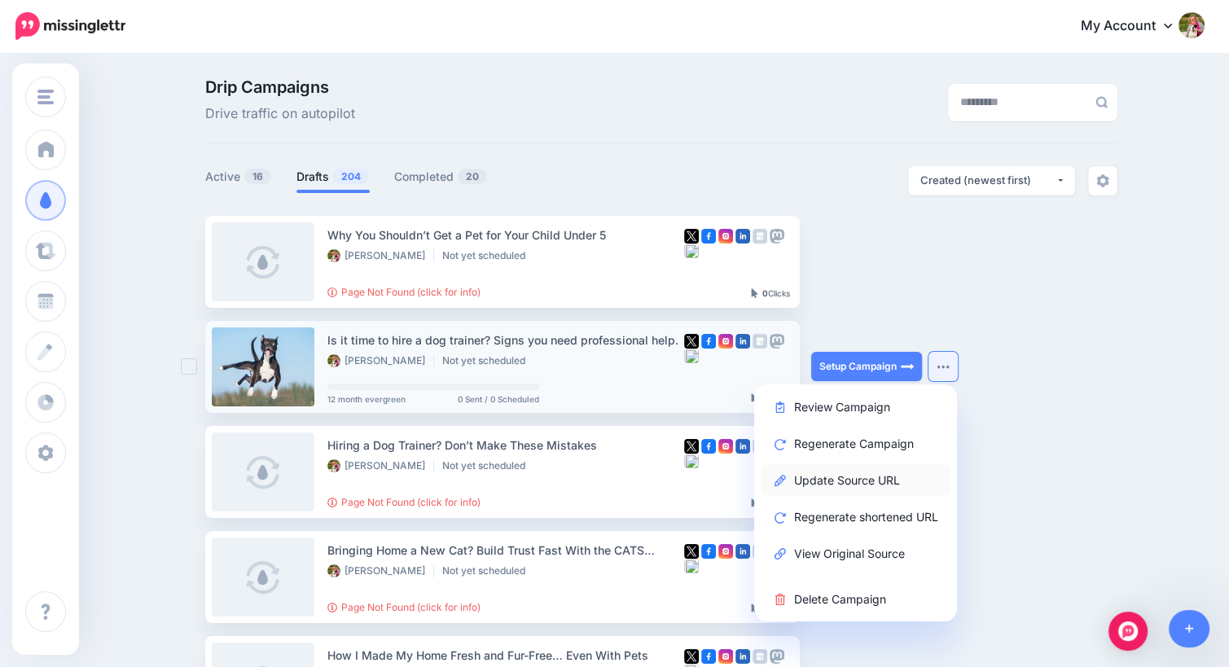
click at [909, 476] on link "Update Source URL" at bounding box center [856, 480] width 190 height 32
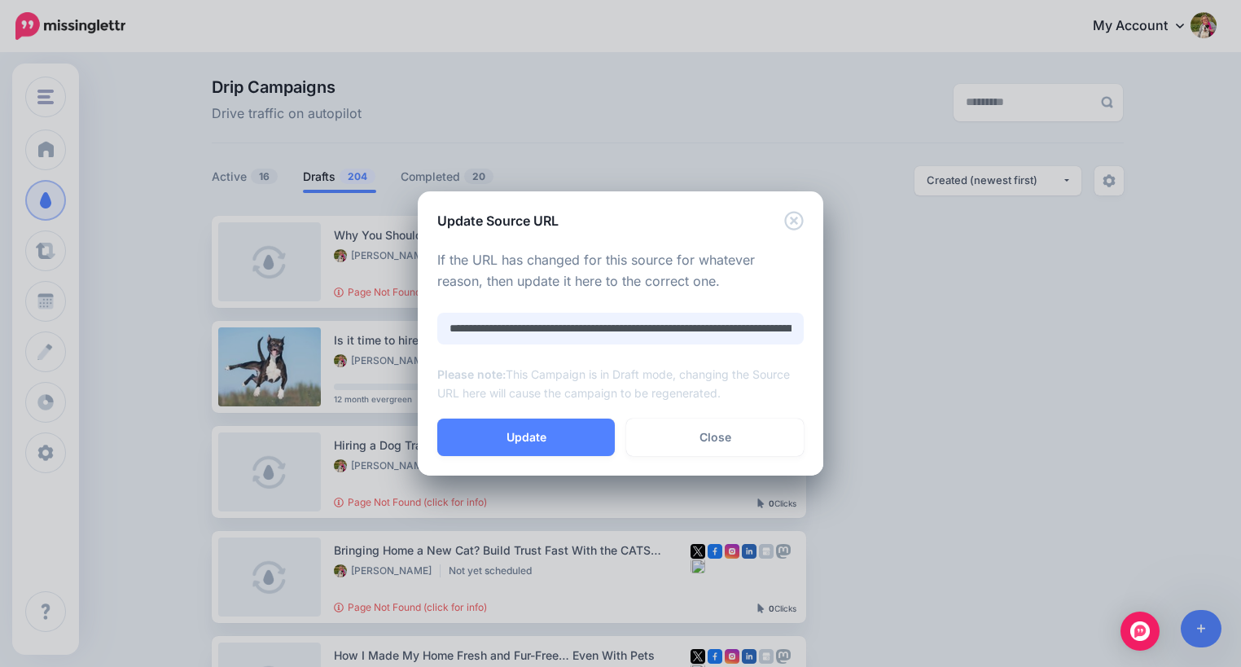
click at [600, 333] on input "**********" at bounding box center [620, 329] width 367 height 32
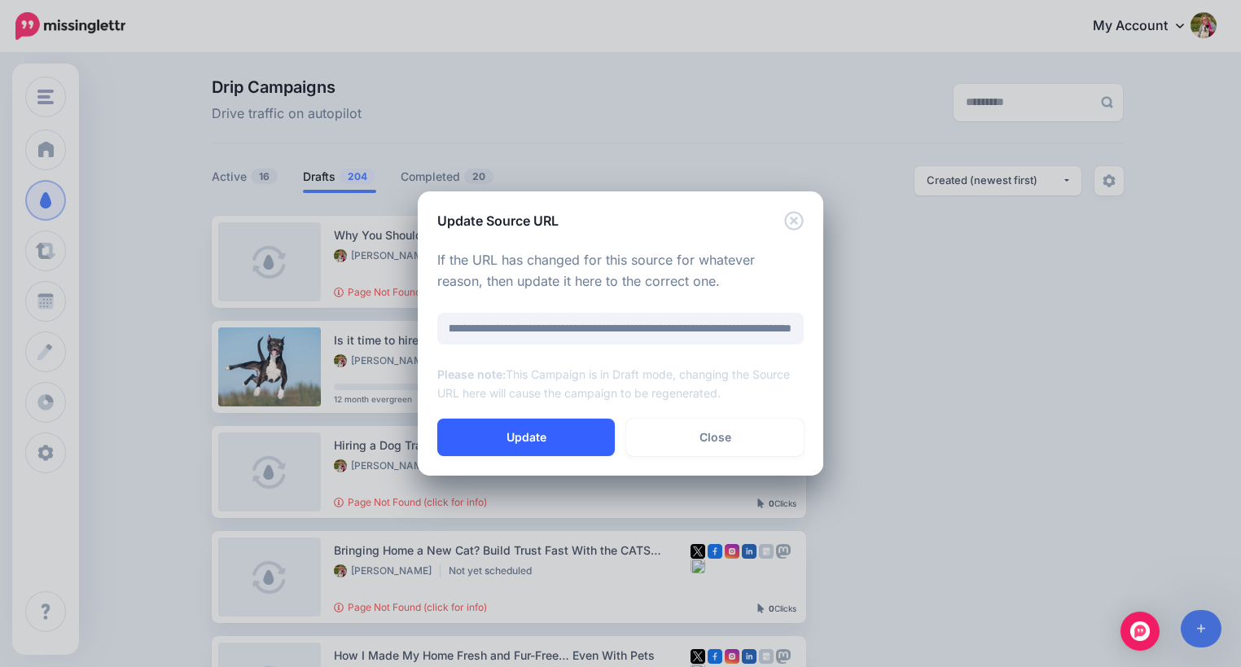
click at [552, 430] on button "Update" at bounding box center [526, 437] width 178 height 37
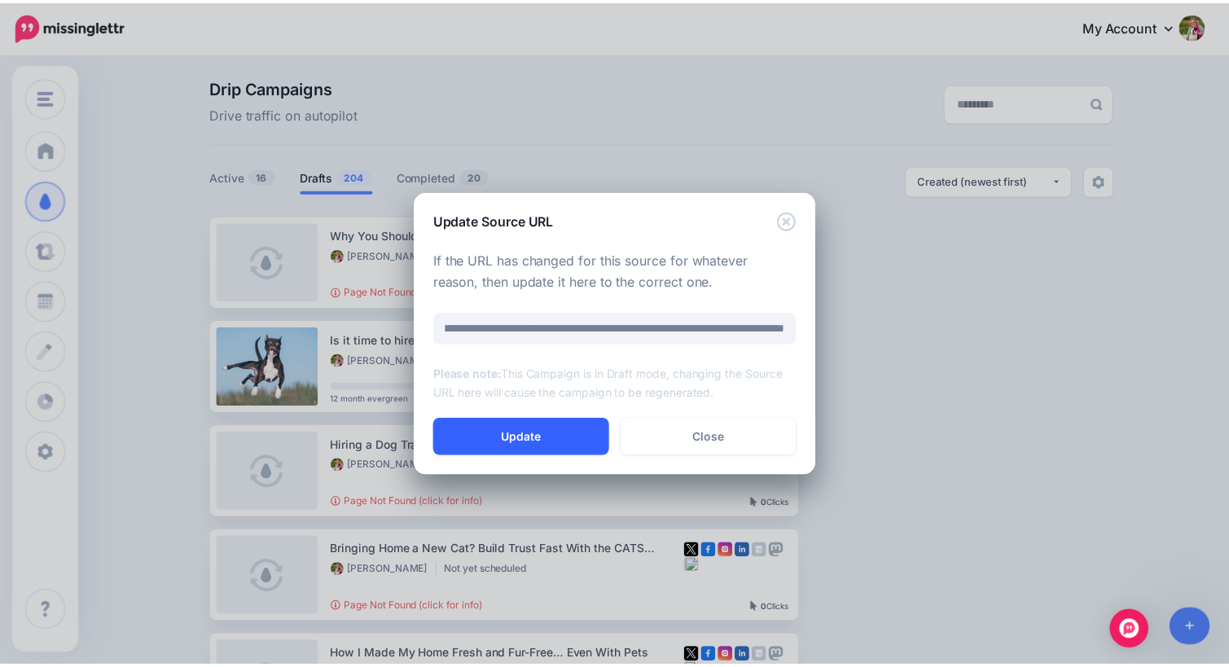
scroll to position [0, 0]
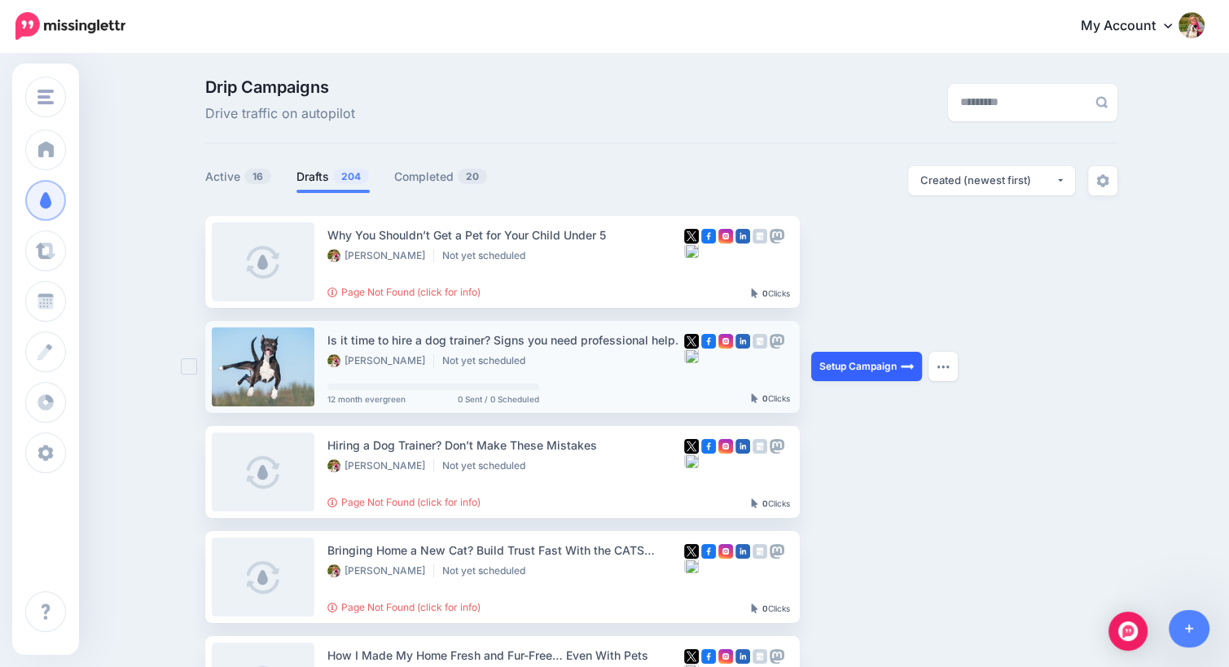
click at [850, 367] on link "Setup Campaign" at bounding box center [866, 366] width 111 height 29
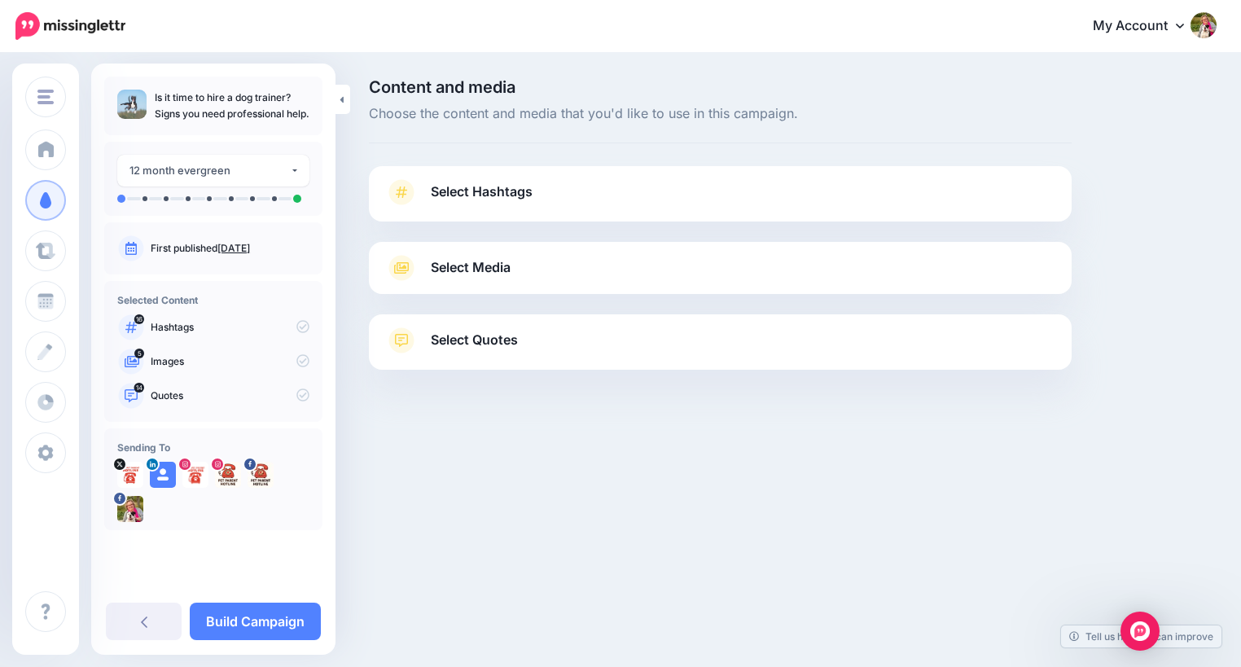
click at [524, 200] on span "Select Hashtags" at bounding box center [482, 192] width 102 height 22
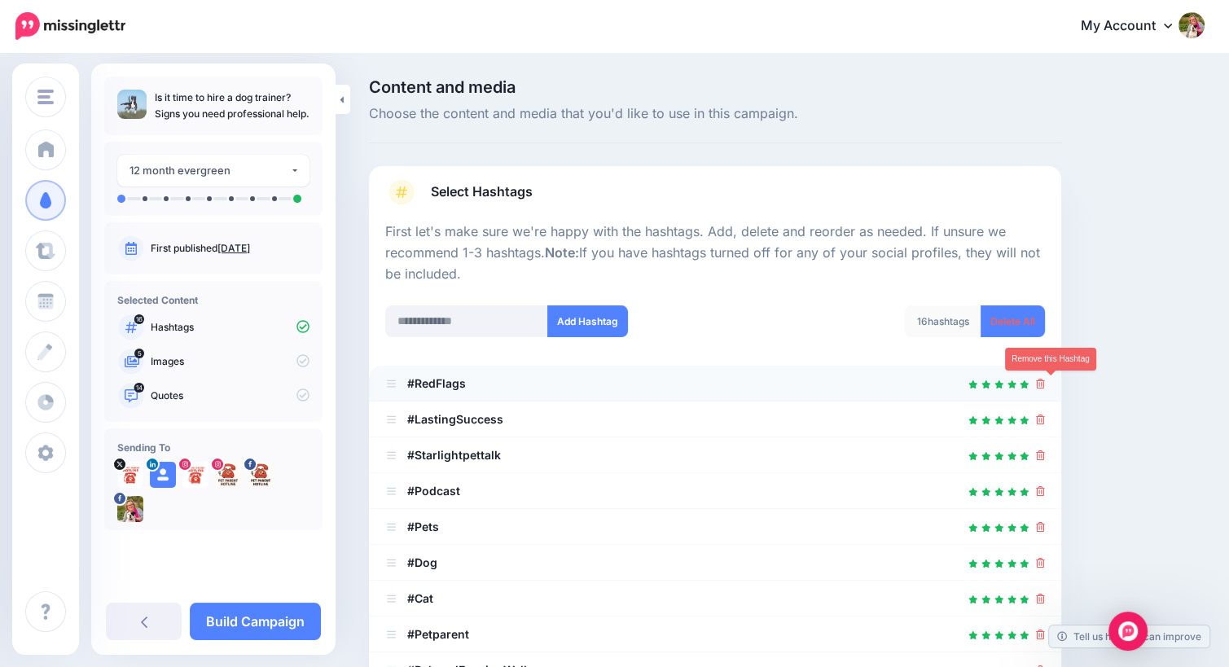
click at [1045, 383] on icon at bounding box center [1040, 384] width 9 height 10
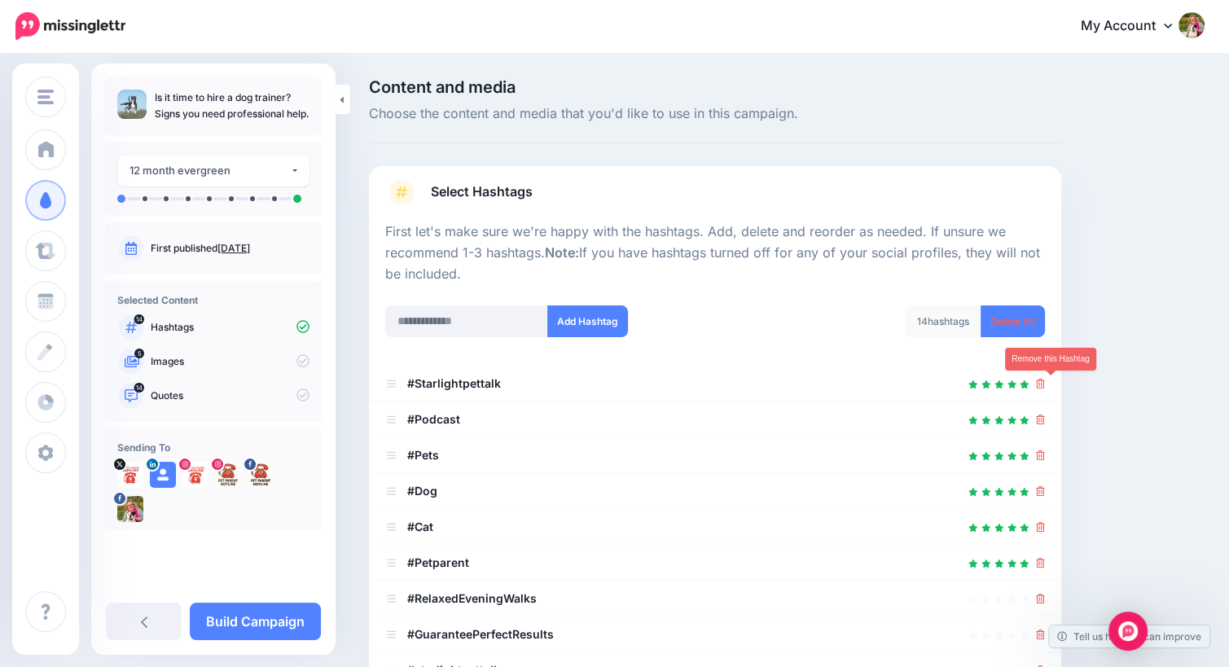
click at [1045, 383] on icon at bounding box center [1040, 384] width 9 height 10
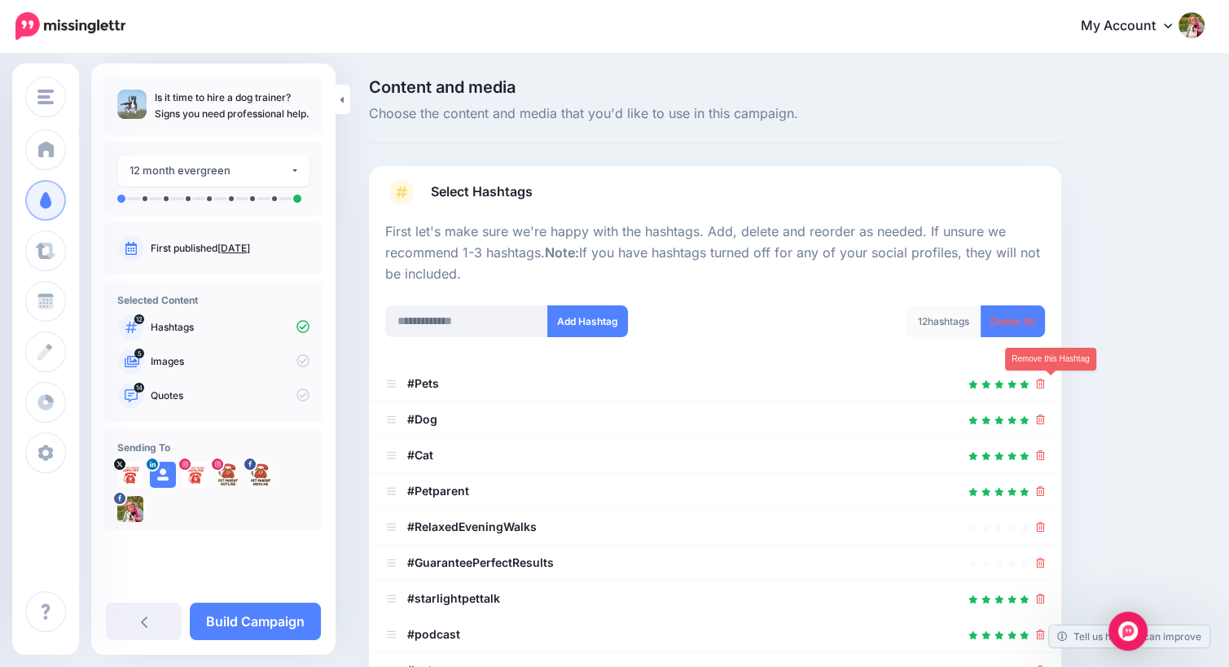
click at [1045, 383] on icon at bounding box center [1040, 384] width 9 height 10
click at [1045, 383] on link at bounding box center [1036, 383] width 18 height 14
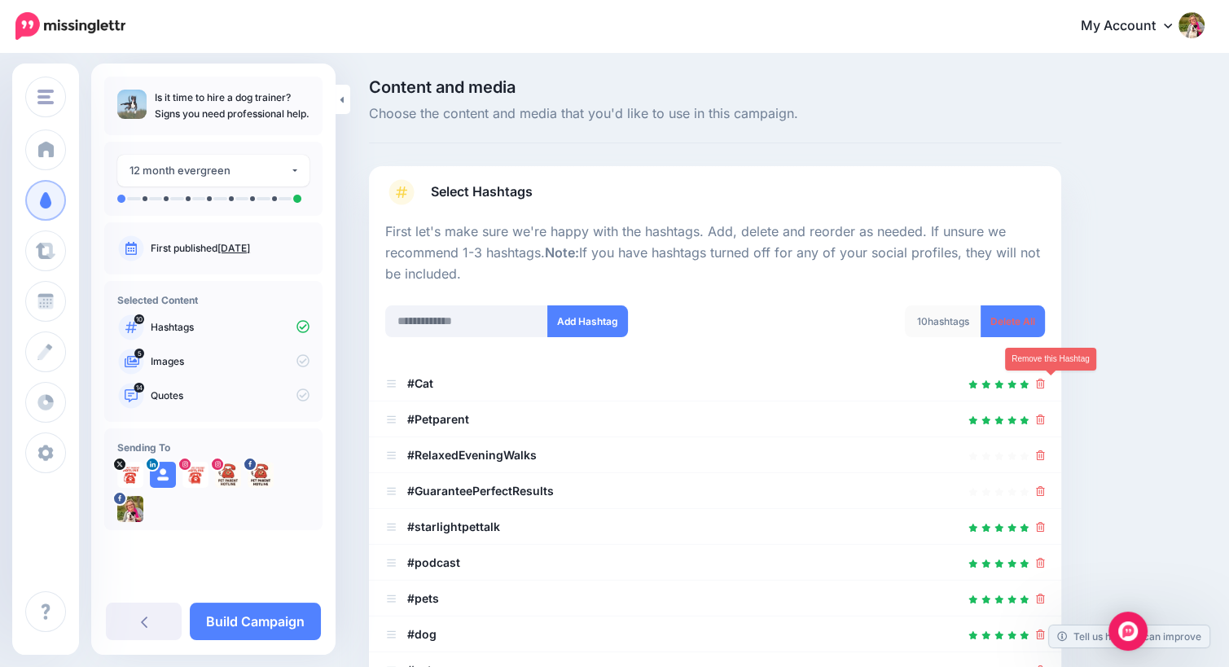
click at [1045, 383] on icon at bounding box center [1040, 384] width 9 height 10
click at [1045, 383] on link at bounding box center [1036, 383] width 18 height 14
click at [1045, 383] on icon at bounding box center [1040, 384] width 9 height 10
click at [1045, 383] on link at bounding box center [1036, 383] width 18 height 14
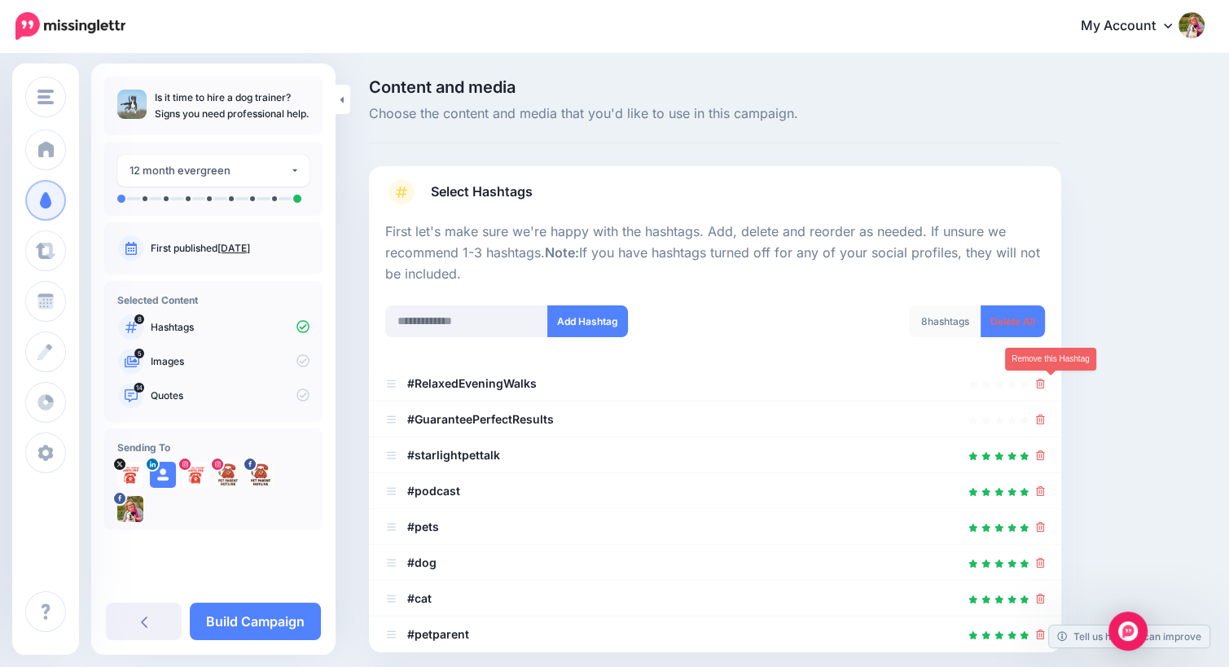
click at [1045, 383] on icon at bounding box center [1040, 384] width 9 height 10
click at [1045, 383] on link at bounding box center [1036, 383] width 18 height 14
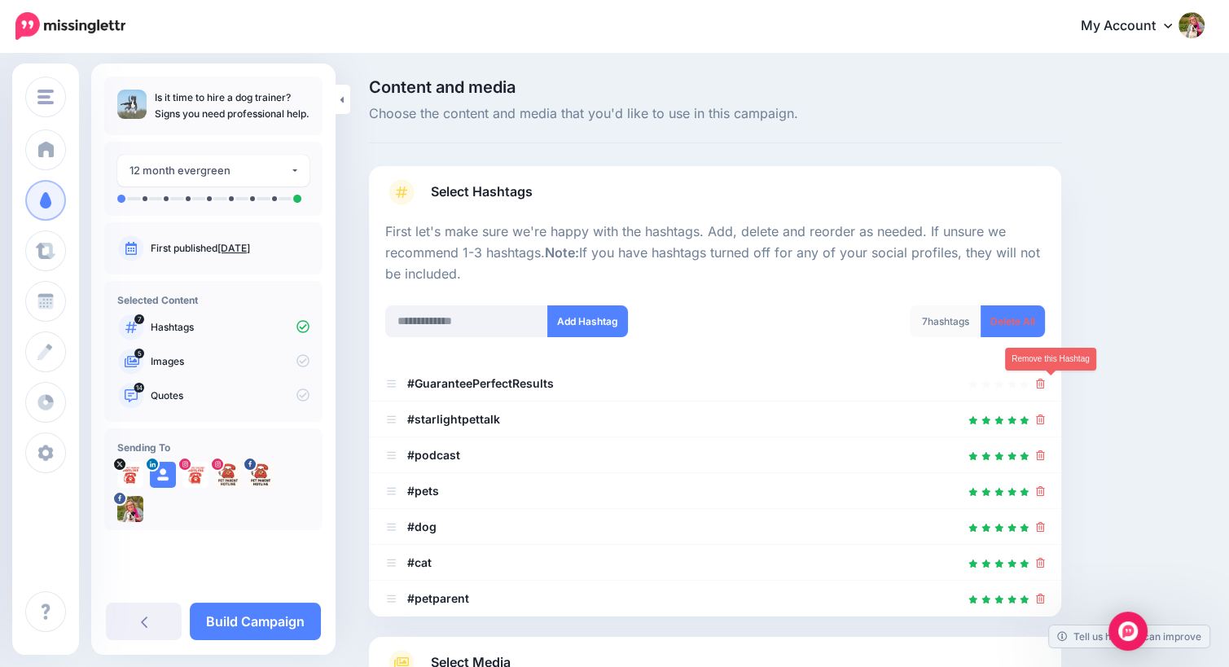
click at [1045, 383] on icon at bounding box center [1040, 384] width 9 height 10
click at [1045, 383] on link at bounding box center [1036, 383] width 18 height 14
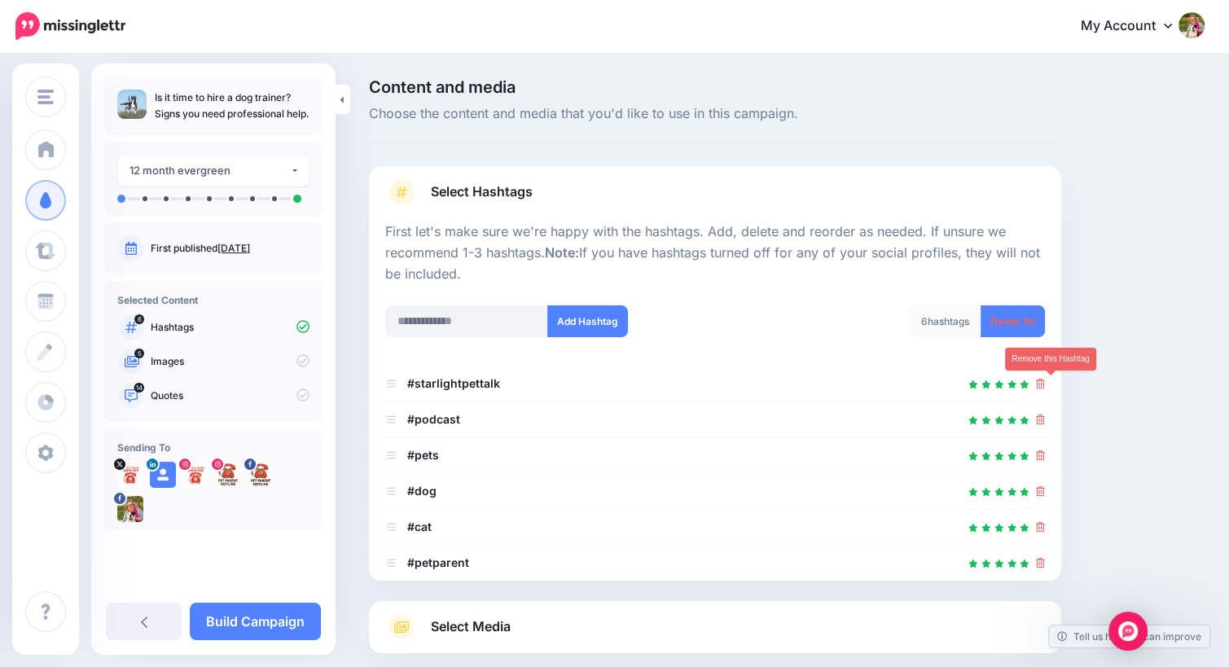
click at [1045, 383] on icon at bounding box center [1040, 384] width 9 height 10
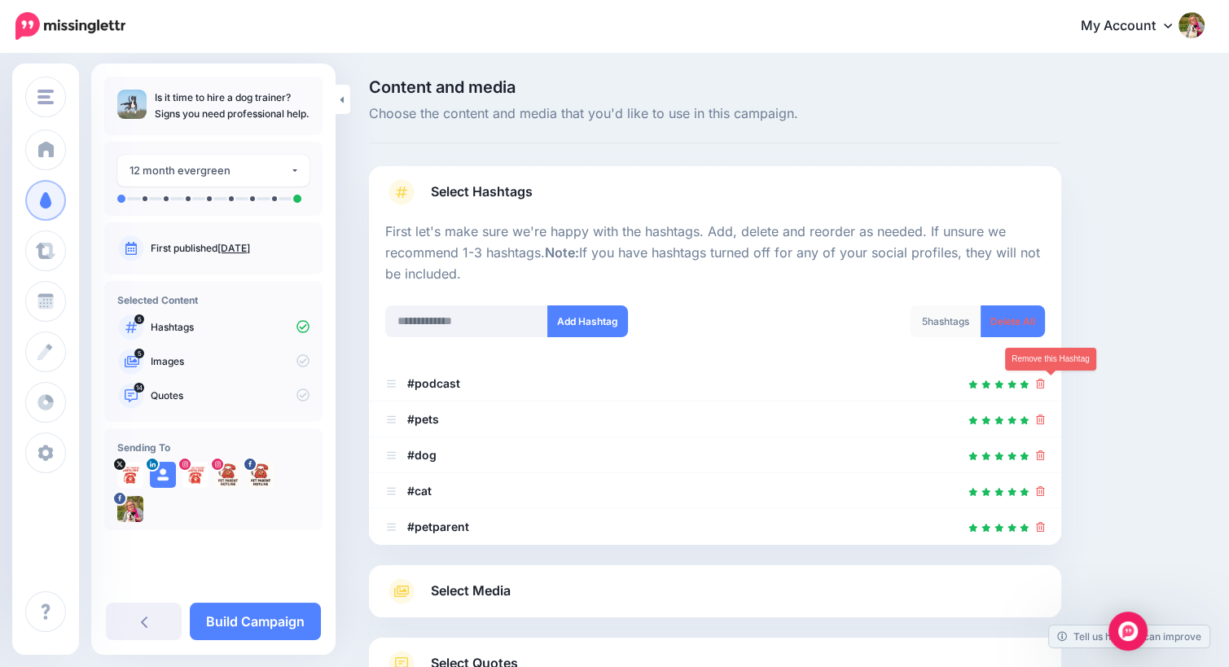
click at [1045, 383] on icon at bounding box center [1040, 384] width 9 height 10
click at [1045, 383] on link at bounding box center [1036, 383] width 18 height 14
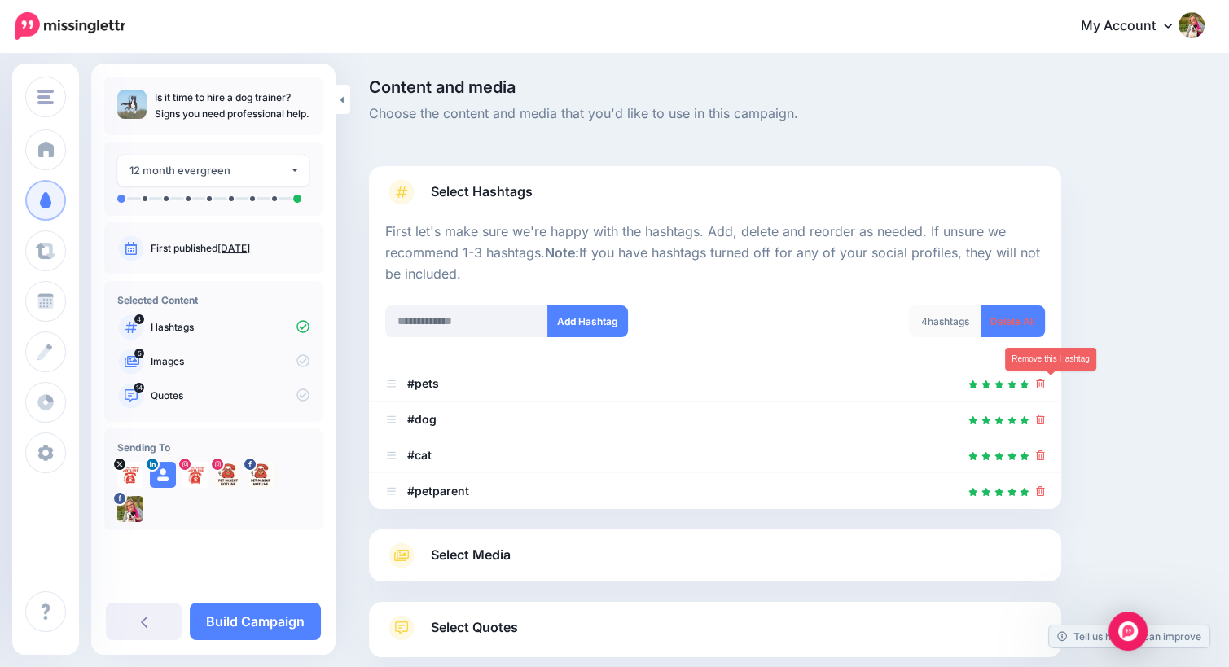
click at [1045, 383] on icon at bounding box center [1040, 384] width 9 height 10
click at [1045, 383] on link at bounding box center [1036, 383] width 18 height 14
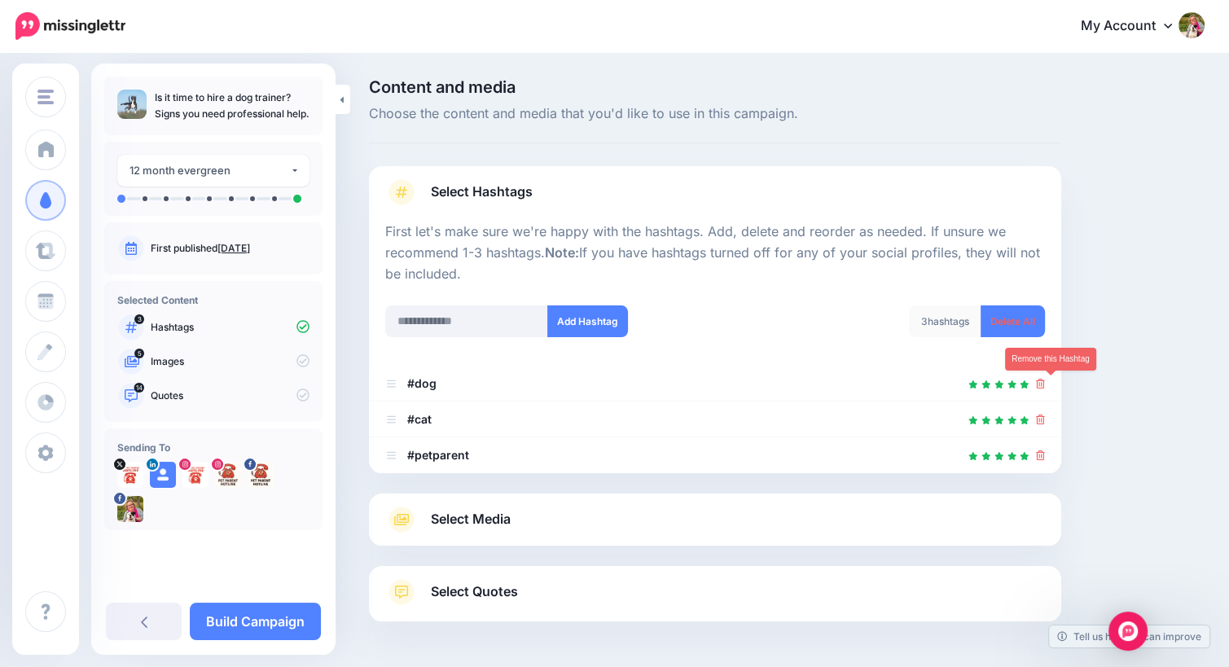
click at [1045, 383] on icon at bounding box center [1040, 384] width 9 height 10
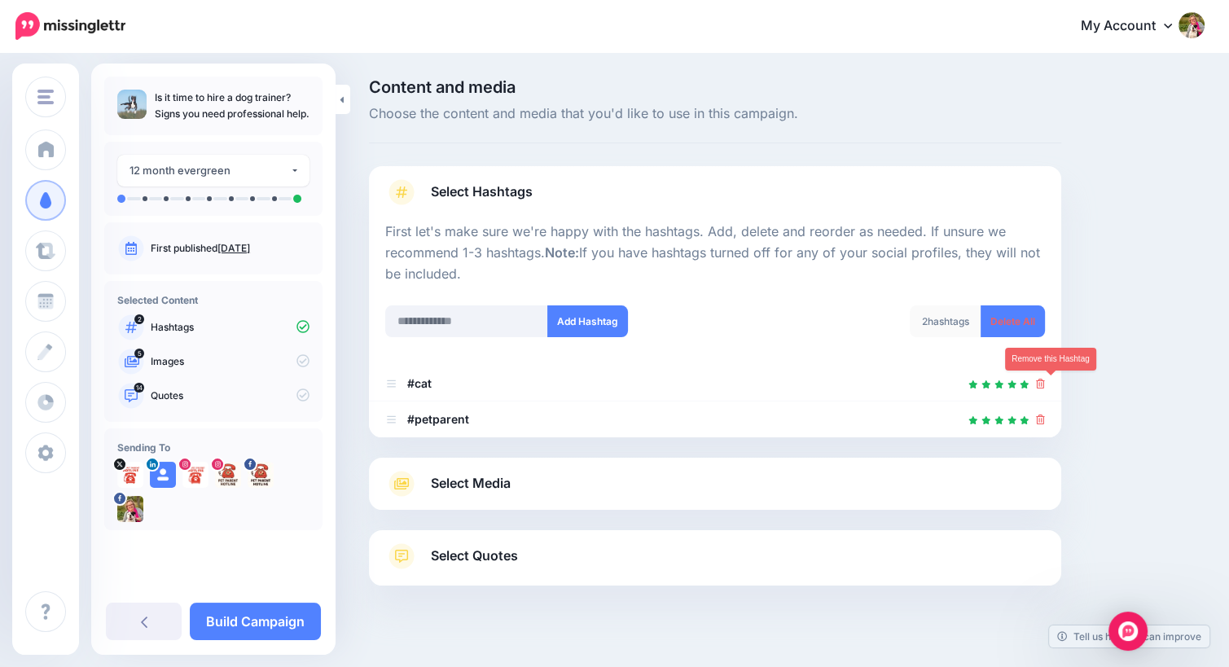
click at [1045, 383] on icon at bounding box center [1040, 384] width 9 height 10
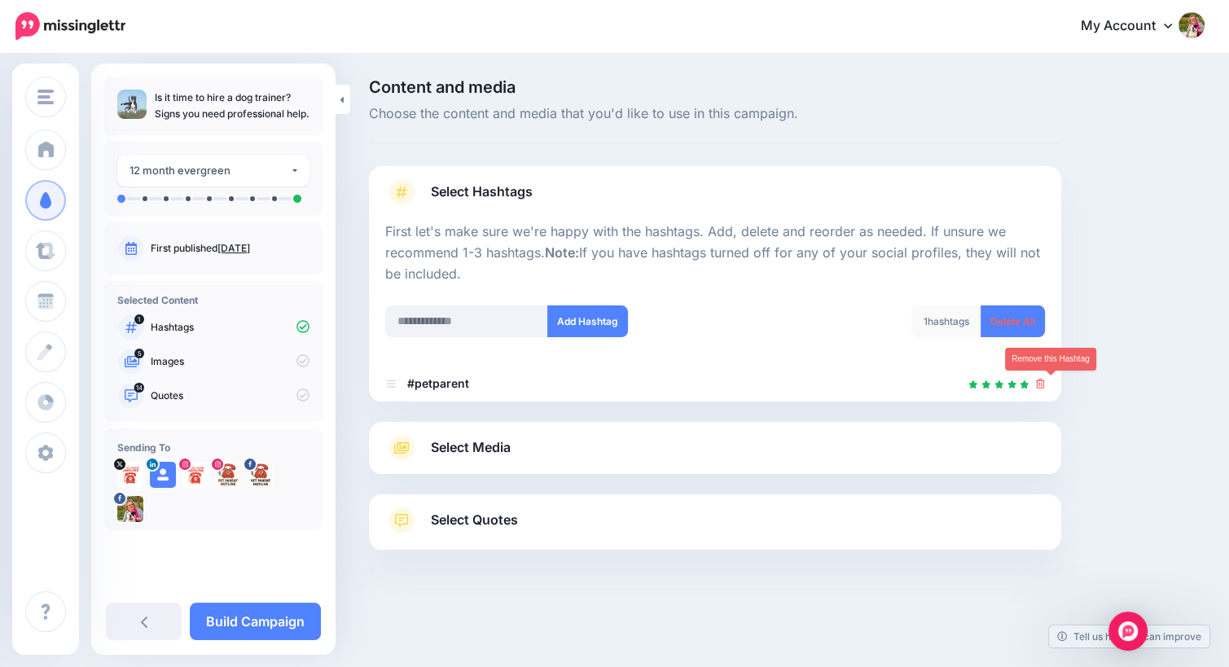
click at [1045, 383] on icon at bounding box center [1040, 384] width 9 height 10
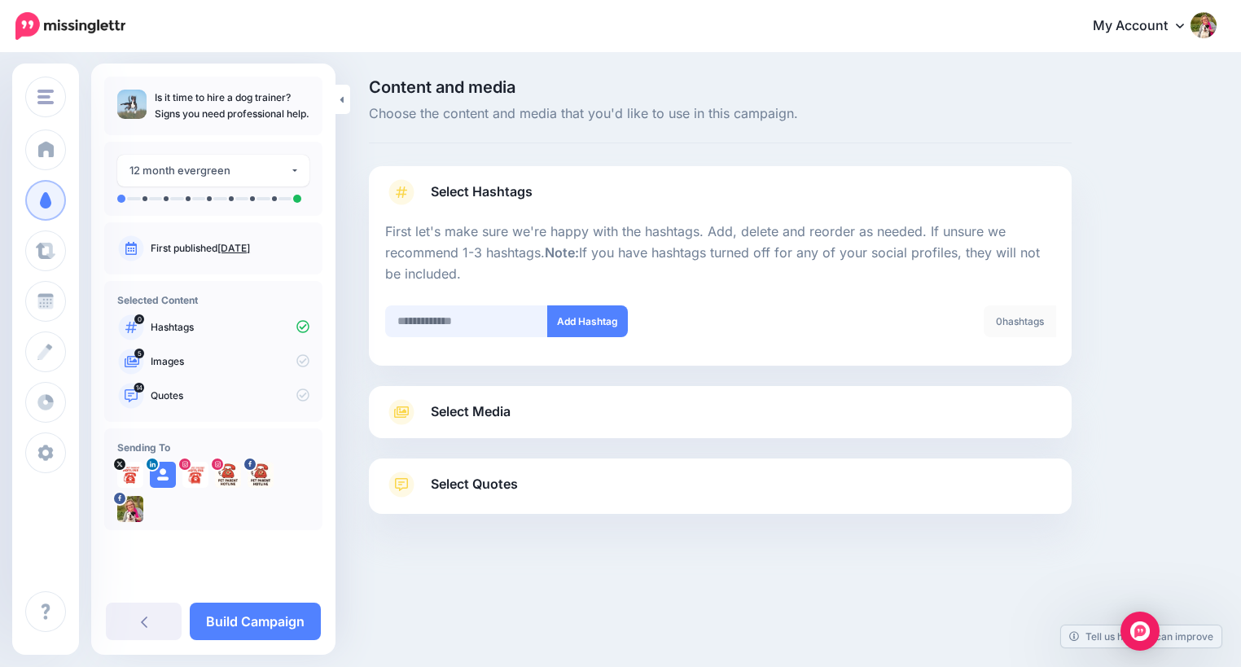
click at [442, 305] on input "text" at bounding box center [466, 321] width 163 height 32
type input "**********"
click at [577, 319] on button "Add Hashtag" at bounding box center [587, 321] width 81 height 32
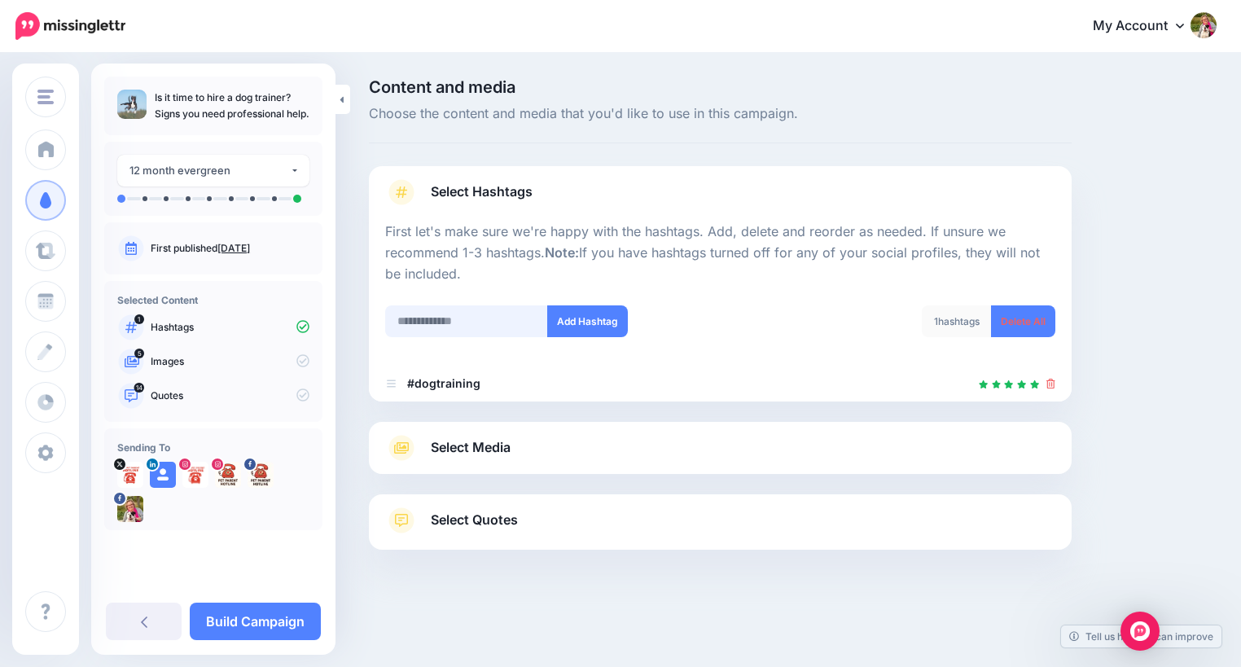
click at [488, 320] on input "text" at bounding box center [466, 321] width 163 height 32
type input "**********"
click at [583, 322] on button "Add Hashtag" at bounding box center [587, 321] width 81 height 32
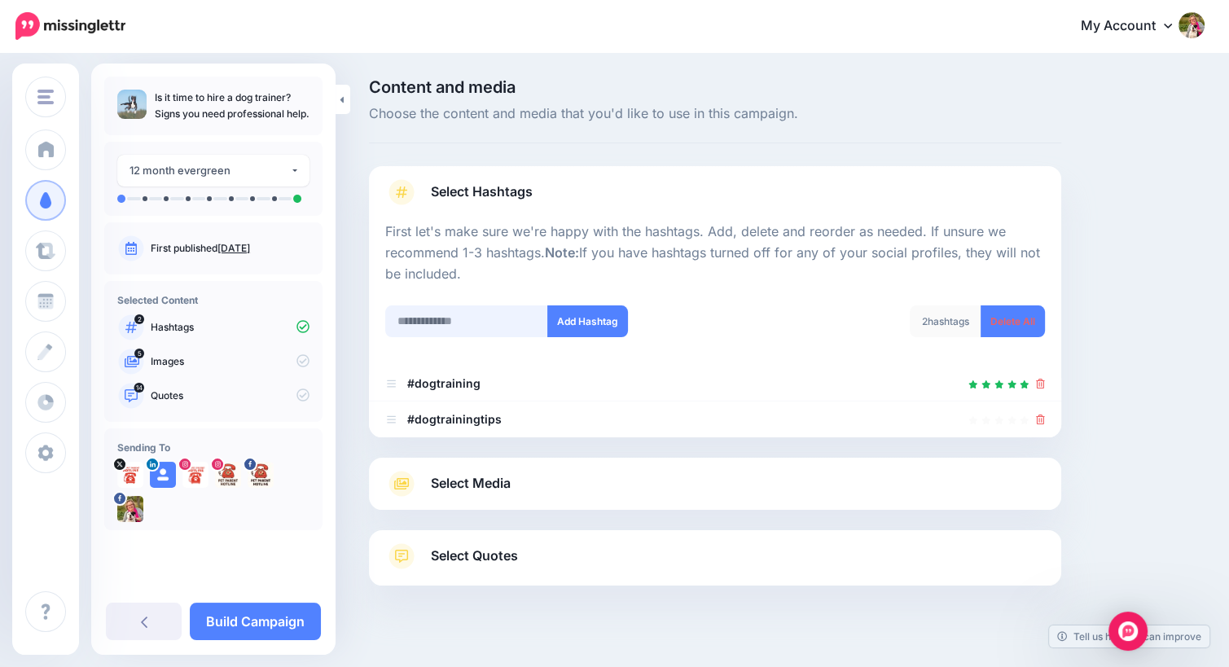
click at [490, 323] on input "text" at bounding box center [466, 321] width 163 height 32
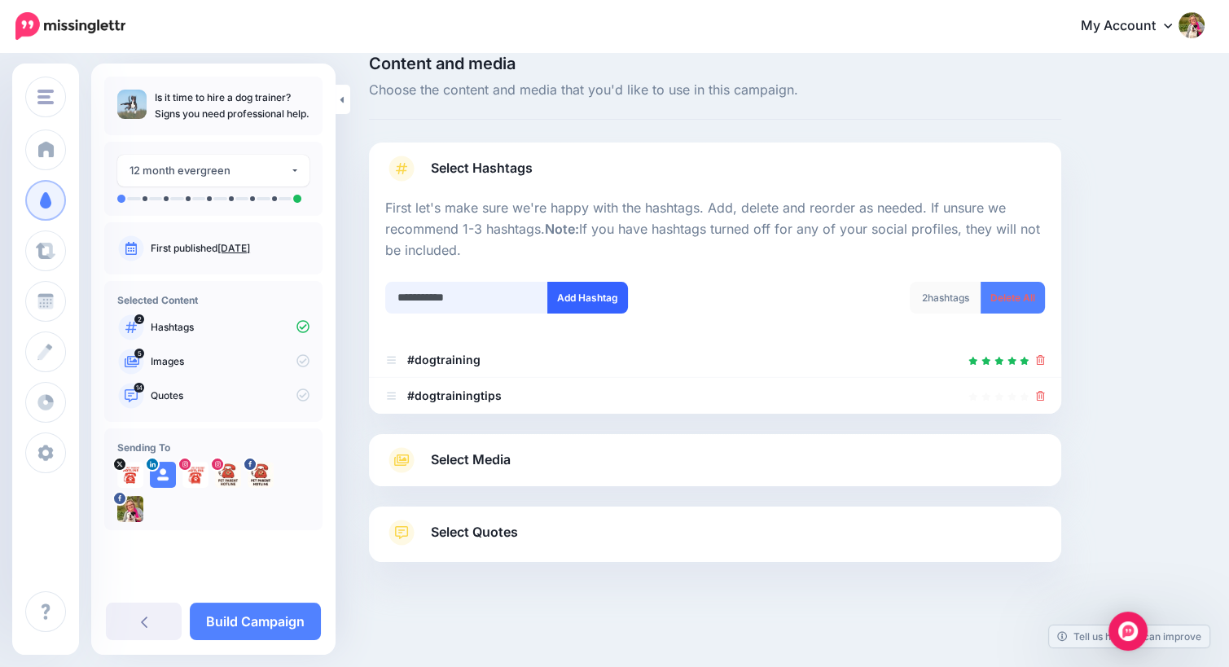
type input "**********"
click at [587, 288] on button "Add Hashtag" at bounding box center [587, 298] width 81 height 32
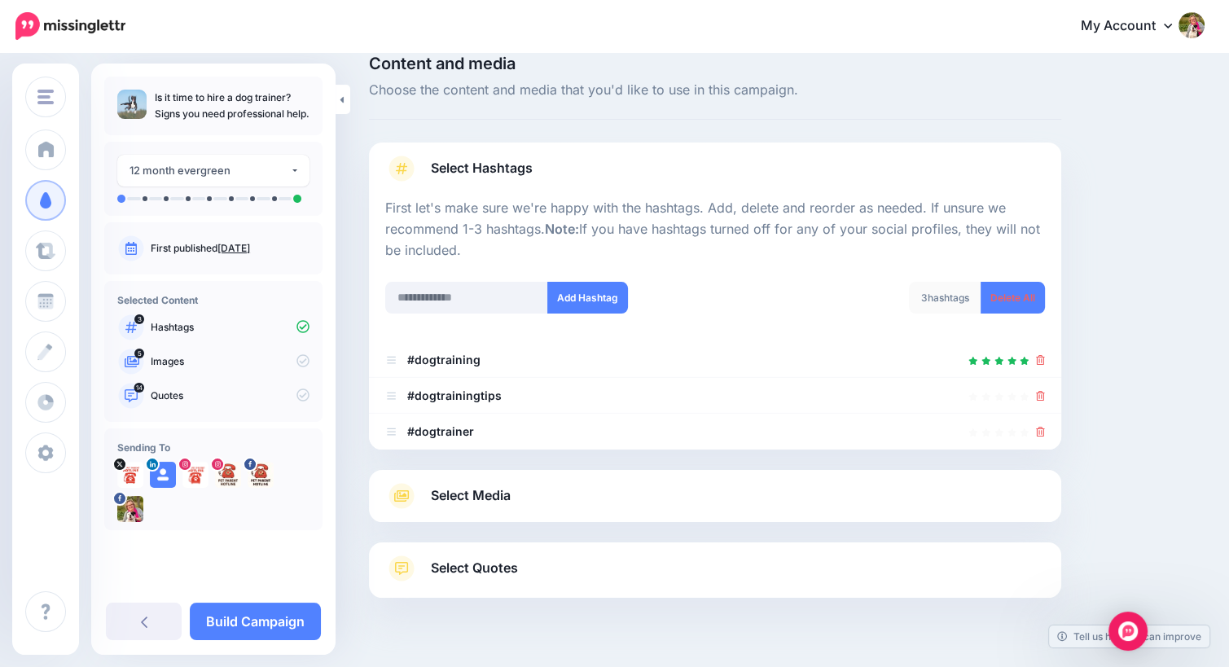
click at [441, 463] on div "Select Hashtags First let's make sure we're happy with the hashtags. Add, delet…" at bounding box center [715, 370] width 692 height 455
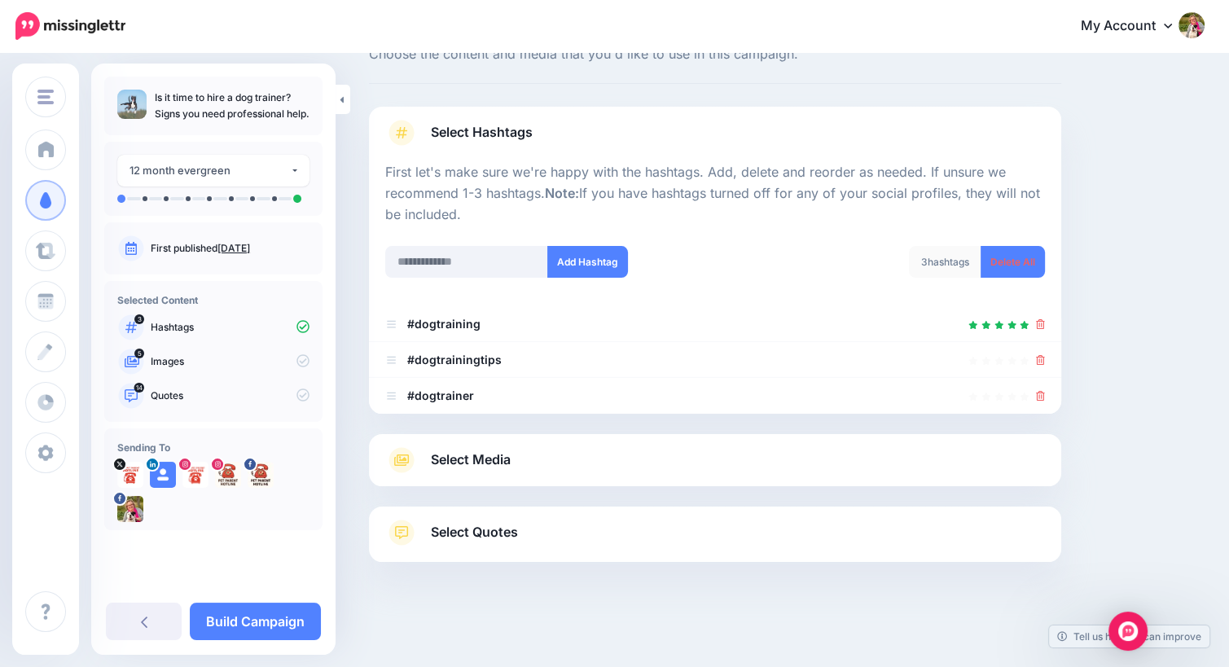
click at [441, 463] on span "Select Media" at bounding box center [471, 460] width 80 height 22
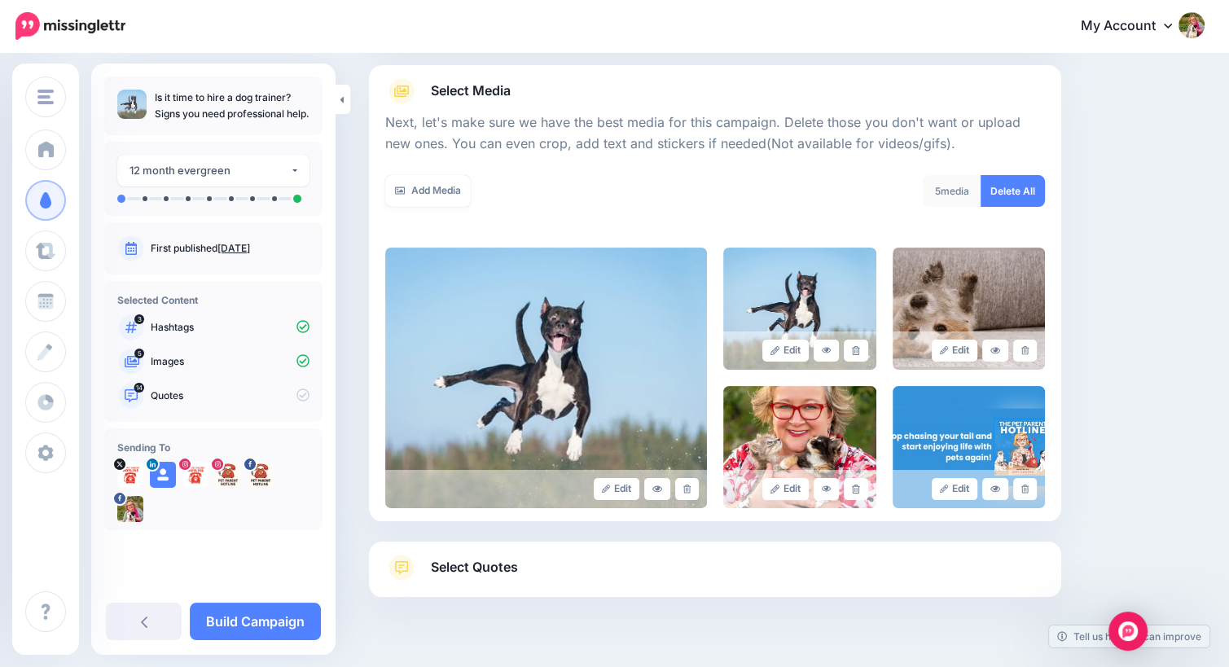
scroll to position [175, 0]
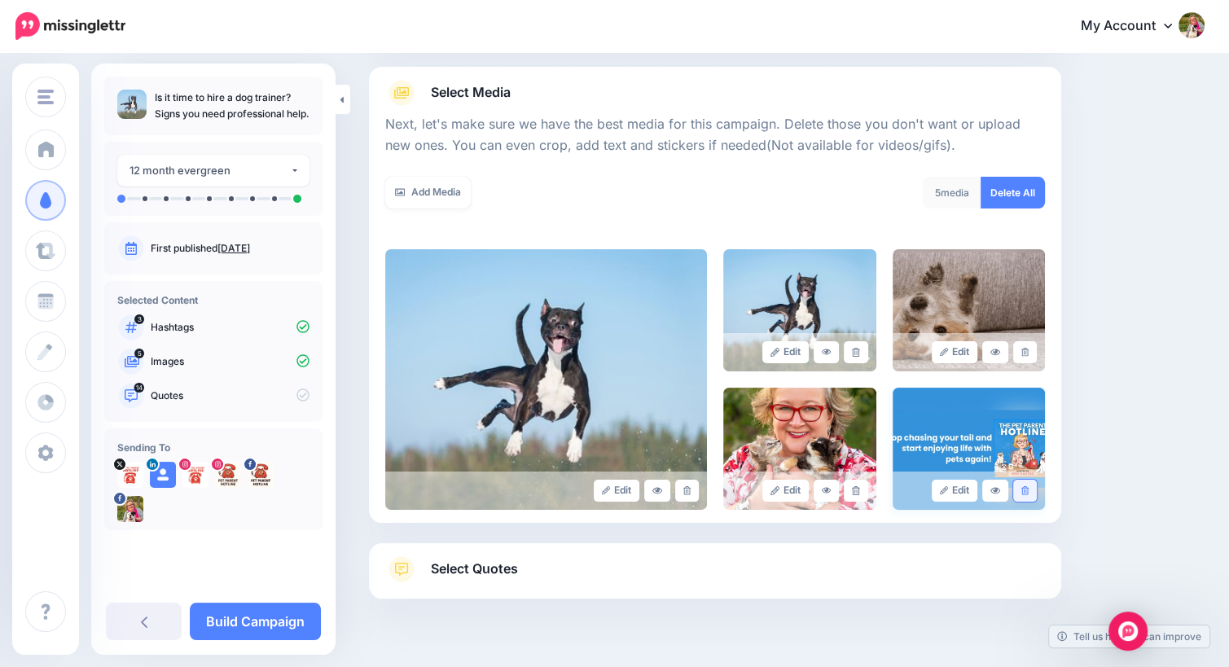
click at [1029, 492] on icon at bounding box center [1024, 490] width 7 height 9
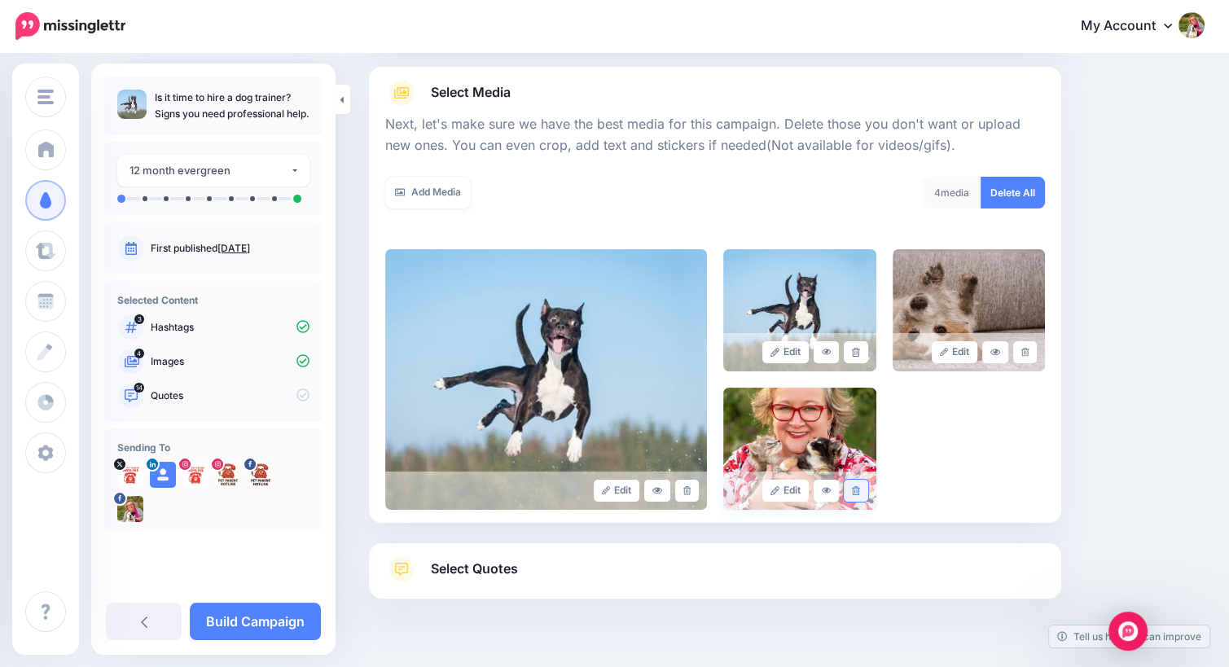
click at [859, 492] on icon at bounding box center [855, 490] width 7 height 9
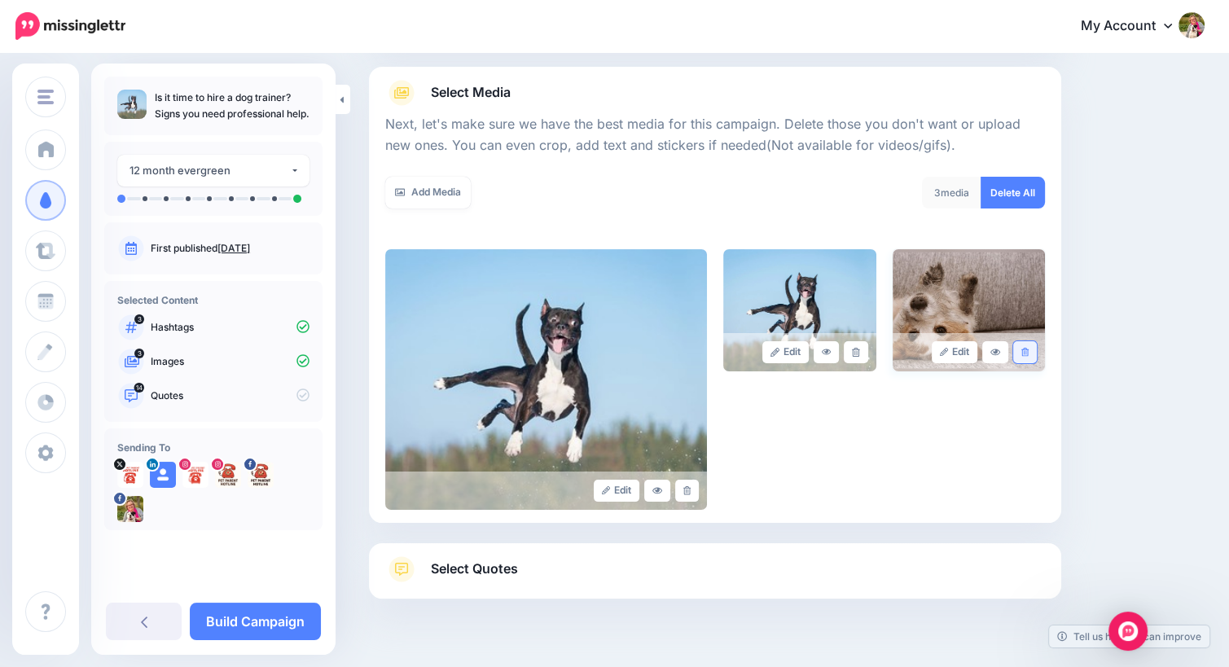
click at [1029, 353] on icon at bounding box center [1024, 352] width 7 height 9
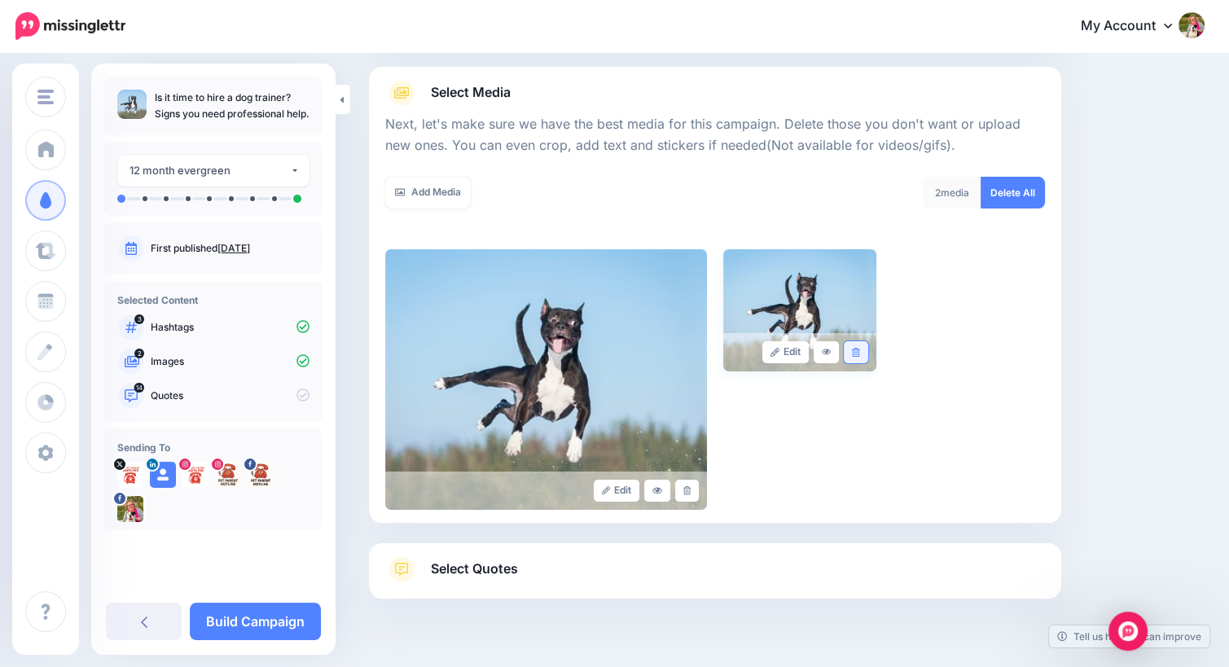
click at [867, 355] on link at bounding box center [856, 352] width 24 height 22
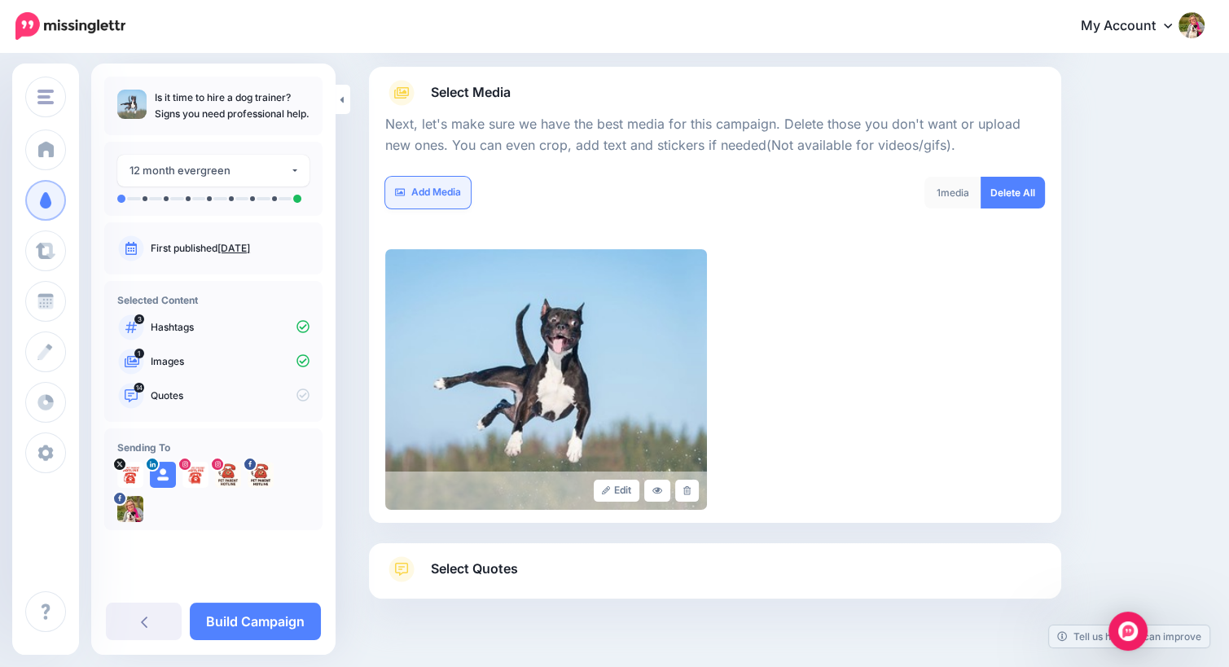
click at [437, 190] on link "Add Media" at bounding box center [428, 193] width 86 height 32
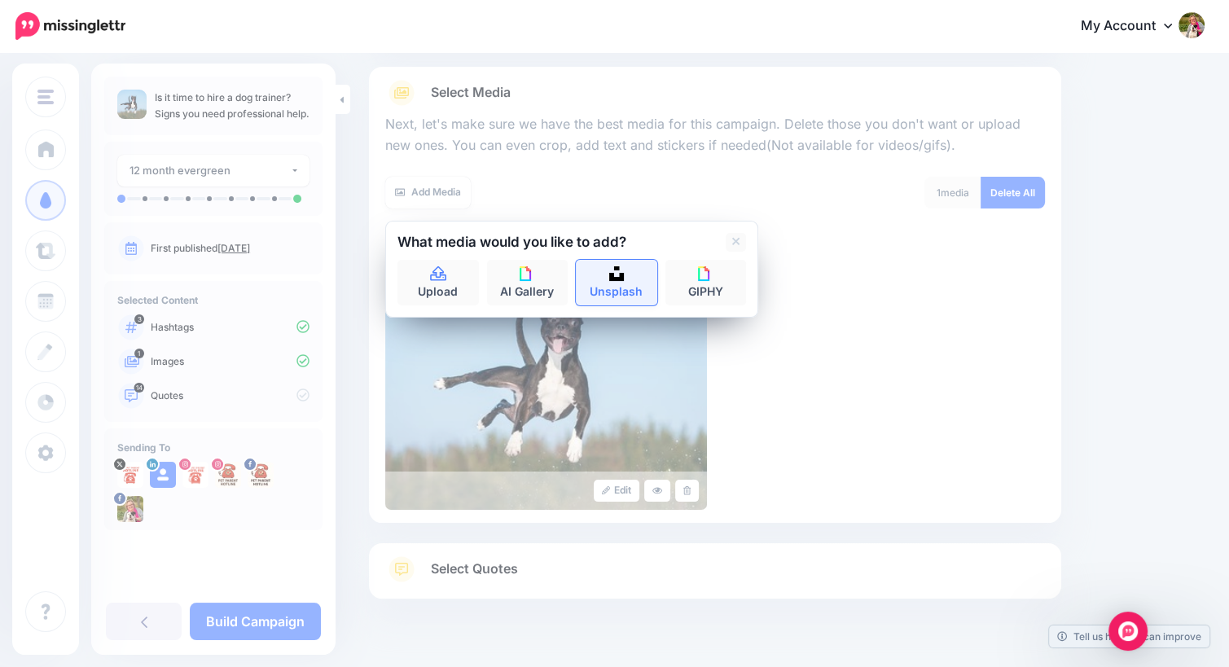
click at [613, 278] on img at bounding box center [616, 273] width 15 height 15
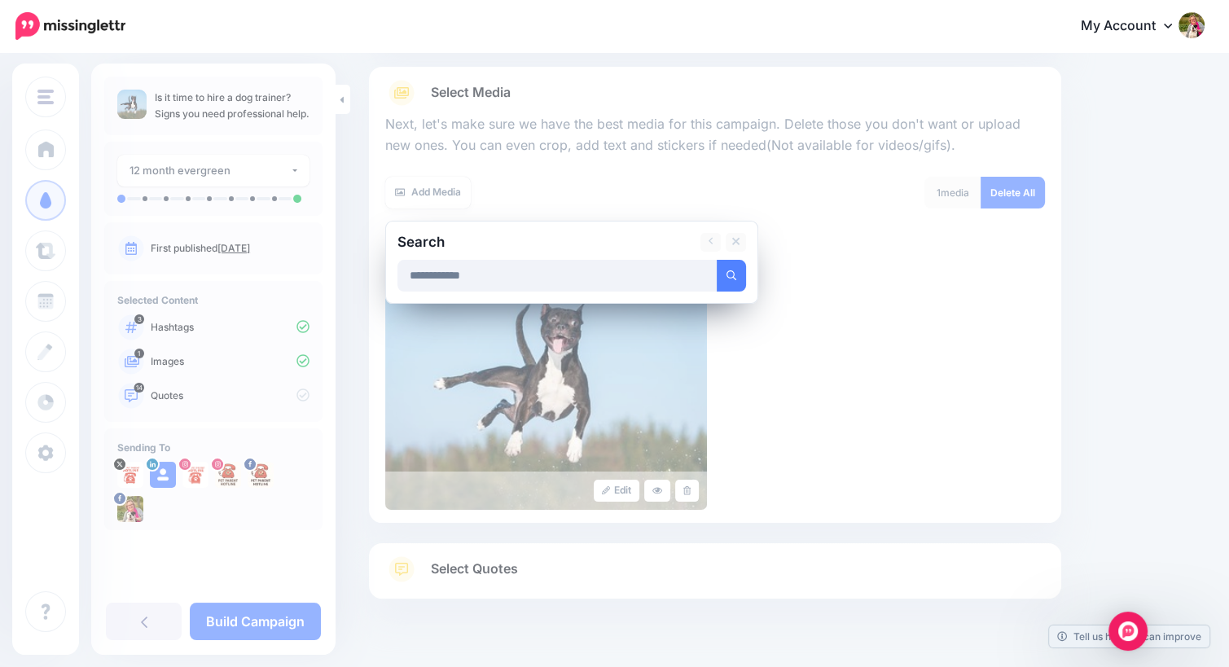
type input "**********"
click at [717, 260] on button "submit" at bounding box center [731, 276] width 29 height 32
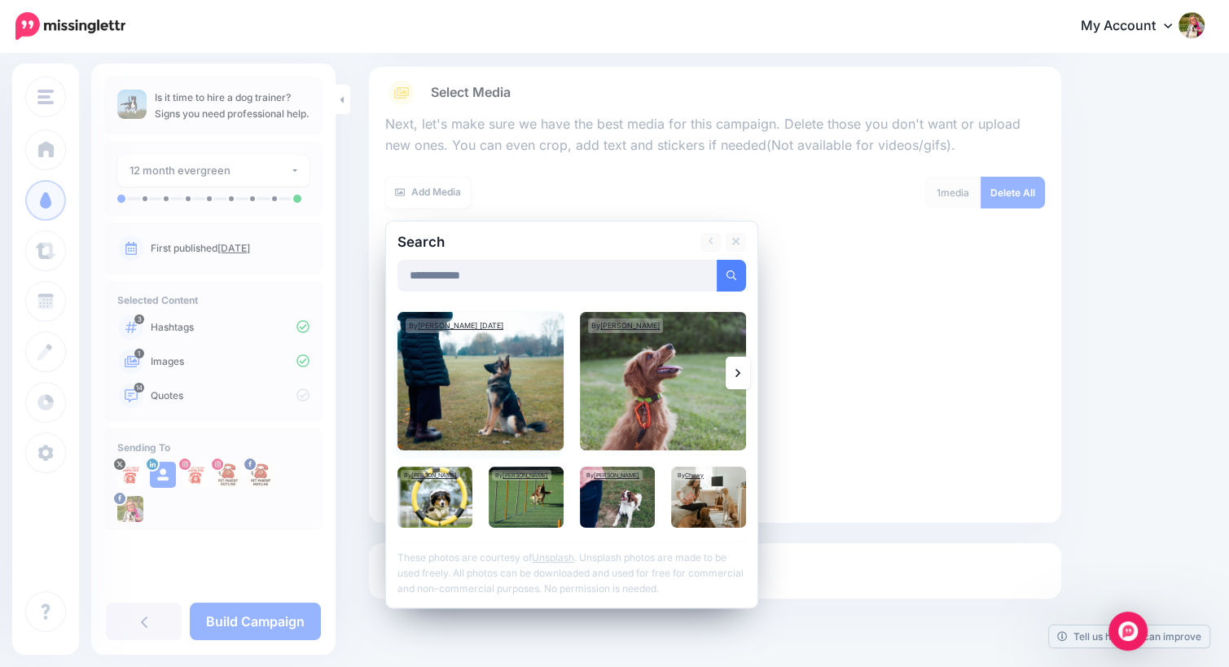
click at [498, 377] on img at bounding box center [480, 381] width 166 height 138
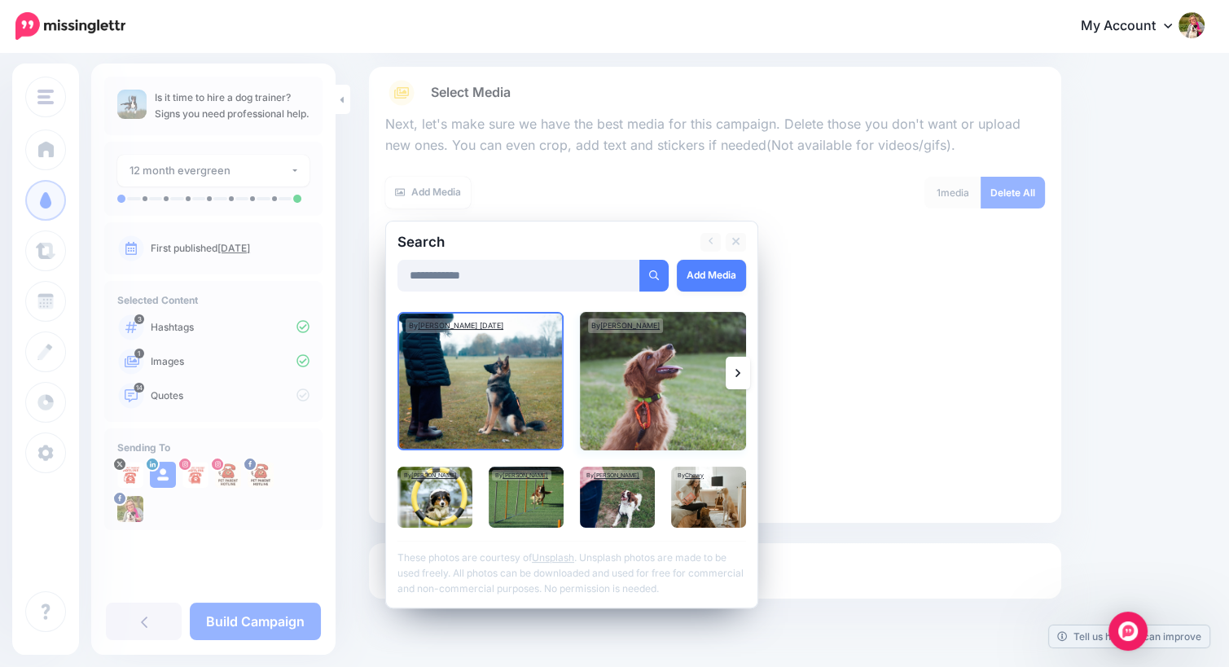
click at [686, 403] on img at bounding box center [663, 381] width 166 height 138
click at [619, 498] on img at bounding box center [617, 497] width 75 height 61
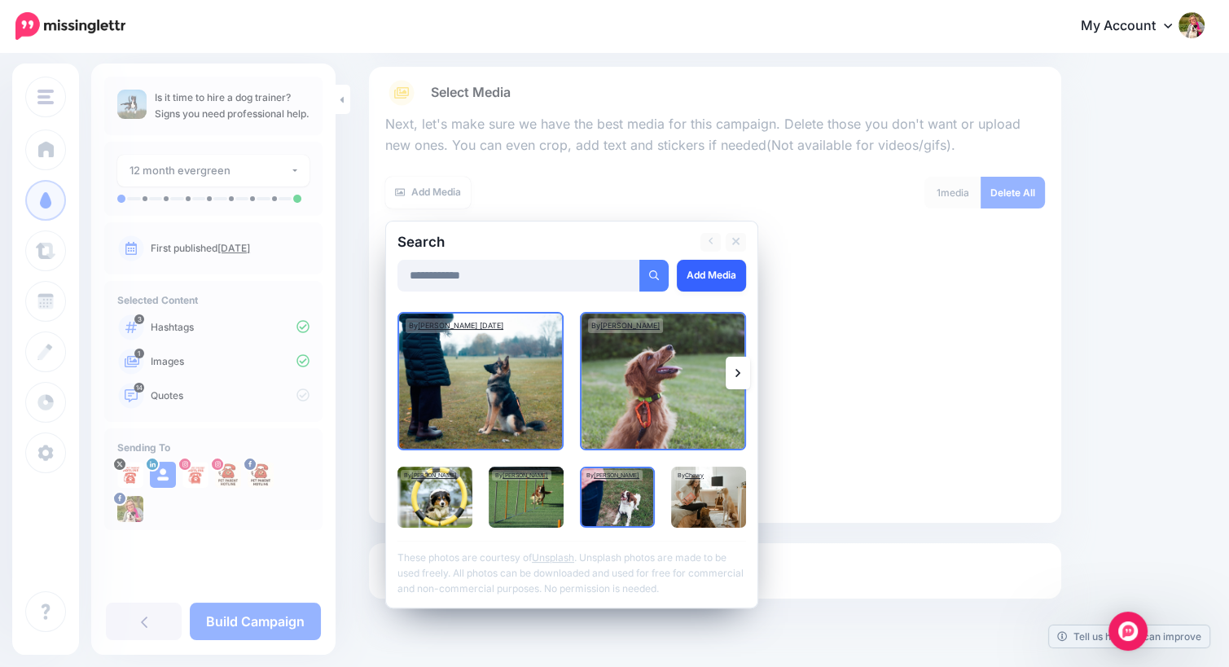
click at [697, 274] on link "Add Media" at bounding box center [711, 276] width 69 height 32
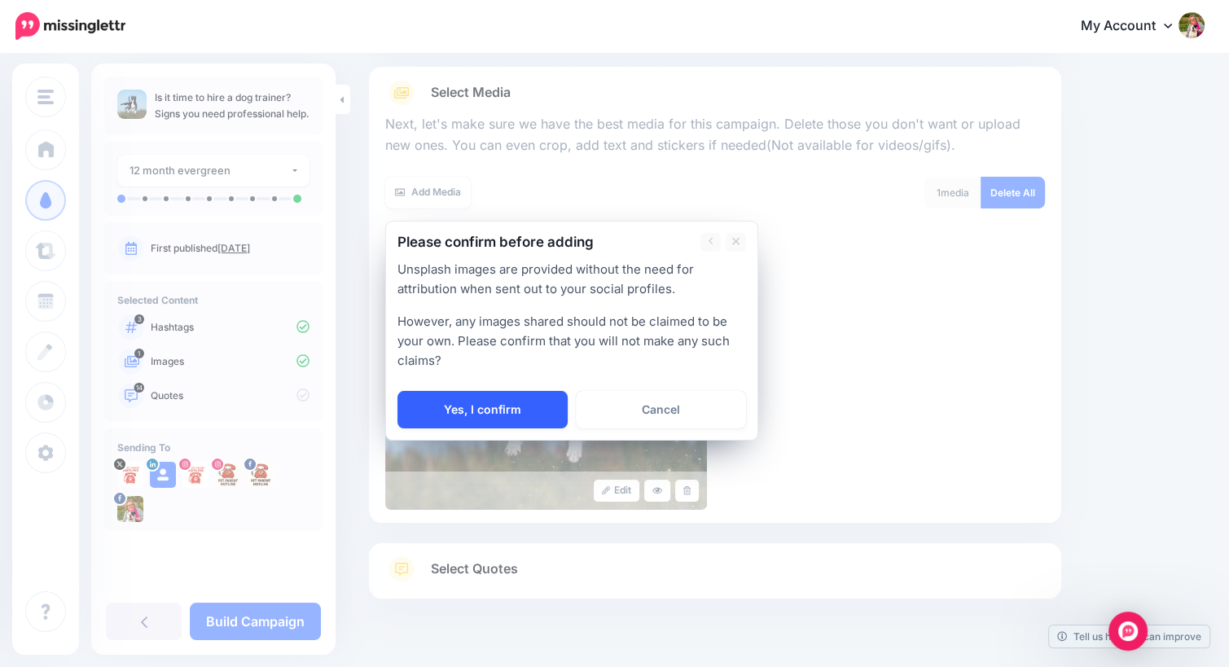
click at [481, 410] on link "Yes, I confirm" at bounding box center [482, 409] width 170 height 37
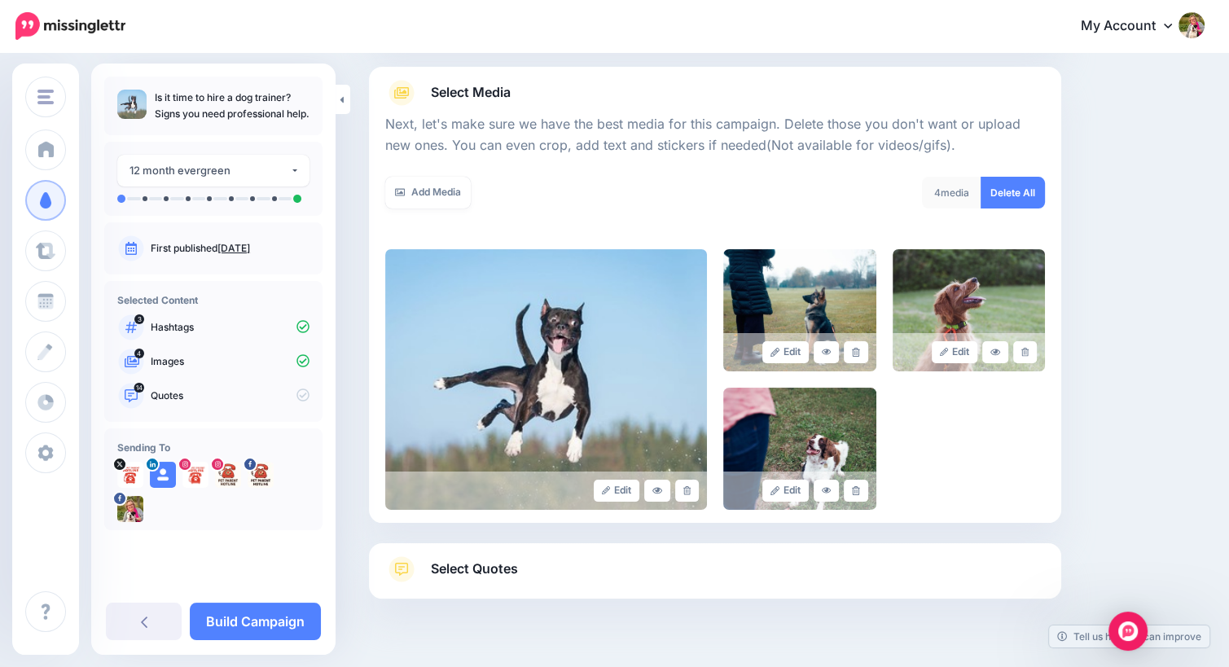
scroll to position [212, 0]
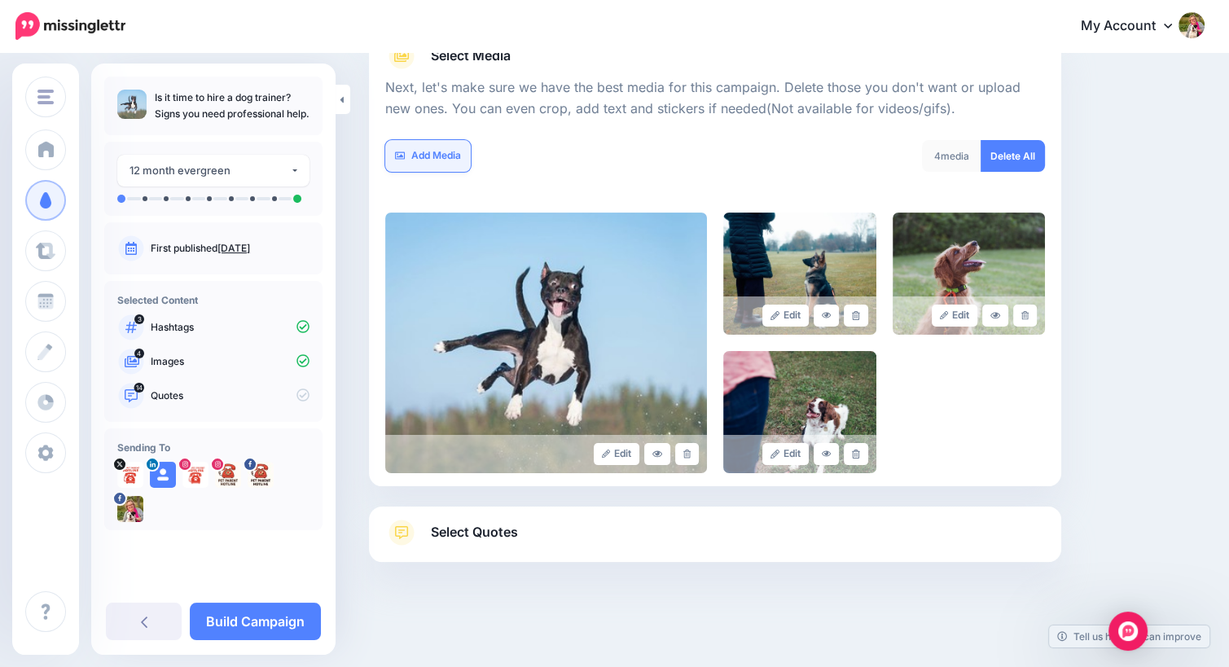
click at [420, 155] on link "Add Media" at bounding box center [428, 156] width 86 height 32
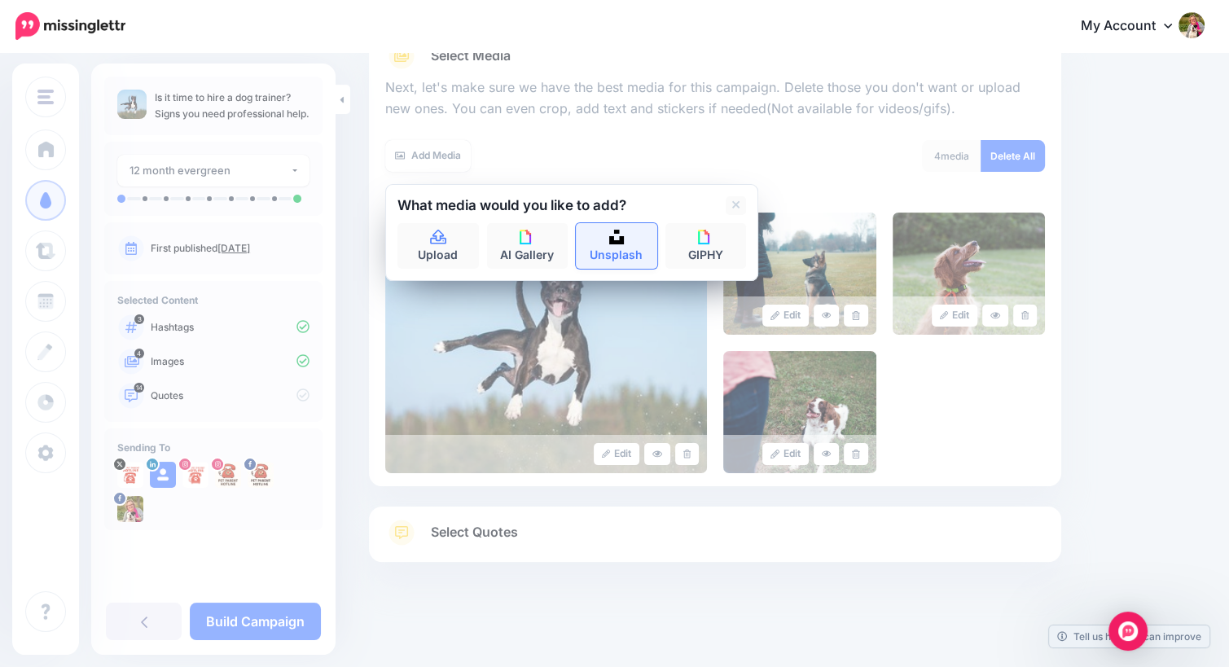
click at [608, 242] on link "Unsplash" at bounding box center [616, 246] width 81 height 46
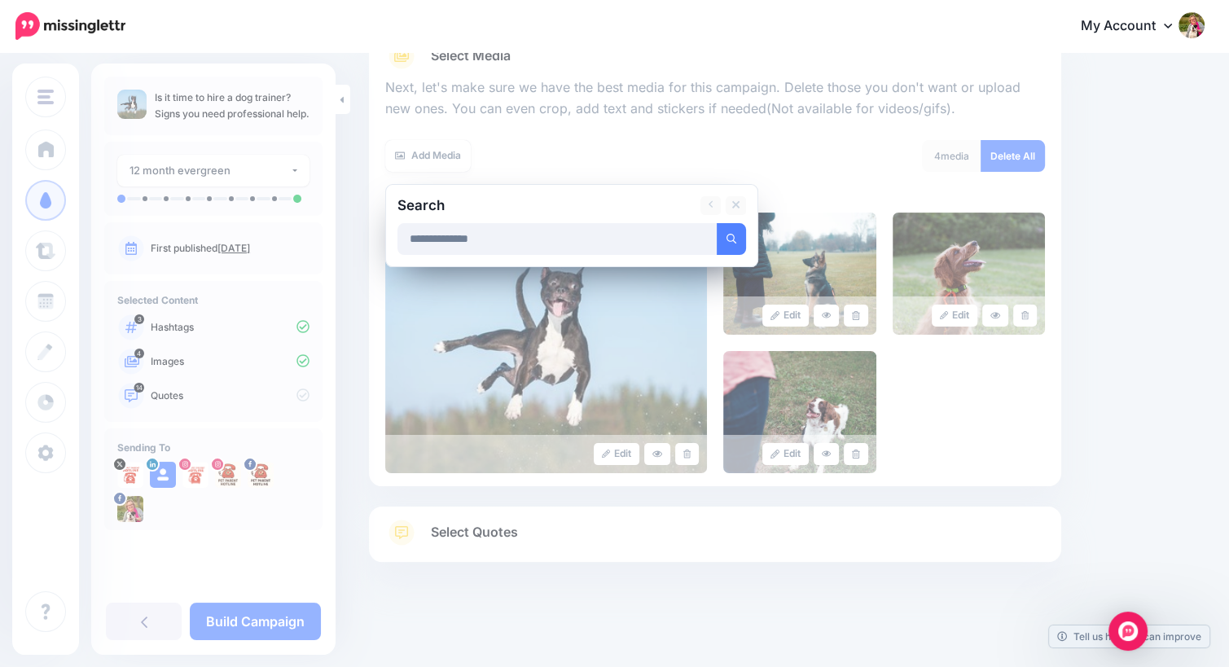
click at [717, 223] on button "submit" at bounding box center [731, 239] width 29 height 32
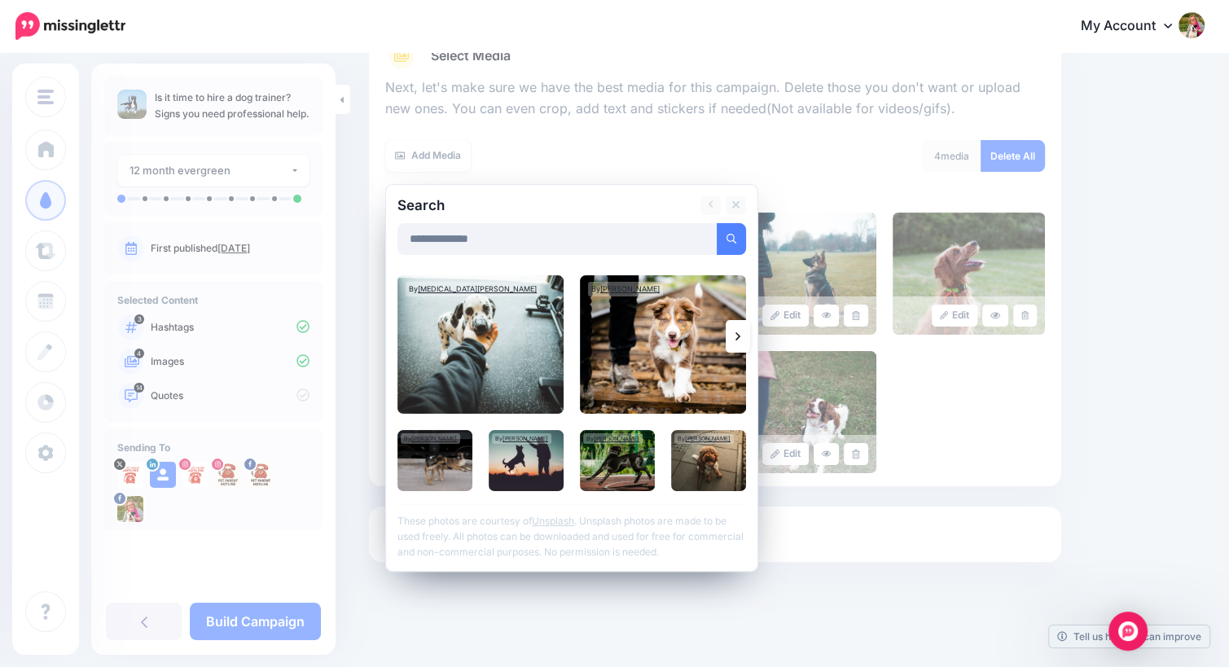
click at [738, 336] on icon at bounding box center [737, 336] width 5 height 8
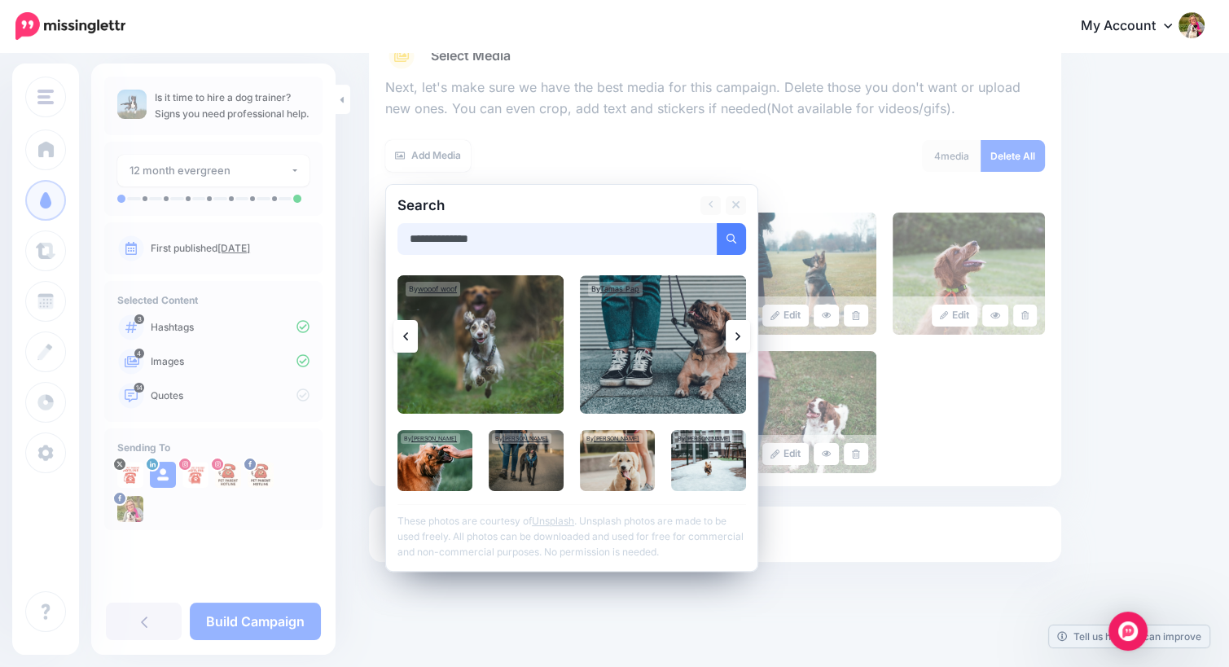
drag, startPoint x: 500, startPoint y: 242, endPoint x: 390, endPoint y: 237, distance: 110.1
click at [390, 237] on div "**********" at bounding box center [571, 378] width 373 height 388
click at [717, 223] on button "submit" at bounding box center [731, 239] width 29 height 32
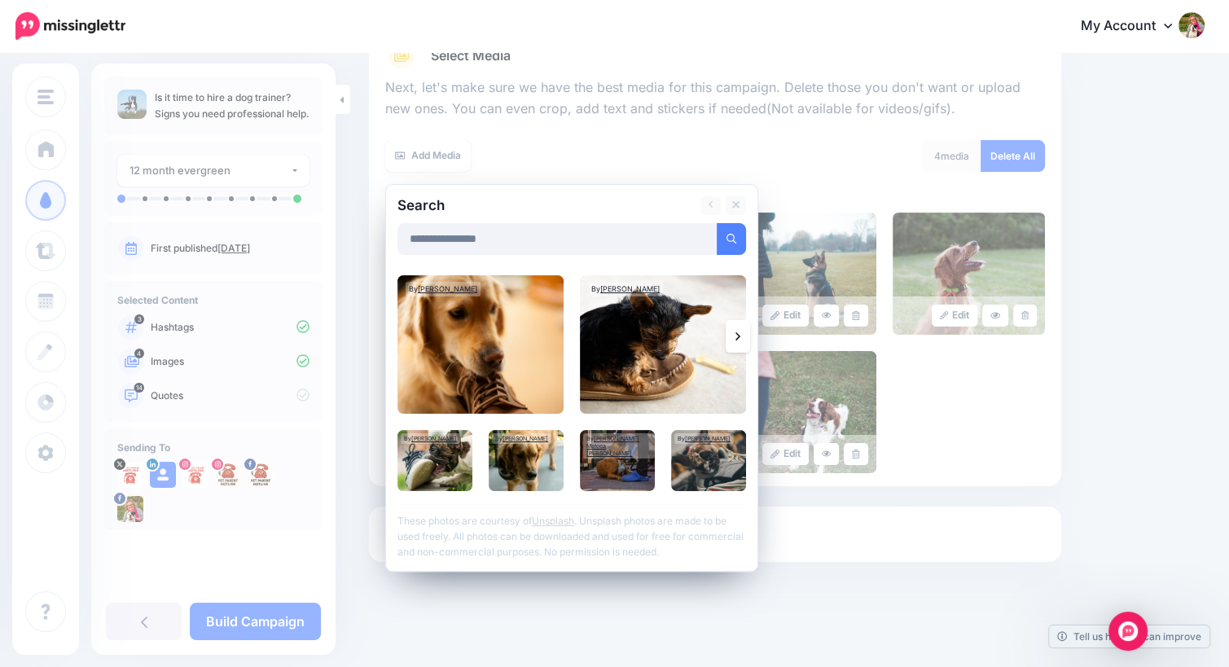
click at [740, 336] on icon at bounding box center [737, 336] width 5 height 13
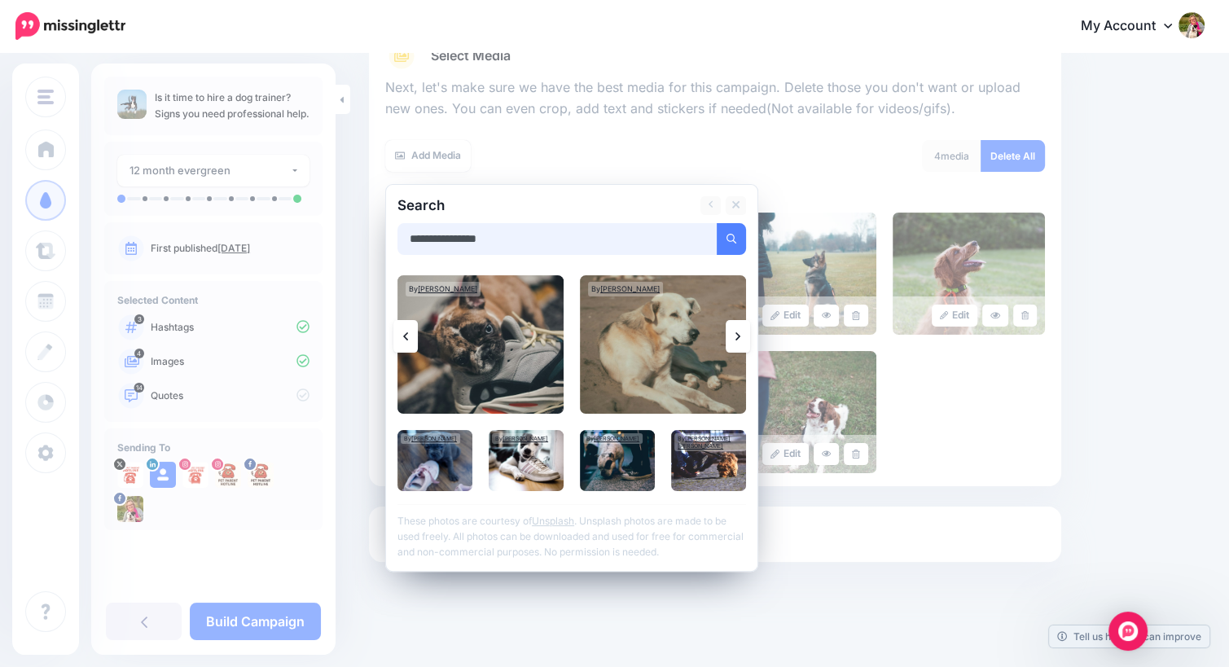
drag, startPoint x: 536, startPoint y: 242, endPoint x: 484, endPoint y: 241, distance: 52.1
click at [484, 241] on input "**********" at bounding box center [557, 239] width 320 height 32
click at [717, 223] on button "submit" at bounding box center [731, 239] width 29 height 32
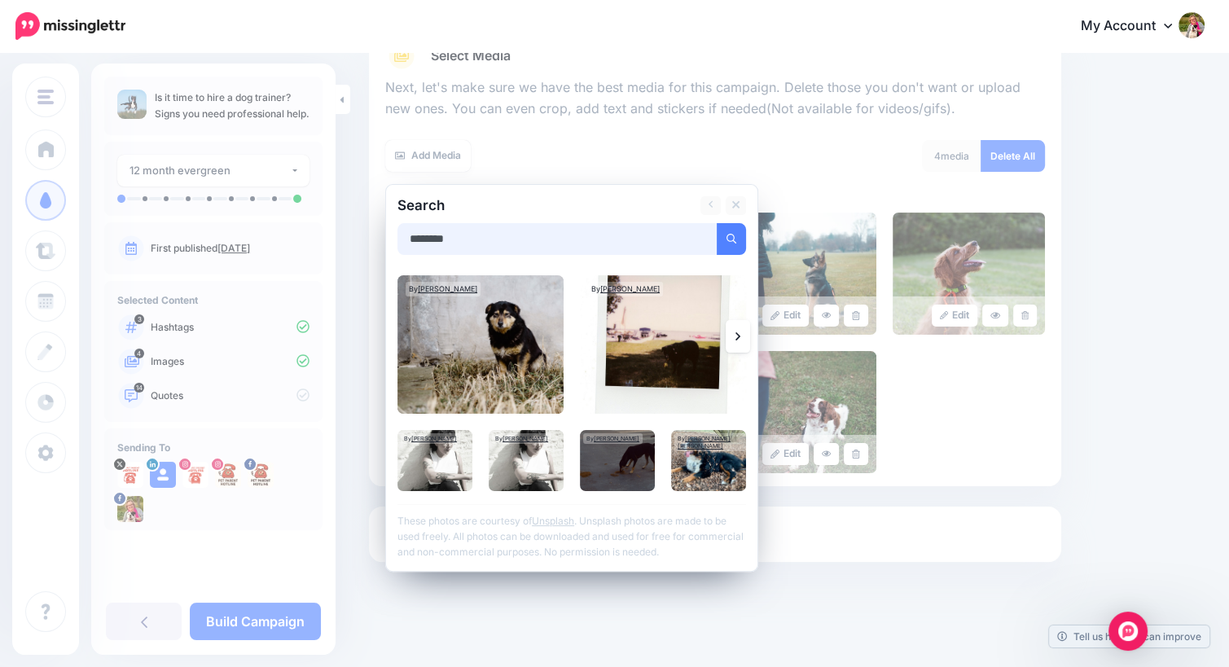
click at [484, 241] on input "********" at bounding box center [557, 239] width 320 height 32
click at [717, 223] on button "submit" at bounding box center [731, 239] width 29 height 32
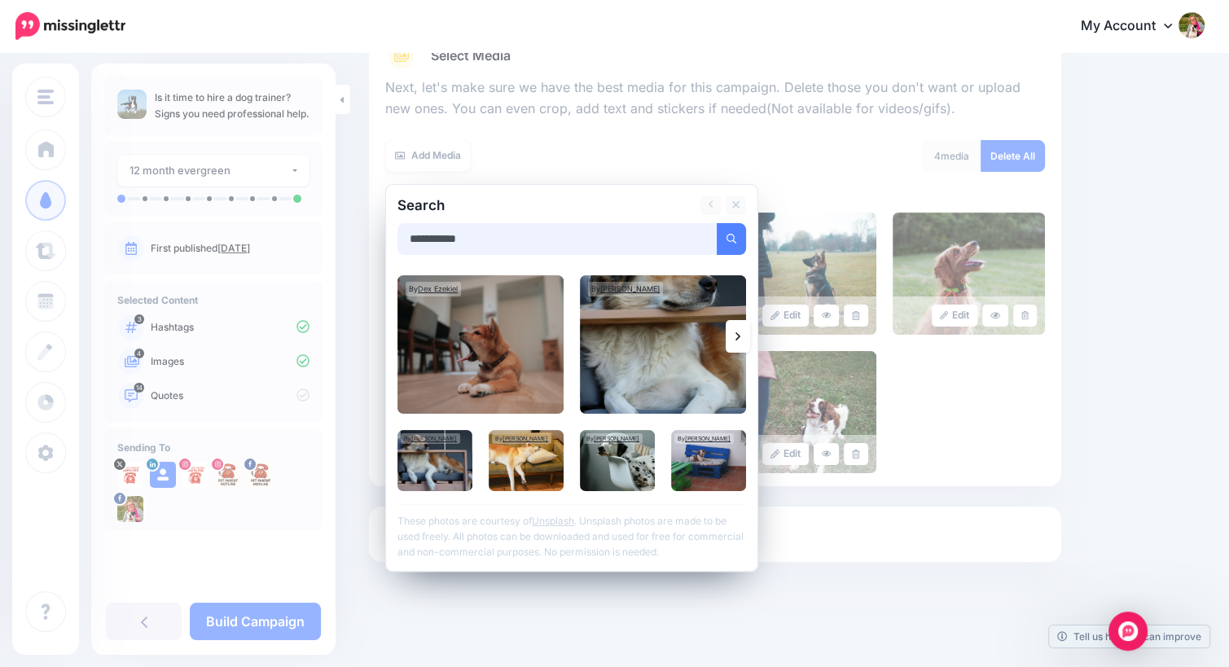
click at [717, 223] on button "submit" at bounding box center [731, 239] width 29 height 32
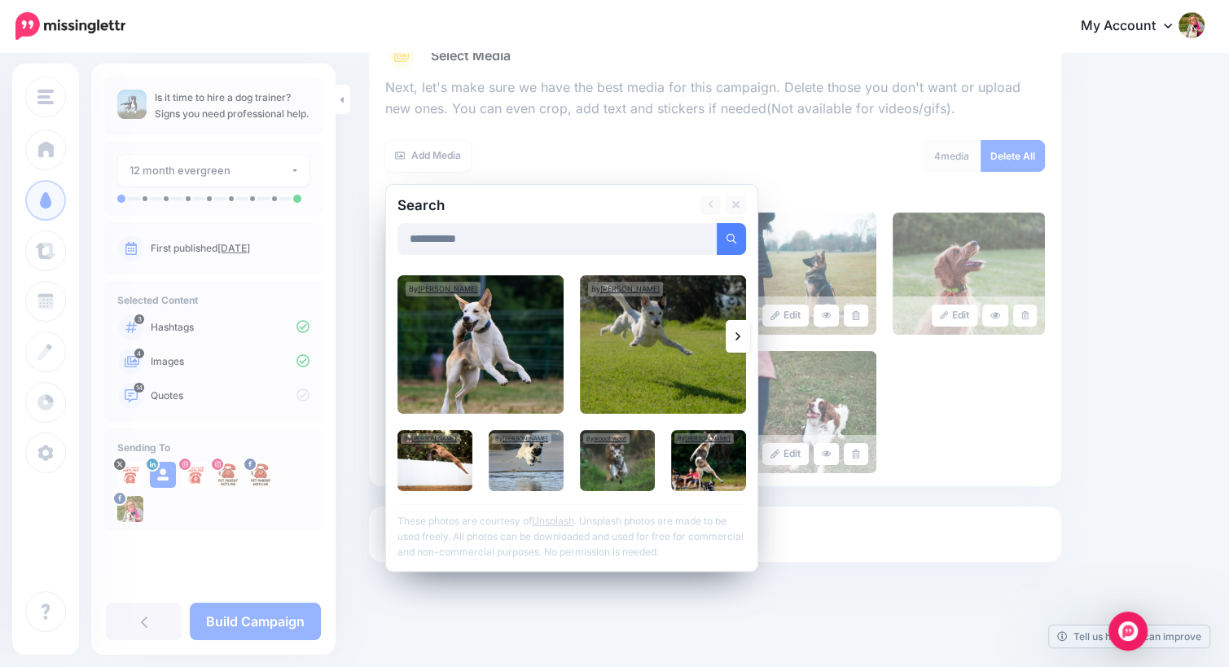
click at [737, 332] on icon at bounding box center [737, 336] width 5 height 13
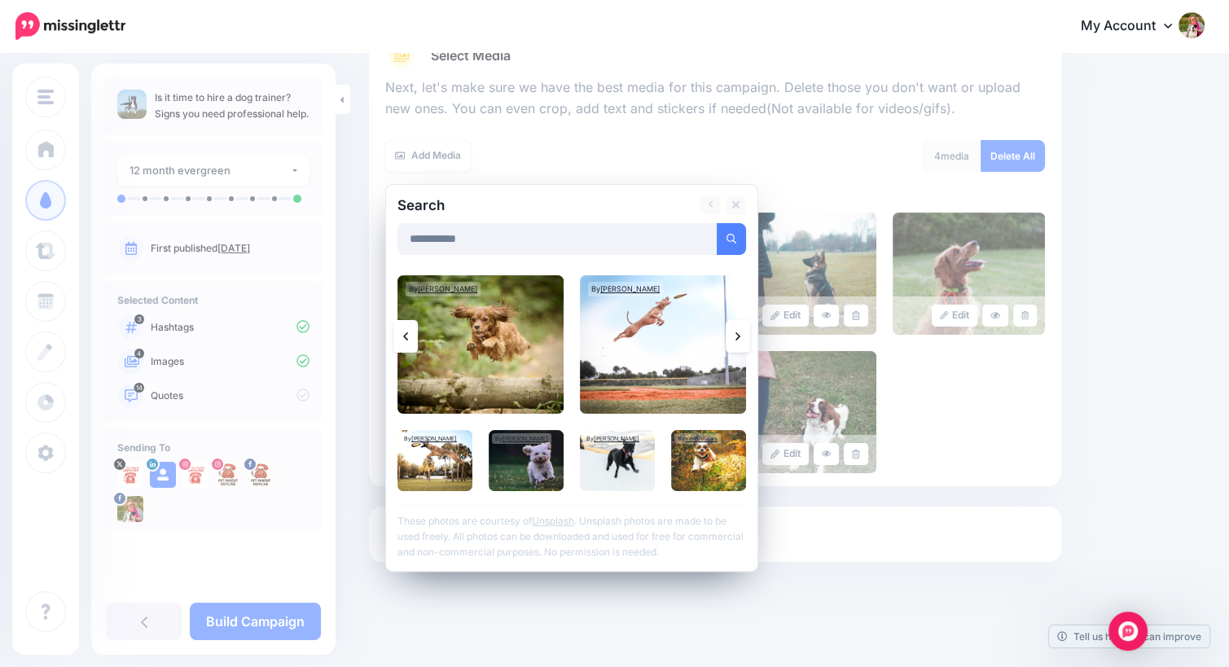
click at [737, 332] on icon at bounding box center [737, 336] width 5 height 13
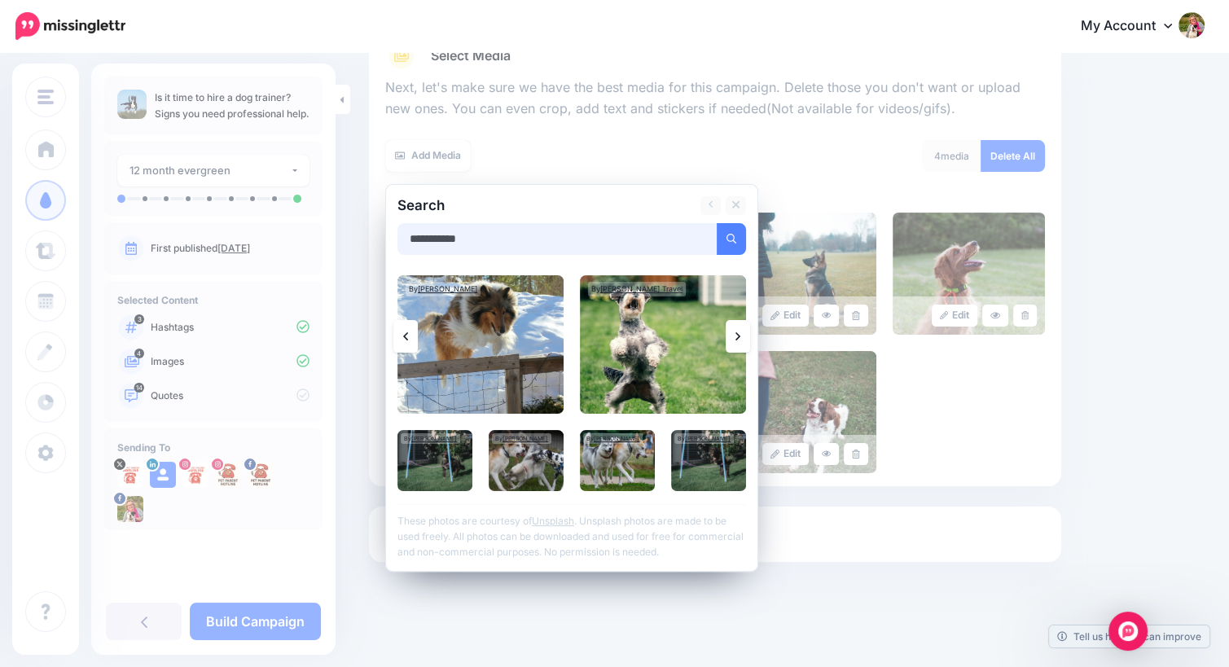
click at [506, 234] on input "**********" at bounding box center [557, 239] width 320 height 32
click at [717, 223] on button "submit" at bounding box center [731, 239] width 29 height 32
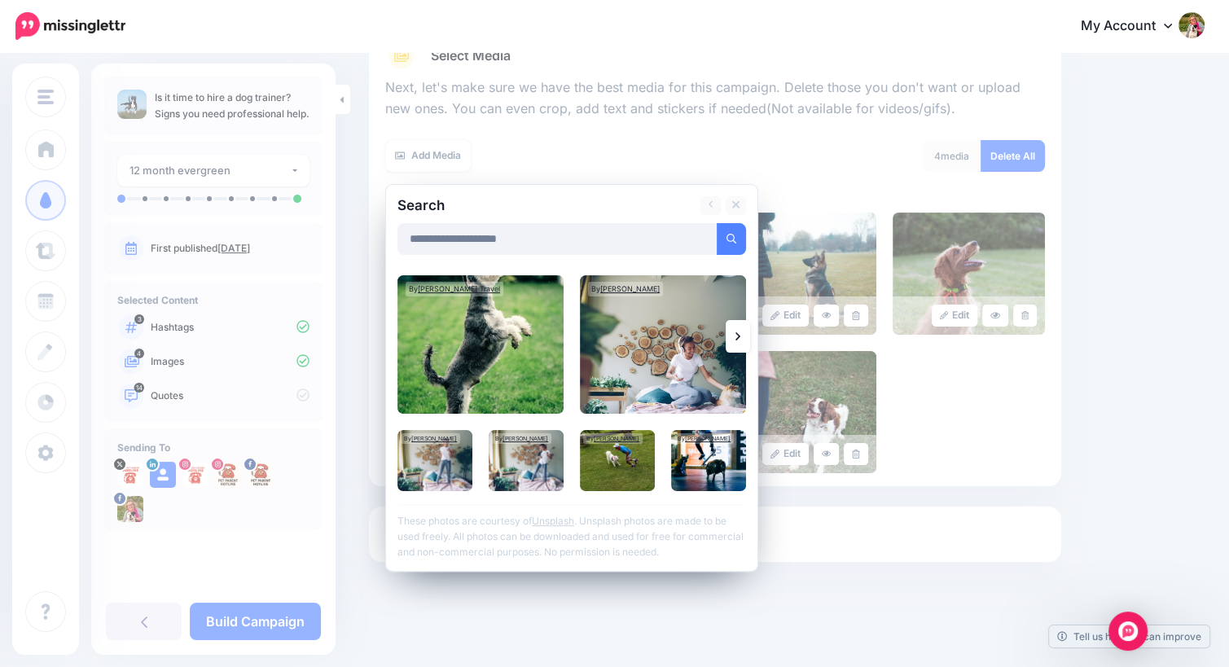
click at [736, 337] on icon at bounding box center [737, 336] width 5 height 13
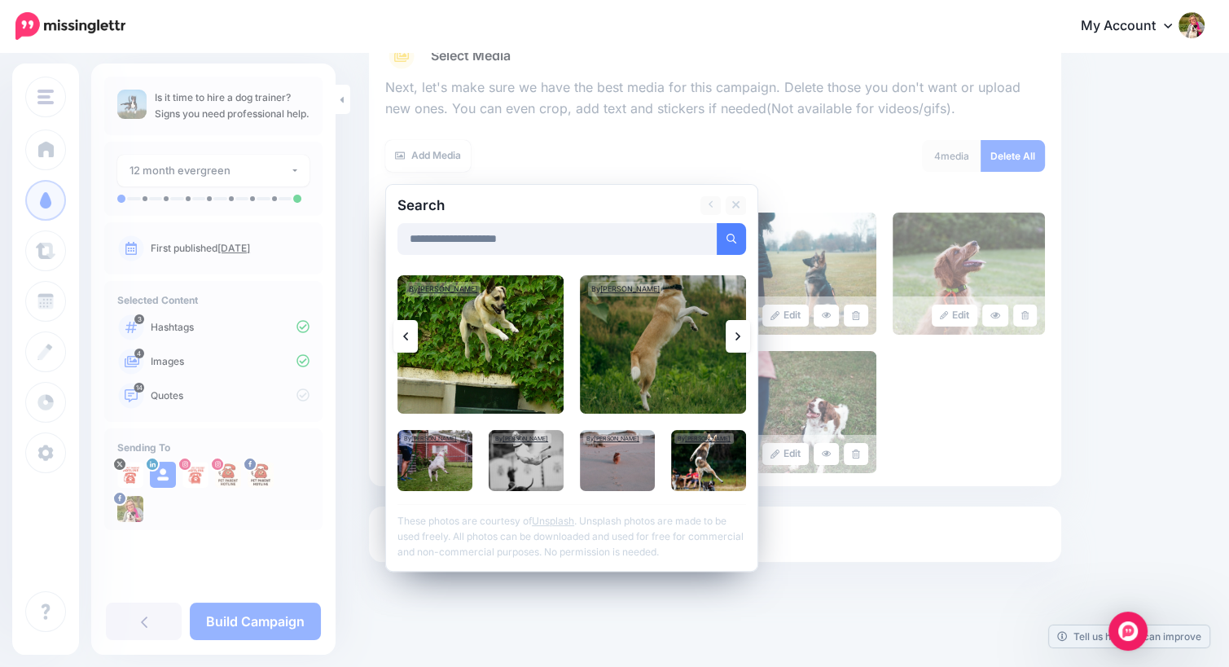
click at [736, 337] on icon at bounding box center [737, 336] width 5 height 13
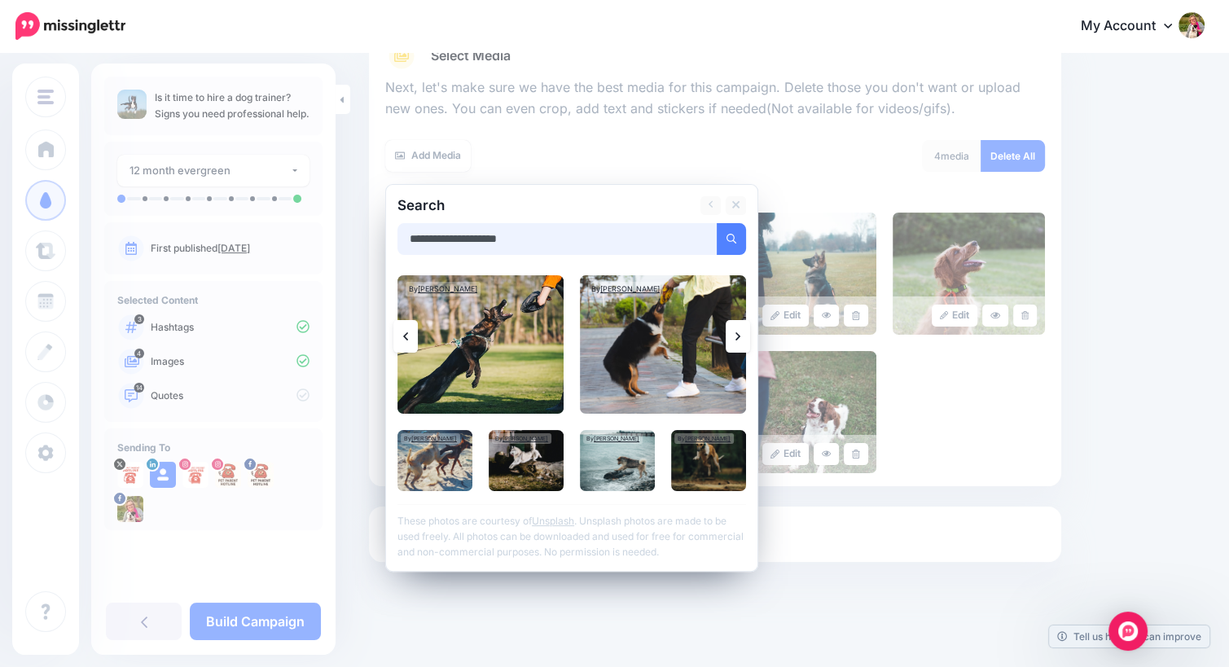
drag, startPoint x: 546, startPoint y: 237, endPoint x: 406, endPoint y: 226, distance: 139.7
click at [406, 226] on input "**********" at bounding box center [557, 239] width 320 height 32
click at [717, 223] on button "submit" at bounding box center [731, 239] width 29 height 32
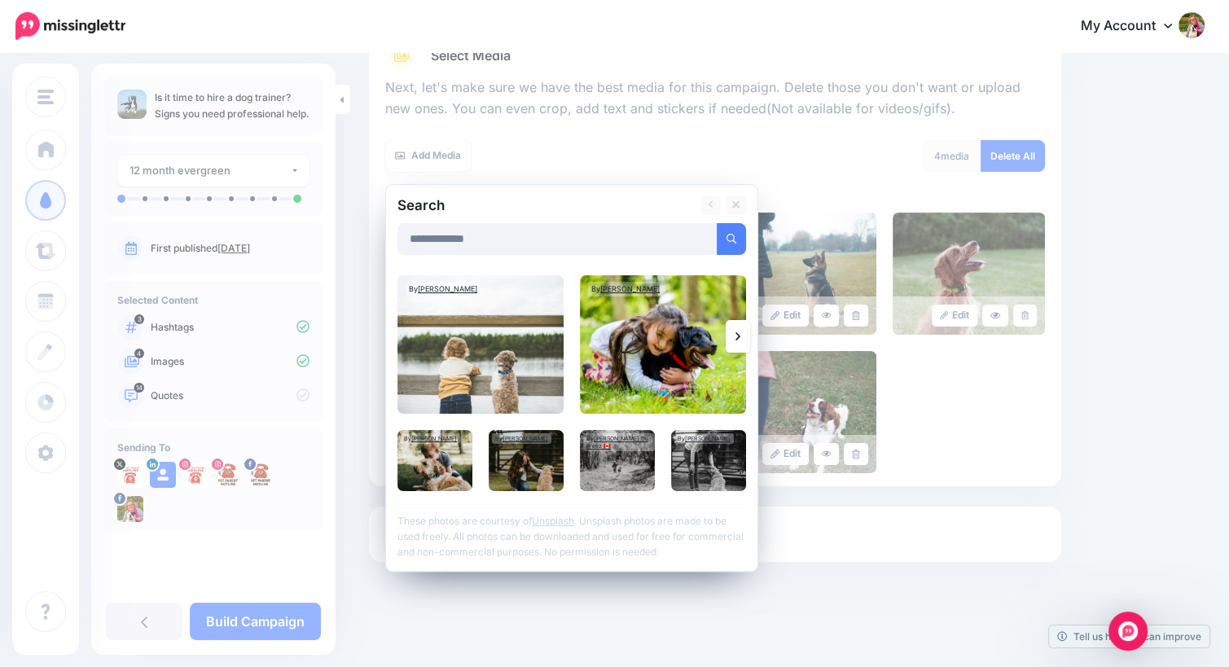
click at [738, 336] on icon at bounding box center [737, 336] width 5 height 13
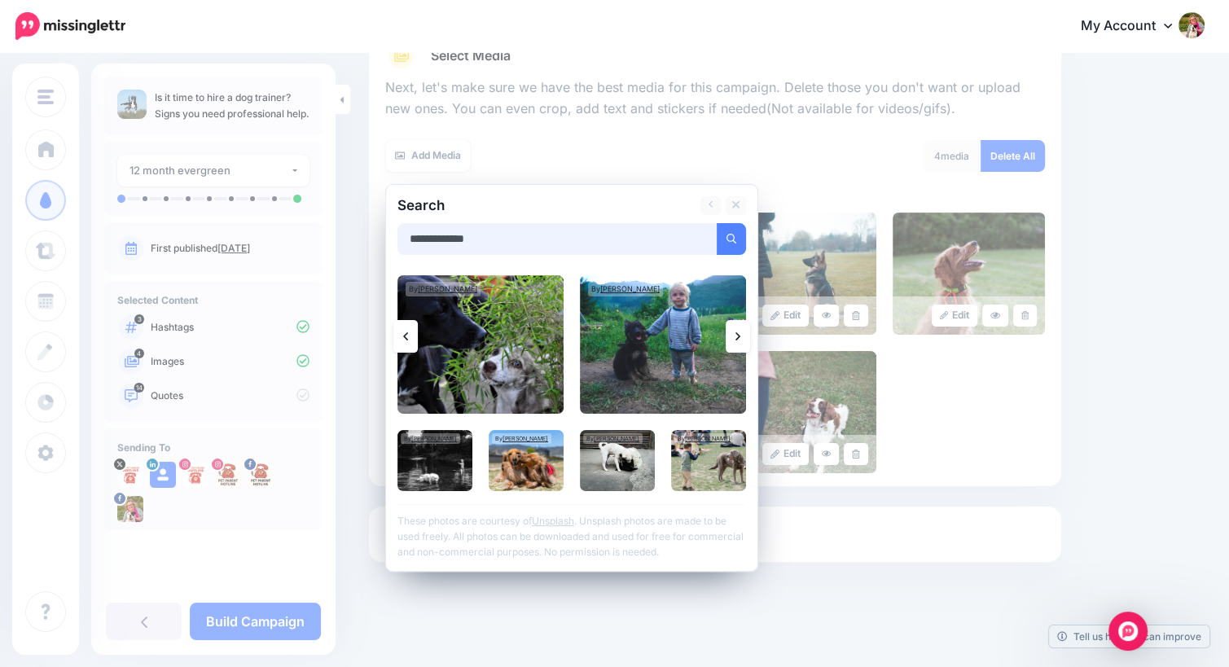
drag, startPoint x: 505, startPoint y: 240, endPoint x: 436, endPoint y: 240, distance: 69.2
click at [436, 240] on input "**********" at bounding box center [557, 239] width 320 height 32
type input "*"
click at [717, 223] on button "submit" at bounding box center [731, 239] width 29 height 32
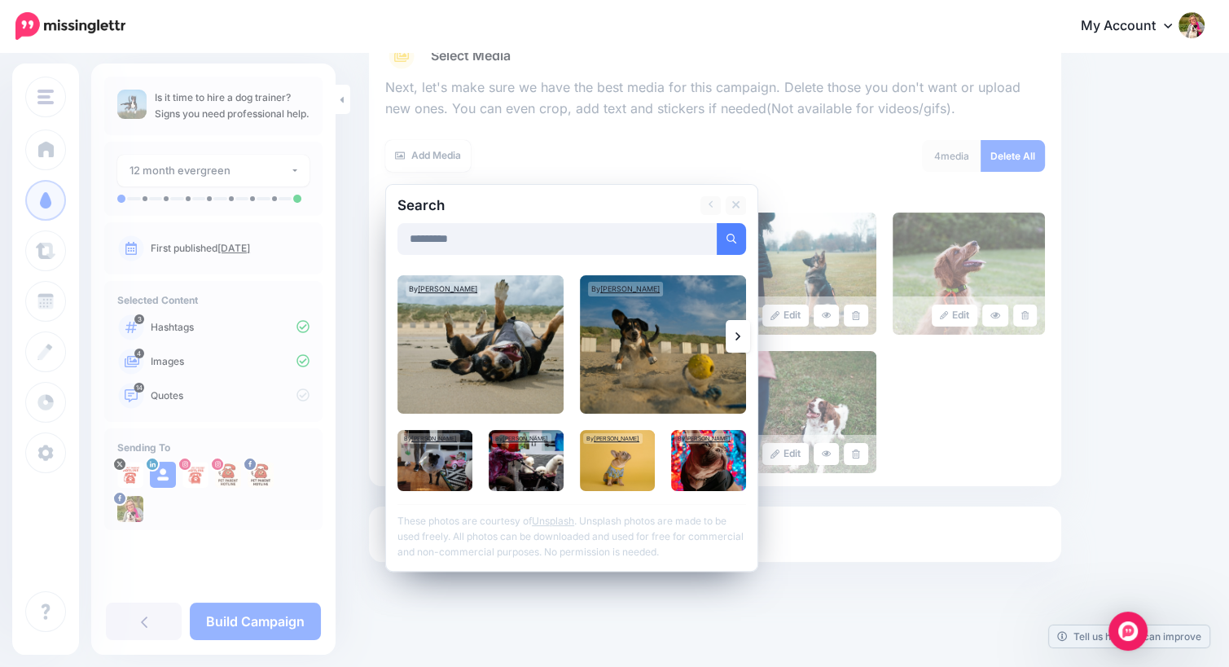
click at [744, 340] on link at bounding box center [738, 336] width 24 height 33
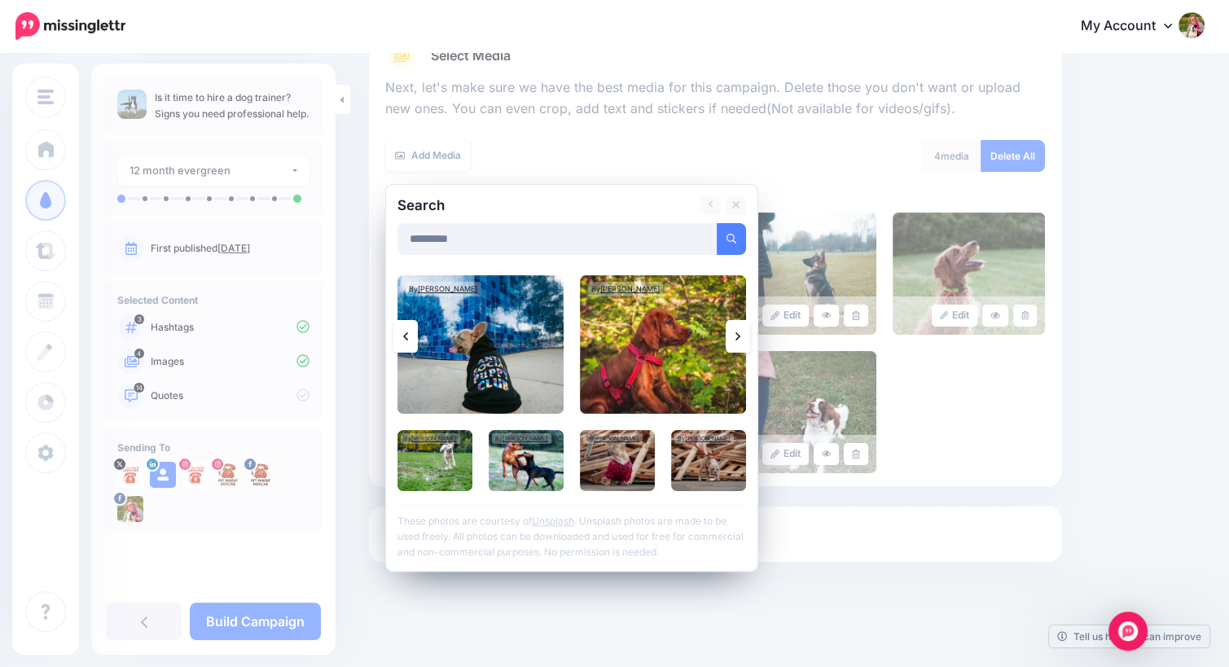
click at [736, 335] on icon at bounding box center [737, 336] width 5 height 13
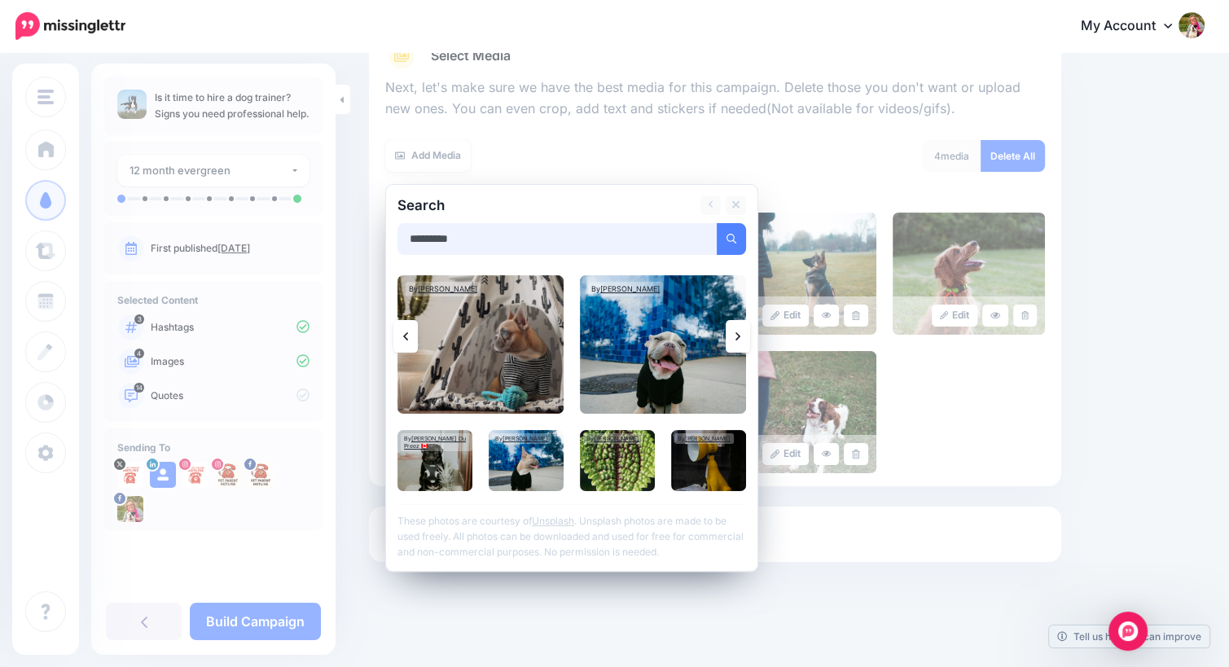
drag, startPoint x: 485, startPoint y: 244, endPoint x: 334, endPoint y: 220, distance: 152.5
click at [334, 220] on div "Starlight Pet Talk Podcast Starlight Pet Talk Podcast Add Workspace Dashboard C…" at bounding box center [614, 255] width 1229 height 825
type input "**********"
click at [717, 223] on button "submit" at bounding box center [731, 239] width 29 height 32
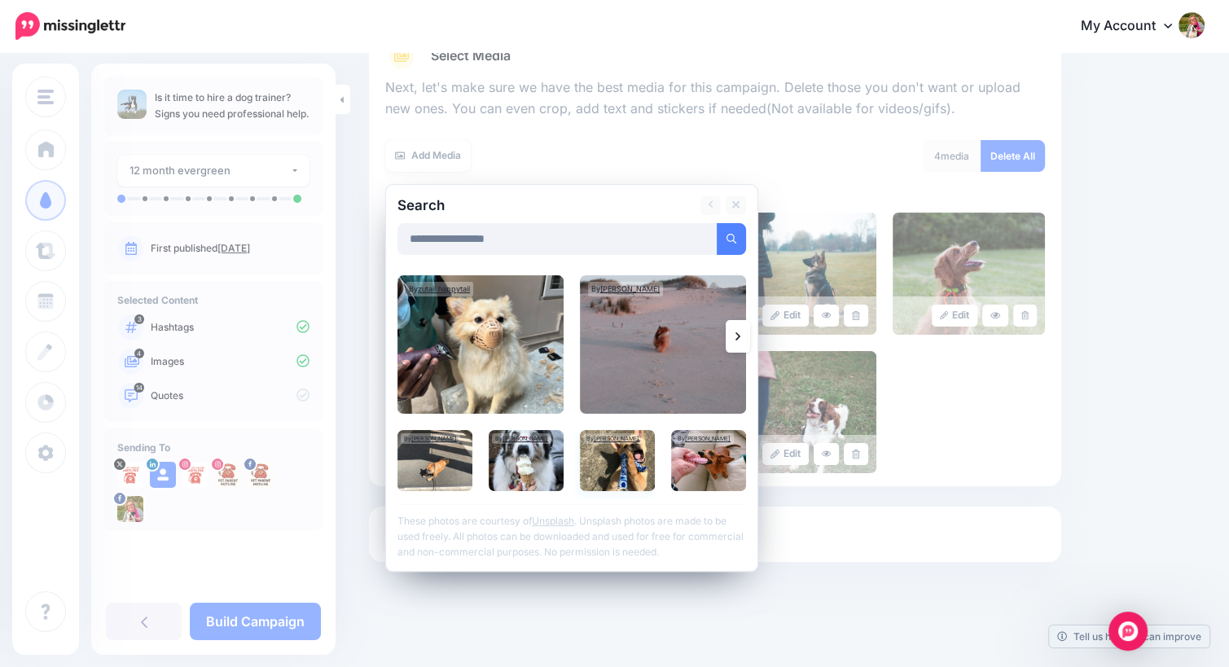
click at [609, 458] on img at bounding box center [617, 460] width 75 height 61
click at [687, 238] on link "Add Media" at bounding box center [711, 239] width 69 height 32
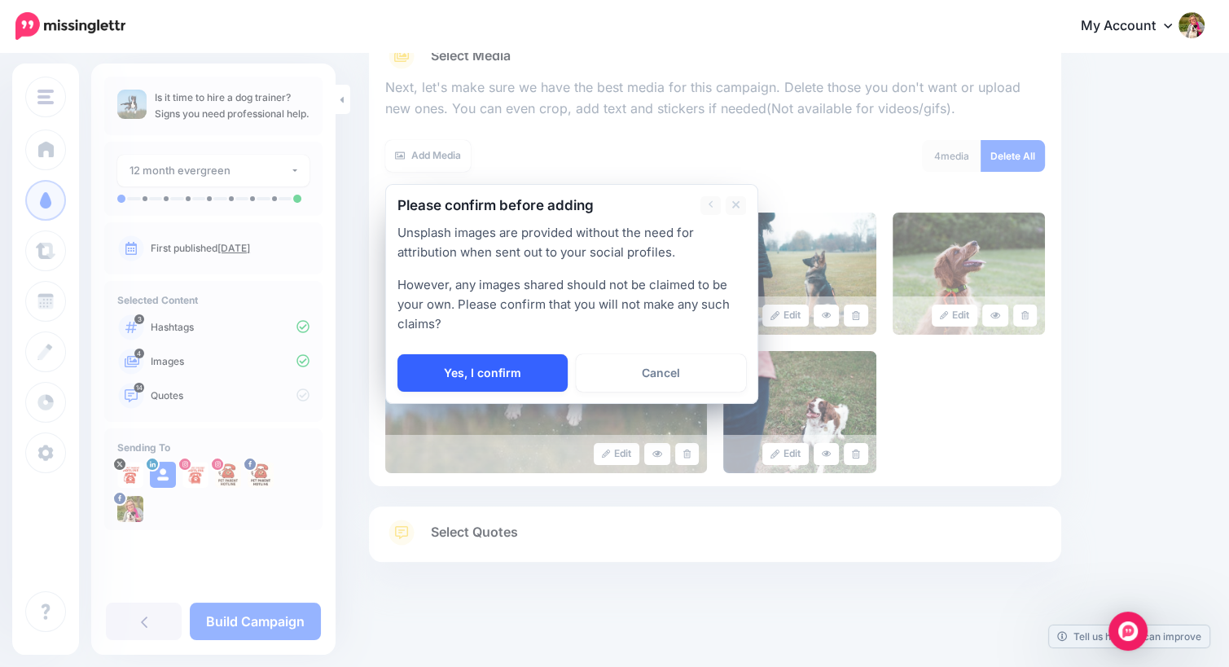
click at [442, 369] on link "Yes, I confirm" at bounding box center [482, 372] width 170 height 37
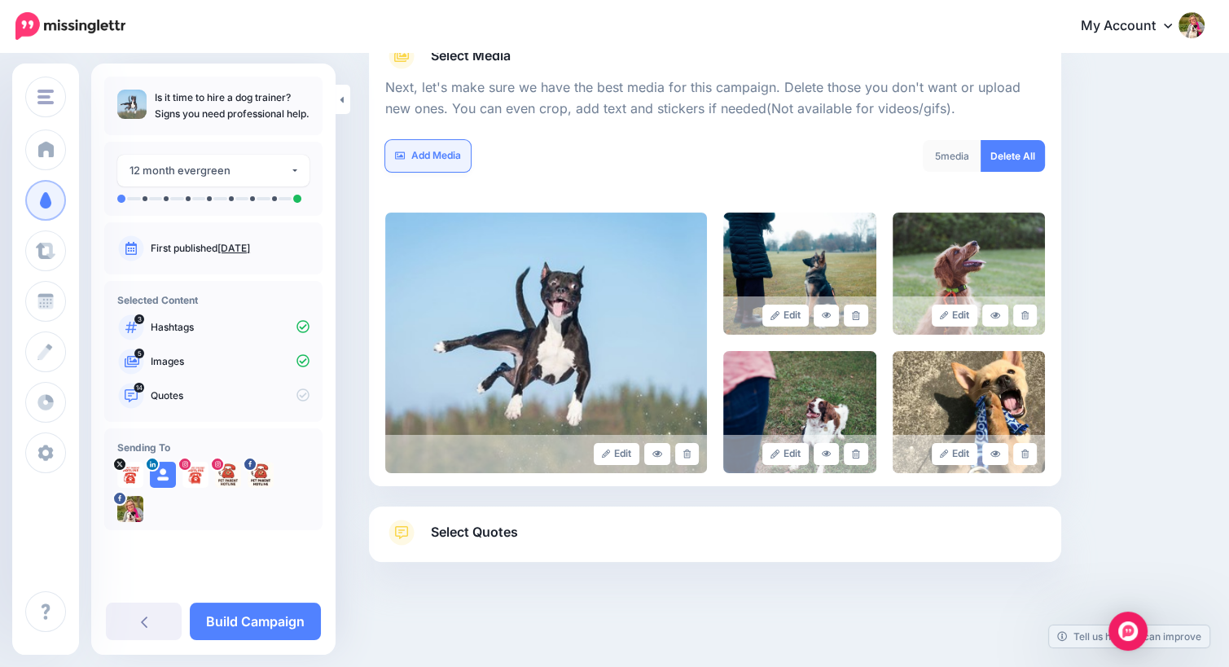
click at [449, 161] on link "Add Media" at bounding box center [428, 156] width 86 height 32
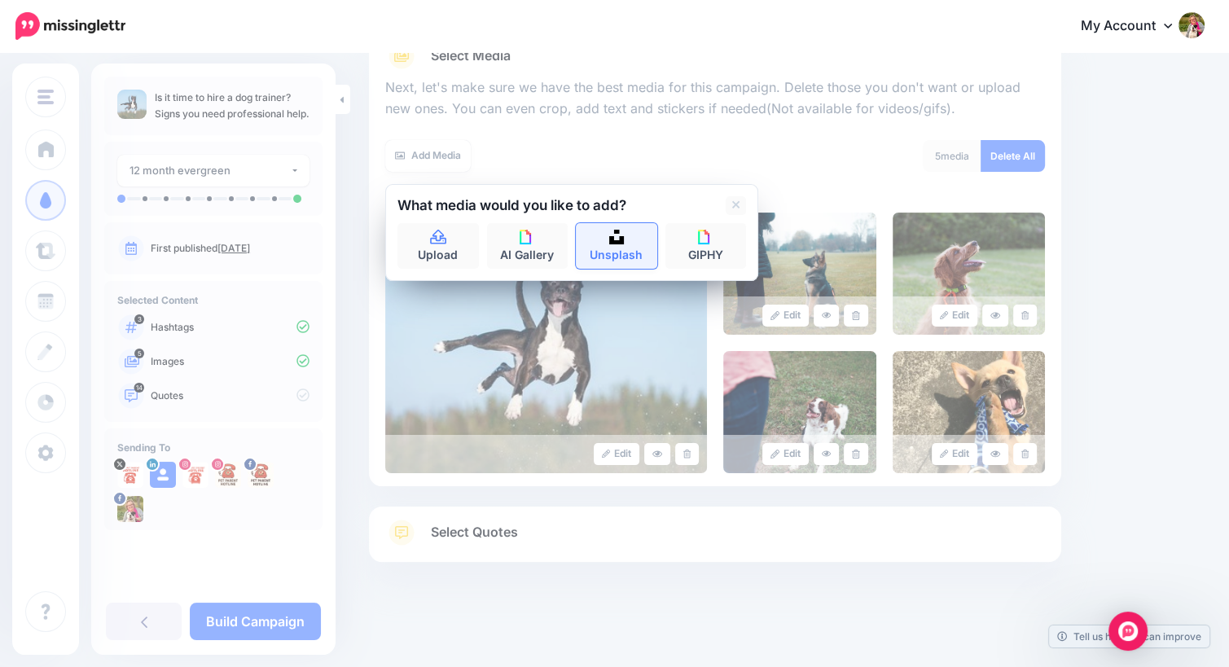
click at [609, 246] on link "Unsplash" at bounding box center [616, 246] width 81 height 46
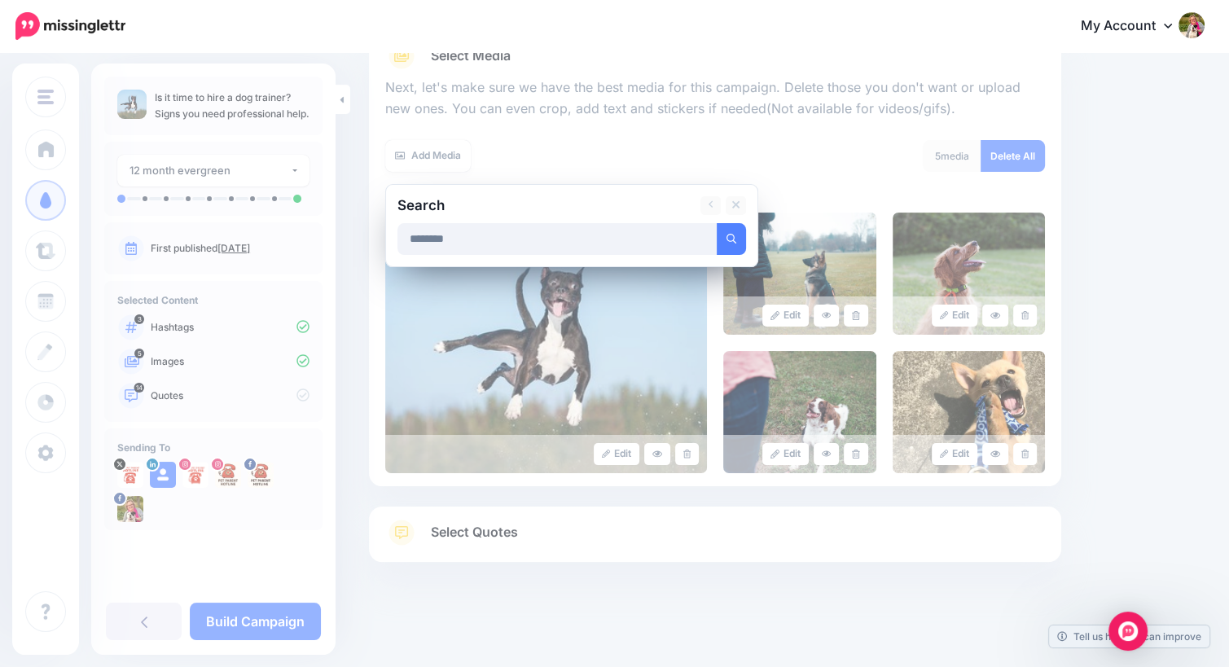
click at [717, 223] on button "submit" at bounding box center [731, 239] width 29 height 32
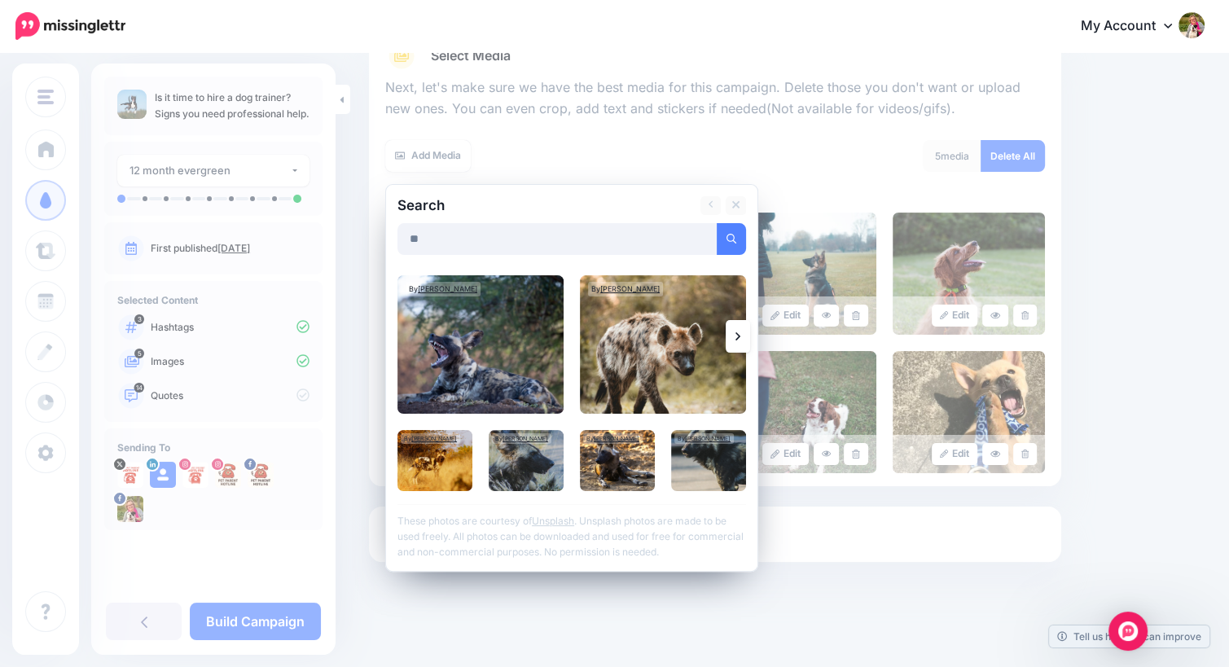
type input "*"
click at [717, 223] on button "submit" at bounding box center [731, 239] width 29 height 32
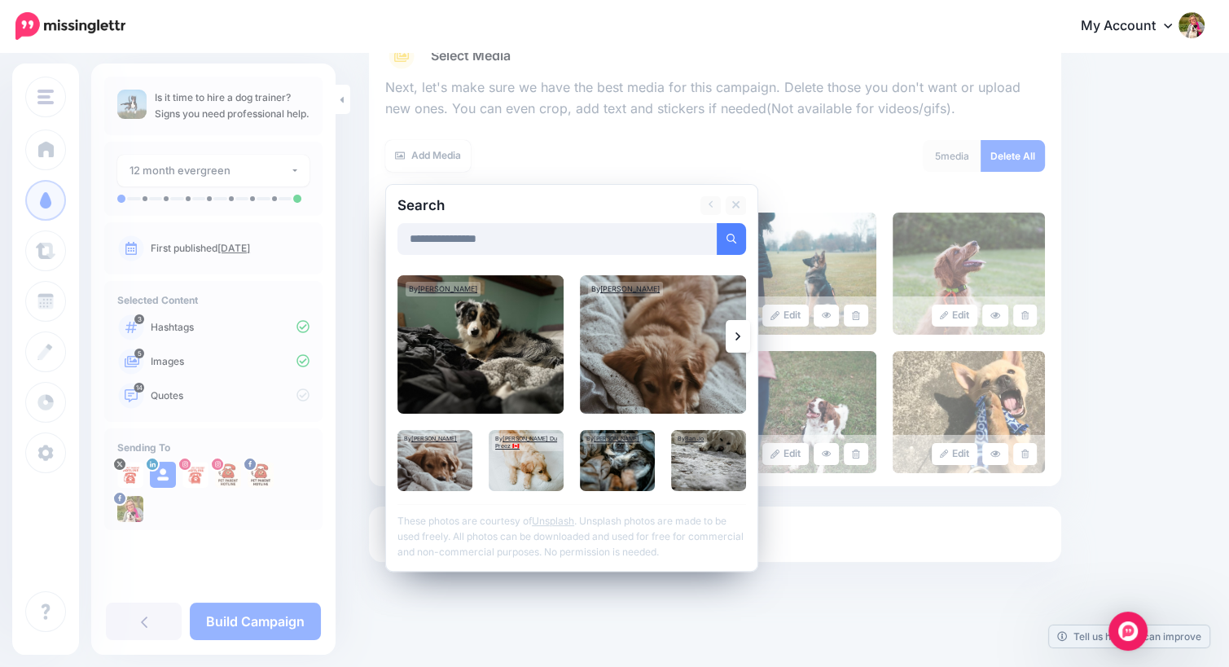
click at [733, 332] on link at bounding box center [738, 336] width 24 height 33
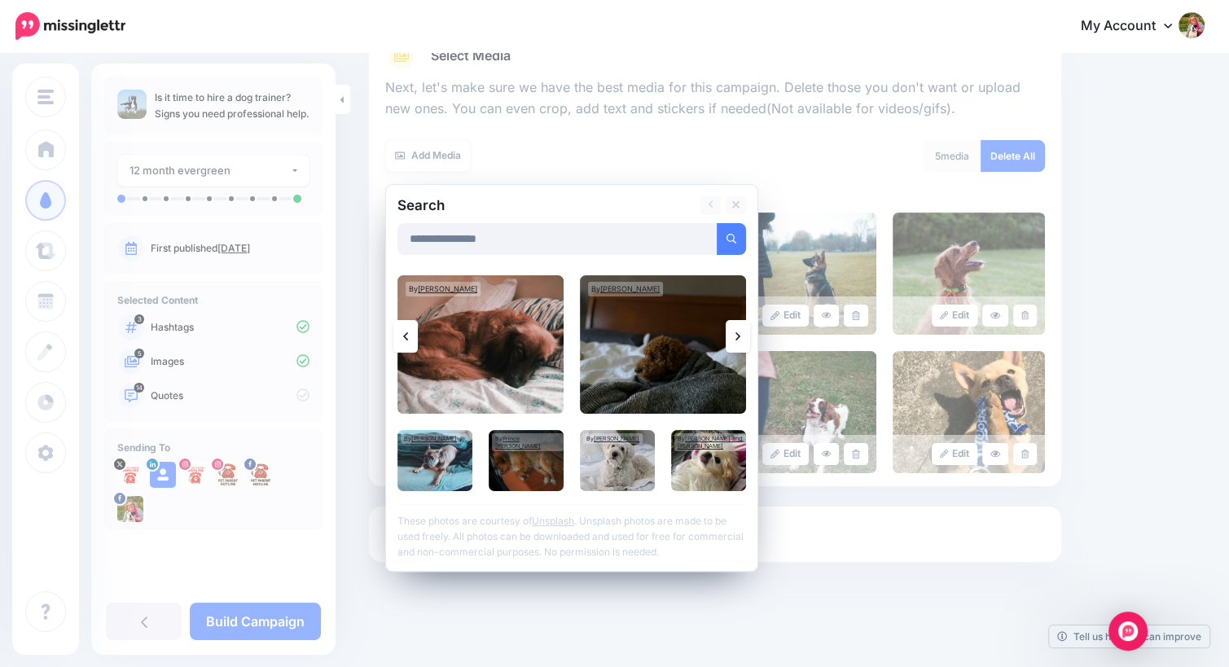
click at [733, 334] on link at bounding box center [738, 336] width 24 height 33
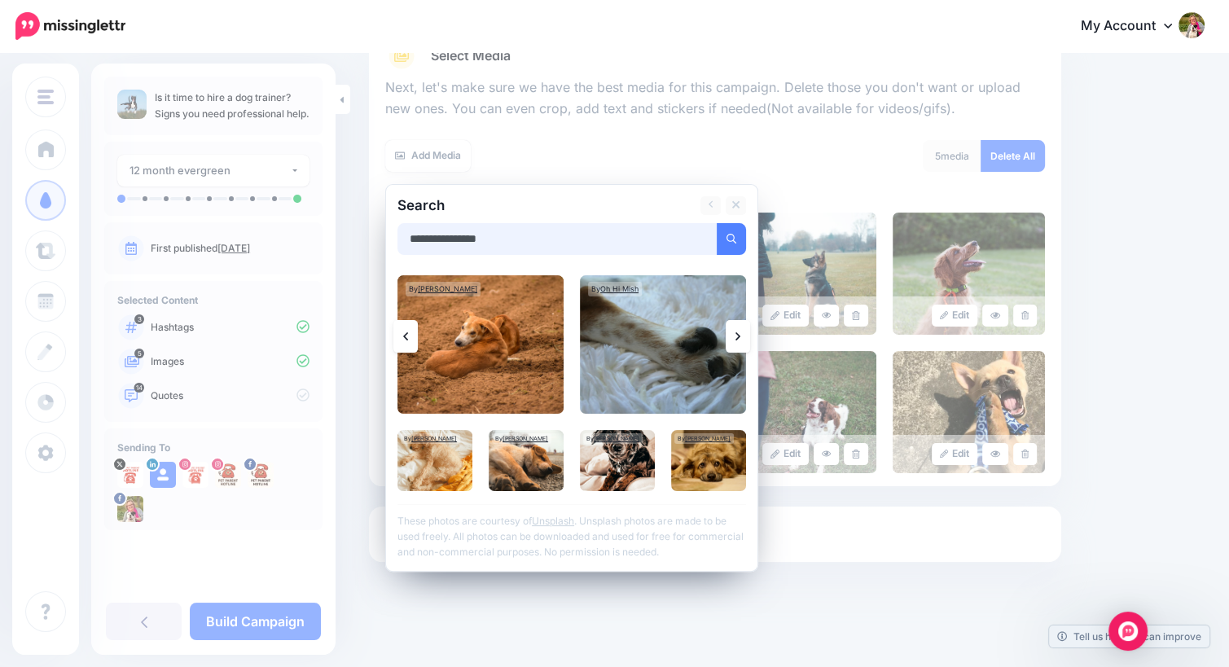
drag, startPoint x: 525, startPoint y: 239, endPoint x: 336, endPoint y: 227, distance: 190.2
click at [336, 227] on div "Content and media Choose the content and media that you'd like to use in this c…" at bounding box center [614, 255] width 1229 height 825
type input "**********"
click at [717, 223] on button "submit" at bounding box center [731, 239] width 29 height 32
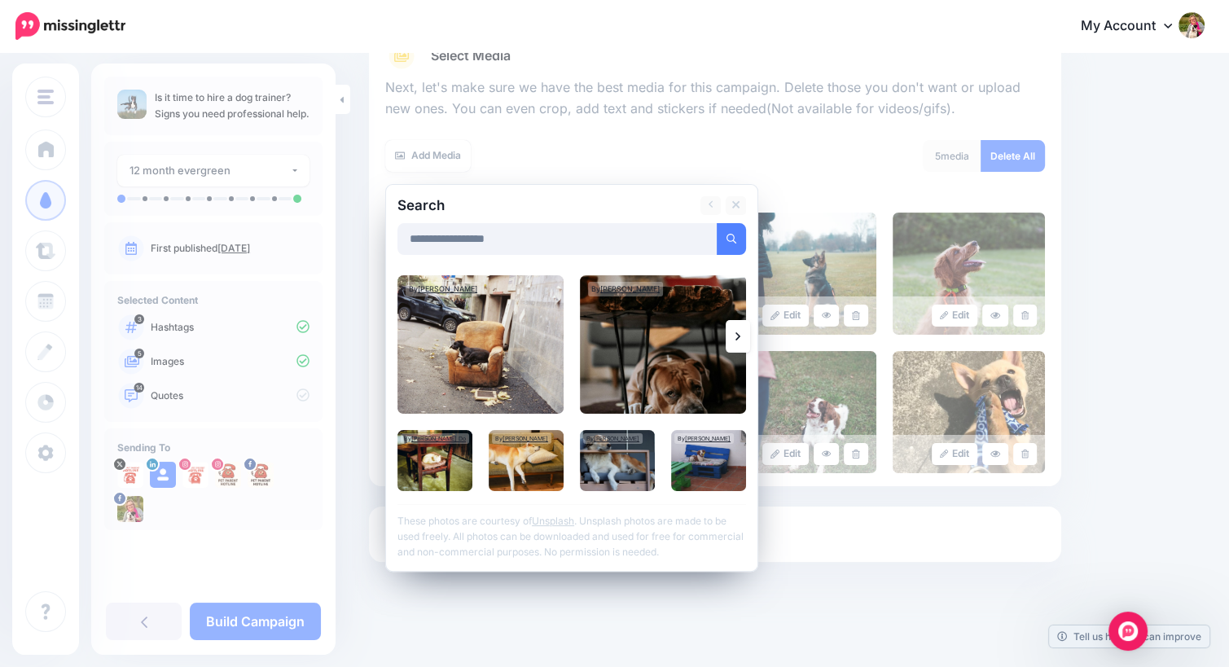
click at [739, 336] on icon at bounding box center [737, 336] width 5 height 8
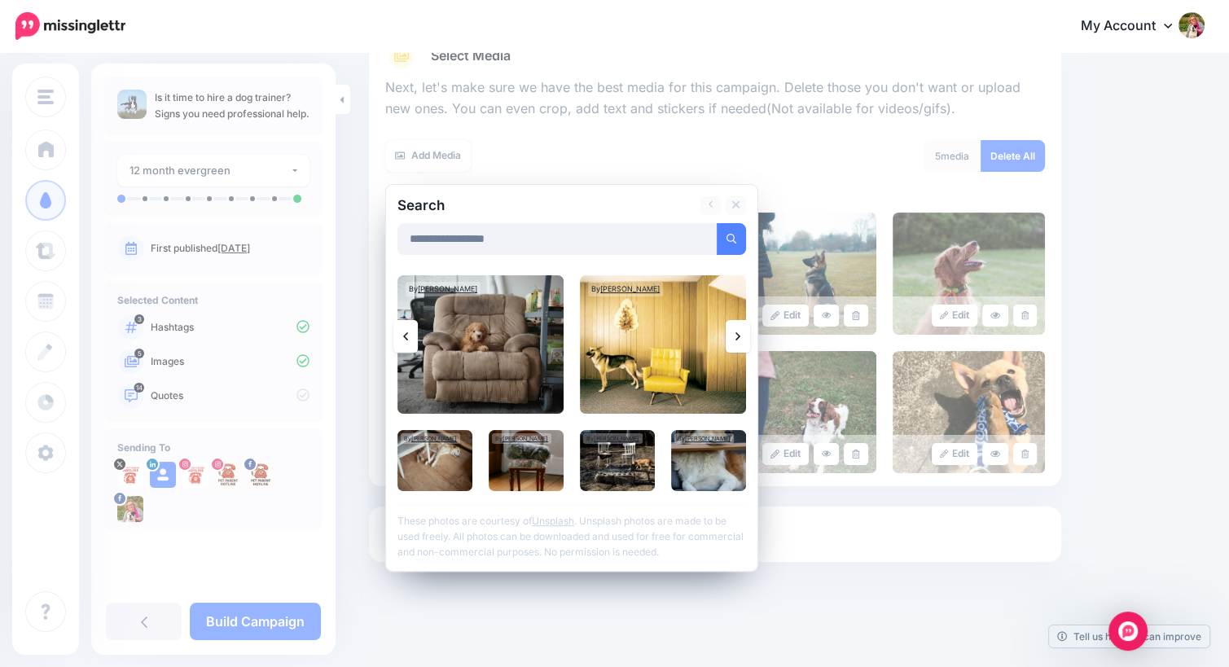
click at [739, 336] on icon at bounding box center [737, 336] width 5 height 8
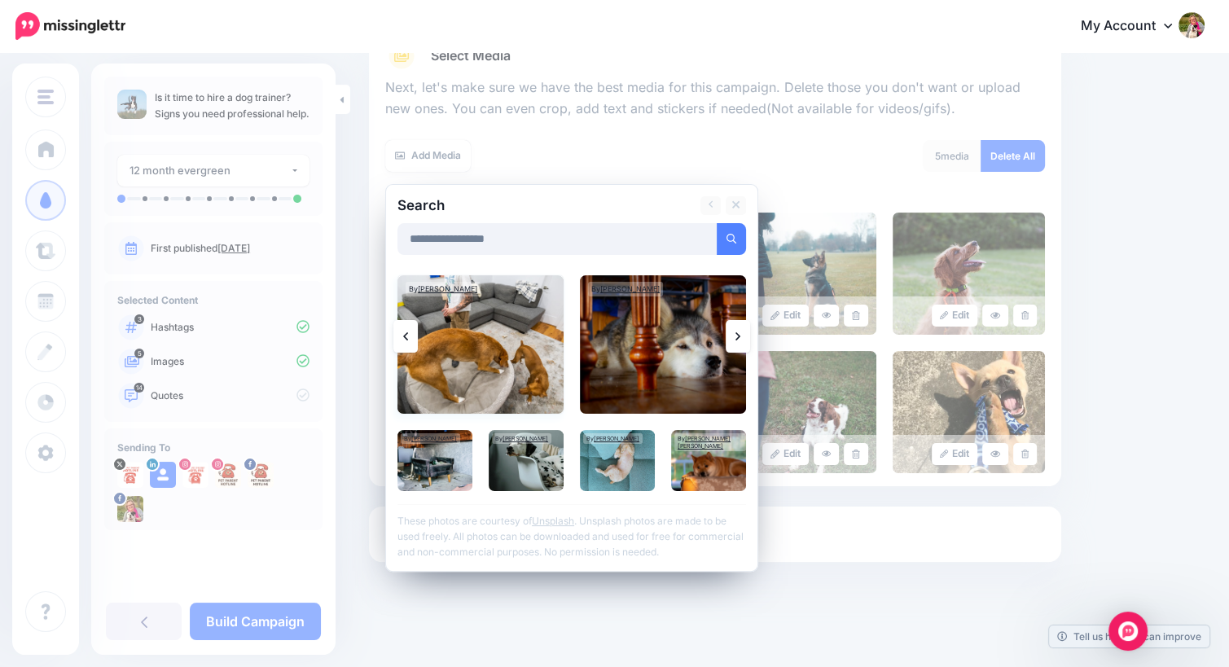
click at [492, 330] on img at bounding box center [480, 344] width 166 height 138
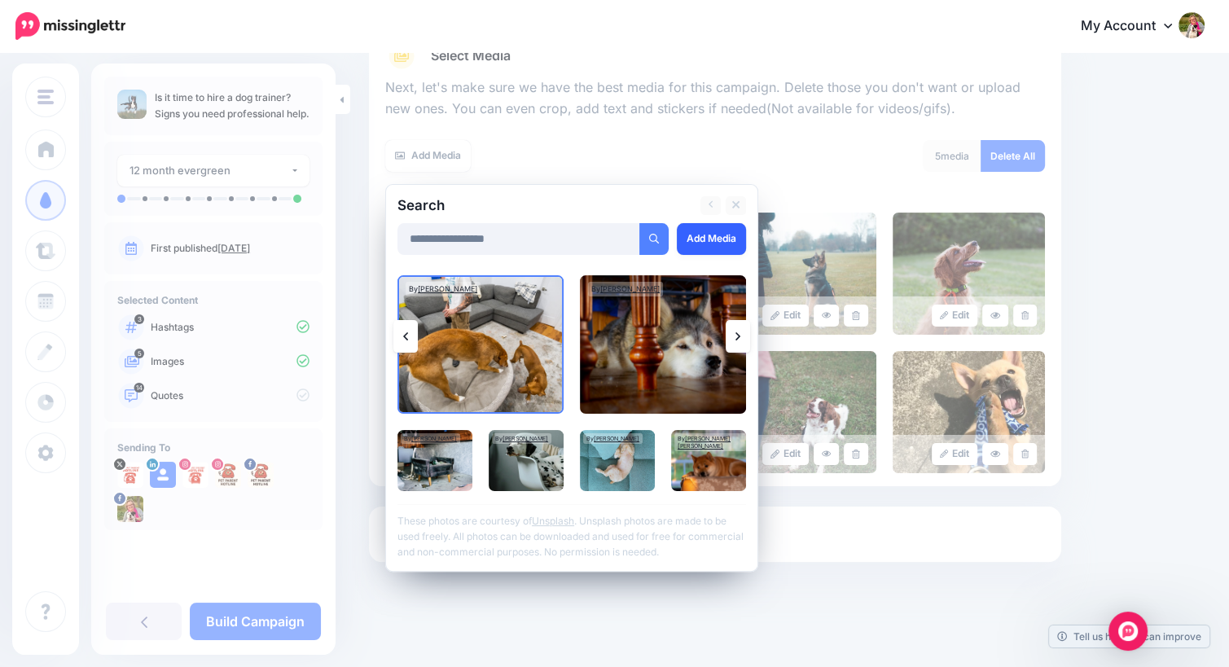
click at [686, 245] on link "Add Media" at bounding box center [711, 239] width 69 height 32
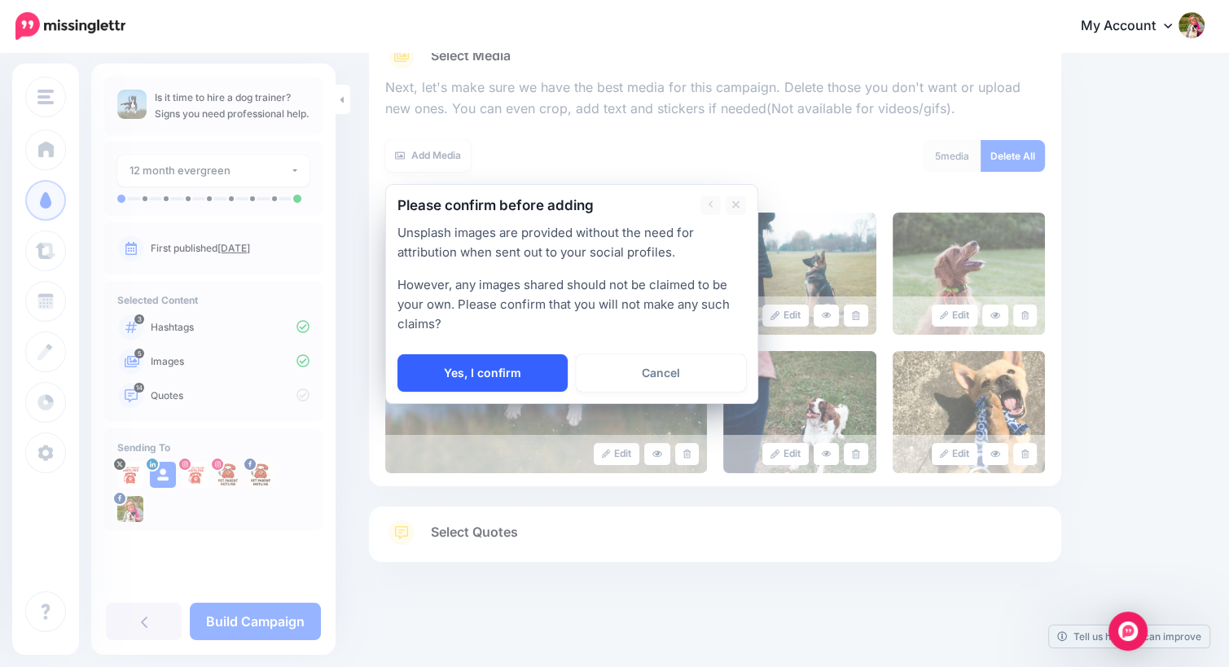
click at [485, 372] on link "Yes, I confirm" at bounding box center [482, 372] width 170 height 37
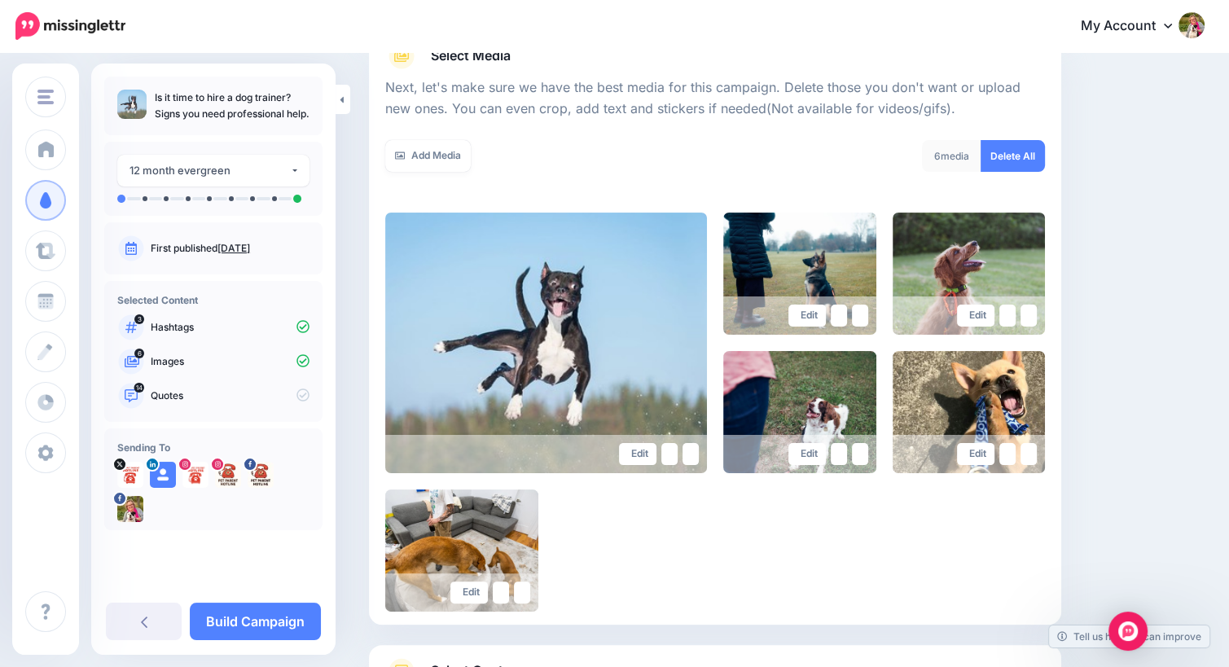
scroll to position [350, 0]
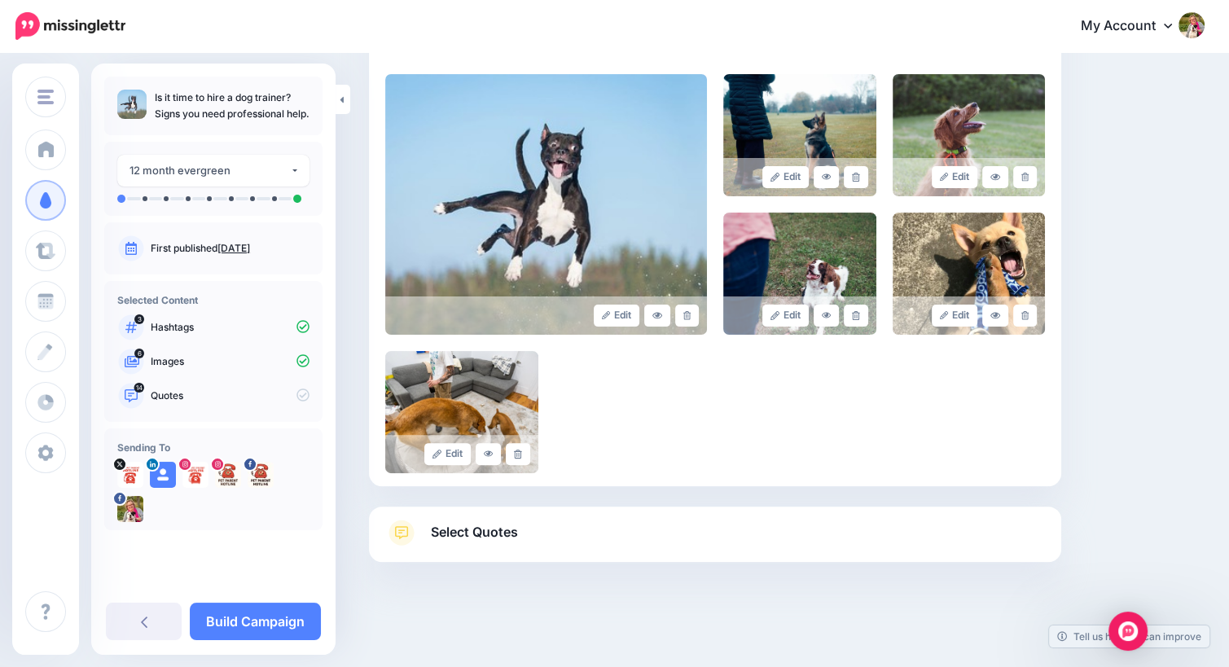
click at [481, 524] on span "Select Quotes" at bounding box center [474, 532] width 87 height 22
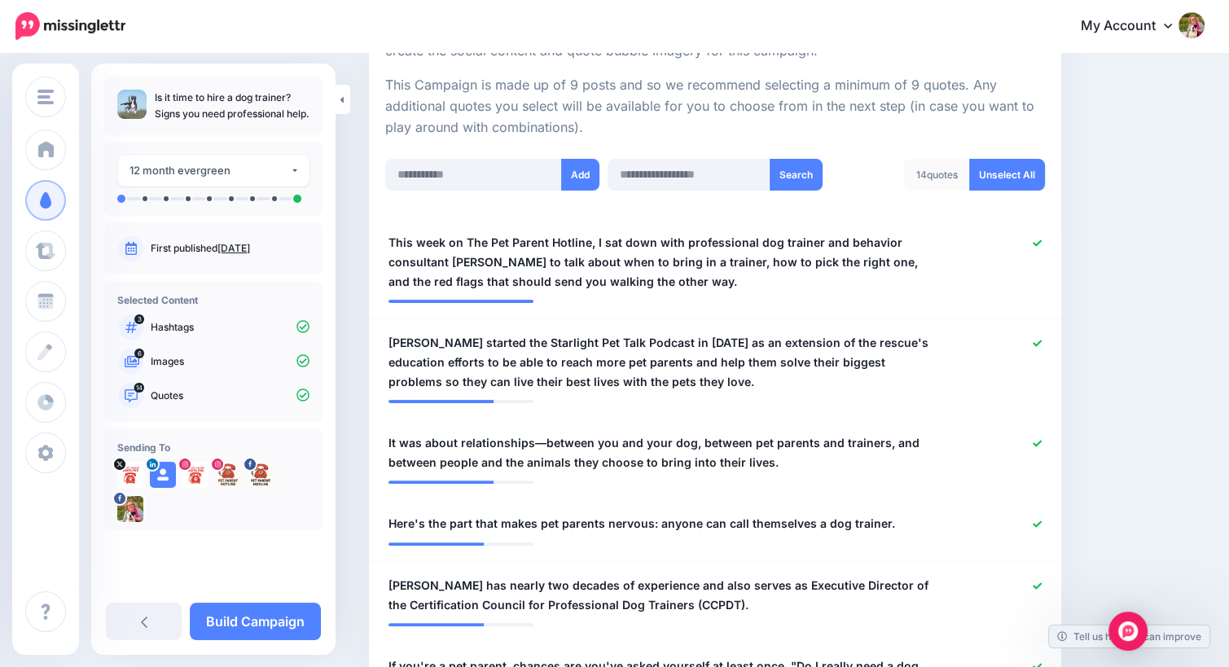
scroll to position [349, 0]
click at [1042, 239] on icon at bounding box center [1037, 243] width 9 height 9
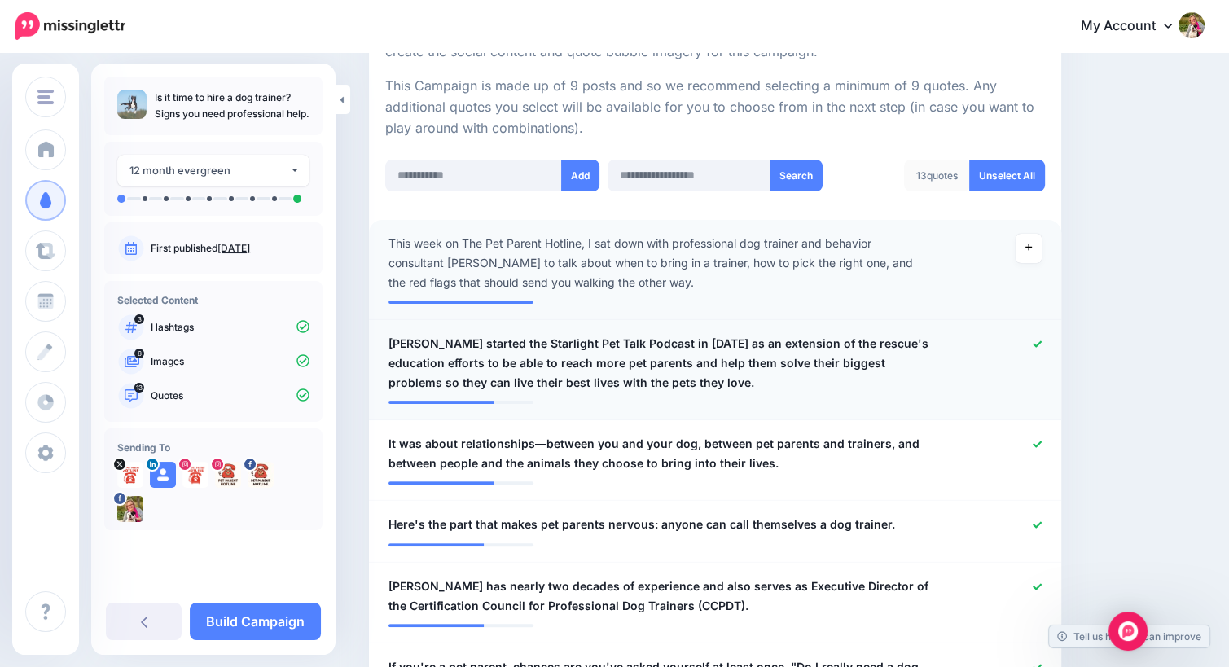
click at [1042, 339] on link at bounding box center [1037, 344] width 9 height 11
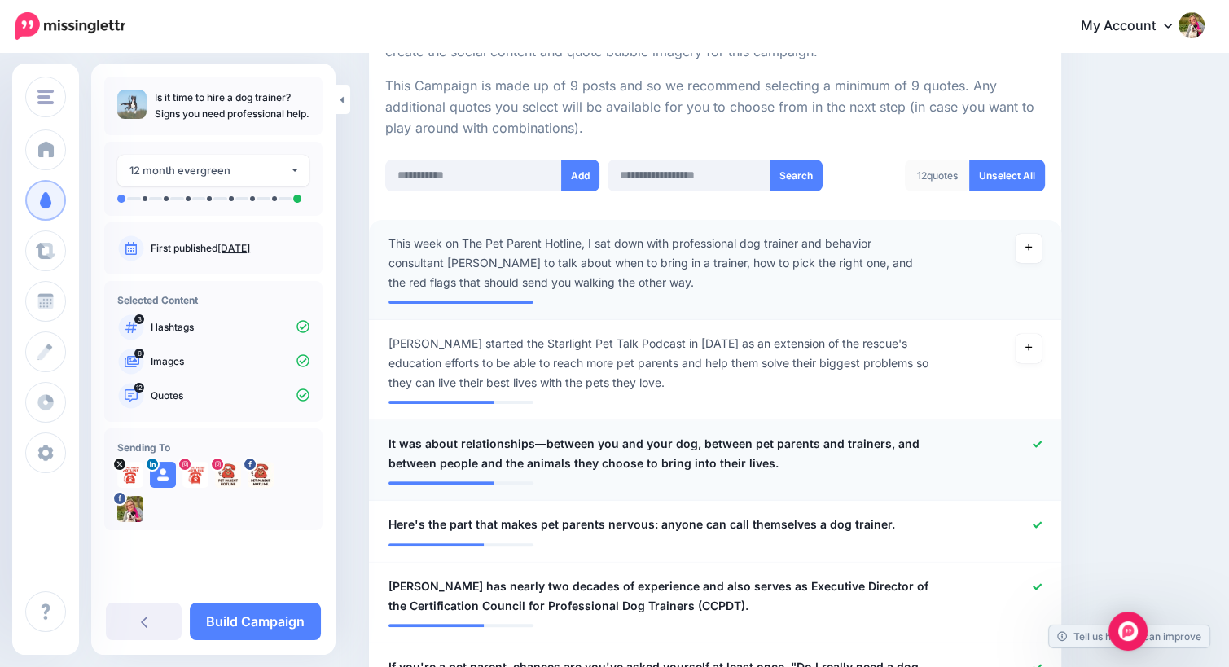
click at [1042, 442] on icon at bounding box center [1037, 444] width 9 height 9
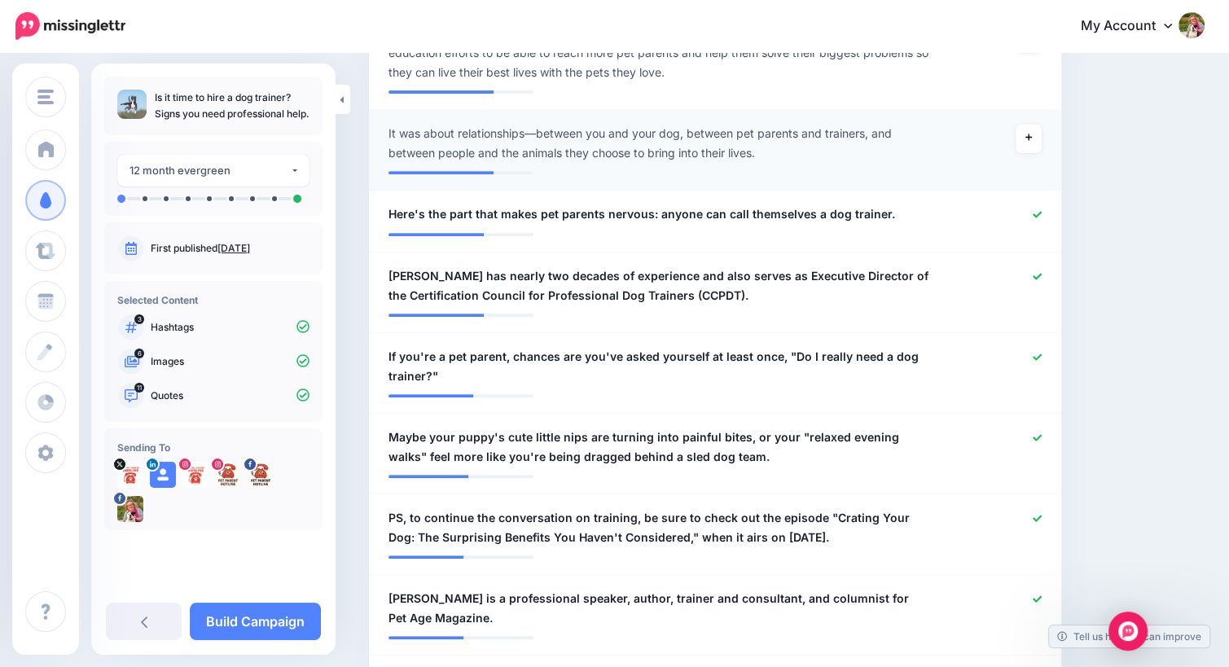
scroll to position [652, 0]
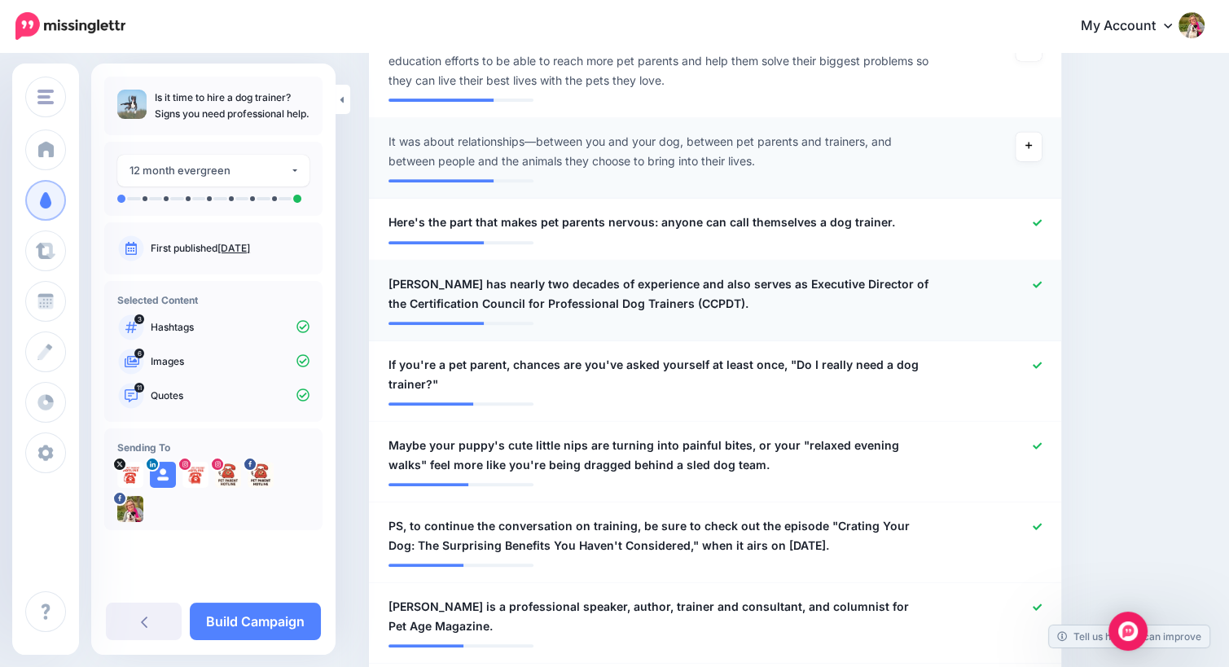
click at [1042, 280] on icon at bounding box center [1037, 284] width 9 height 9
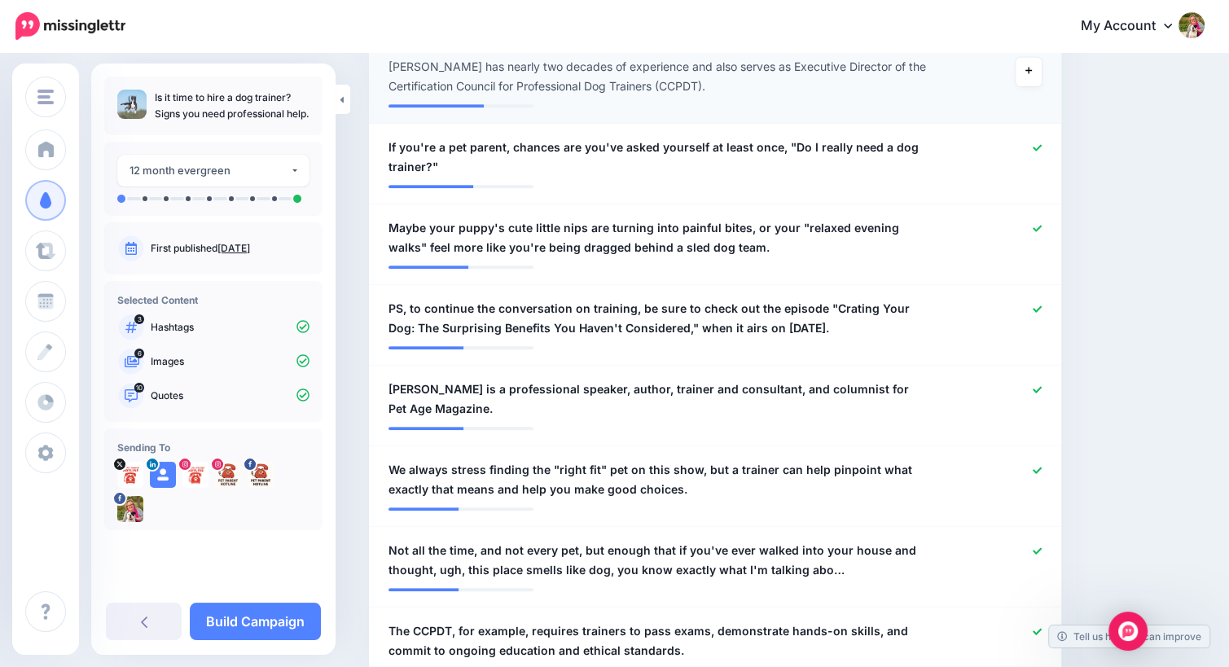
scroll to position [861, 0]
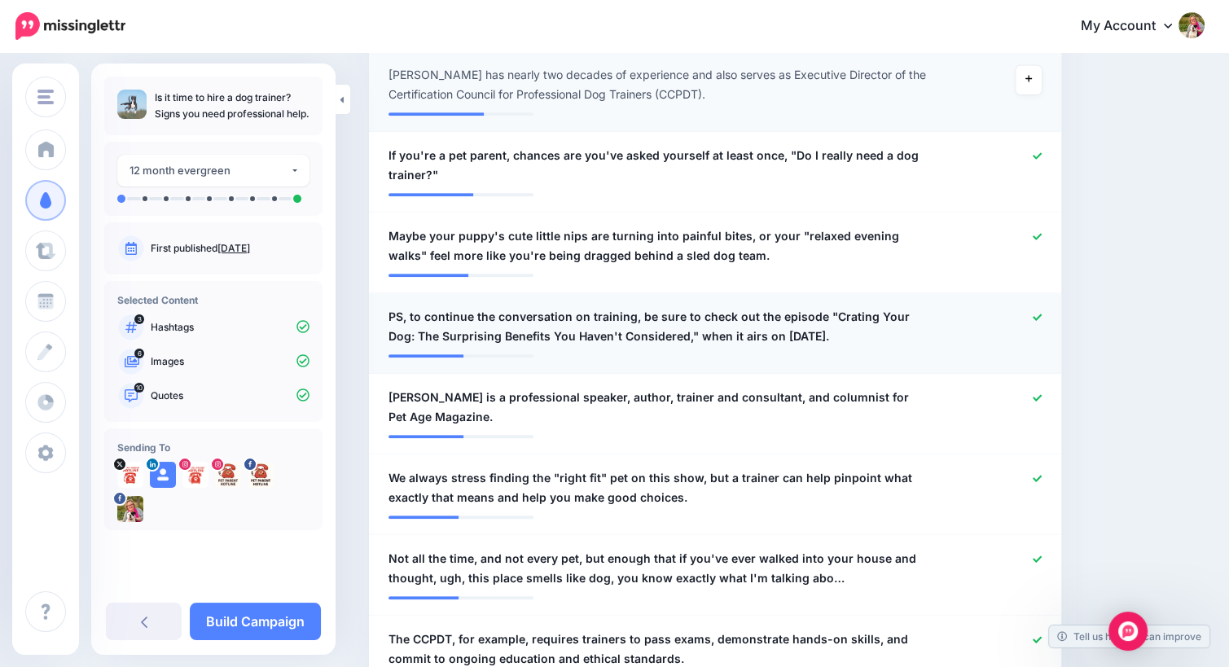
click at [1042, 315] on icon at bounding box center [1037, 317] width 9 height 7
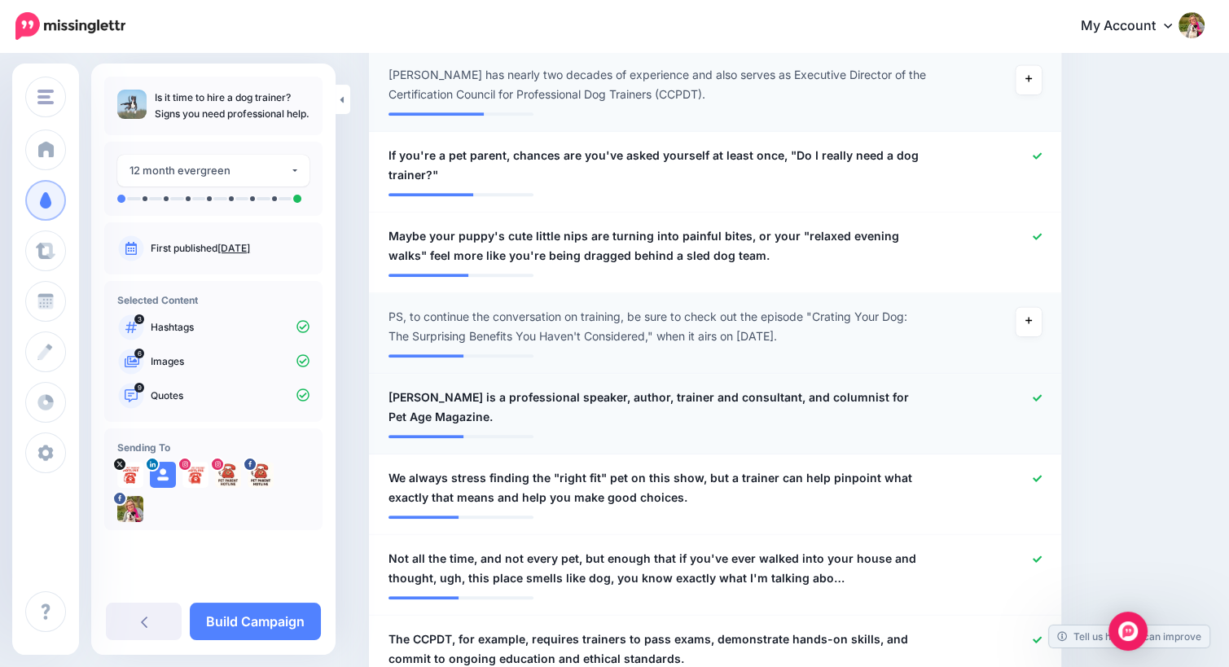
click at [1044, 388] on div at bounding box center [997, 407] width 113 height 39
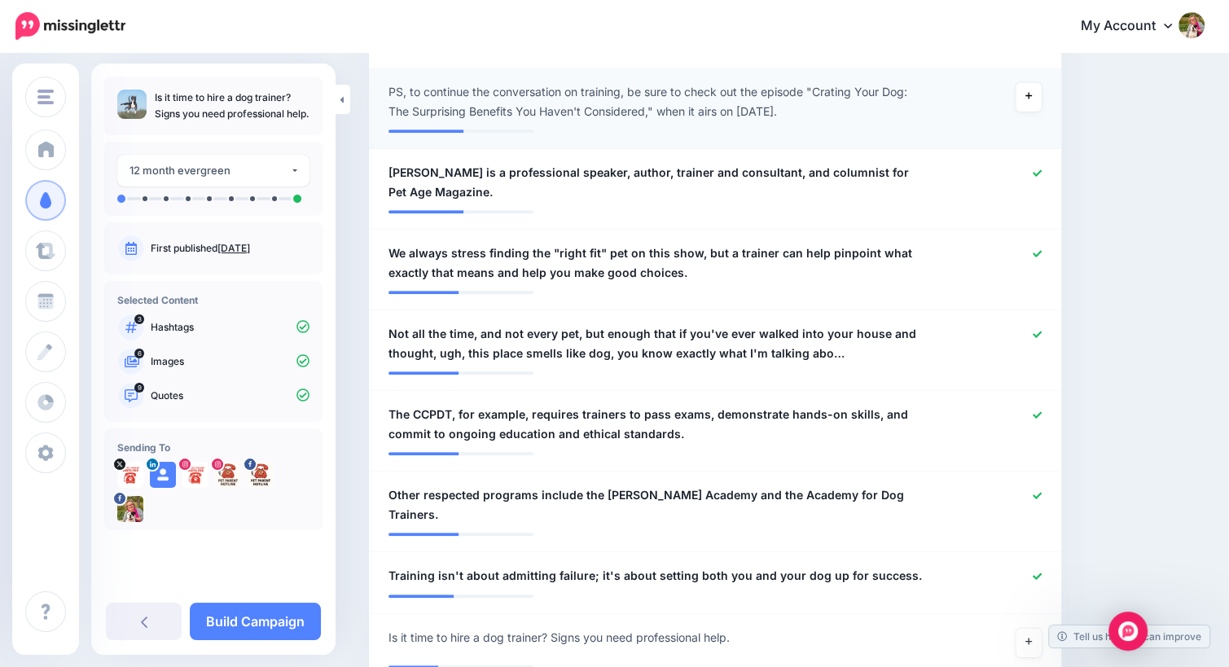
scroll to position [1070, 0]
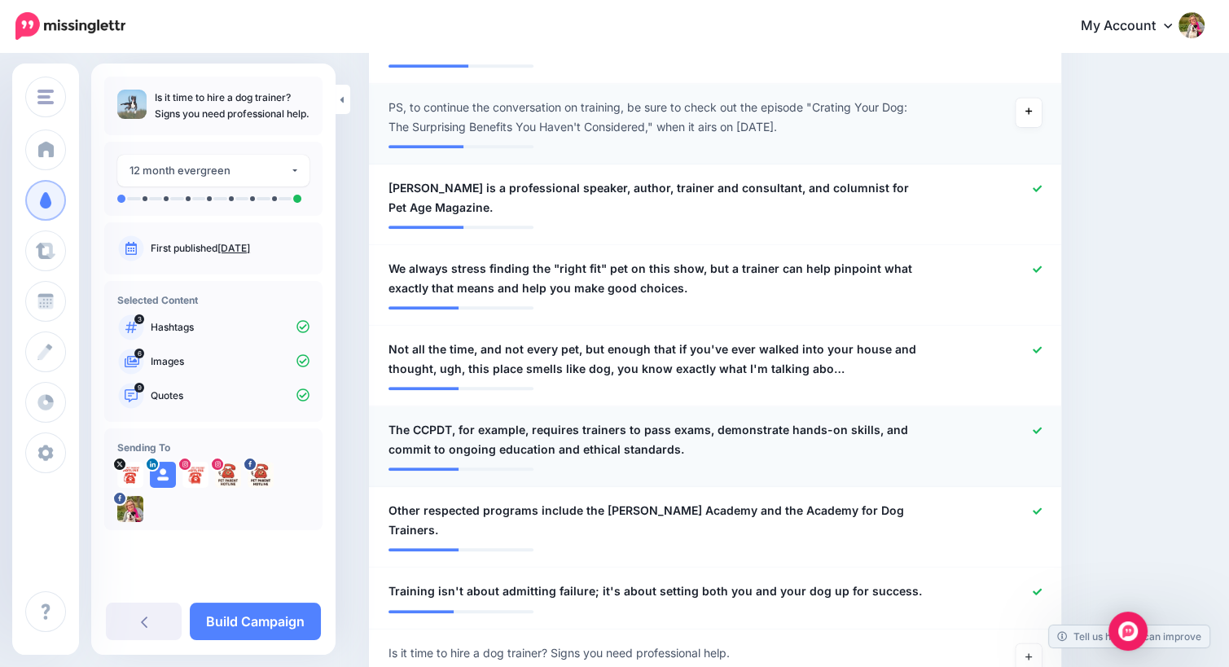
click at [1042, 431] on icon at bounding box center [1037, 430] width 9 height 7
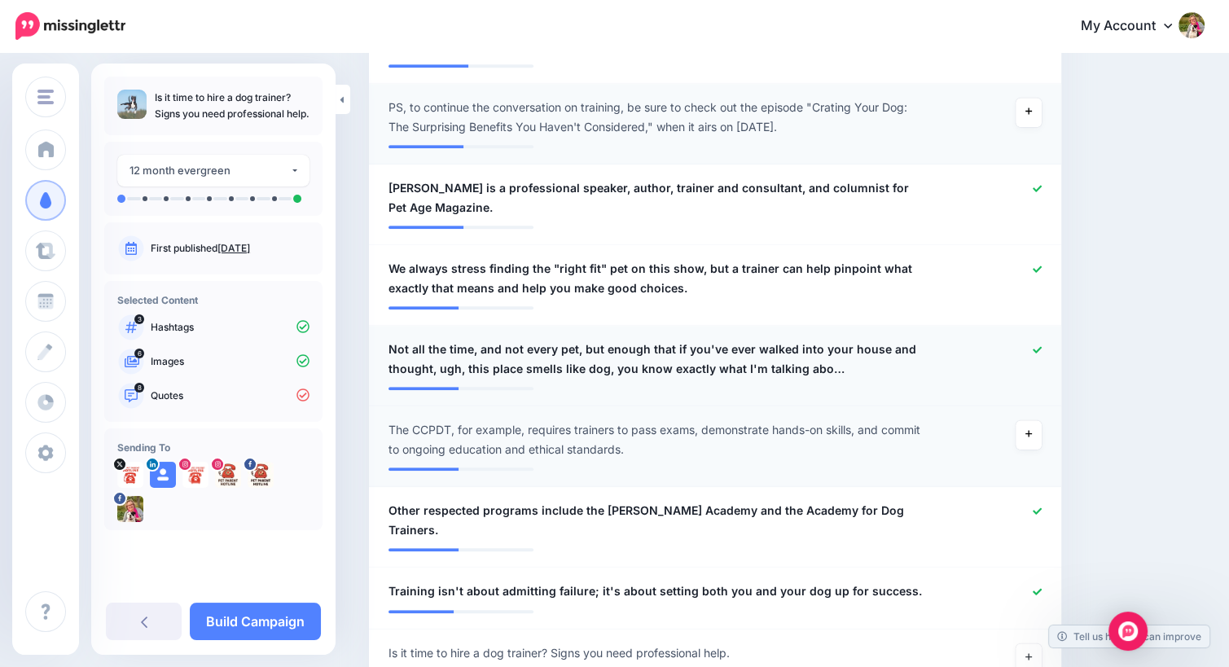
click at [1046, 342] on div at bounding box center [997, 359] width 113 height 39
click at [1042, 512] on icon at bounding box center [1037, 510] width 9 height 7
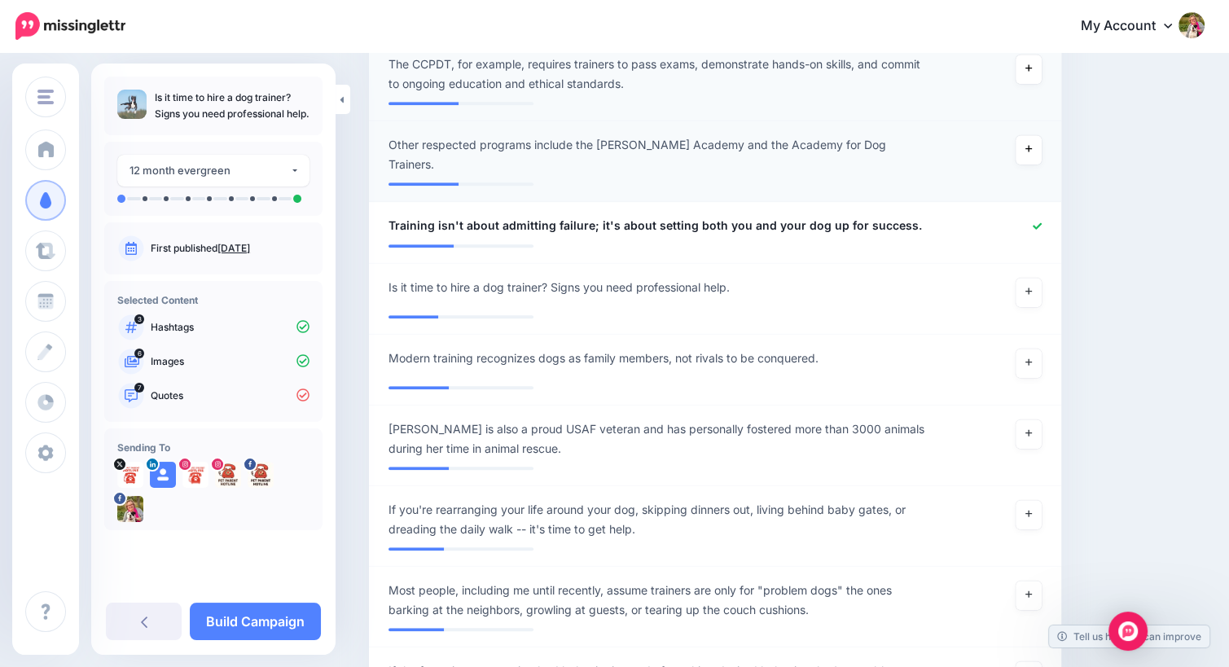
scroll to position [1420, 0]
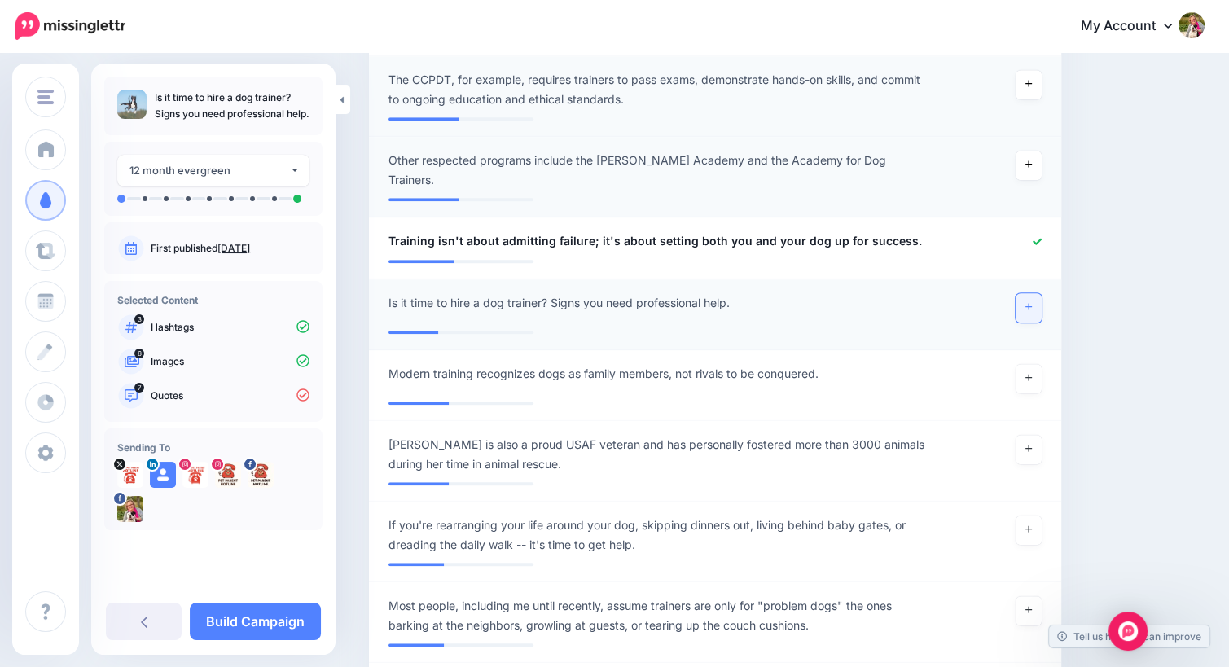
click at [1032, 304] on icon at bounding box center [1028, 307] width 7 height 7
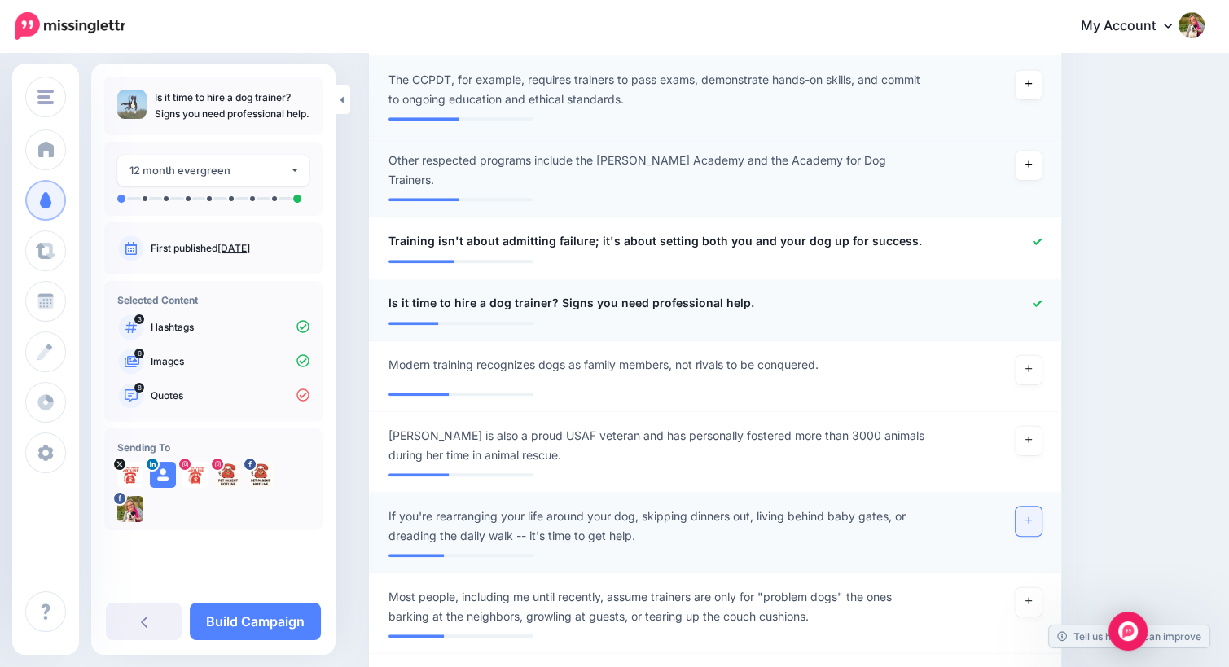
click at [1032, 516] on icon at bounding box center [1028, 520] width 7 height 9
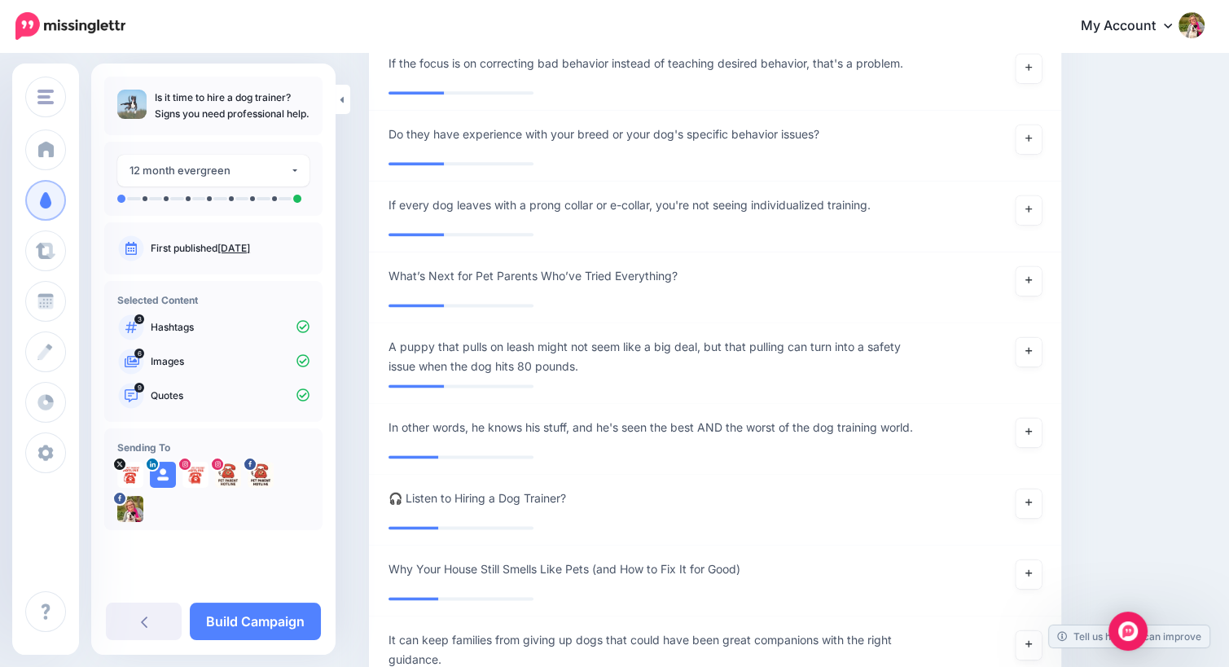
scroll to position [2019, 0]
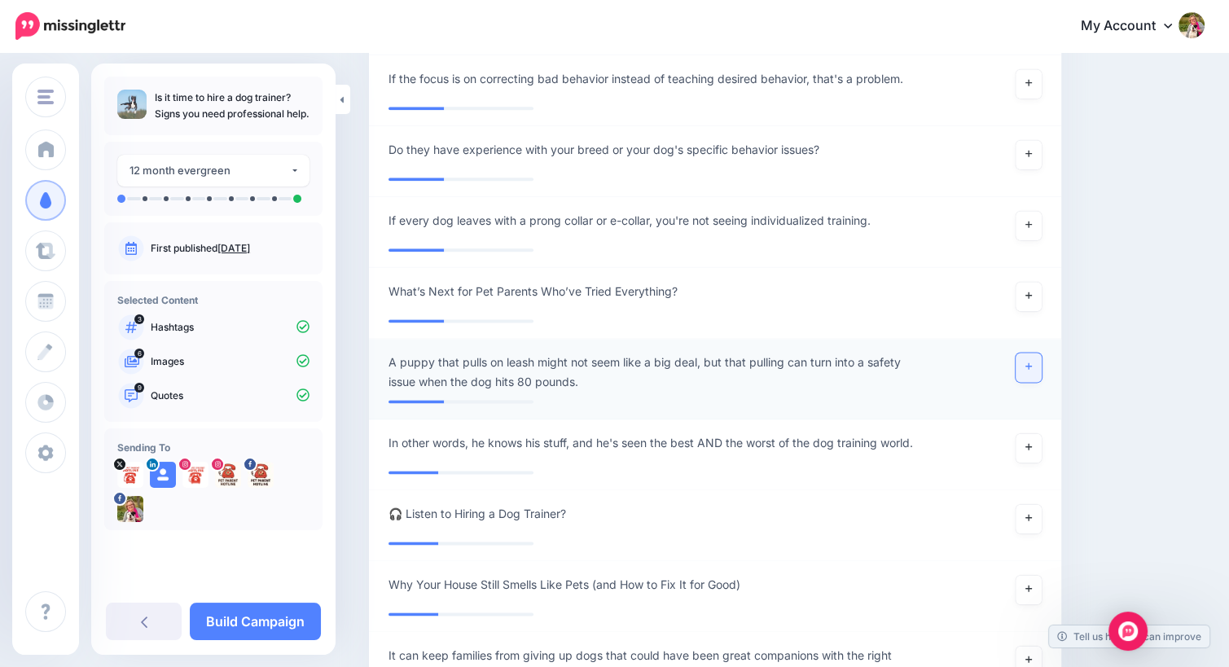
click at [1042, 353] on link at bounding box center [1029, 367] width 26 height 29
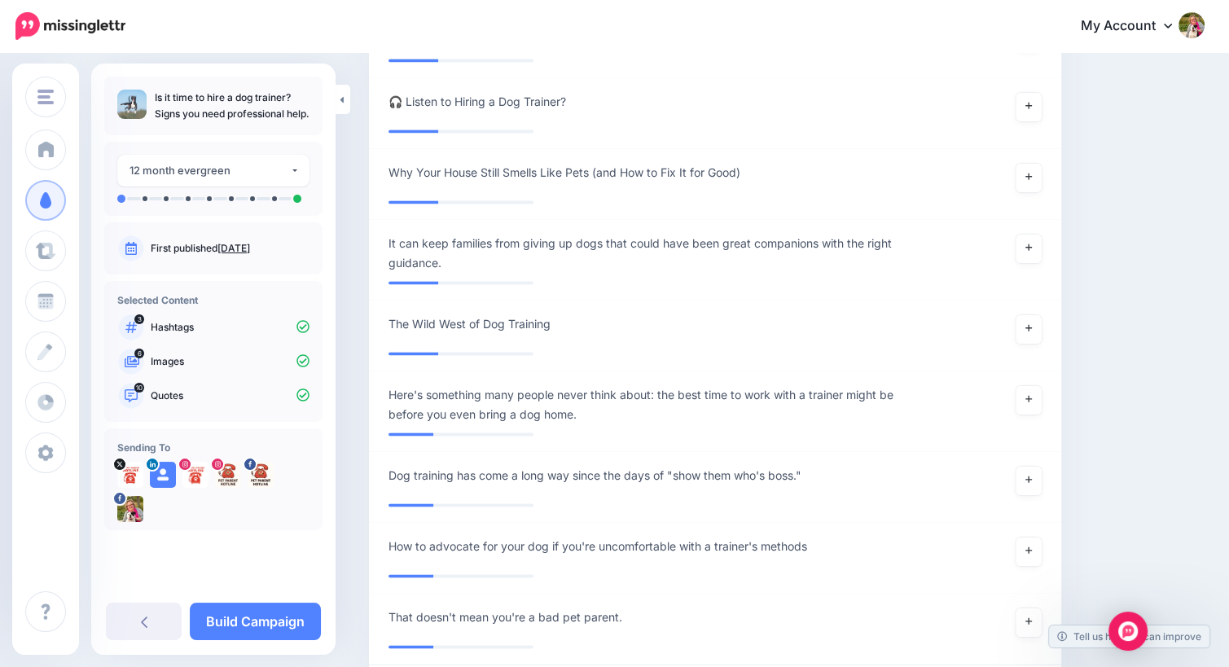
scroll to position [2462, 0]
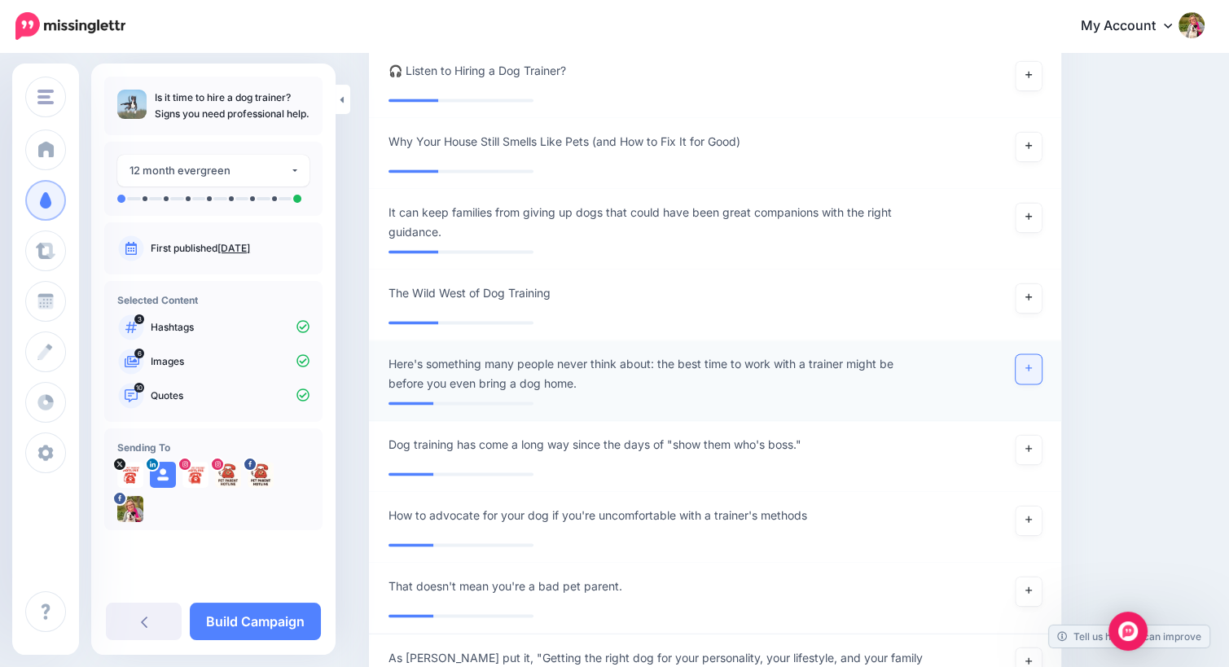
click at [1032, 365] on icon at bounding box center [1028, 368] width 7 height 7
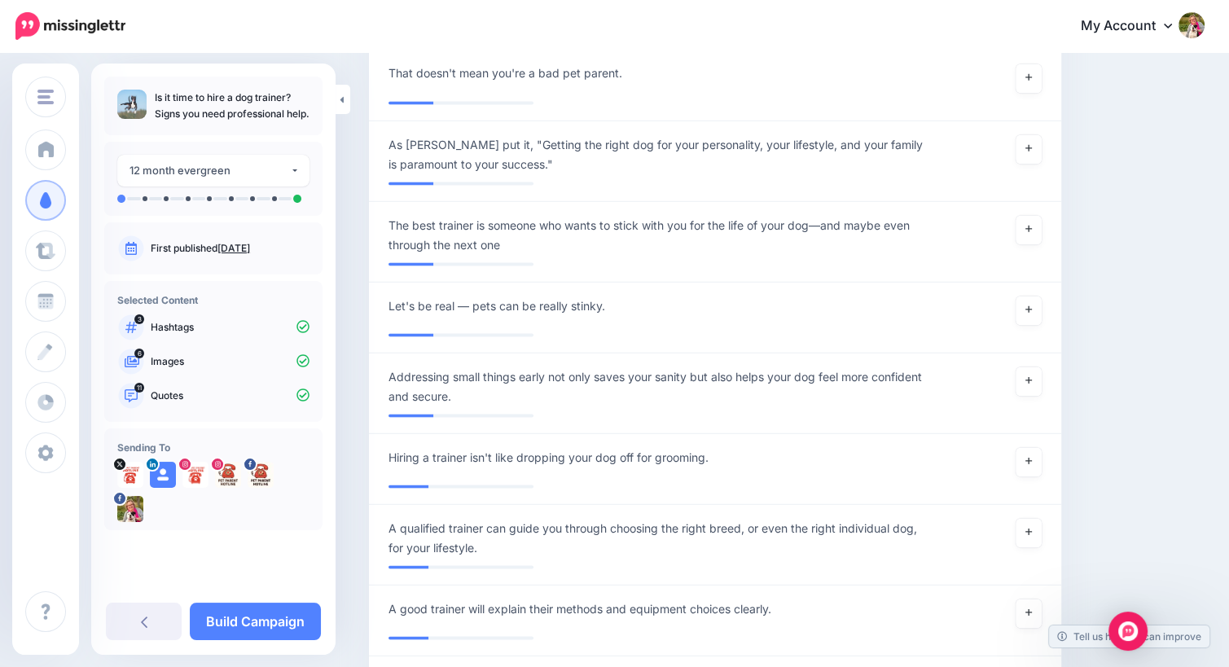
scroll to position [2952, 0]
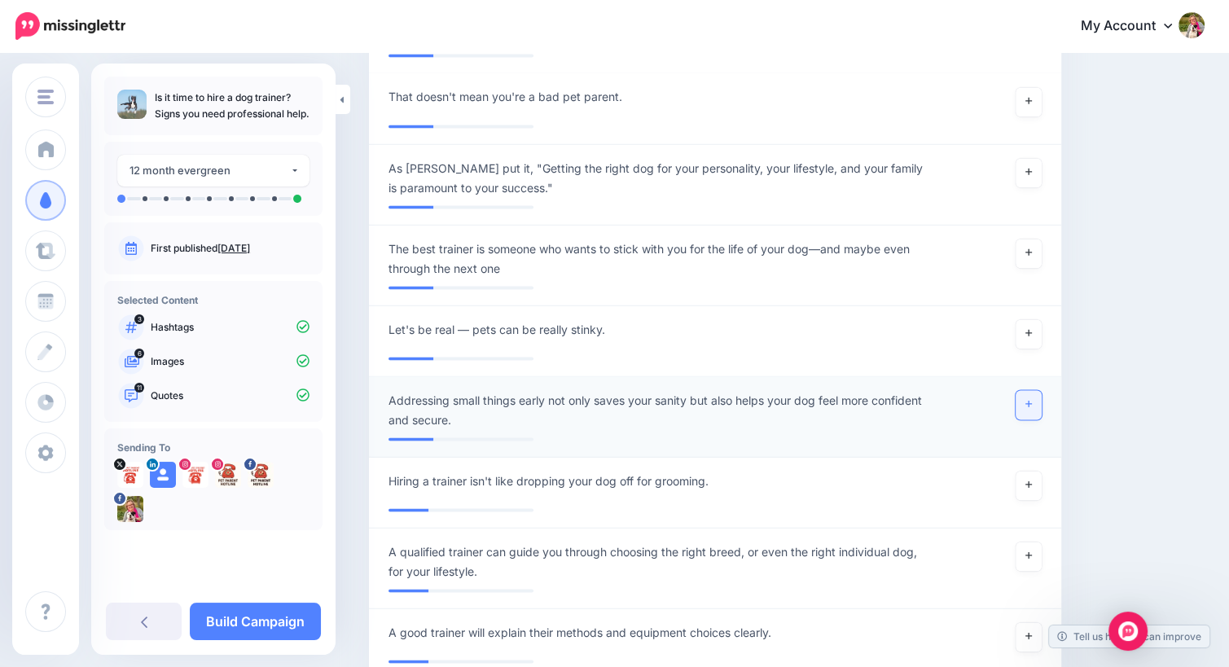
click at [1032, 399] on icon at bounding box center [1028, 403] width 7 height 9
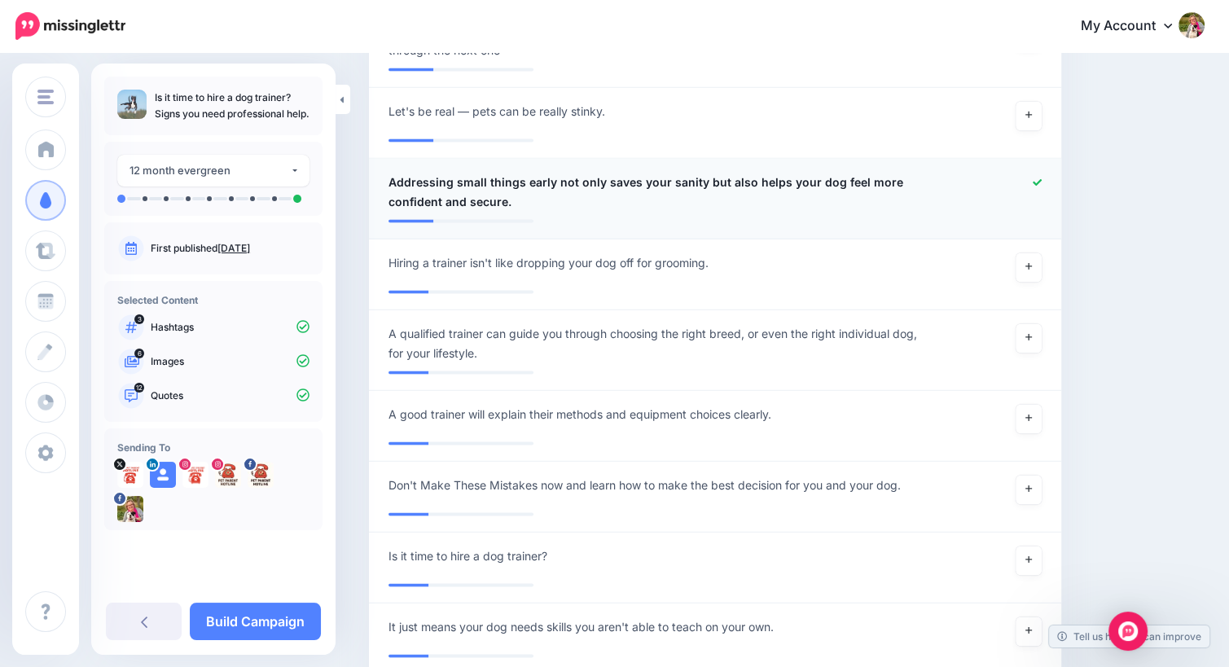
scroll to position [3185, 0]
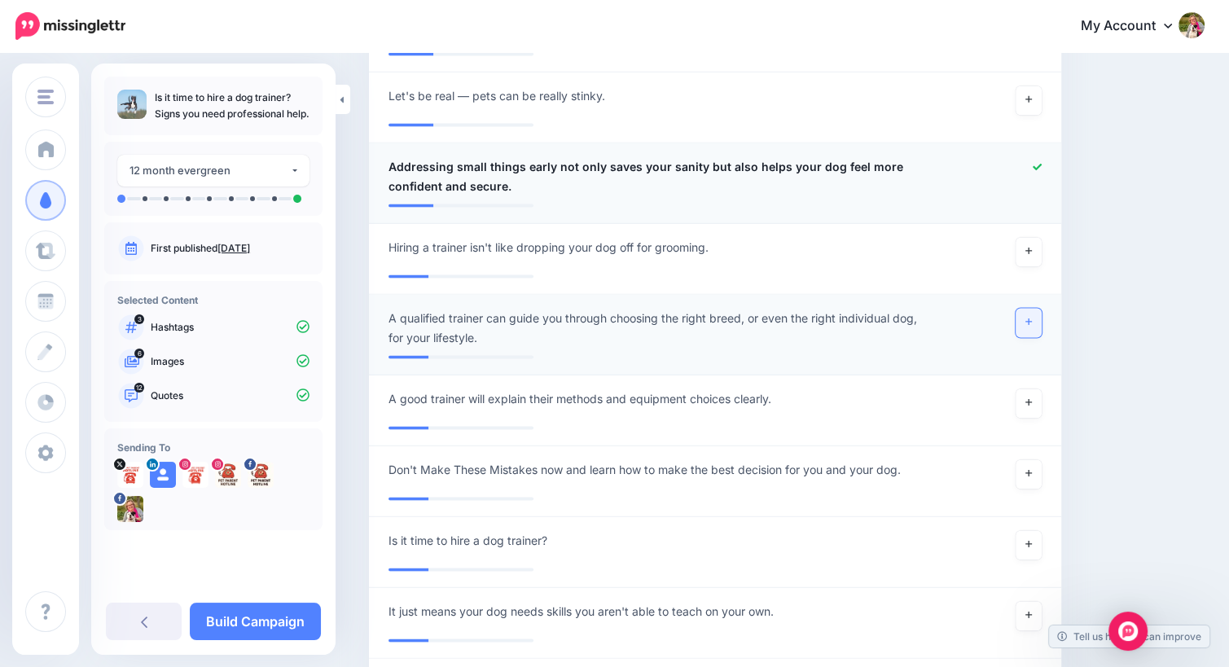
click at [1036, 318] on link at bounding box center [1029, 323] width 26 height 29
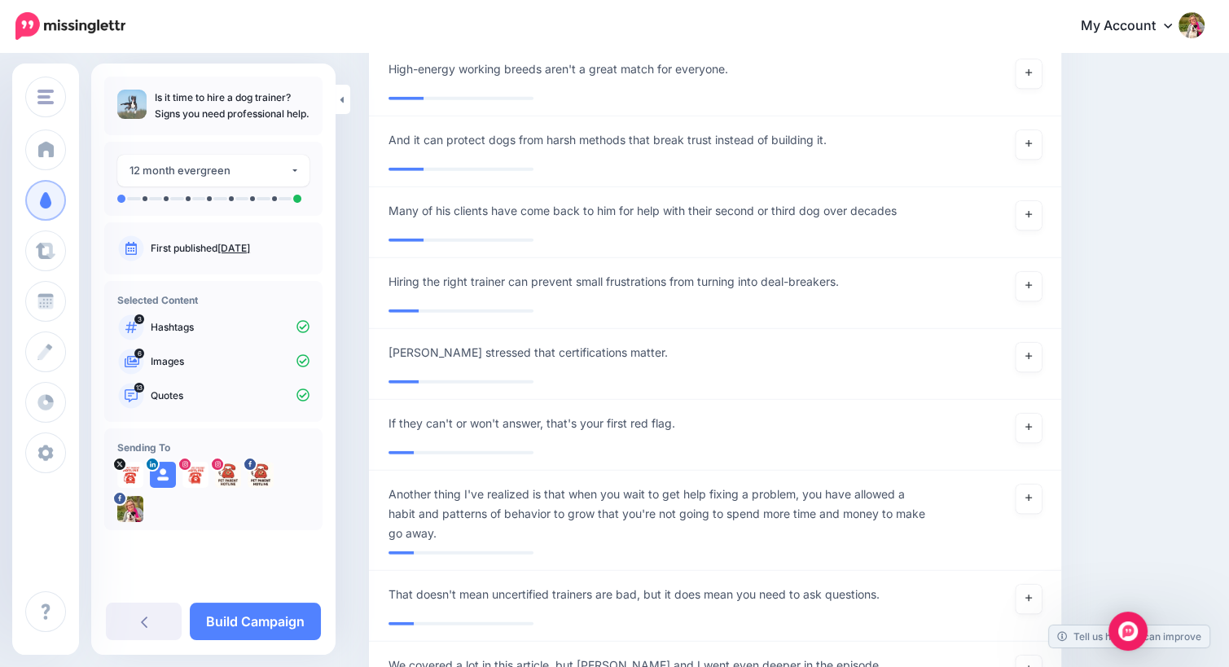
scroll to position [4315, 0]
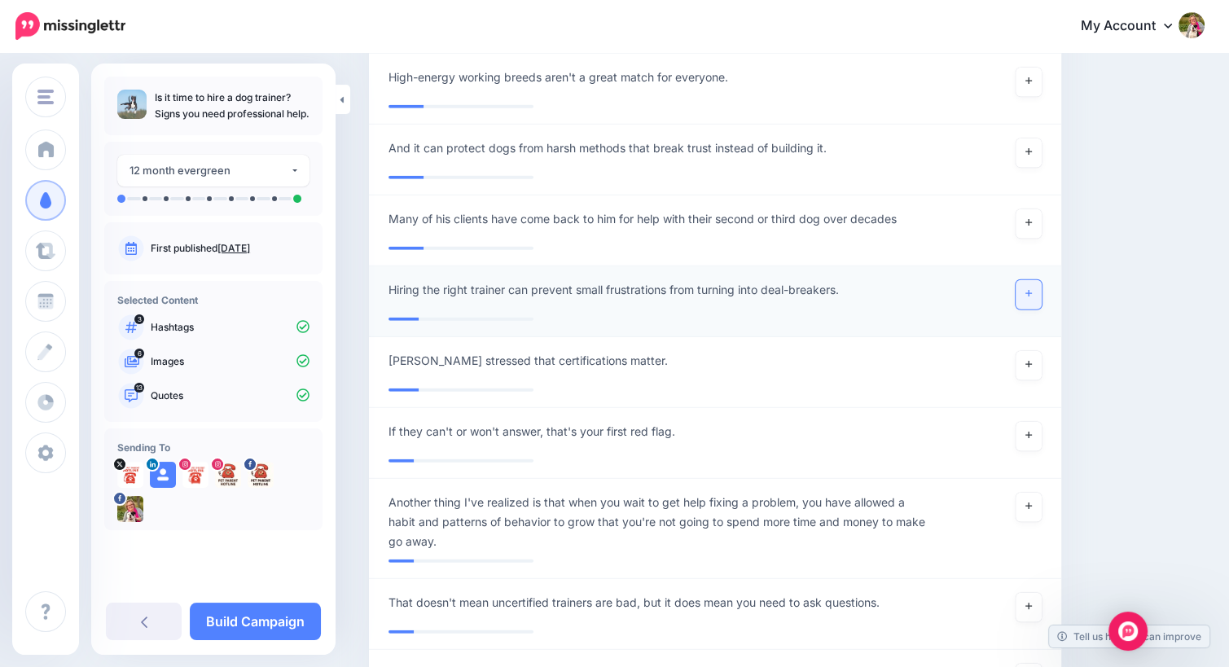
click at [1039, 290] on link at bounding box center [1029, 294] width 26 height 29
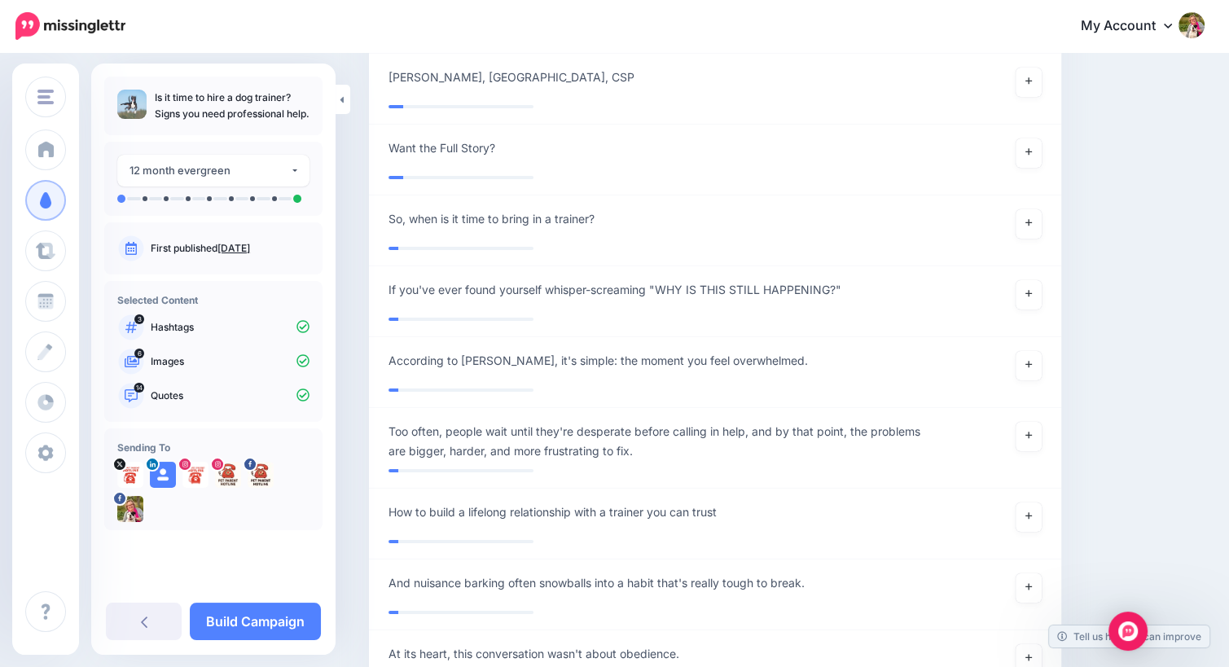
scroll to position [5835, 0]
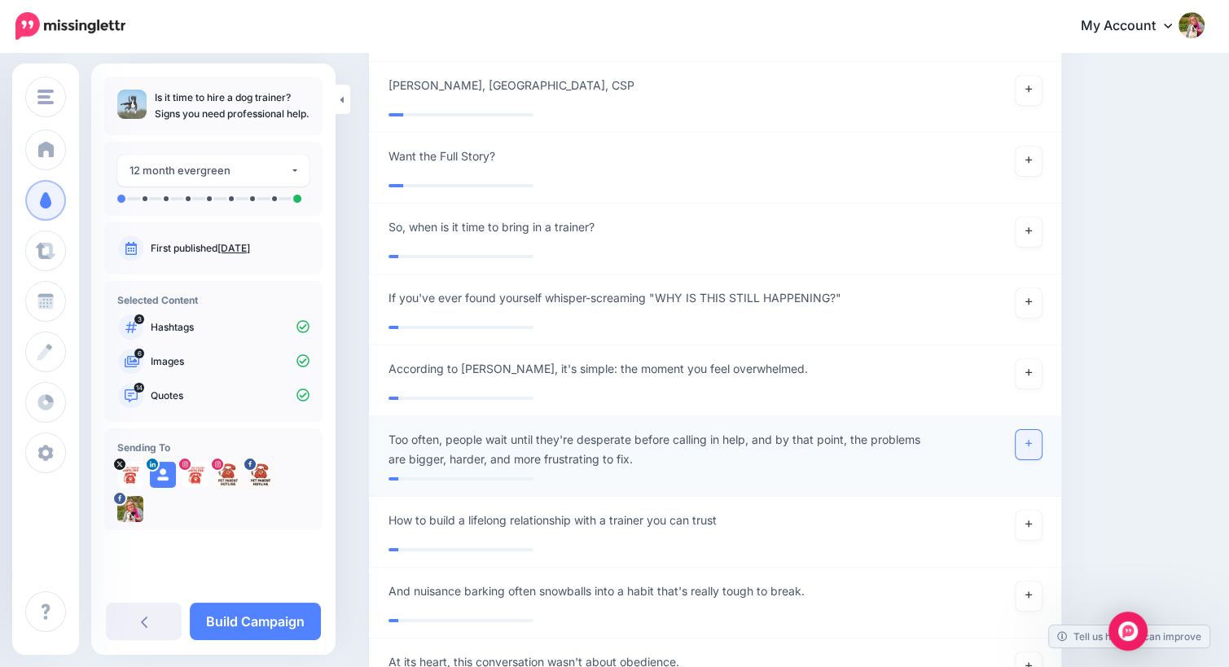
click at [1042, 441] on link at bounding box center [1029, 444] width 26 height 29
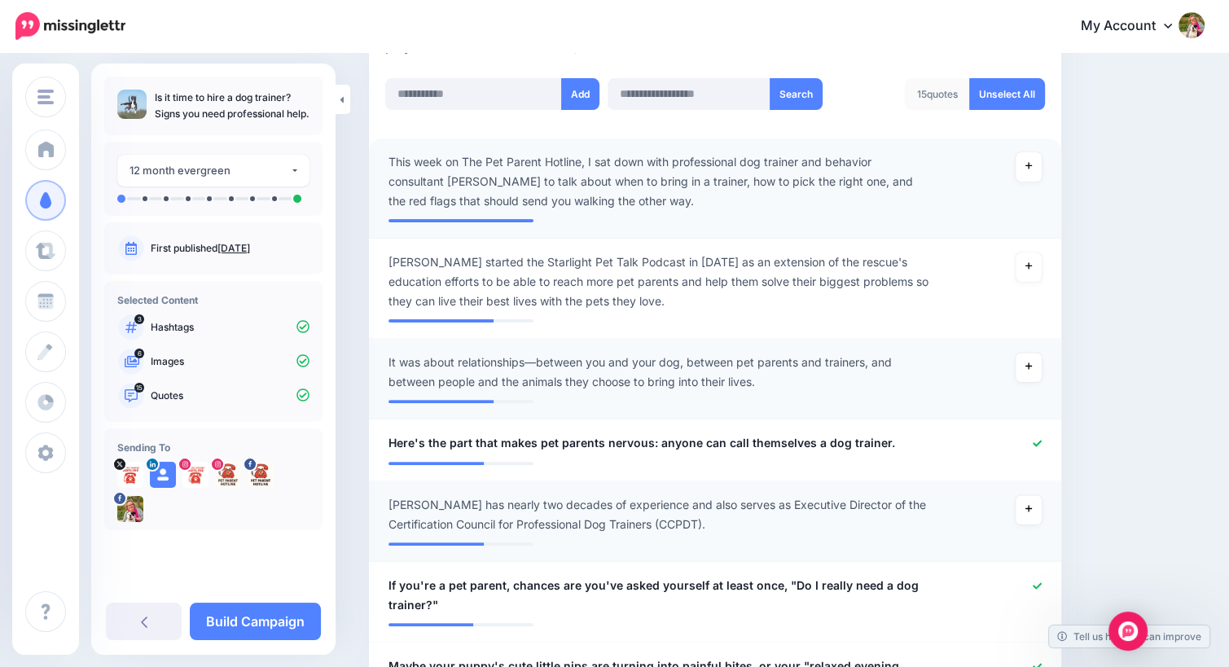
scroll to position [415, 0]
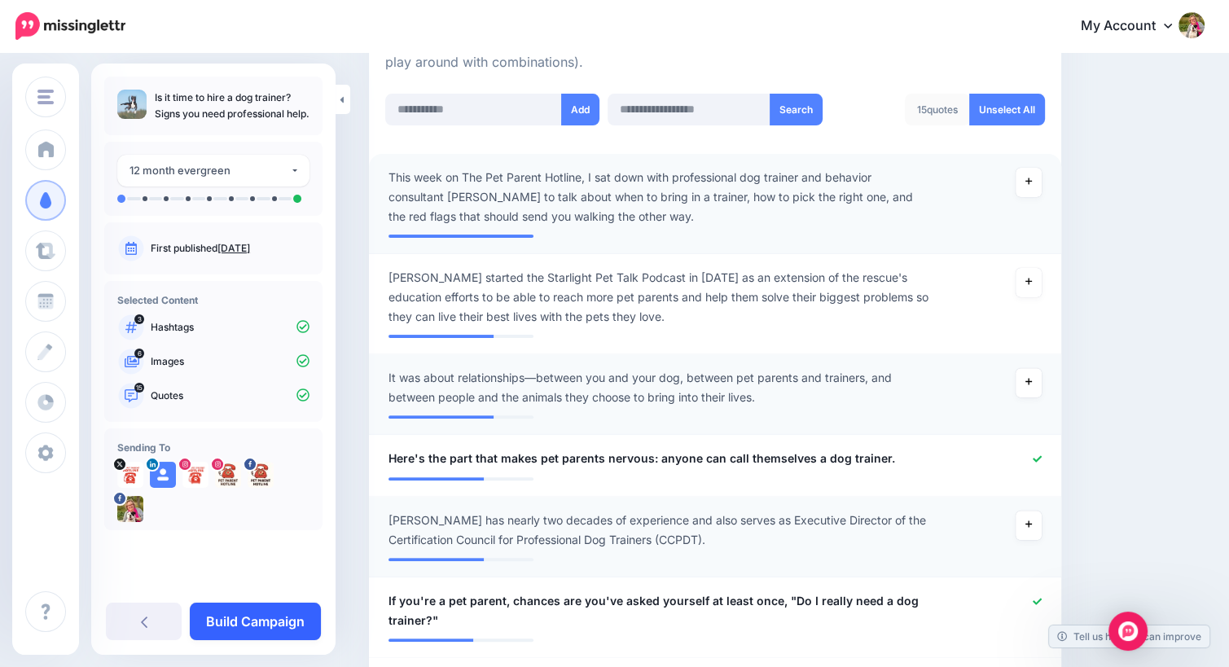
click at [256, 615] on link "Build Campaign" at bounding box center [255, 621] width 131 height 37
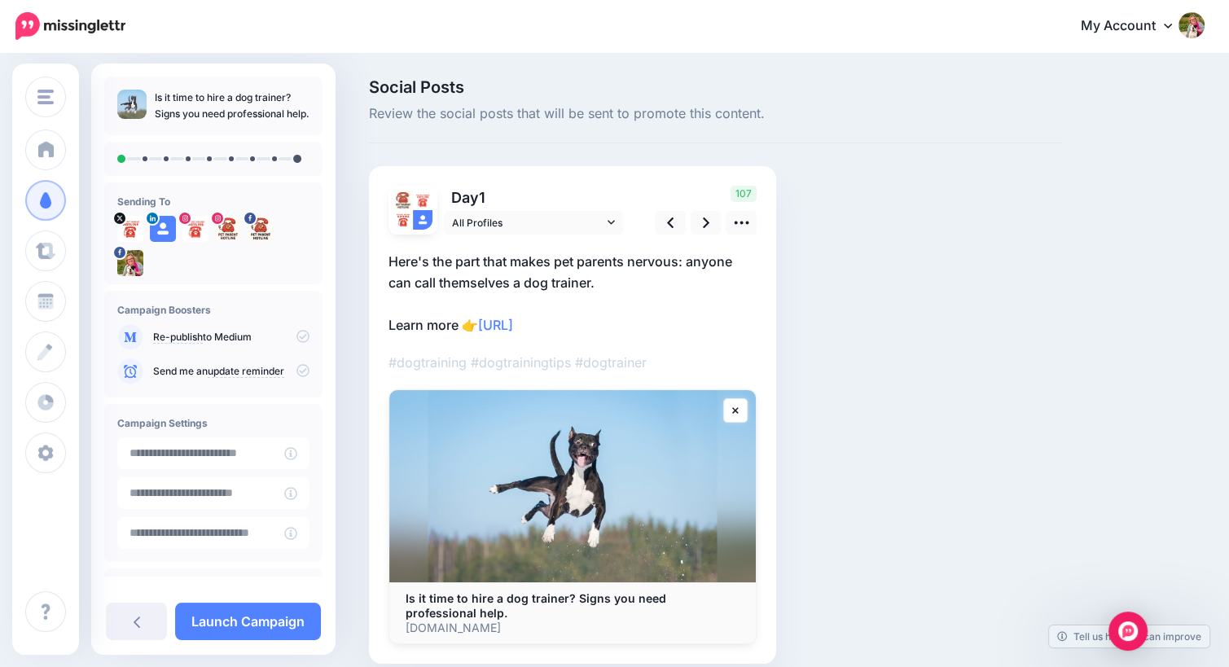
click at [601, 260] on p "Here's the part that makes pet parents nervous: anyone can call themselves a do…" at bounding box center [573, 293] width 368 height 85
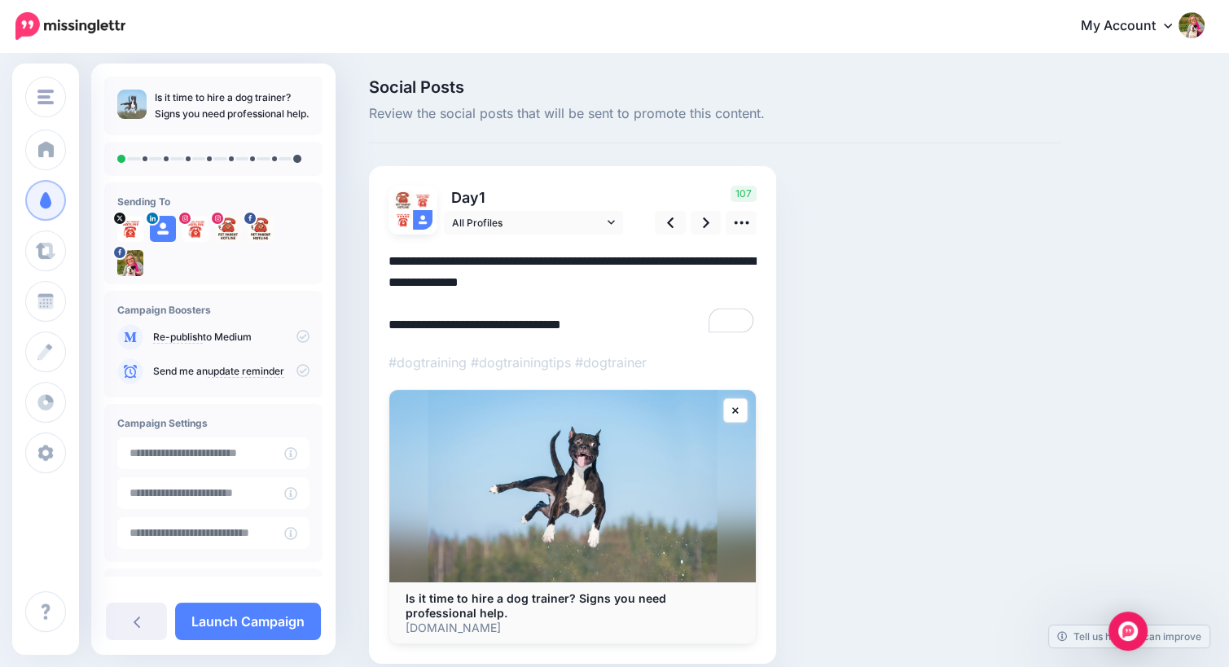
click at [510, 261] on textarea "**********" at bounding box center [573, 293] width 368 height 85
click at [665, 281] on textarea "**********" at bounding box center [573, 293] width 368 height 85
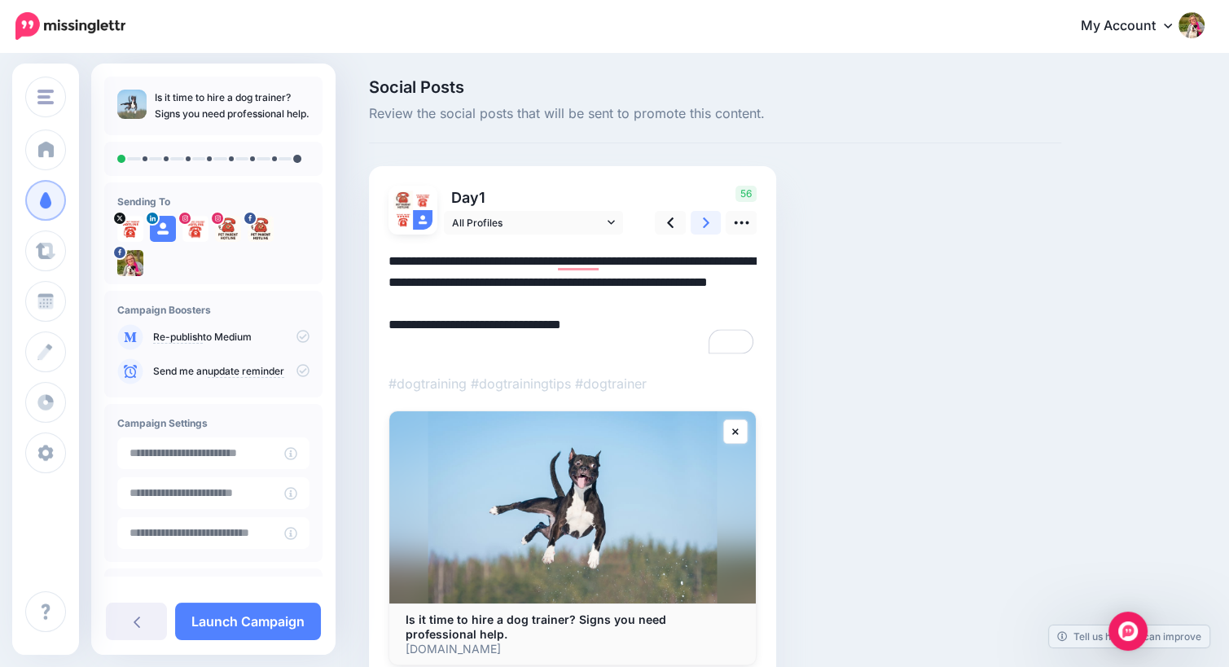
type textarea "**********"
click at [708, 225] on icon at bounding box center [706, 222] width 7 height 17
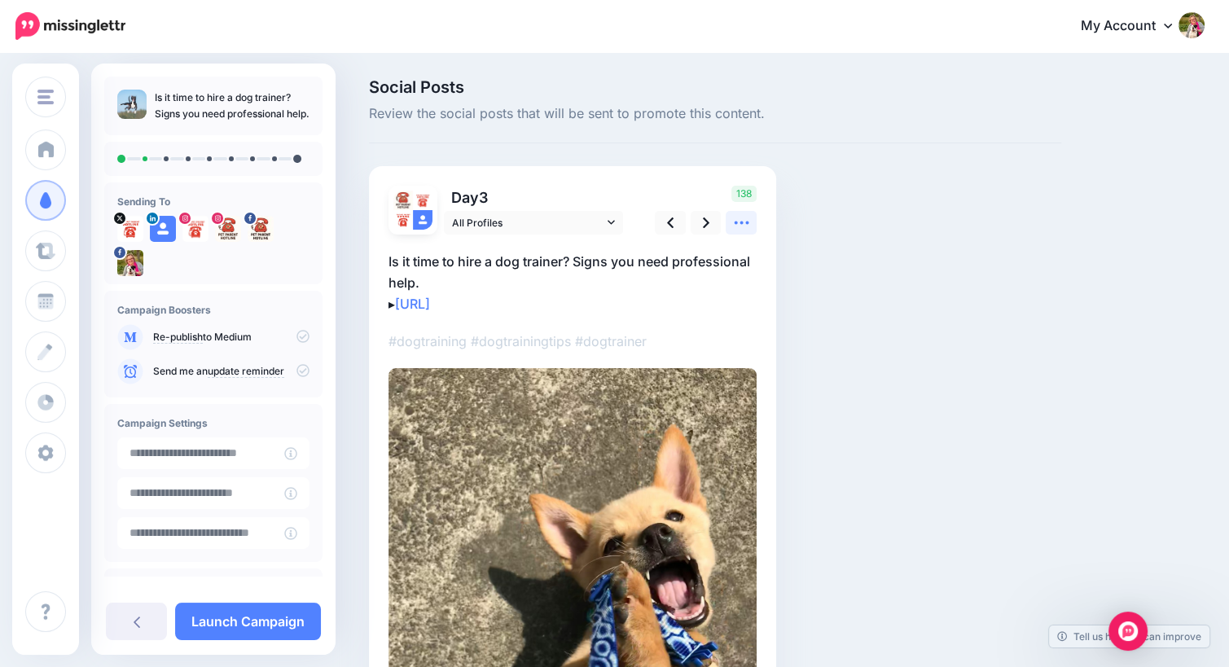
click at [741, 226] on icon at bounding box center [741, 222] width 17 height 17
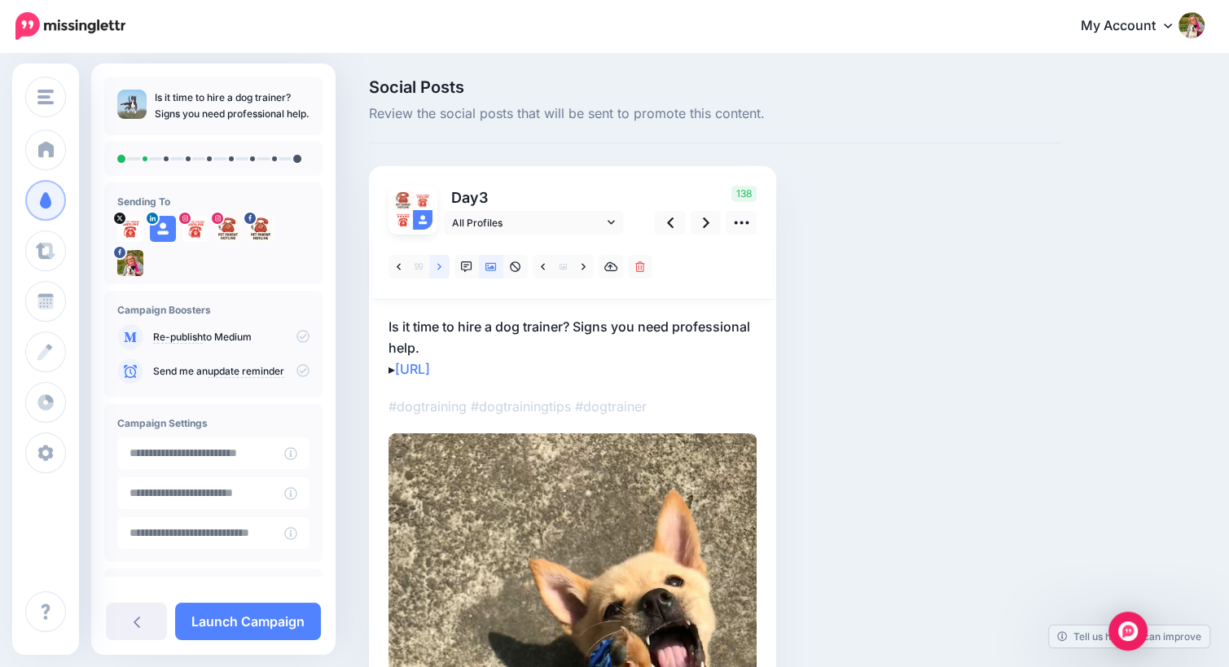
click at [439, 268] on icon at bounding box center [439, 266] width 4 height 7
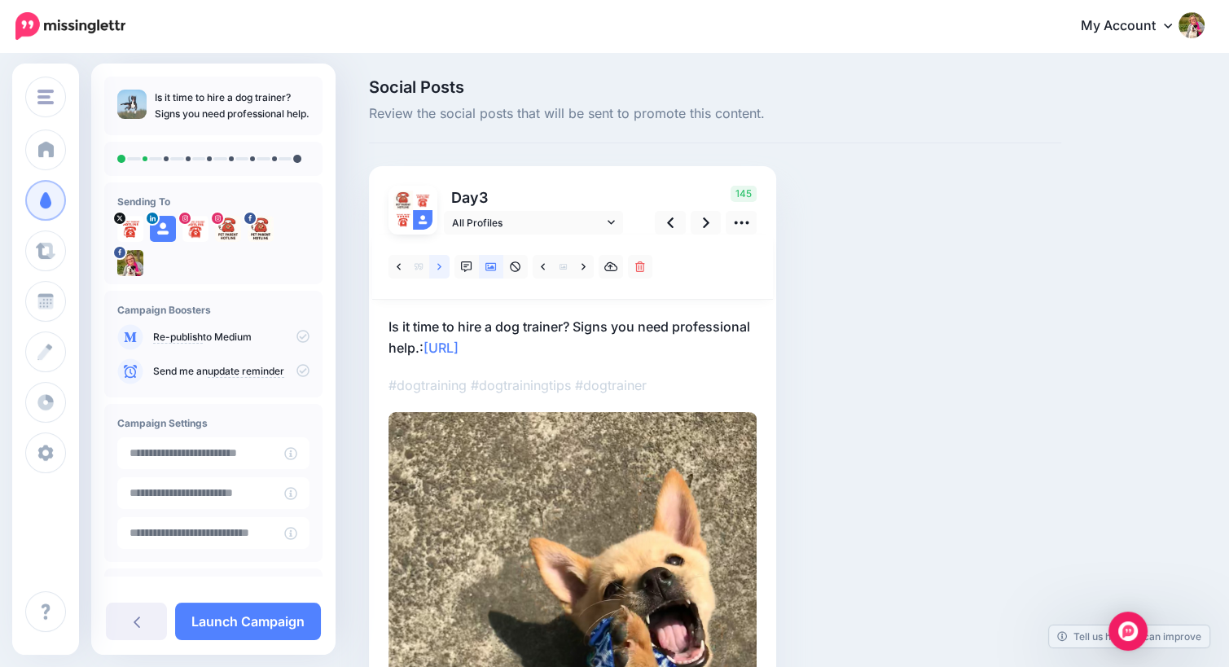
click at [439, 268] on icon at bounding box center [439, 266] width 4 height 7
click at [397, 267] on icon at bounding box center [399, 266] width 4 height 11
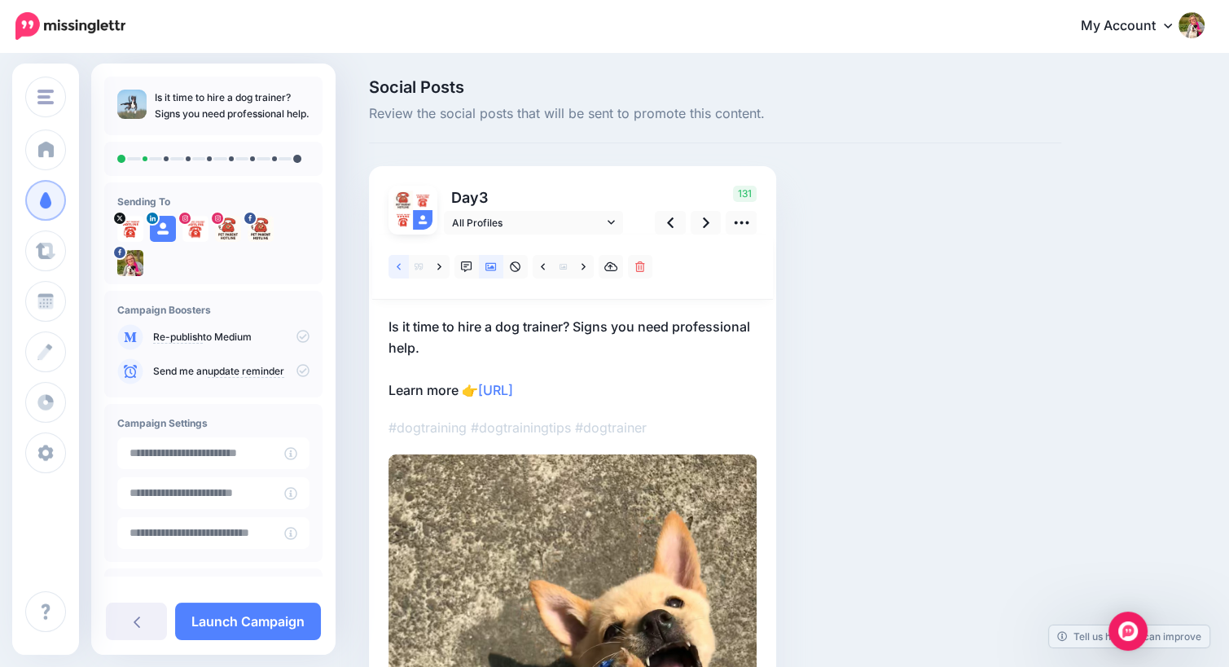
click at [397, 269] on icon at bounding box center [399, 266] width 4 height 11
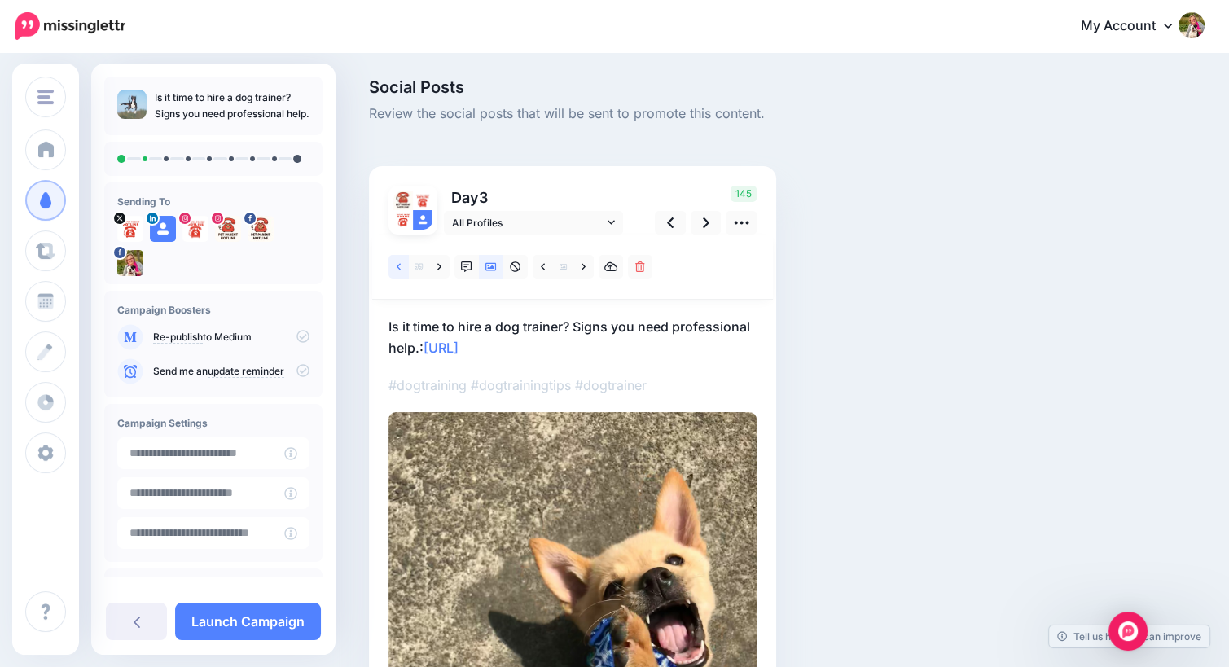
click at [397, 269] on icon at bounding box center [399, 266] width 4 height 11
click at [394, 260] on link at bounding box center [399, 267] width 20 height 24
click at [463, 266] on icon at bounding box center [466, 266] width 11 height 11
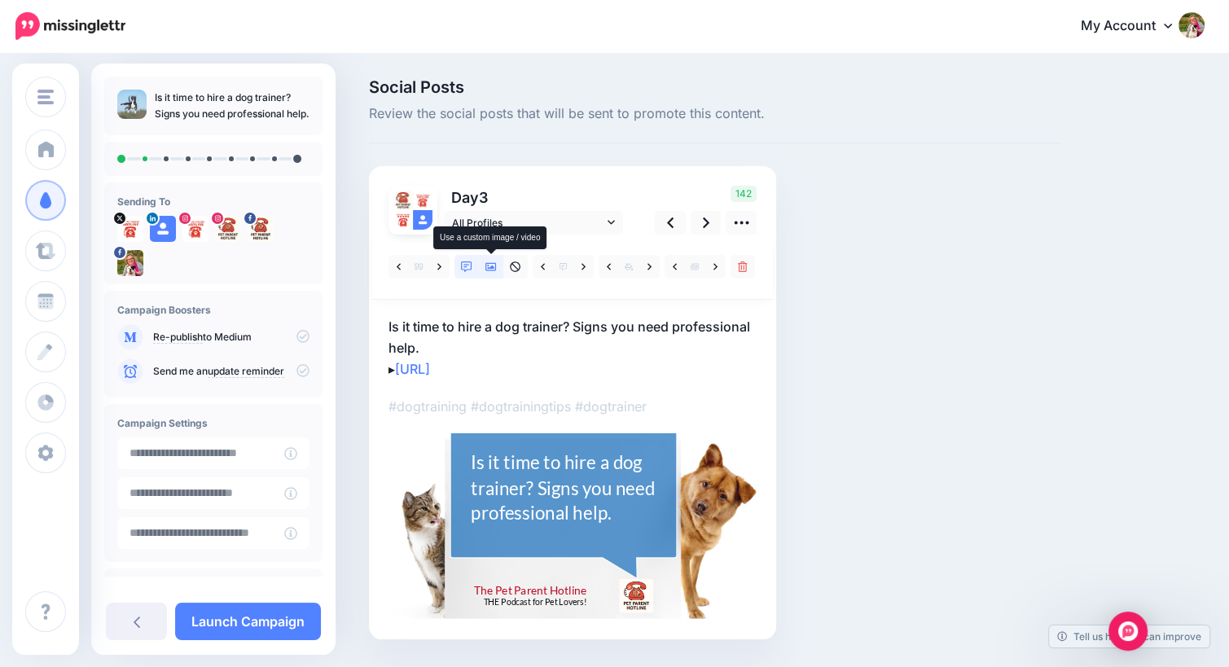
click at [489, 268] on icon at bounding box center [490, 267] width 11 height 8
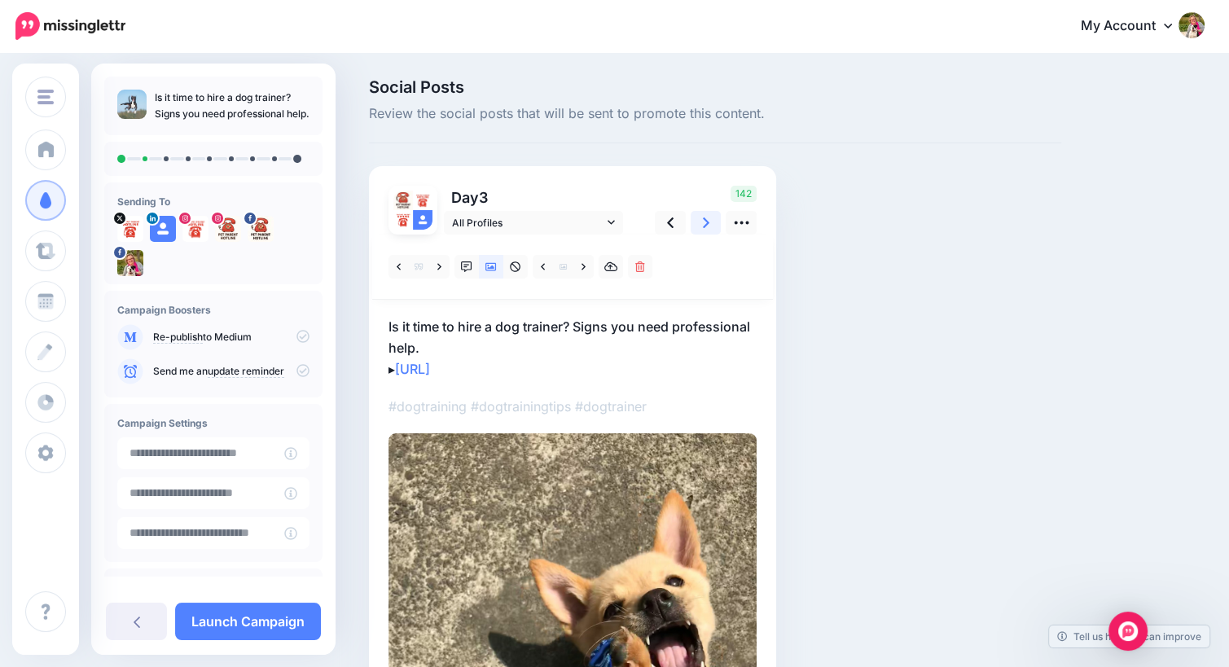
click at [704, 219] on icon at bounding box center [706, 222] width 7 height 11
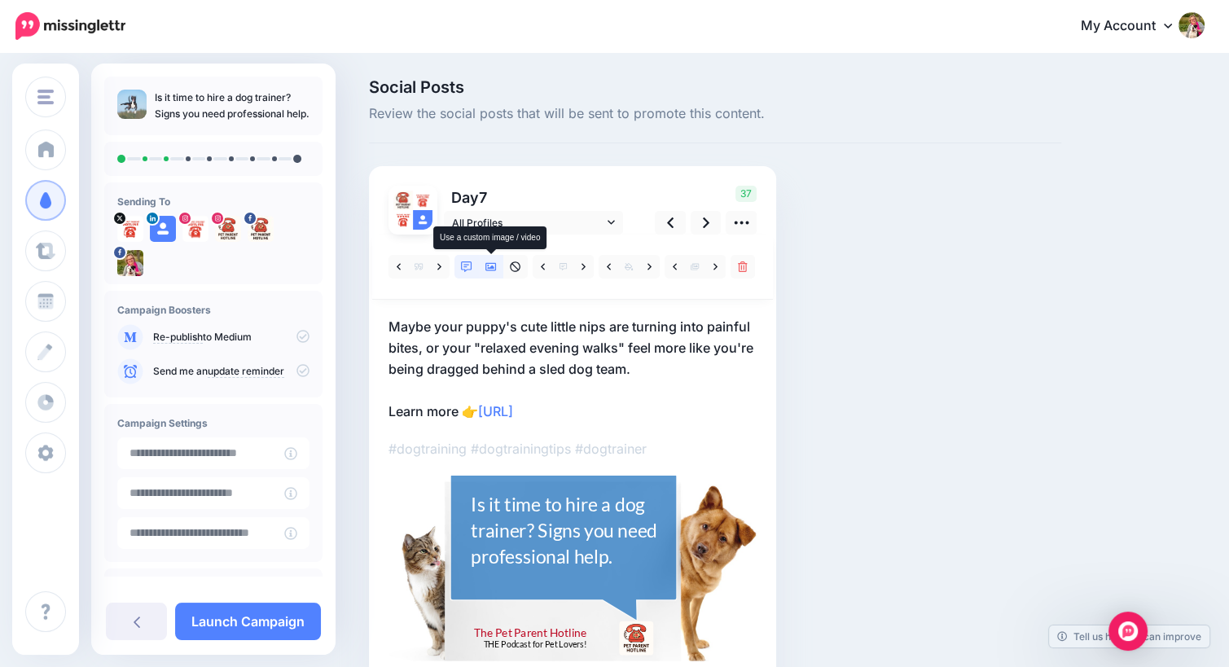
click at [492, 274] on link at bounding box center [491, 267] width 24 height 24
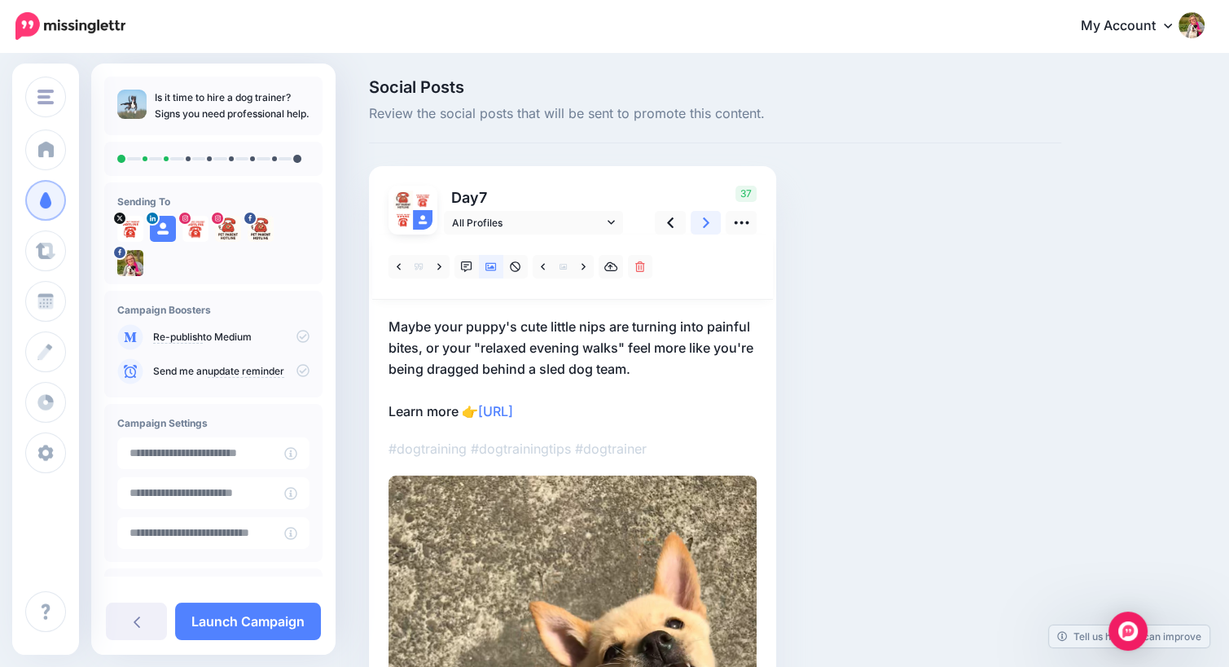
click at [703, 225] on icon at bounding box center [706, 222] width 7 height 17
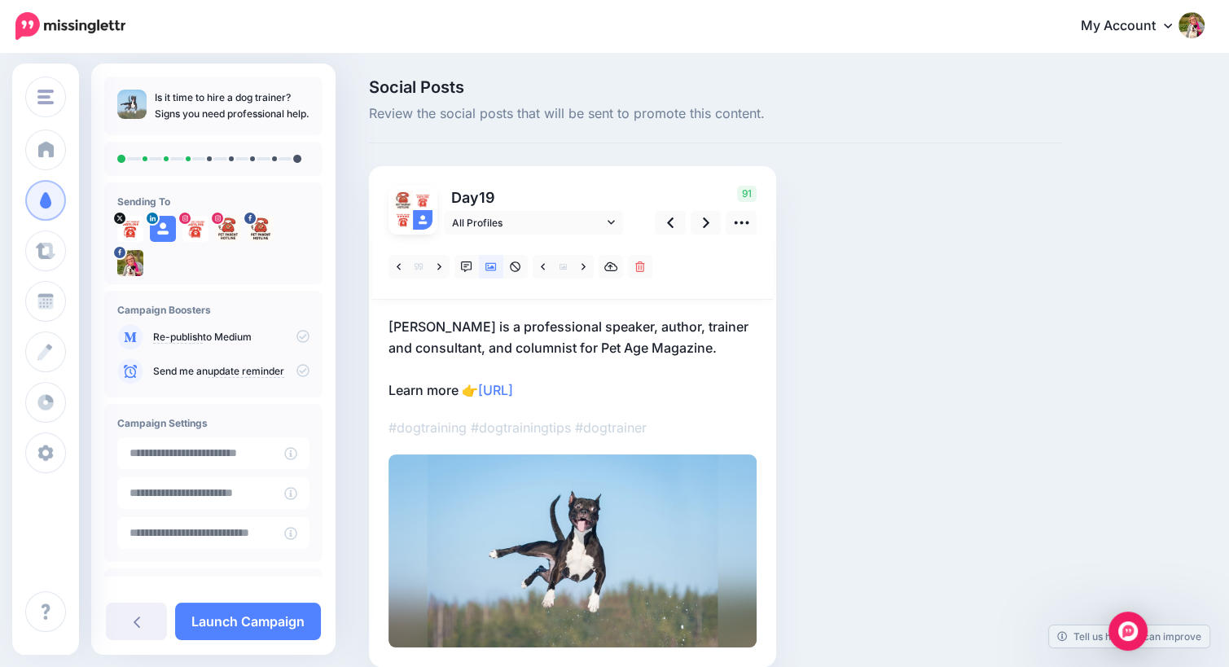
click at [641, 340] on p "Amy Castro is a professional speaker, author, trainer and consultant, and colum…" at bounding box center [573, 358] width 368 height 85
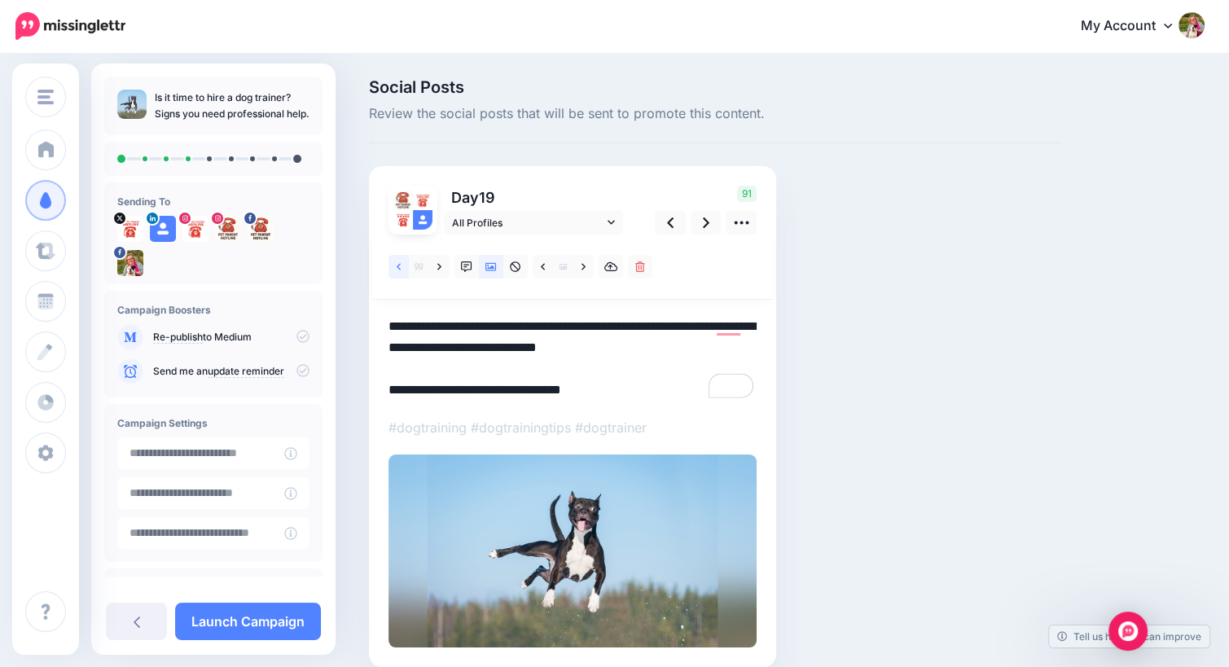
click at [398, 265] on icon at bounding box center [399, 266] width 4 height 7
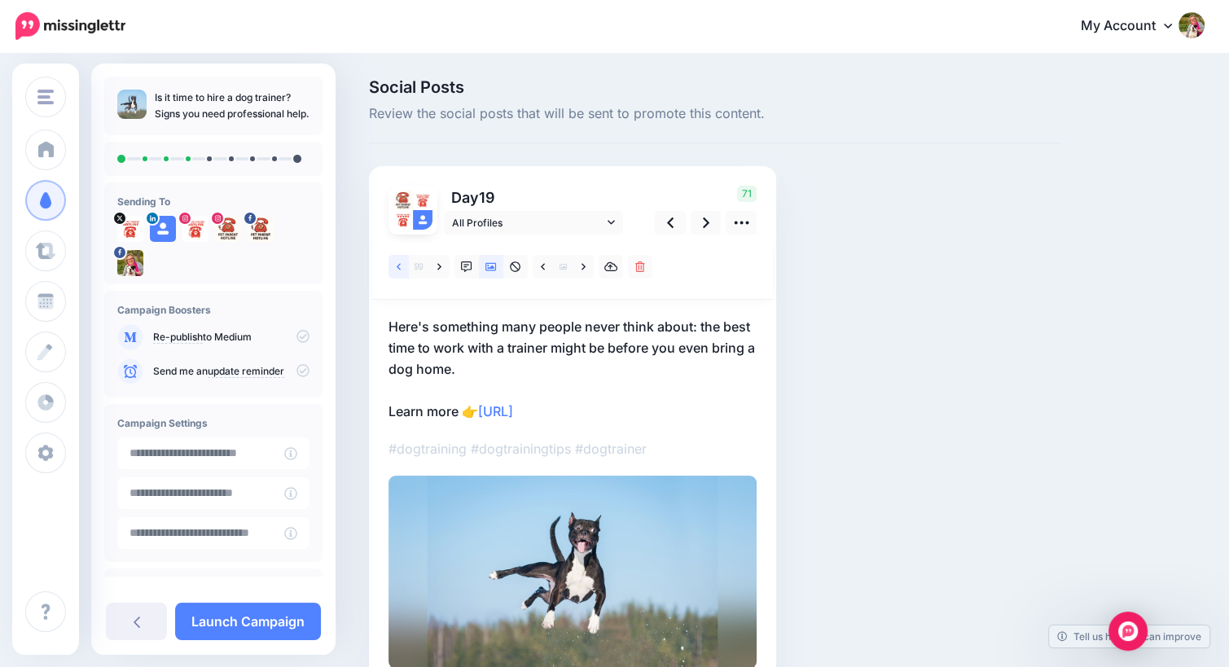
click at [398, 265] on icon at bounding box center [399, 266] width 4 height 7
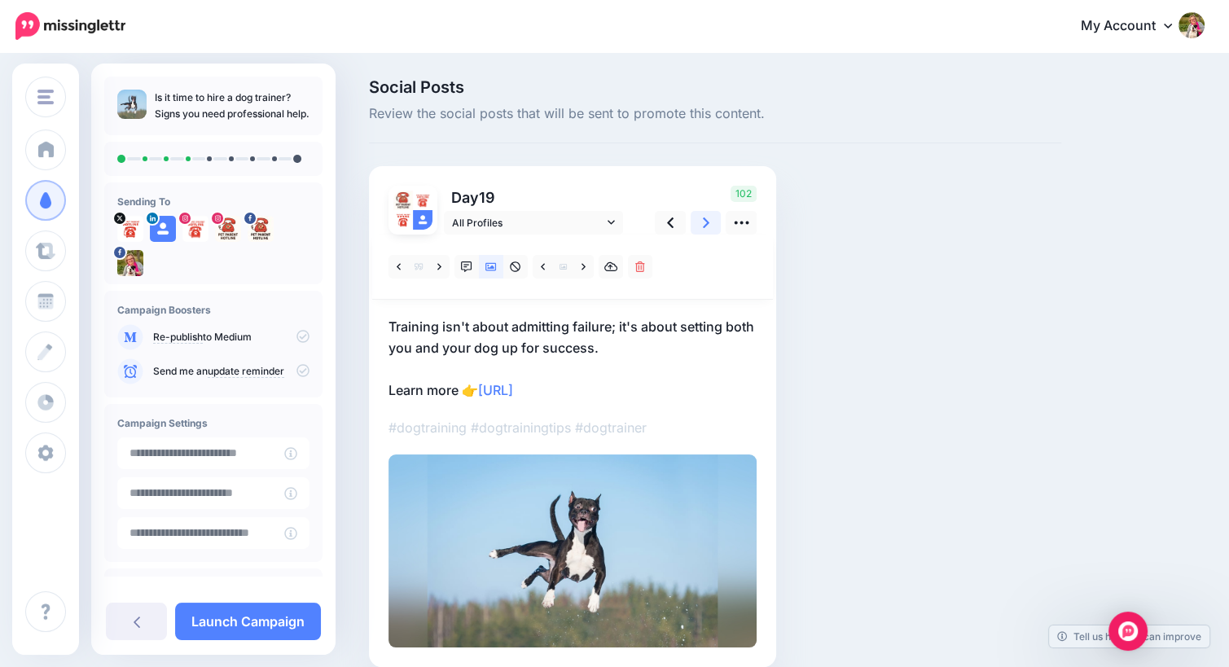
click at [699, 222] on link at bounding box center [706, 223] width 31 height 24
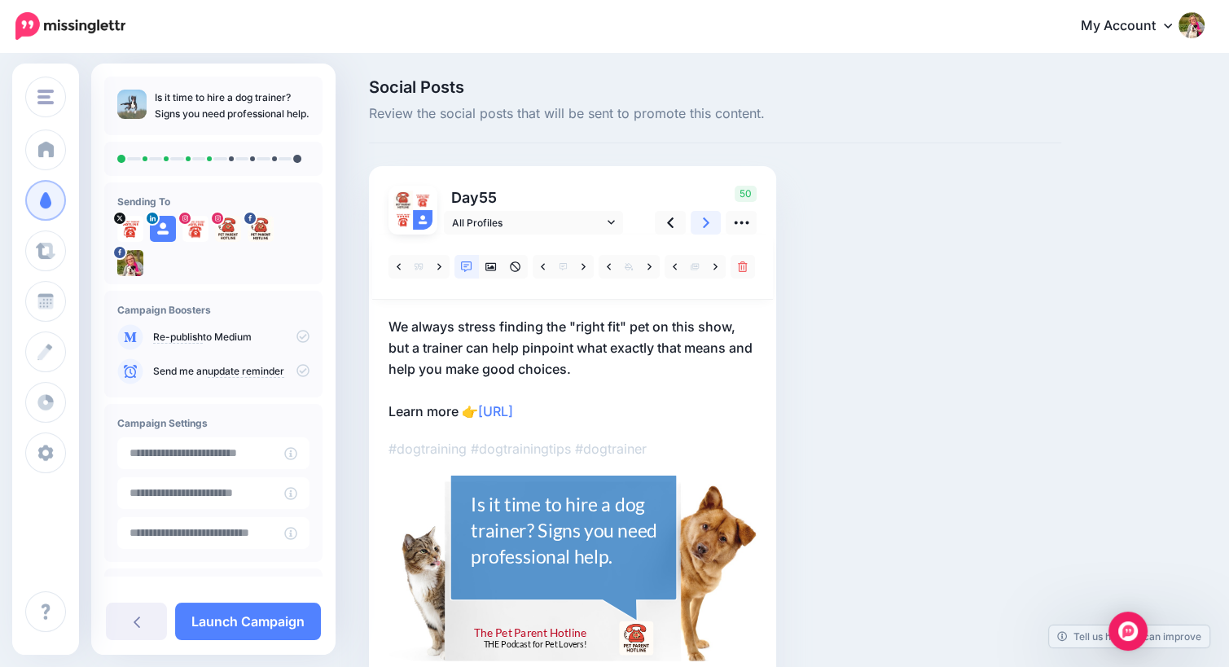
click at [710, 224] on link at bounding box center [706, 223] width 31 height 24
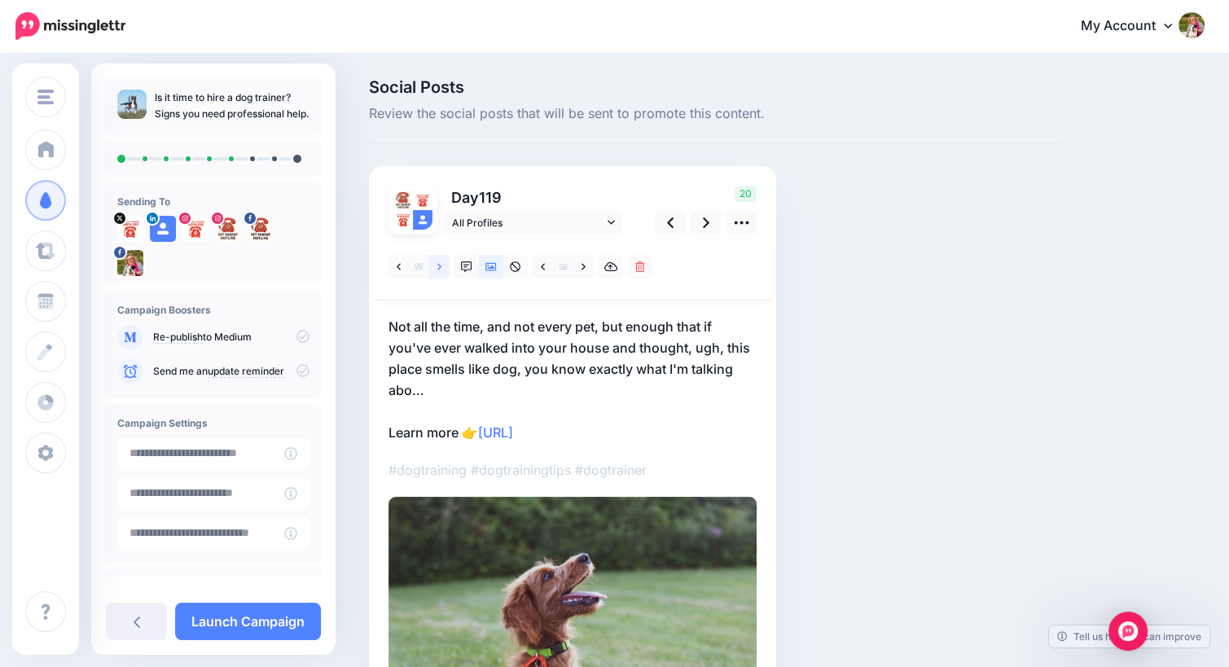
click at [441, 267] on icon at bounding box center [439, 266] width 4 height 11
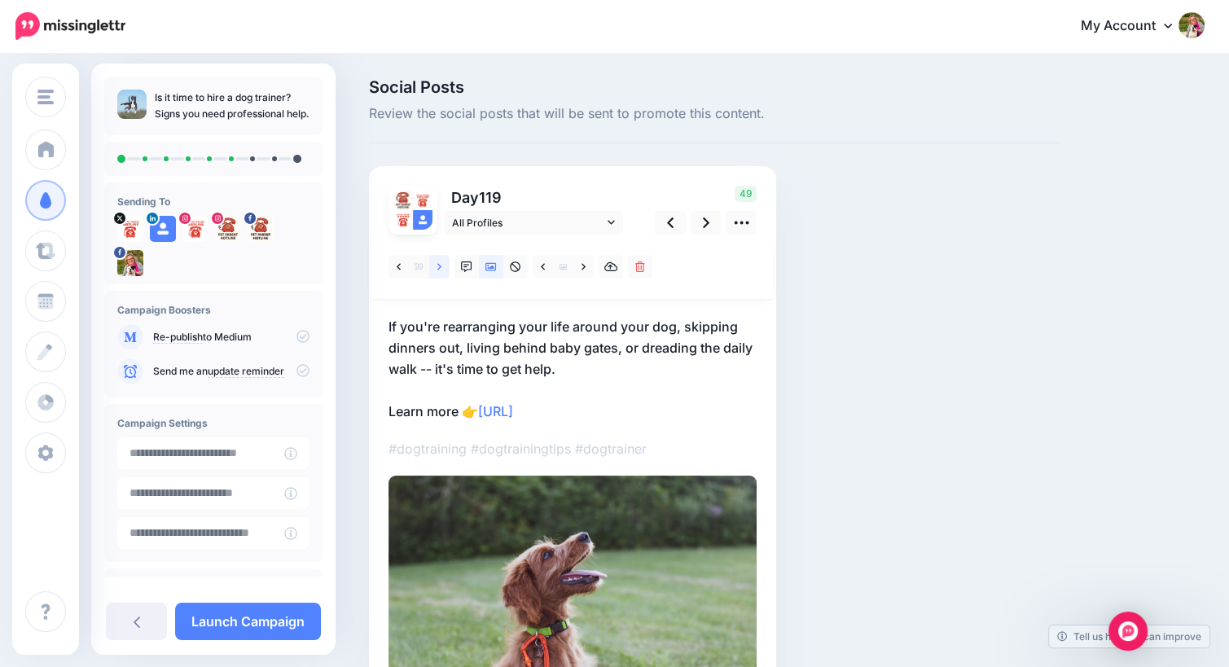
click at [441, 267] on icon at bounding box center [439, 266] width 4 height 11
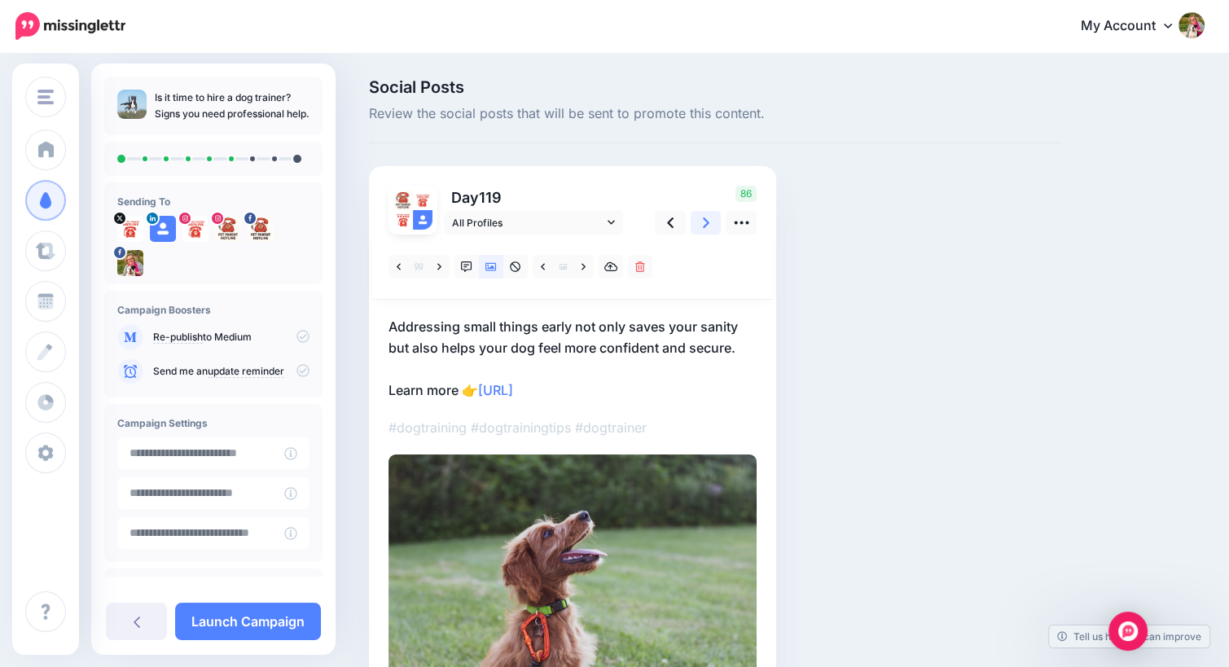
click at [700, 214] on link at bounding box center [706, 223] width 31 height 24
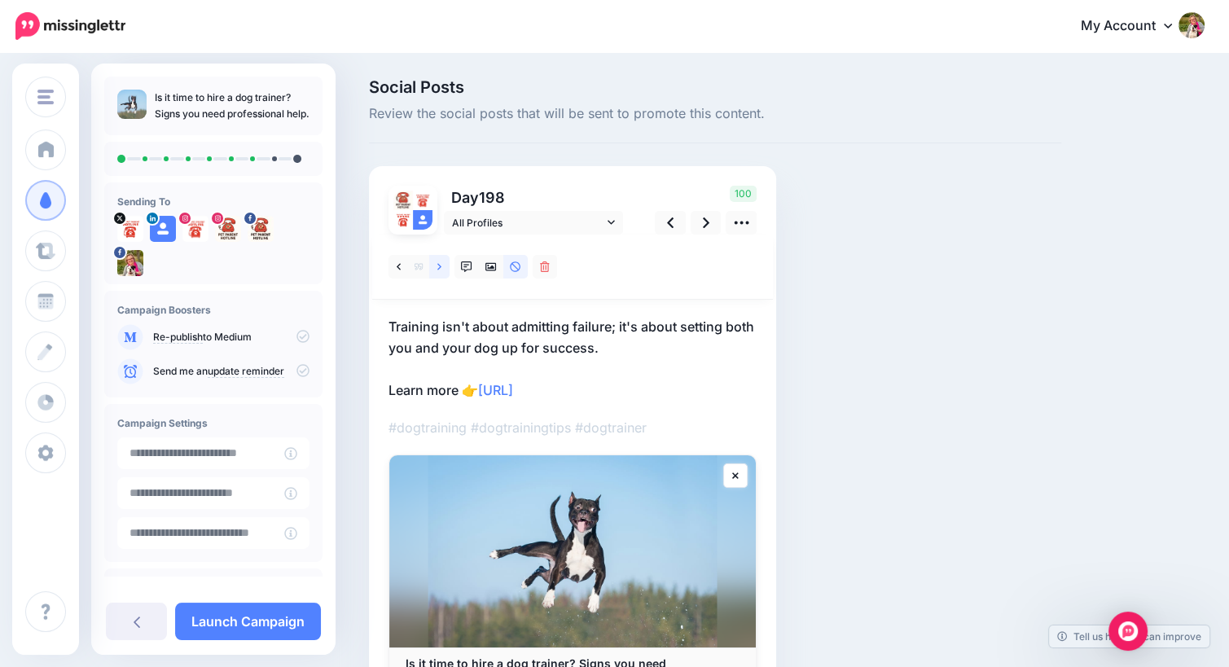
click at [439, 262] on icon at bounding box center [439, 266] width 4 height 11
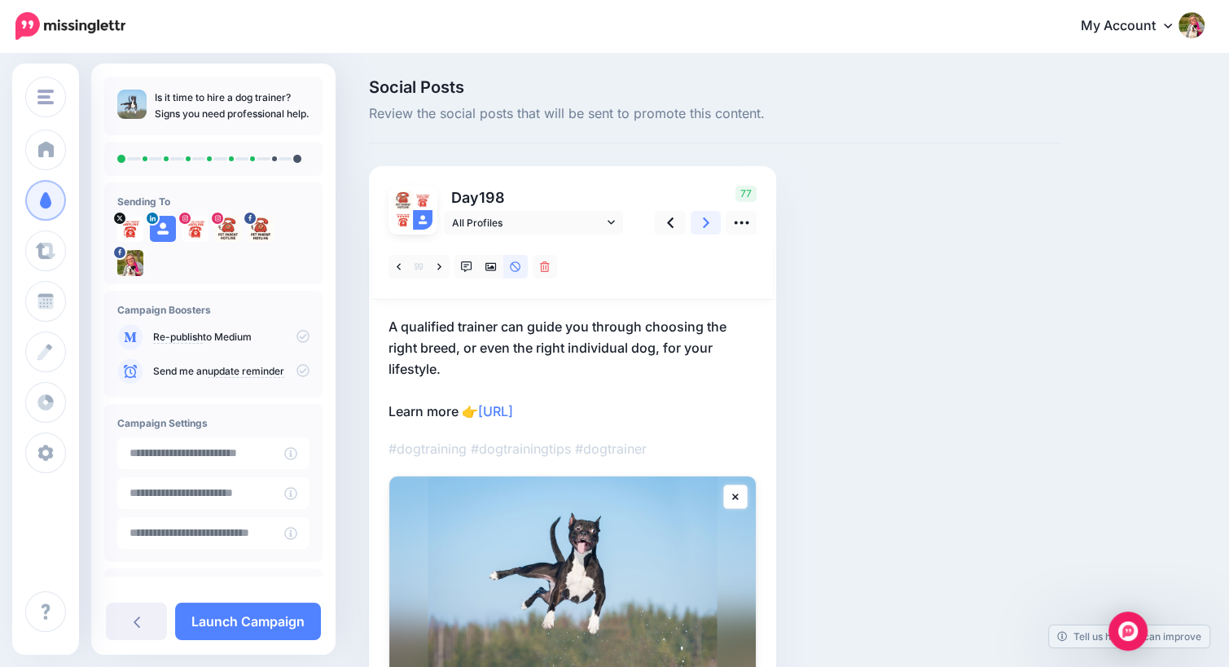
click at [707, 226] on icon at bounding box center [706, 222] width 7 height 17
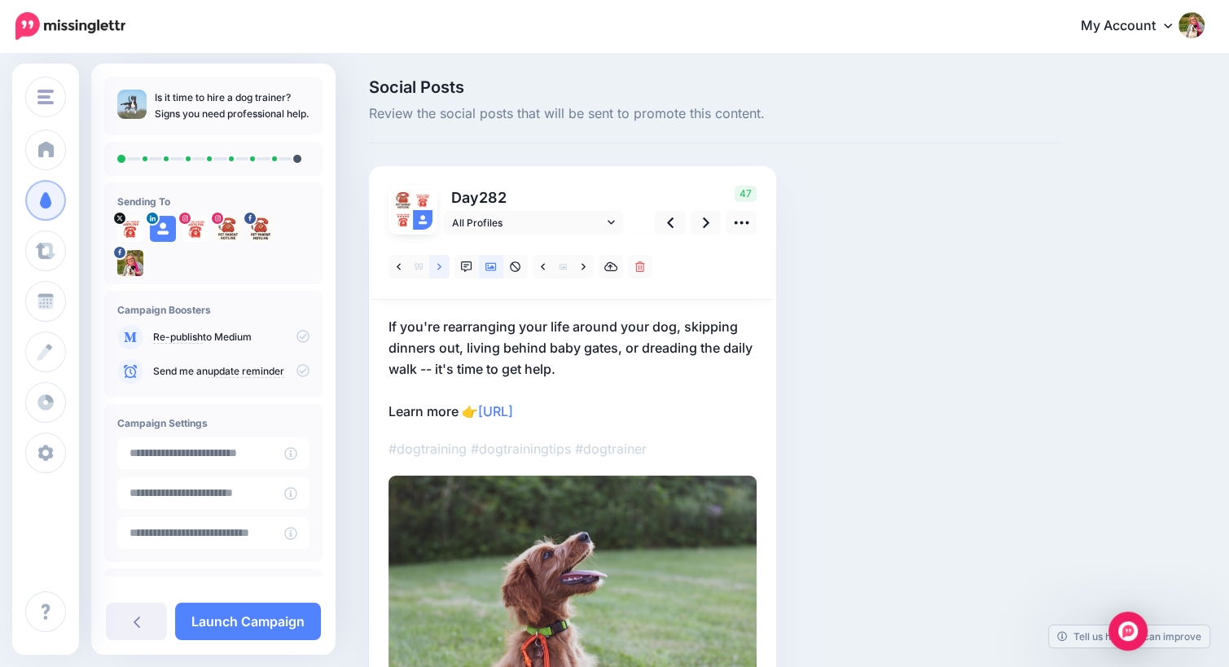
click at [441, 267] on icon at bounding box center [439, 266] width 4 height 11
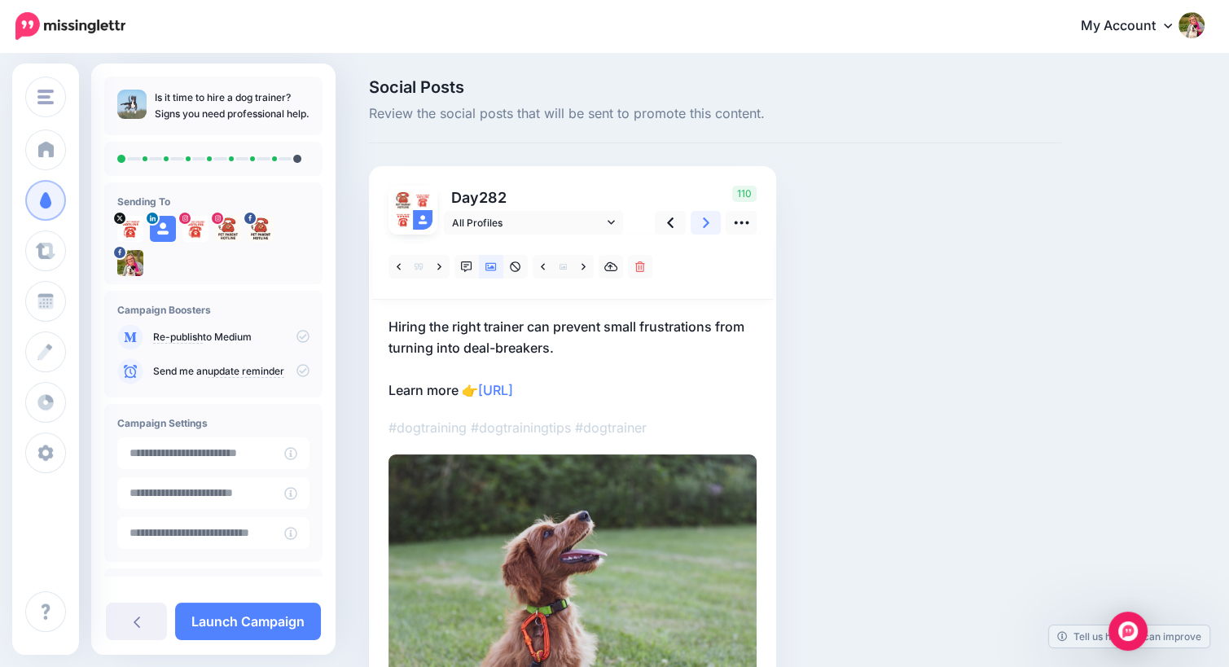
click at [704, 226] on icon at bounding box center [706, 222] width 7 height 11
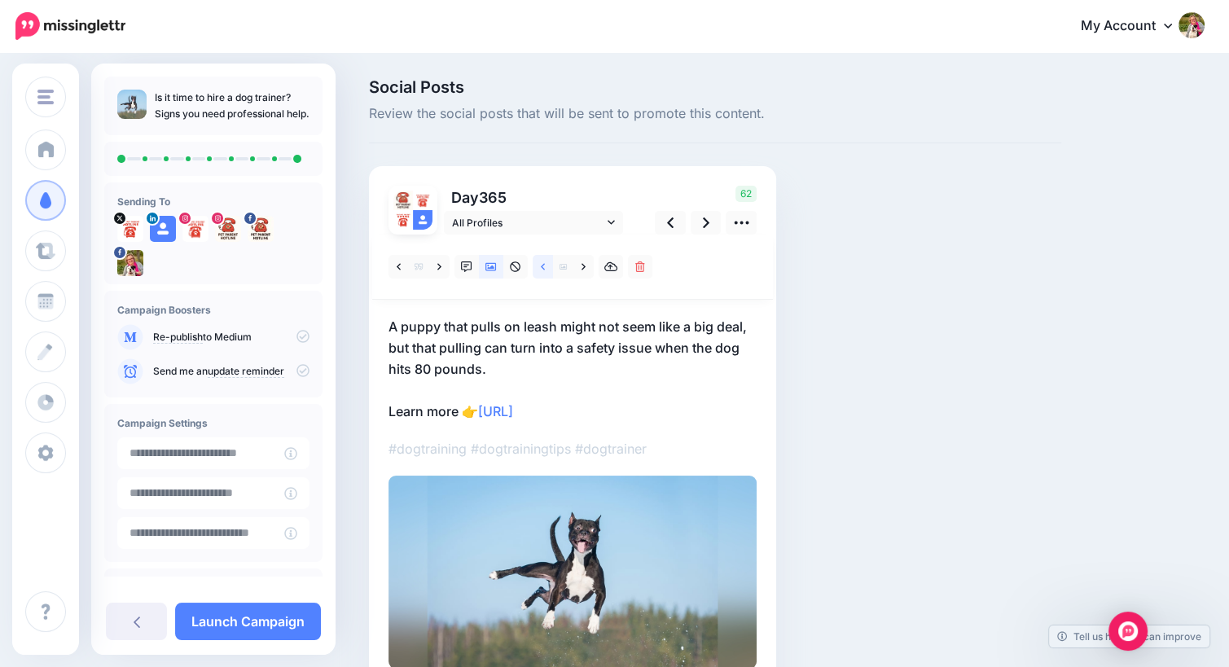
click at [545, 268] on link at bounding box center [543, 267] width 20 height 24
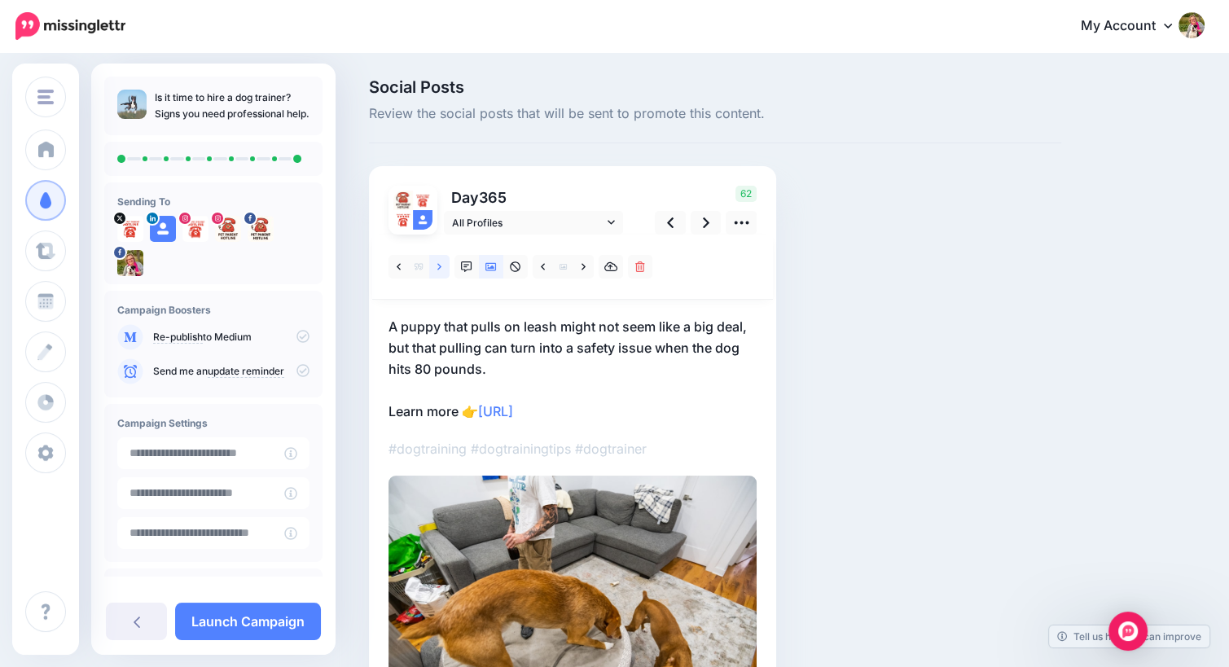
click at [437, 271] on link at bounding box center [439, 267] width 20 height 24
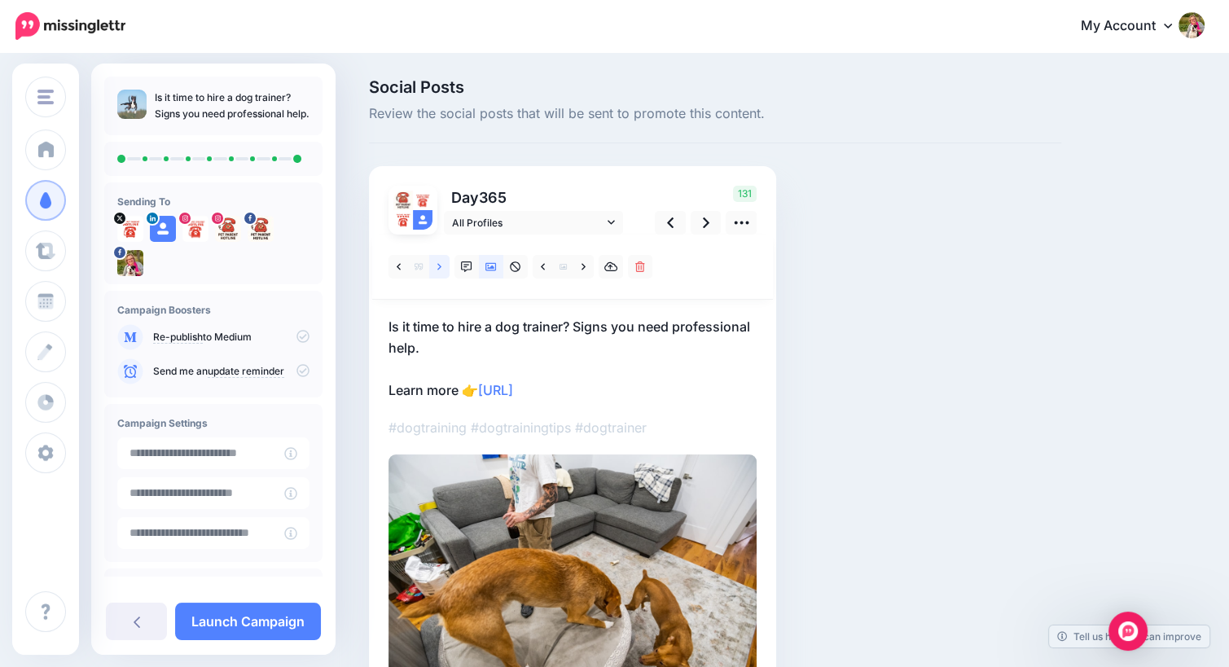
click at [437, 271] on link at bounding box center [439, 267] width 20 height 24
click at [709, 221] on icon at bounding box center [706, 222] width 7 height 17
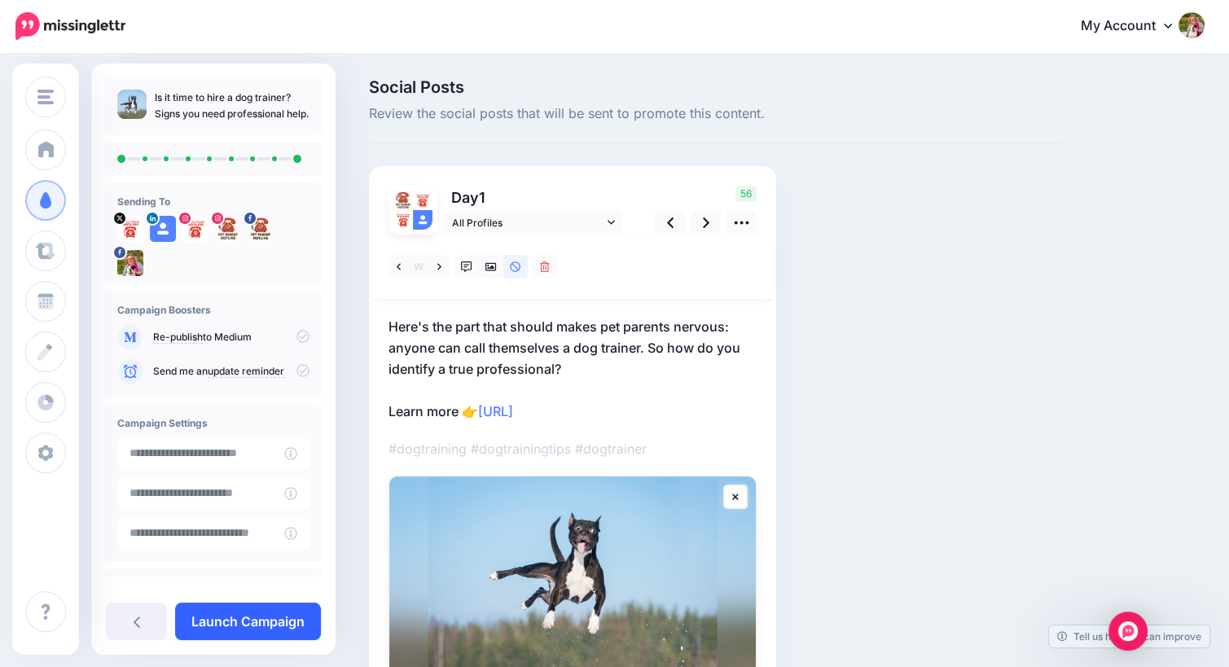
click at [253, 624] on link "Launch Campaign" at bounding box center [248, 621] width 146 height 37
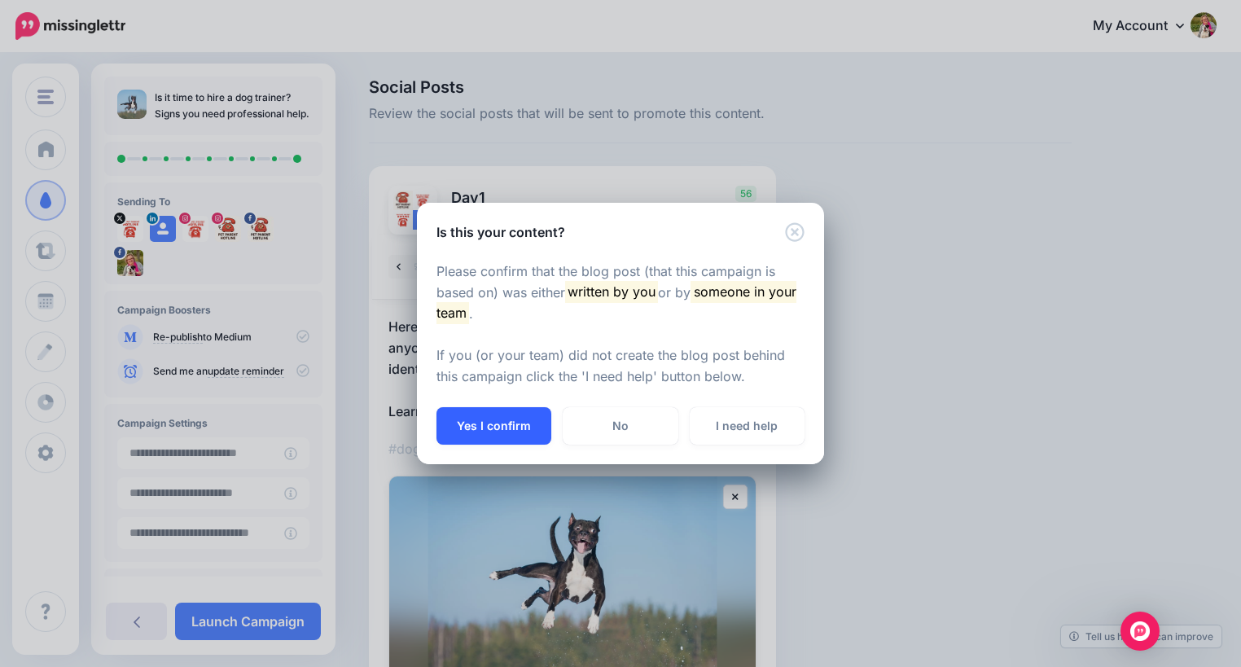
click at [483, 421] on button "Yes I confirm" at bounding box center [494, 425] width 115 height 37
